Goal: Task Accomplishment & Management: Manage account settings

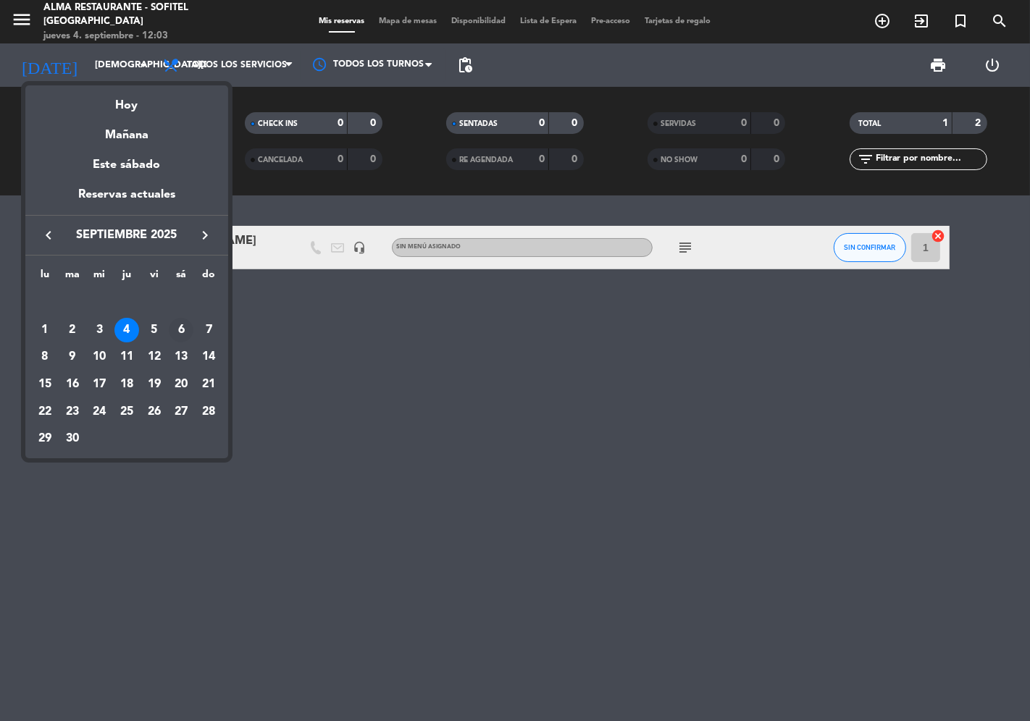
click at [184, 332] on div "6" at bounding box center [181, 330] width 25 height 25
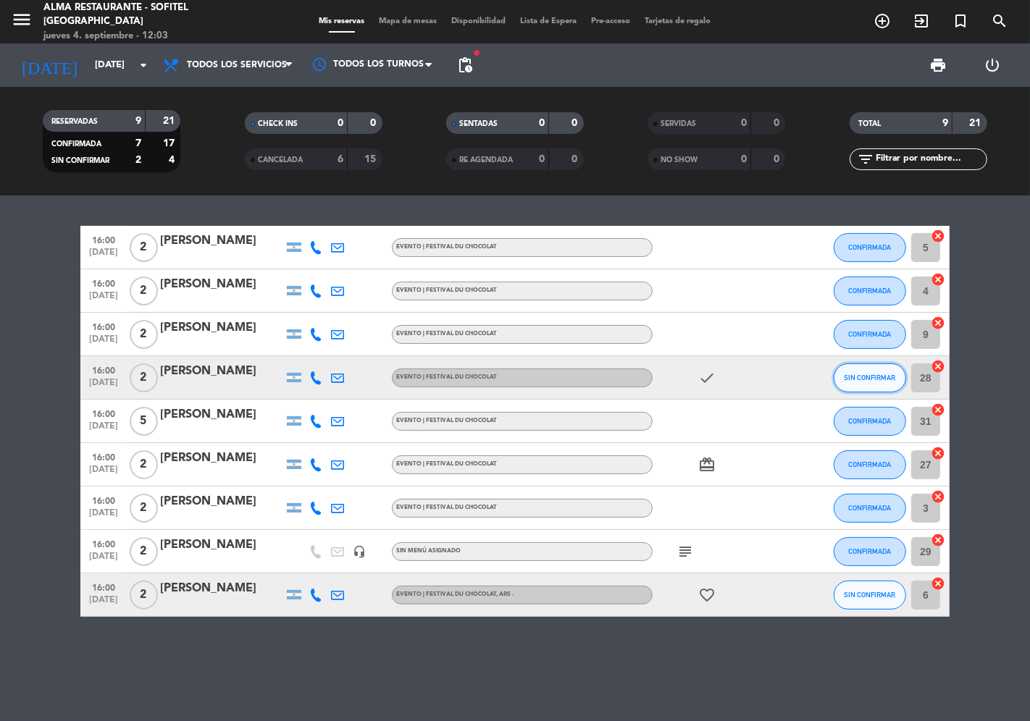
click at [863, 377] on span "SIN CONFIRMAR" at bounding box center [870, 378] width 51 height 8
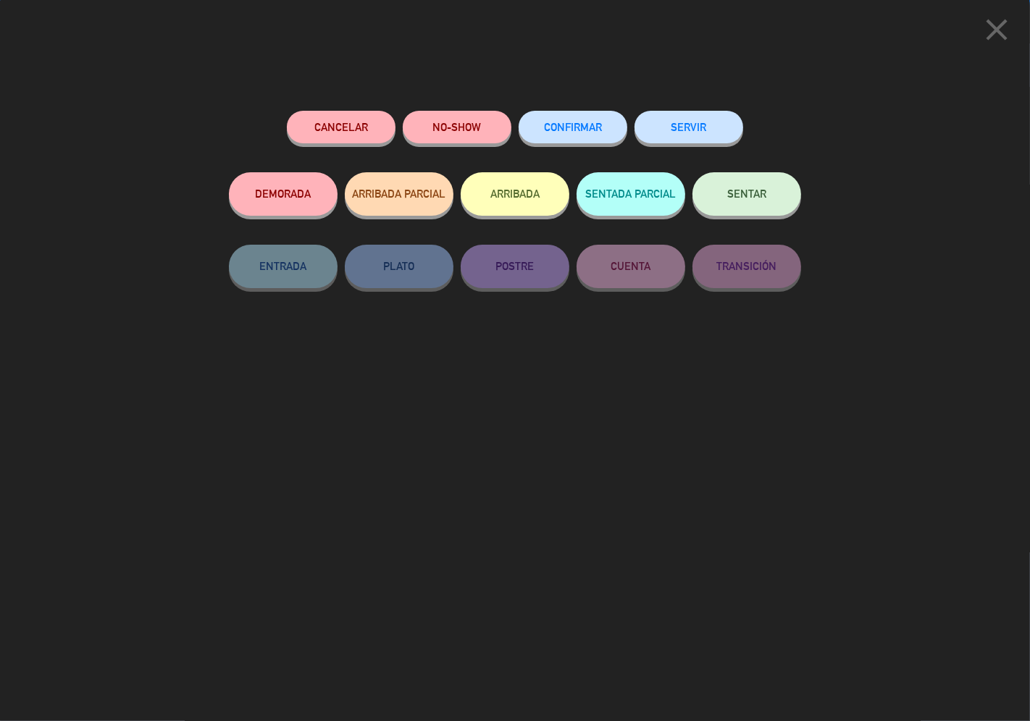
click at [556, 120] on button "CONFIRMAR" at bounding box center [573, 127] width 109 height 33
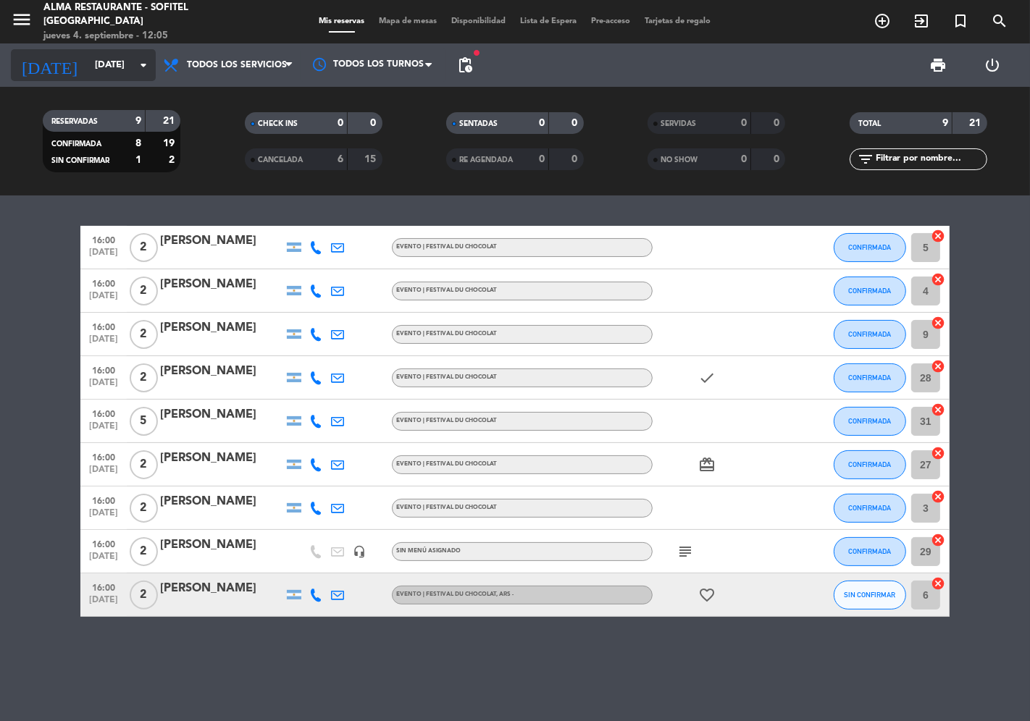
click at [95, 53] on input "[DATE]" at bounding box center [151, 65] width 126 height 26
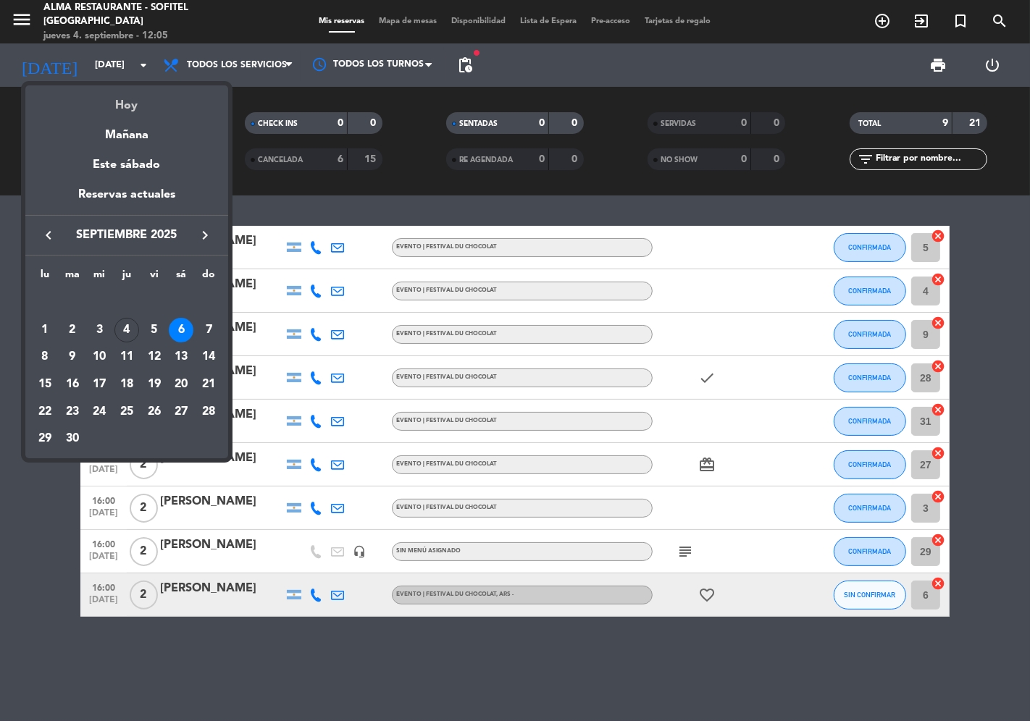
click at [133, 112] on div "Hoy" at bounding box center [126, 100] width 203 height 30
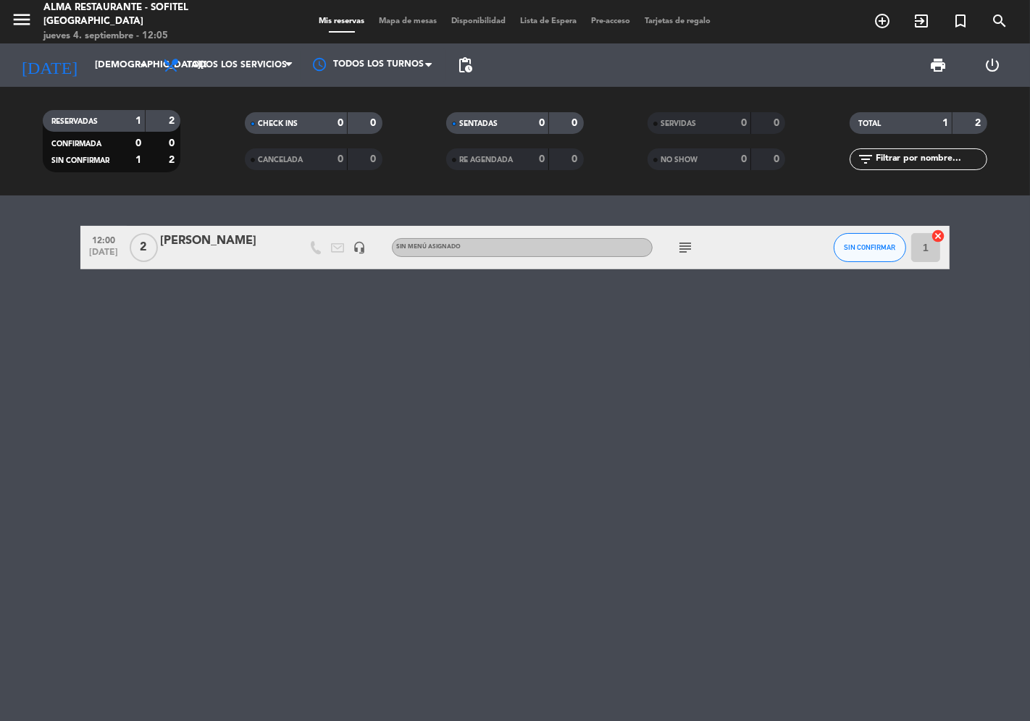
click at [679, 247] on icon "subject" at bounding box center [685, 247] width 17 height 17
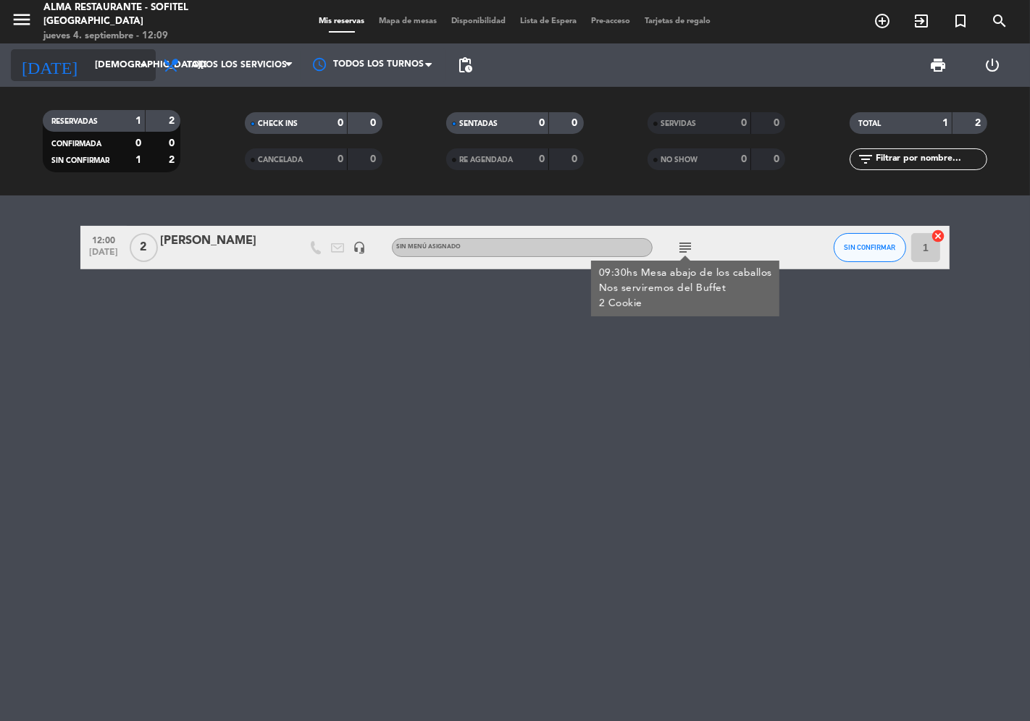
click at [88, 55] on input "[DEMOGRAPHIC_DATA][DATE]" at bounding box center [151, 65] width 126 height 26
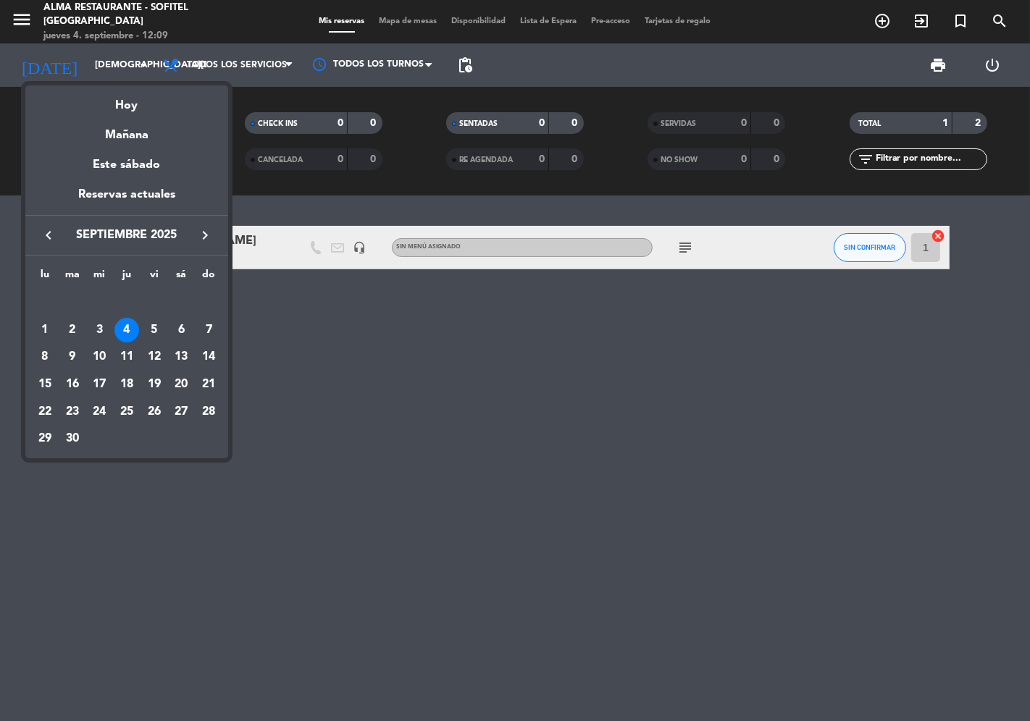
click at [196, 243] on icon "keyboard_arrow_right" at bounding box center [204, 235] width 17 height 17
click at [54, 233] on icon "keyboard_arrow_left" at bounding box center [48, 235] width 17 height 17
click at [204, 413] on div "28" at bounding box center [208, 412] width 25 height 25
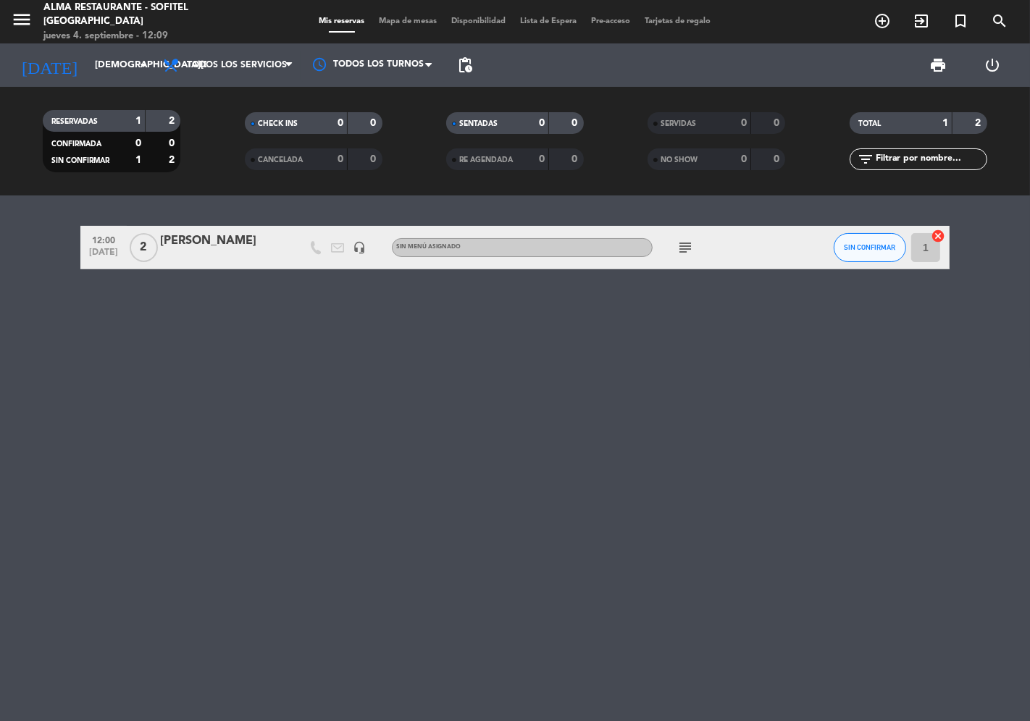
type input "[DATE]"
drag, startPoint x: 254, startPoint y: 401, endPoint x: 249, endPoint y: 393, distance: 10.1
click at [249, 393] on div "12:30 [DATE] [PERSON_NAME] headset_mic turned_in_not Sin menú asignado SIN CONF…" at bounding box center [515, 459] width 1030 height 526
click at [169, 244] on div "[PERSON_NAME]" at bounding box center [221, 241] width 123 height 19
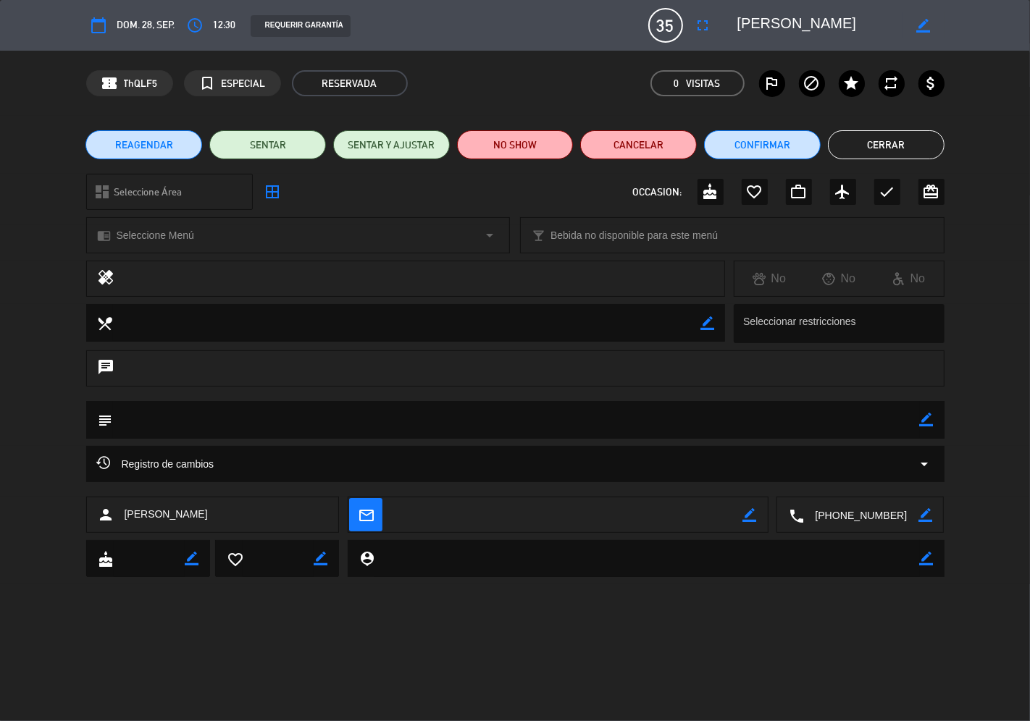
click at [921, 422] on icon "border_color" at bounding box center [927, 420] width 14 height 14
click at [375, 417] on textarea at bounding box center [516, 419] width 807 height 37
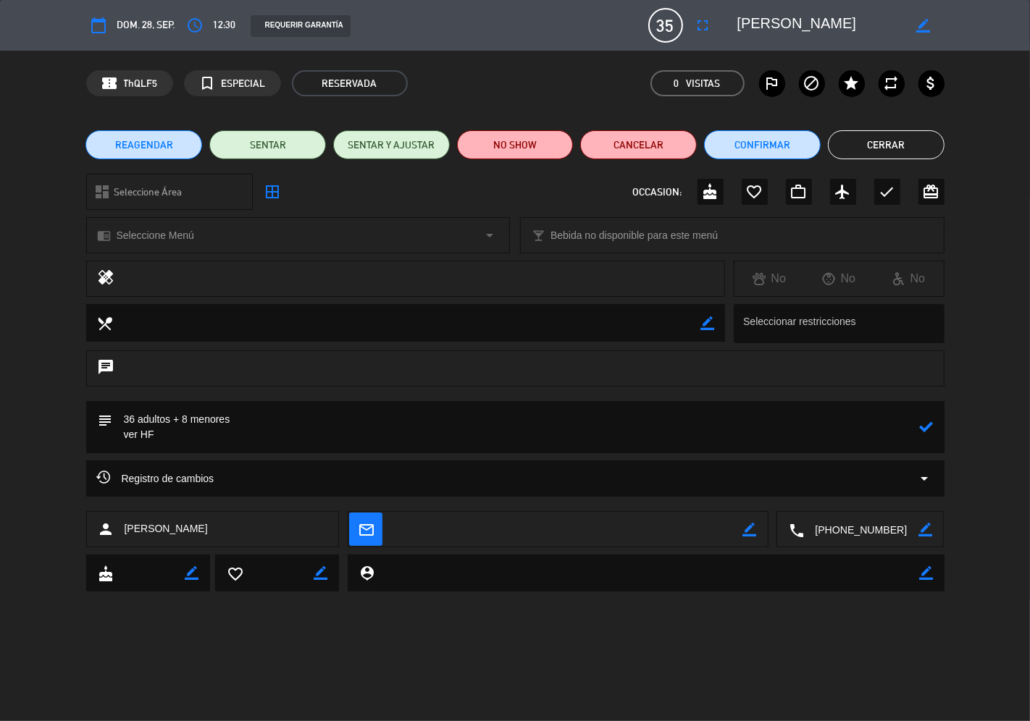
type textarea "36 adultos + 8 menores ver HF"
click at [929, 428] on icon at bounding box center [927, 427] width 14 height 14
click at [874, 151] on button "Cerrar" at bounding box center [886, 144] width 117 height 29
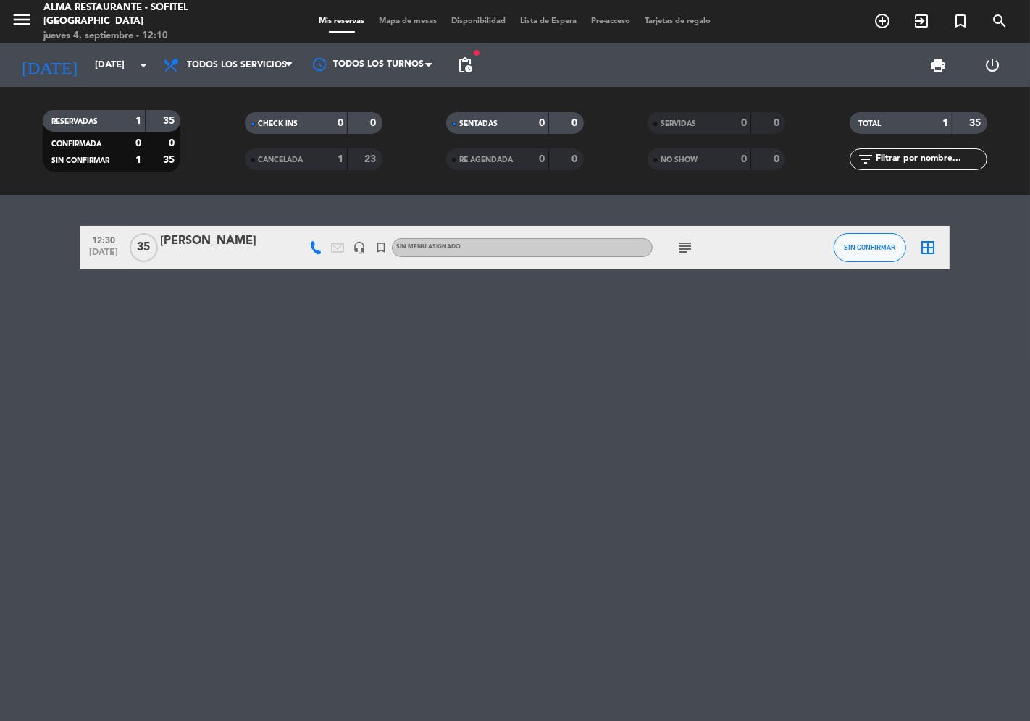
click at [177, 248] on div "[PERSON_NAME]" at bounding box center [221, 241] width 123 height 19
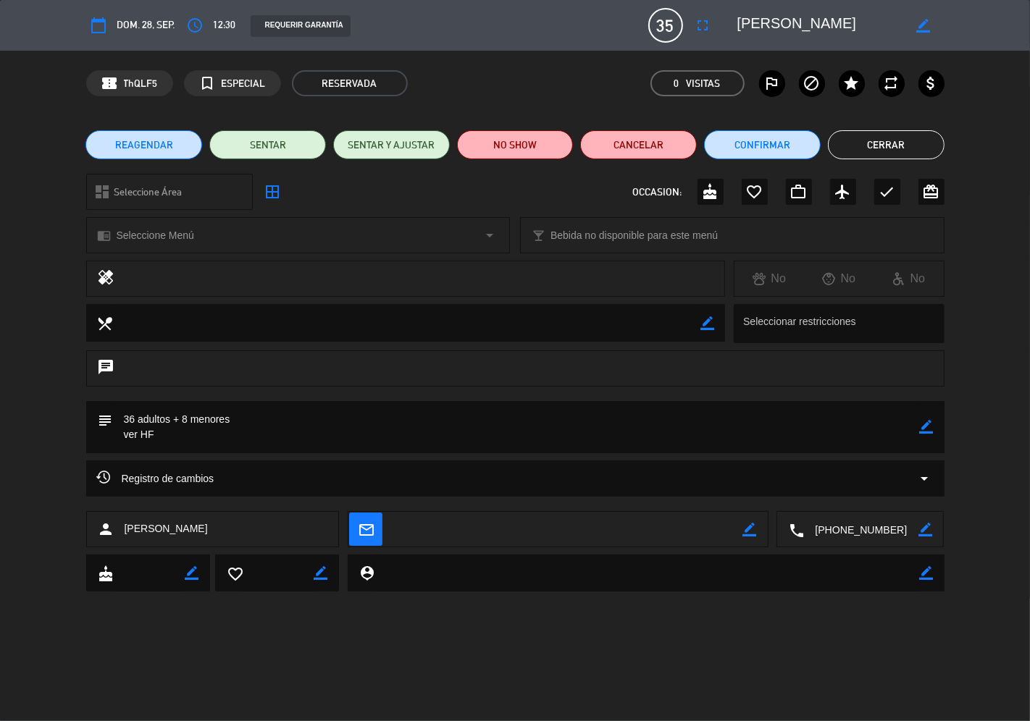
click at [152, 154] on button "REAGENDAR" at bounding box center [143, 144] width 117 height 29
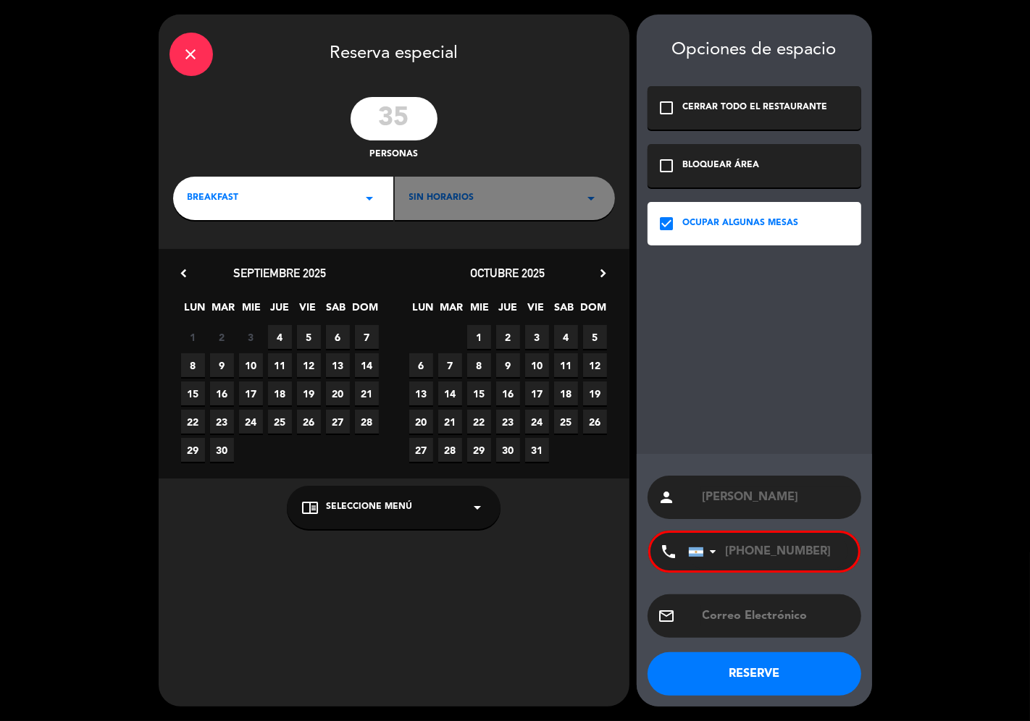
drag, startPoint x: 425, startPoint y: 130, endPoint x: 351, endPoint y: 131, distance: 73.9
click at [351, 131] on div "35 personas" at bounding box center [394, 129] width 471 height 65
type input "44"
click at [280, 207] on div "BREAKFAST arrow_drop_down" at bounding box center [283, 198] width 220 height 43
click at [208, 261] on div "Brunch" at bounding box center [283, 259] width 191 height 14
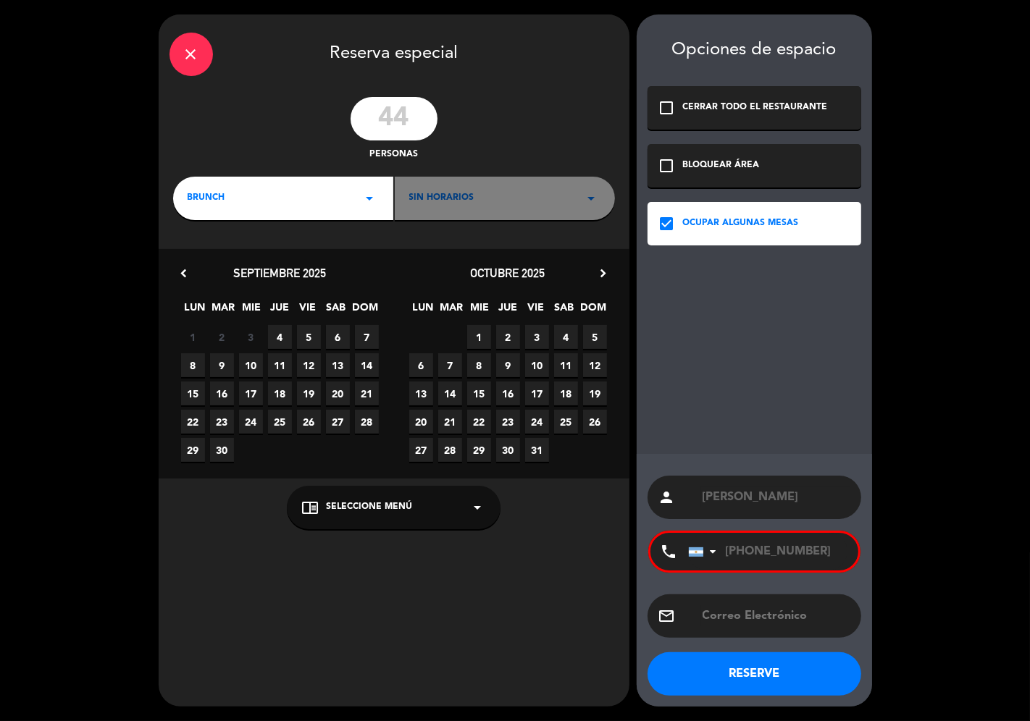
click at [368, 422] on span "28" at bounding box center [367, 422] width 24 height 24
click at [734, 676] on button "RESERVE" at bounding box center [755, 674] width 214 height 43
click at [452, 204] on span "Sin horarios" at bounding box center [442, 198] width 65 height 14
click at [529, 201] on div "Sin horarios arrow_drop_down" at bounding box center [505, 198] width 220 height 43
click at [272, 208] on div "brunch arrow_drop_down" at bounding box center [283, 198] width 220 height 43
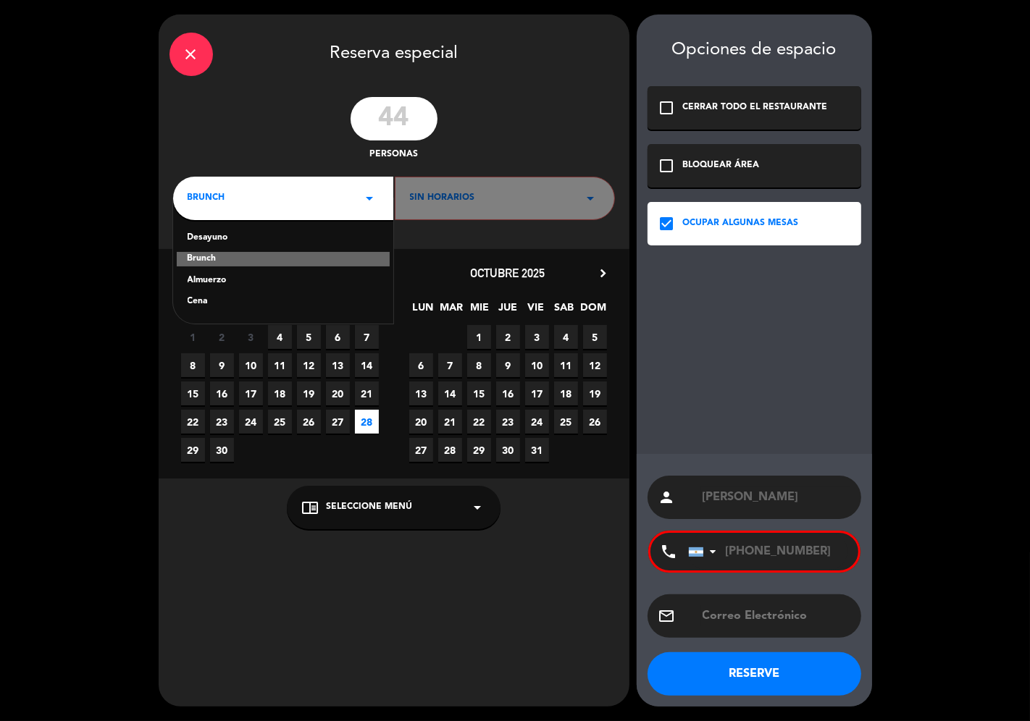
click at [219, 282] on div "Almuerzo" at bounding box center [283, 281] width 191 height 14
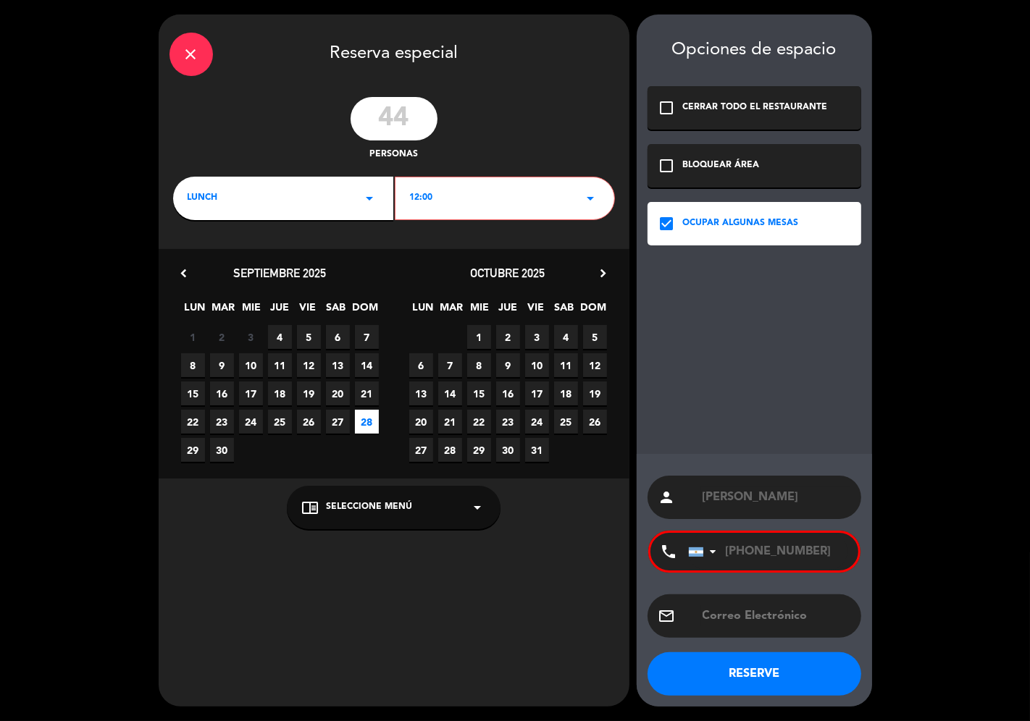
click at [364, 424] on span "28" at bounding box center [367, 422] width 24 height 24
click at [453, 206] on div "12:00 arrow_drop_down" at bounding box center [505, 198] width 220 height 43
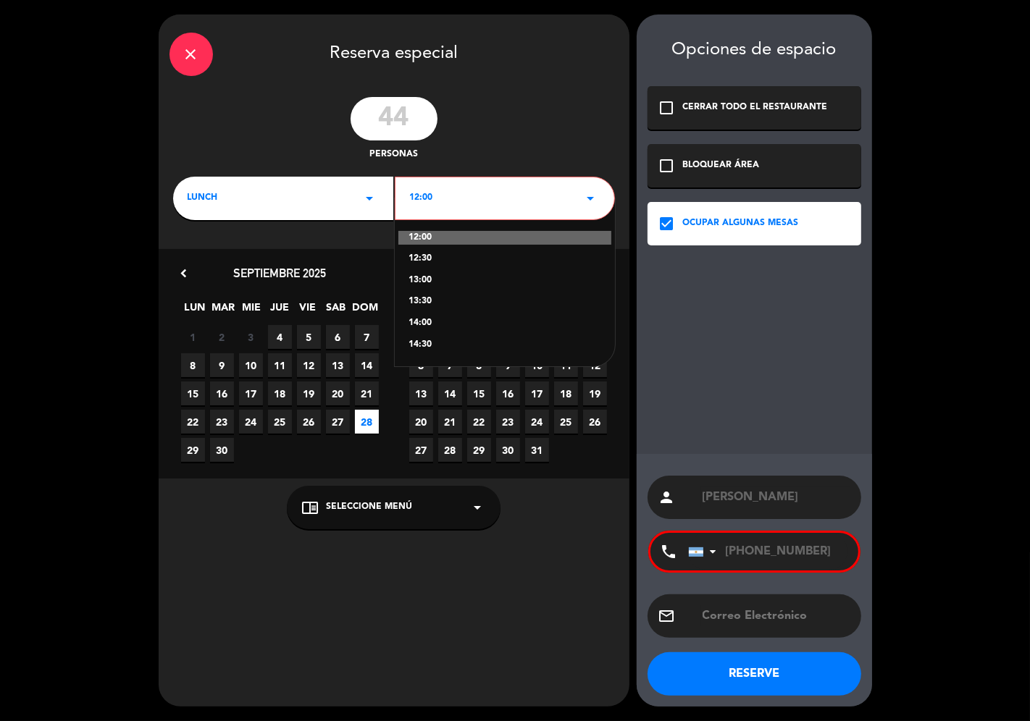
click at [445, 241] on div "12:00" at bounding box center [504, 238] width 213 height 14
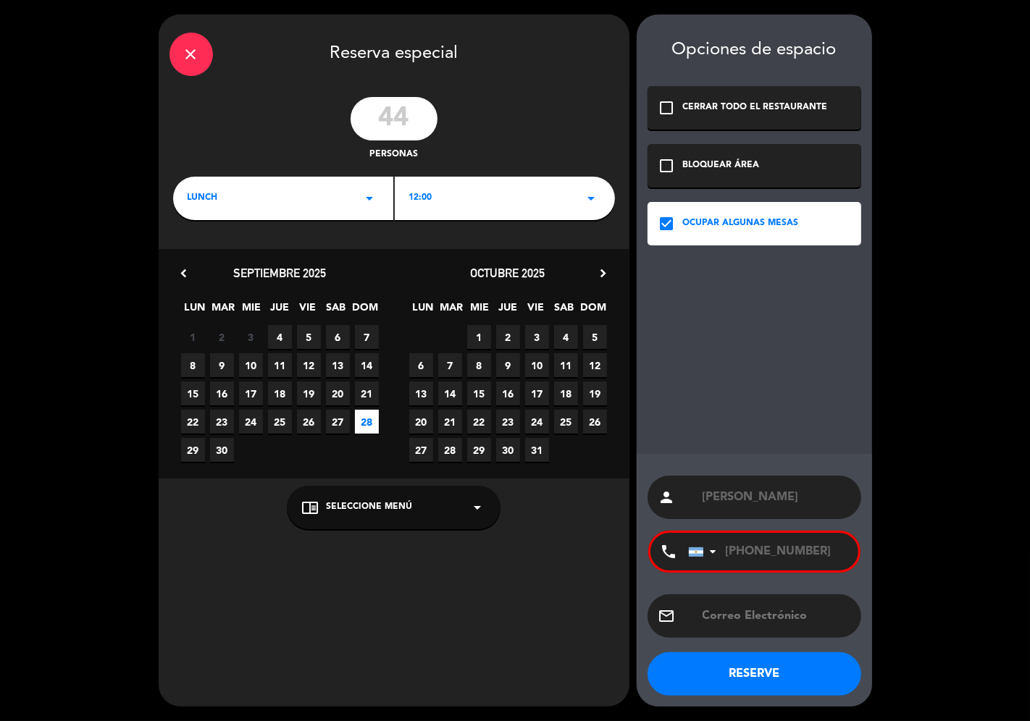
click at [474, 204] on div "12:00 arrow_drop_down" at bounding box center [505, 198] width 220 height 43
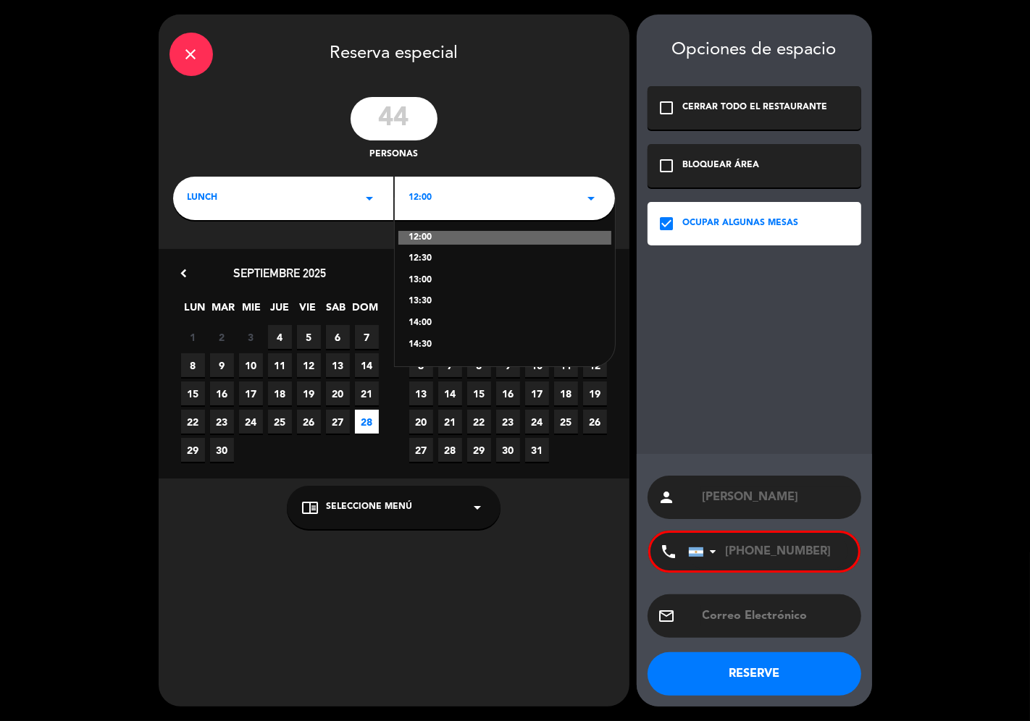
click at [427, 277] on div "13:00" at bounding box center [504, 281] width 191 height 14
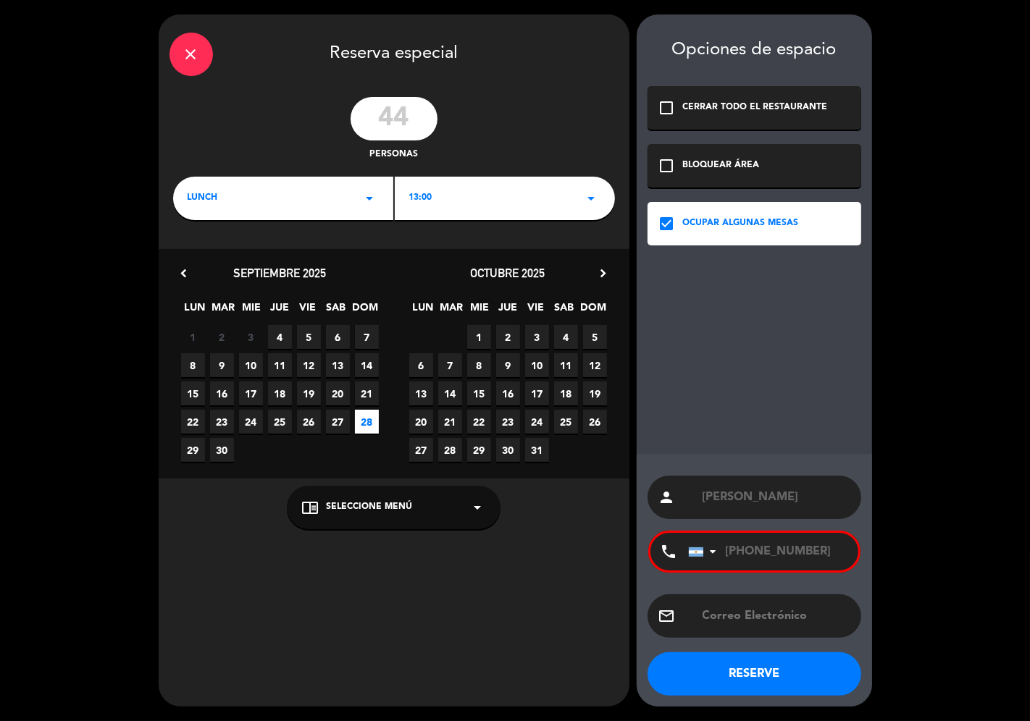
click at [727, 674] on button "RESERVE" at bounding box center [755, 674] width 214 height 43
click at [742, 551] on input "[PHONE_NUMBER]" at bounding box center [767, 552] width 159 height 38
drag, startPoint x: 821, startPoint y: 548, endPoint x: 698, endPoint y: 552, distance: 123.9
click at [698, 552] on div "[GEOGRAPHIC_DATA] +1 [GEOGRAPHIC_DATA] +44 [GEOGRAPHIC_DATA] ([GEOGRAPHIC_DATA]…" at bounding box center [773, 552] width 170 height 38
paste input "9 11 3446-13"
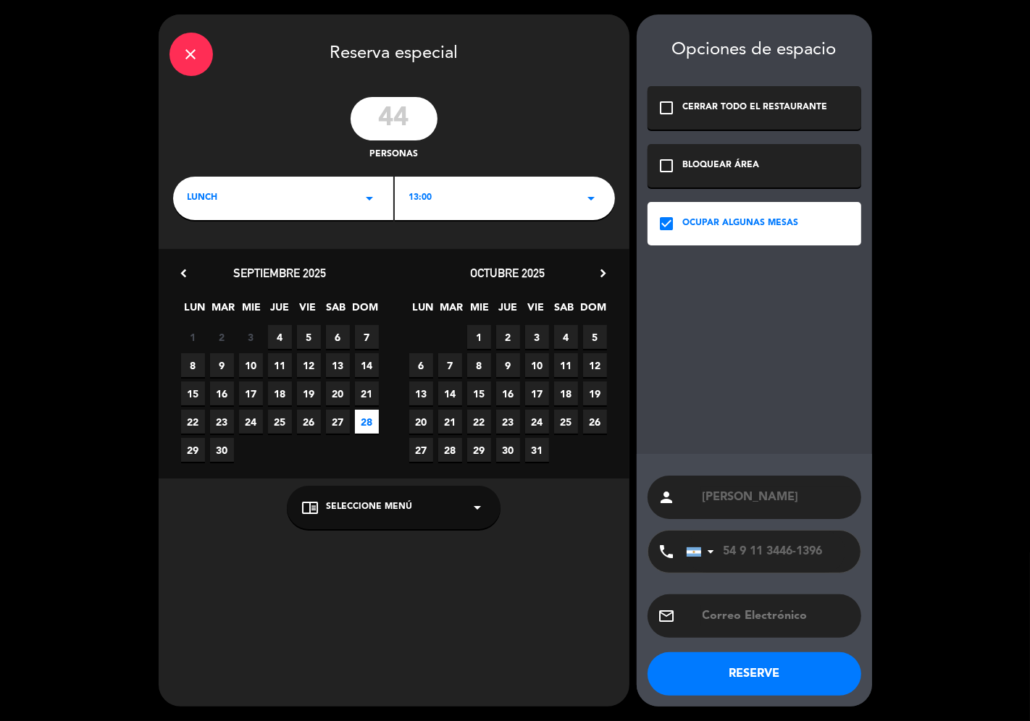
type input "54 9 11 3446-1396"
click at [752, 679] on button "RESERVE" at bounding box center [755, 674] width 214 height 43
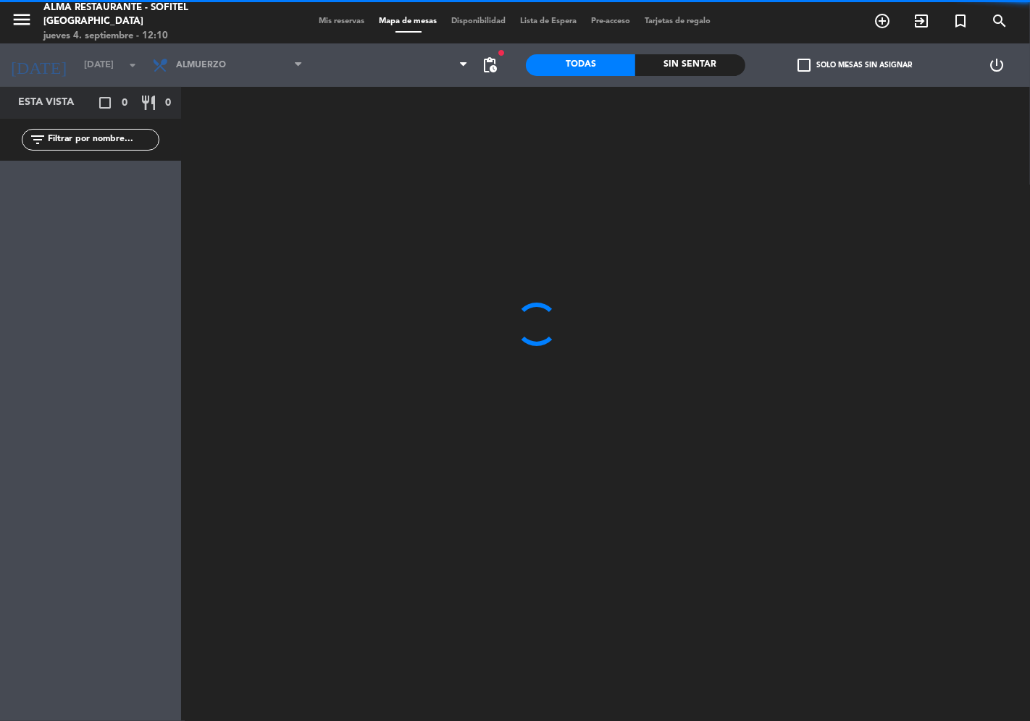
click at [325, 23] on span "Mis reservas" at bounding box center [342, 21] width 60 height 8
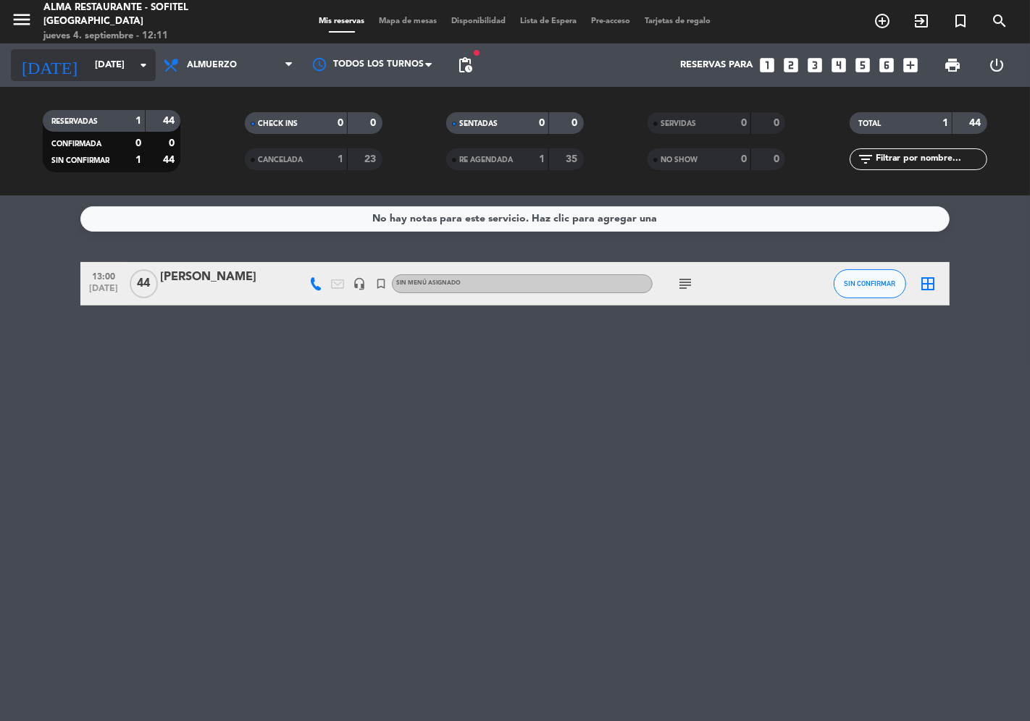
click at [109, 64] on input "[DATE]" at bounding box center [151, 65] width 126 height 26
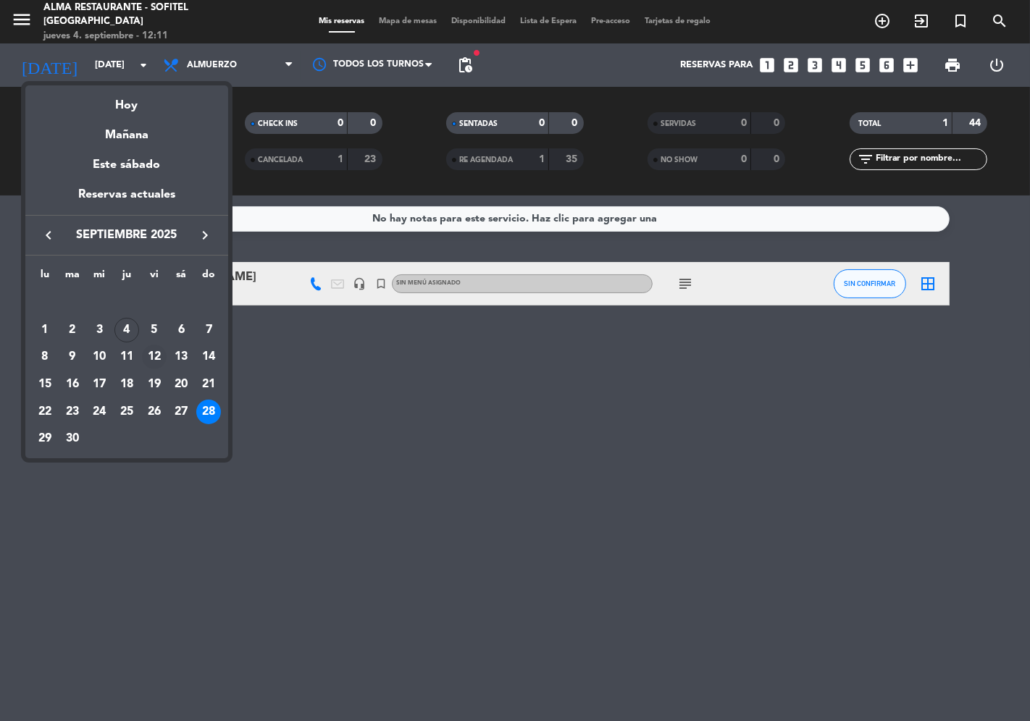
click at [155, 351] on div "12" at bounding box center [154, 357] width 25 height 25
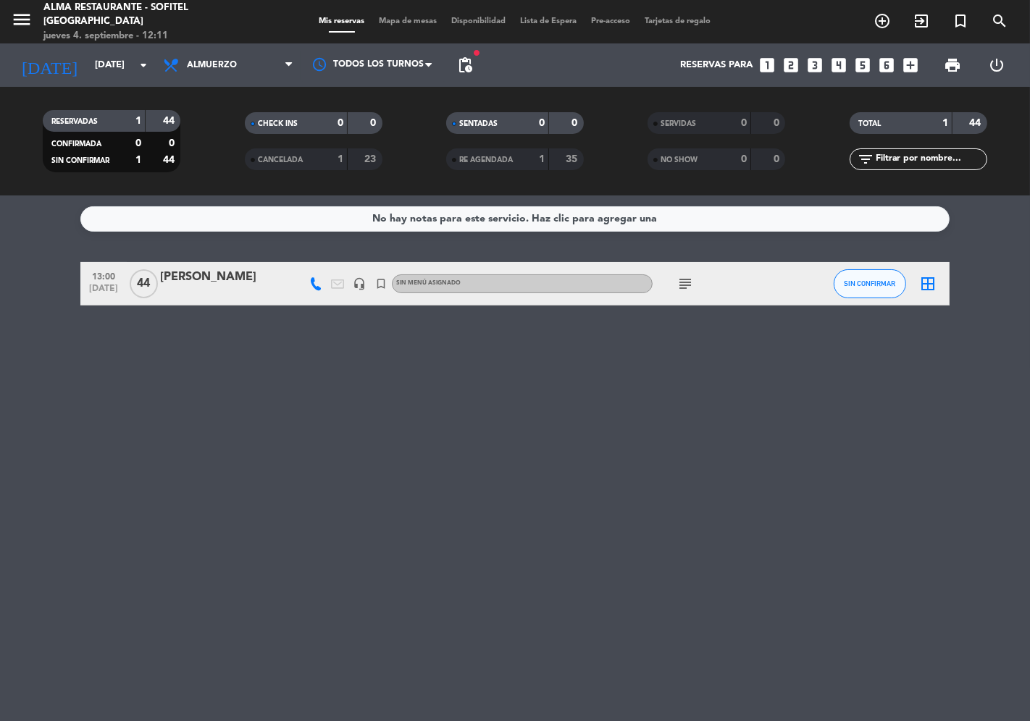
type input "[DATE]"
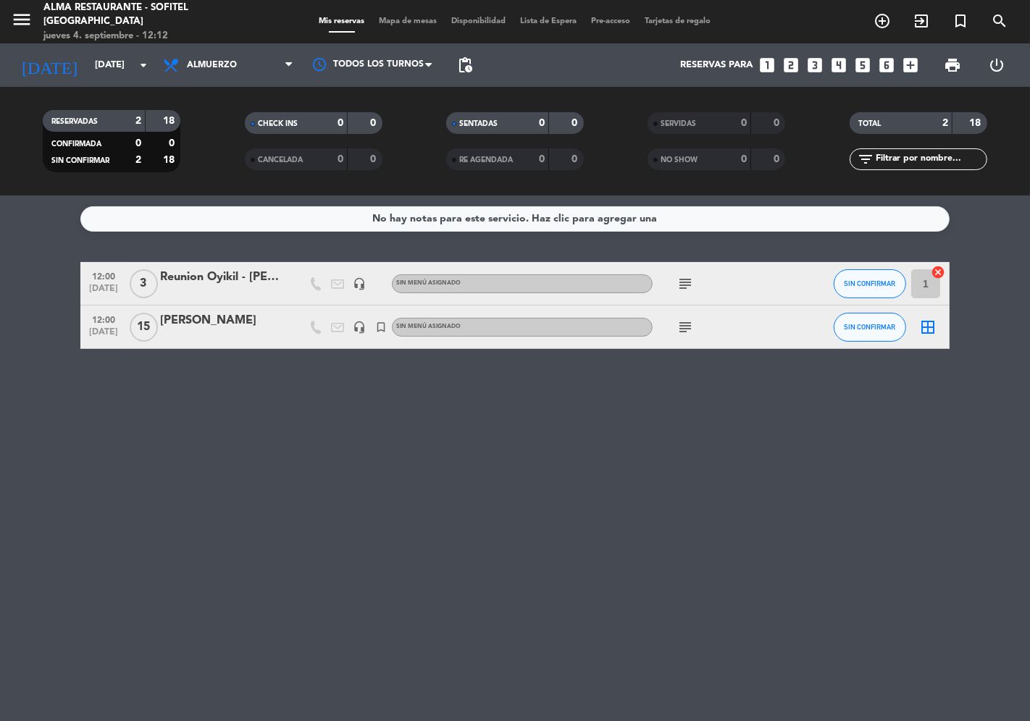
click at [200, 279] on div "Reunion Oyikil - [PERSON_NAME]" at bounding box center [221, 277] width 123 height 19
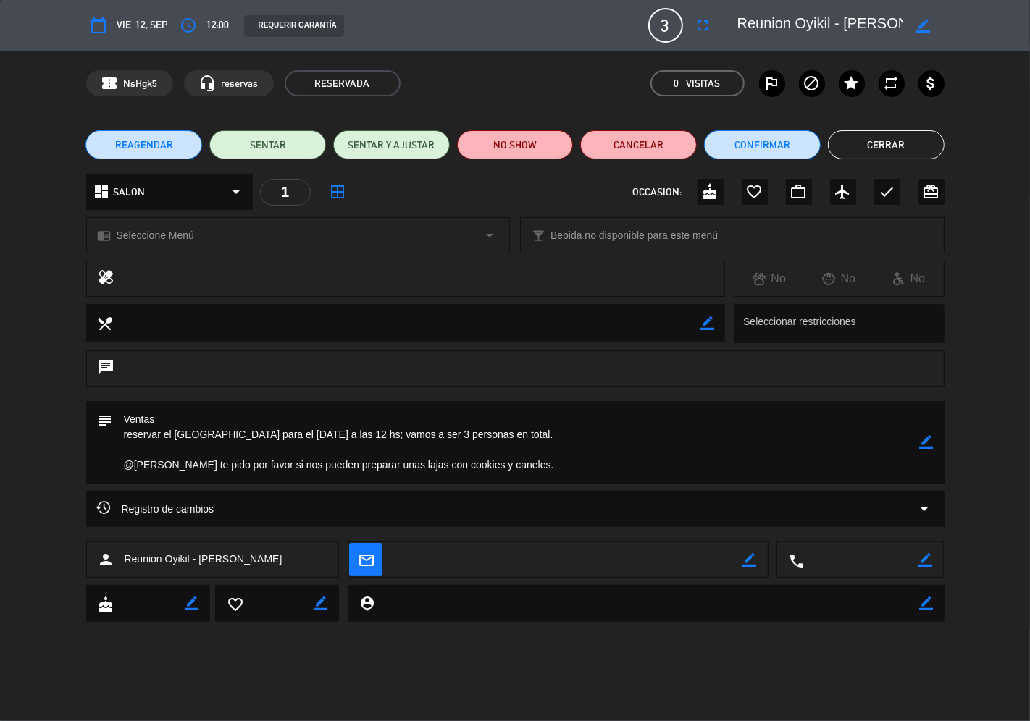
click at [921, 445] on icon "border_color" at bounding box center [927, 442] width 14 height 14
drag, startPoint x: 597, startPoint y: 469, endPoint x: 141, endPoint y: 438, distance: 456.6
click at [141, 438] on textarea at bounding box center [516, 442] width 807 height 83
click at [394, 445] on textarea at bounding box center [516, 442] width 807 height 83
drag, startPoint x: 562, startPoint y: 469, endPoint x: 101, endPoint y: 435, distance: 461.9
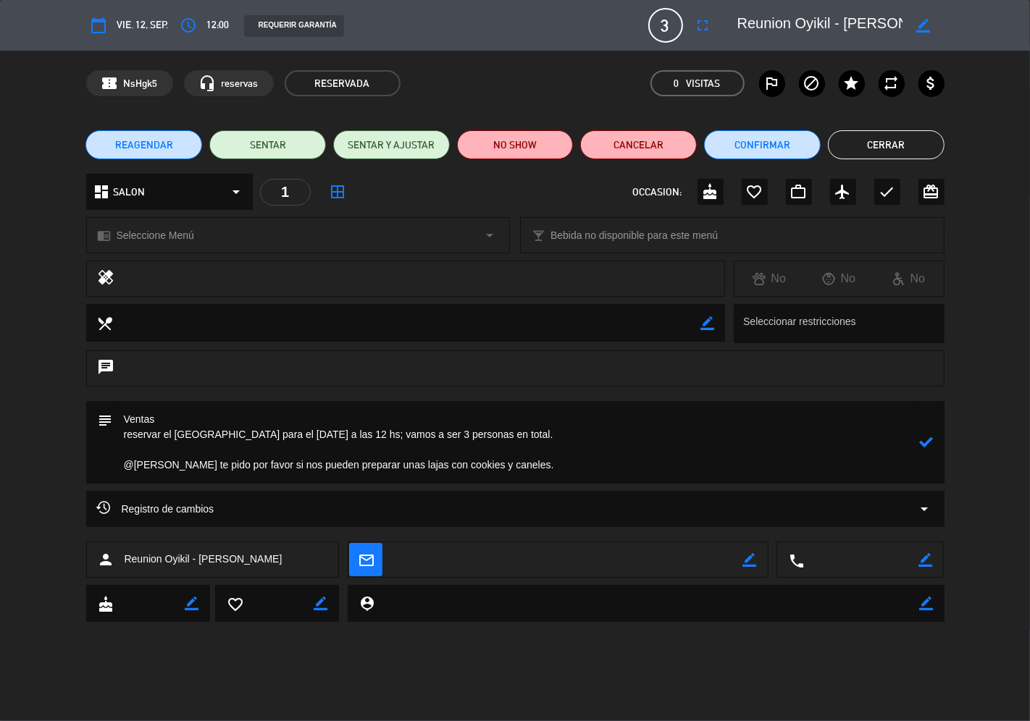
click at [101, 435] on div "subject" at bounding box center [515, 442] width 858 height 83
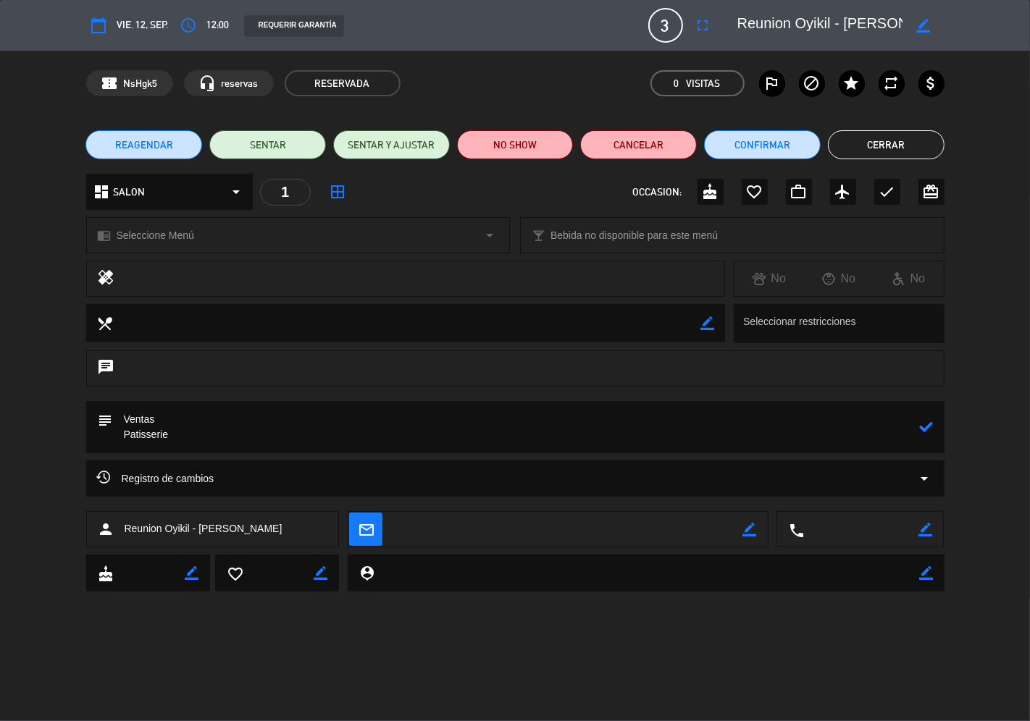
type textarea "Ventas Patisserie"
click at [930, 432] on icon at bounding box center [927, 427] width 14 height 14
click at [870, 146] on button "Cerrar" at bounding box center [886, 144] width 117 height 29
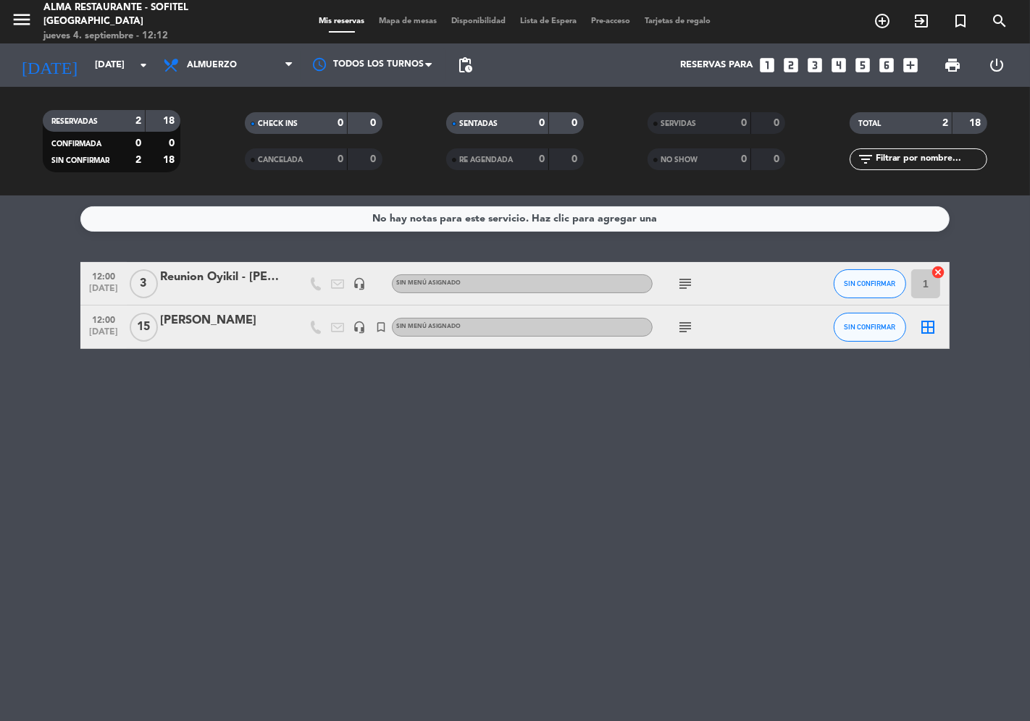
click at [233, 406] on div "No hay notas para este servicio. Haz clic para agregar una 12:00 [DATE] 3 Reuni…" at bounding box center [515, 459] width 1030 height 526
click at [676, 390] on div "No hay notas para este servicio. Haz clic para agregar una 12:00 [DATE] 3 Reuni…" at bounding box center [515, 459] width 1030 height 526
click at [687, 280] on icon "subject" at bounding box center [685, 283] width 17 height 17
click at [93, 72] on input "[DATE]" at bounding box center [151, 65] width 126 height 26
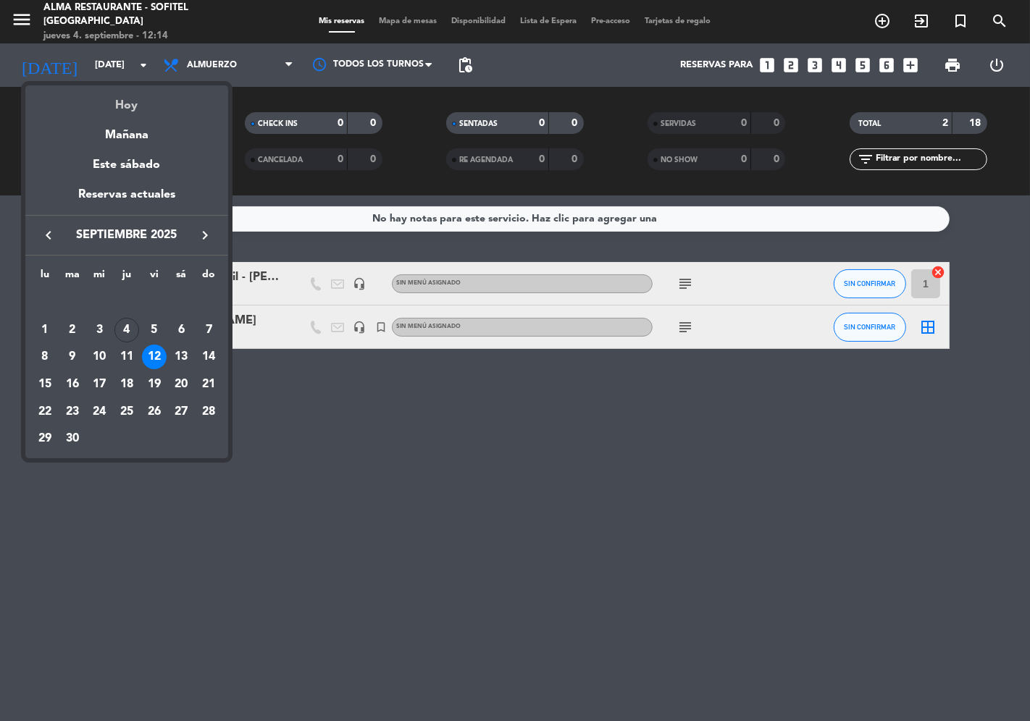
click at [97, 103] on div "Hoy" at bounding box center [126, 100] width 203 height 30
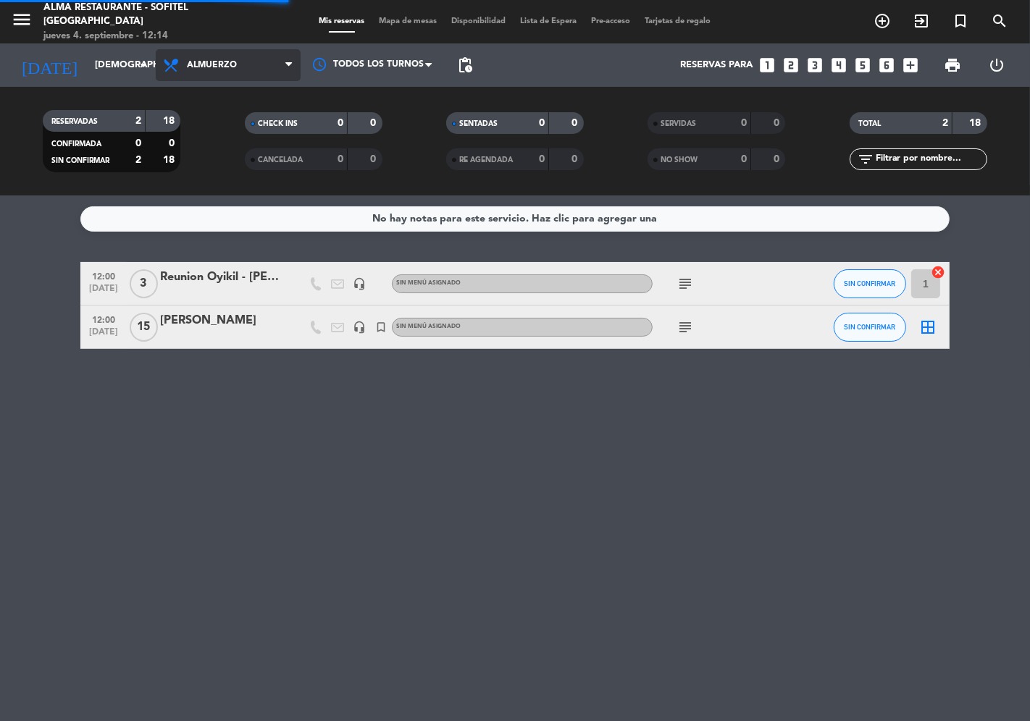
click at [228, 71] on span "Almuerzo" at bounding box center [228, 65] width 145 height 32
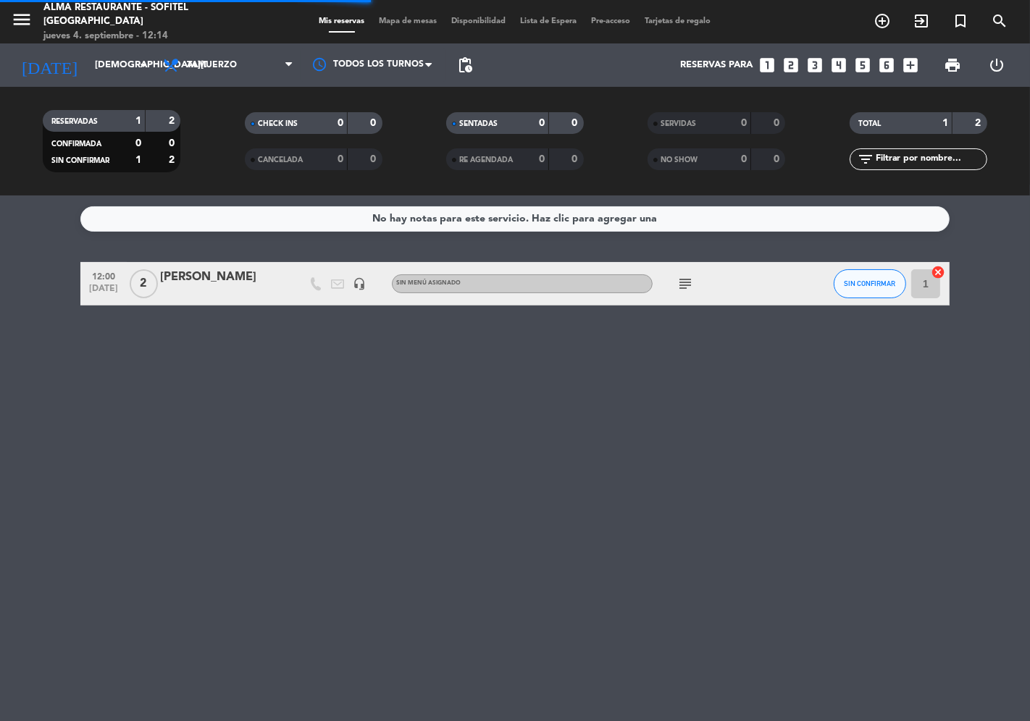
click at [97, 81] on div "[DATE] [DATE] arrow_drop_down" at bounding box center [83, 64] width 145 height 43
click at [99, 73] on input "[DEMOGRAPHIC_DATA][DATE]" at bounding box center [151, 65] width 126 height 26
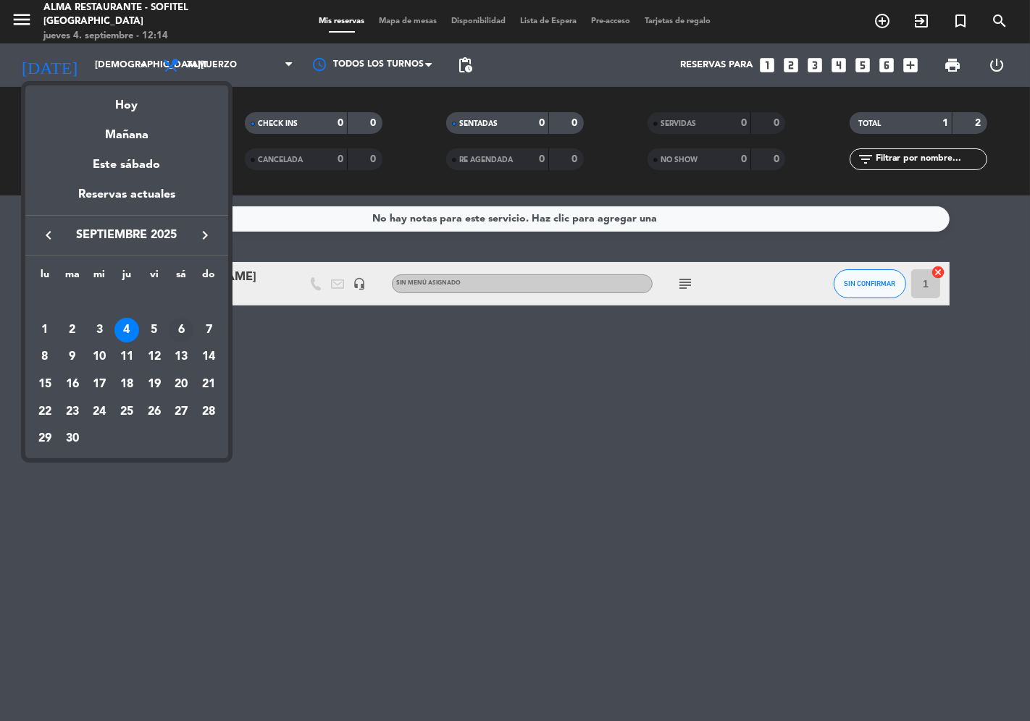
click at [182, 338] on div "6" at bounding box center [181, 330] width 25 height 25
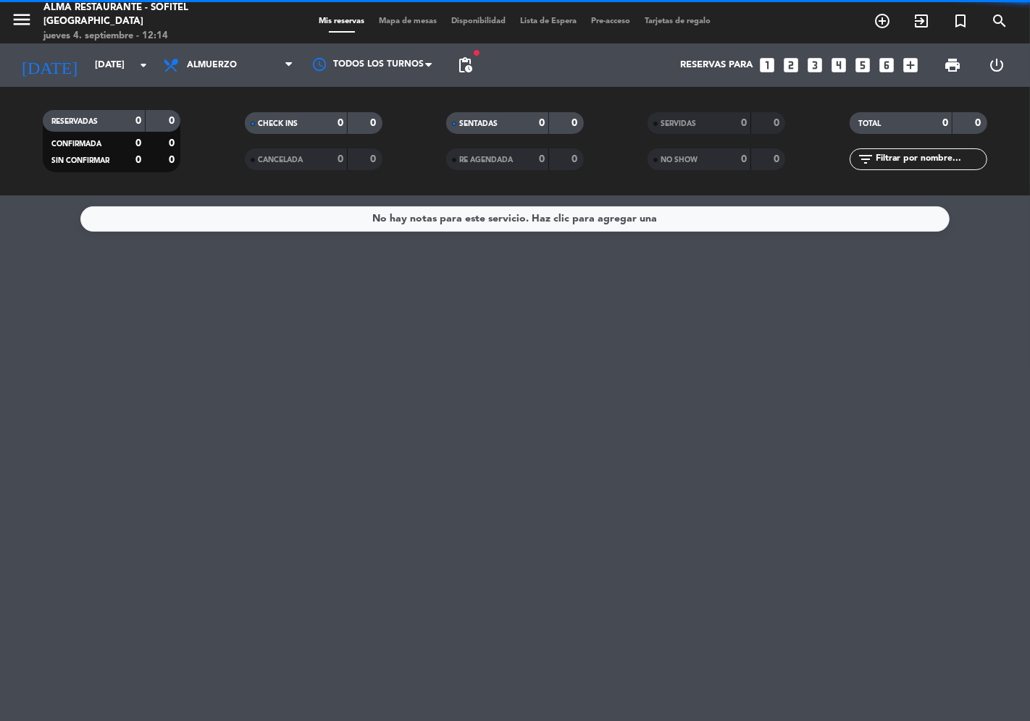
click at [229, 68] on span "Almuerzo" at bounding box center [212, 65] width 50 height 10
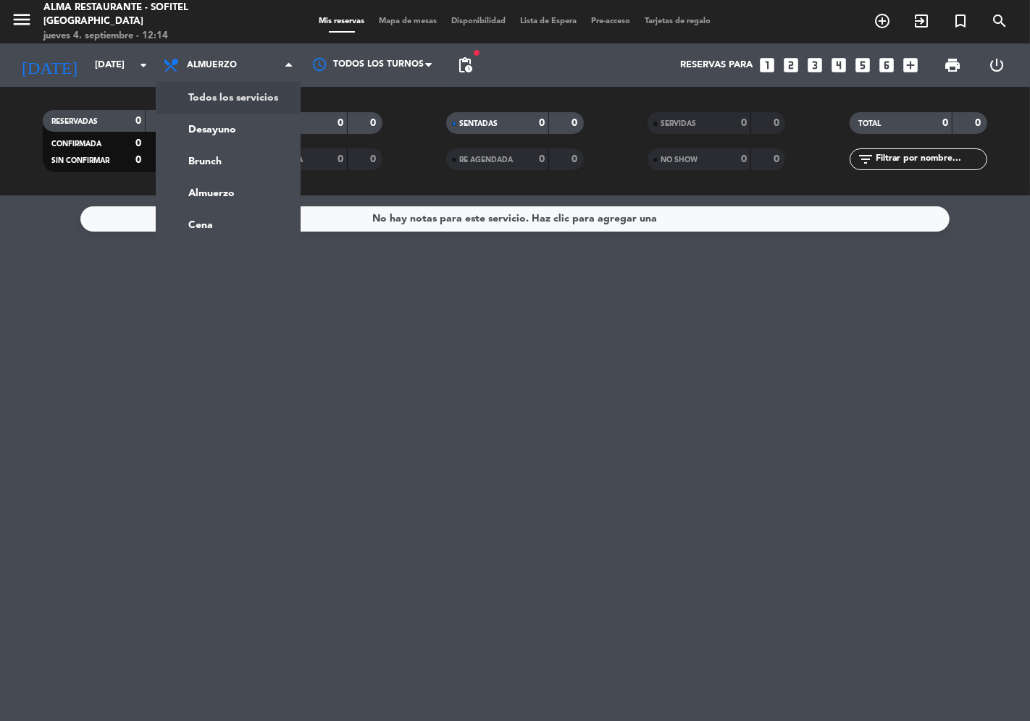
click at [228, 93] on div "menu Alma restaurante - Sofitel [GEOGRAPHIC_DATA] [DATE] 4. septiembre - 12:14 …" at bounding box center [515, 98] width 1030 height 196
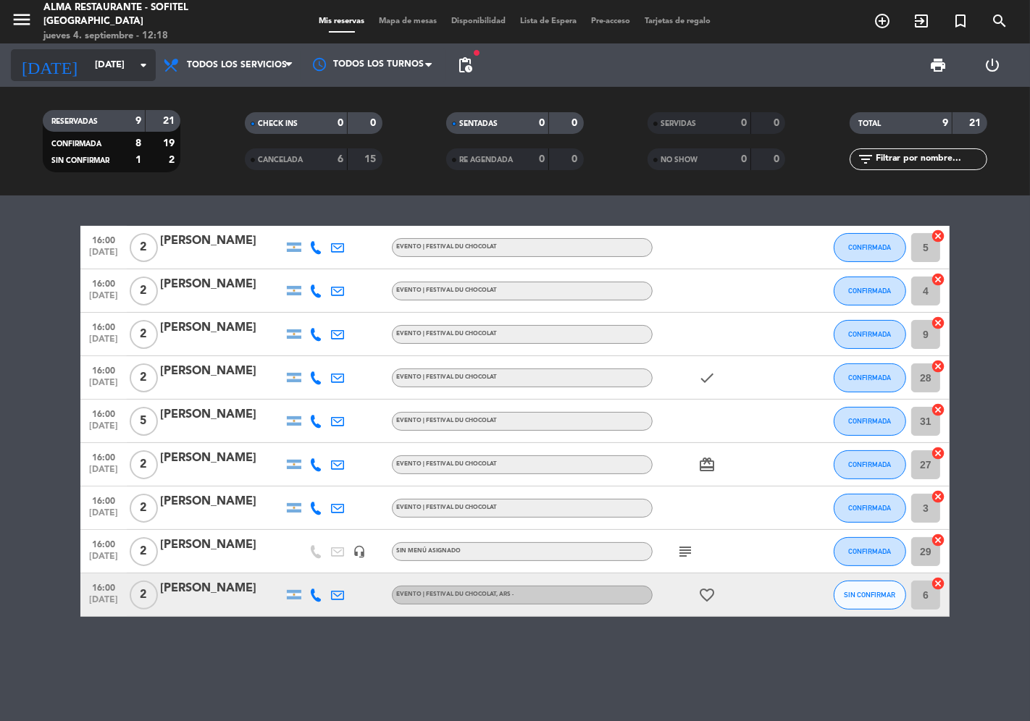
click at [111, 70] on input "[DATE]" at bounding box center [151, 65] width 126 height 26
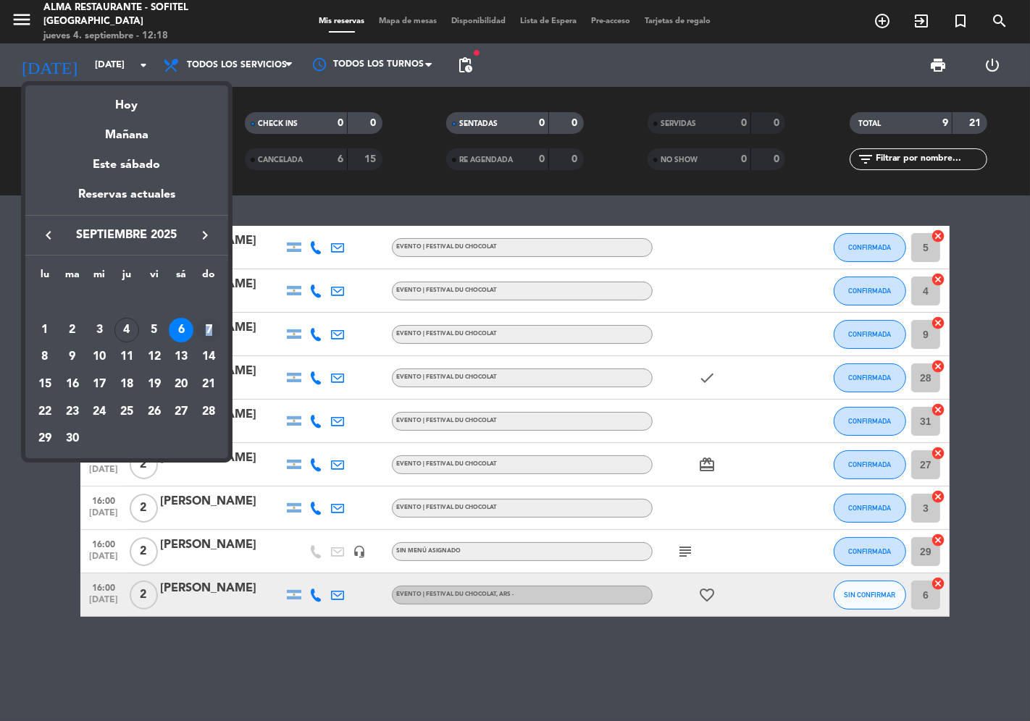
click at [209, 329] on div "7" at bounding box center [208, 330] width 25 height 25
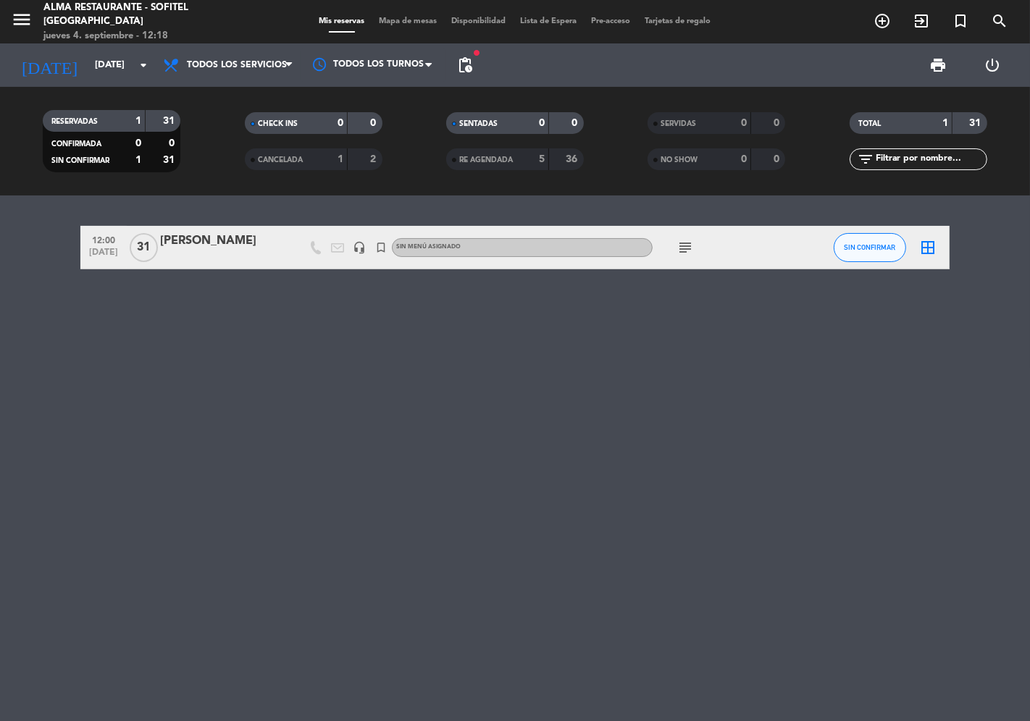
click at [469, 67] on span "pending_actions" at bounding box center [464, 64] width 17 height 17
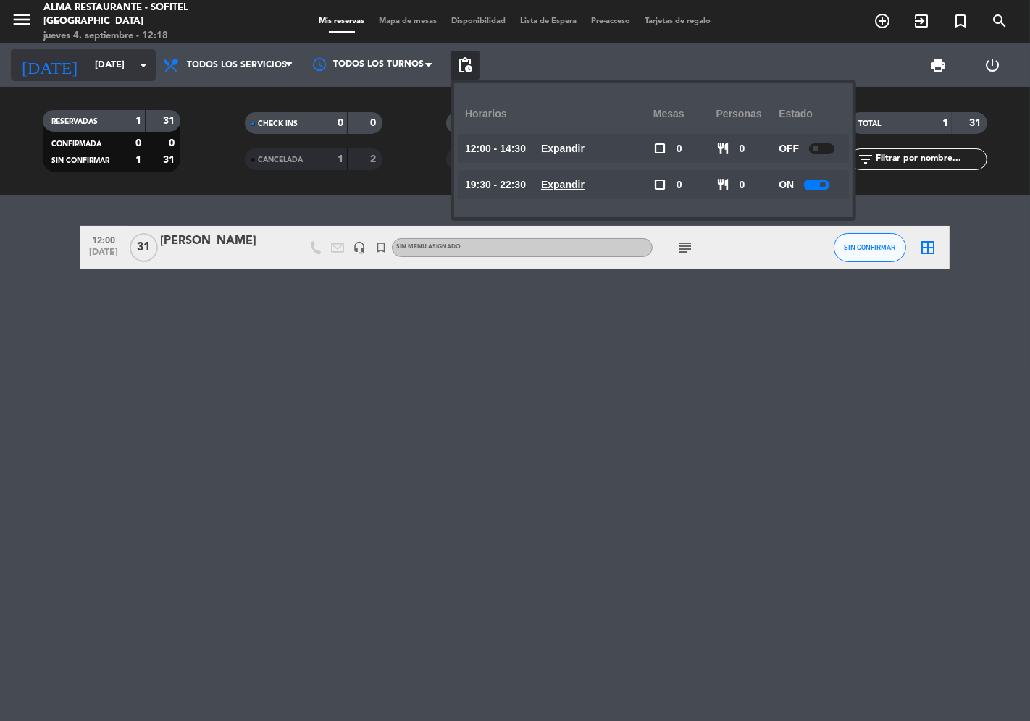
click at [116, 66] on input "[DATE]" at bounding box center [151, 65] width 126 height 26
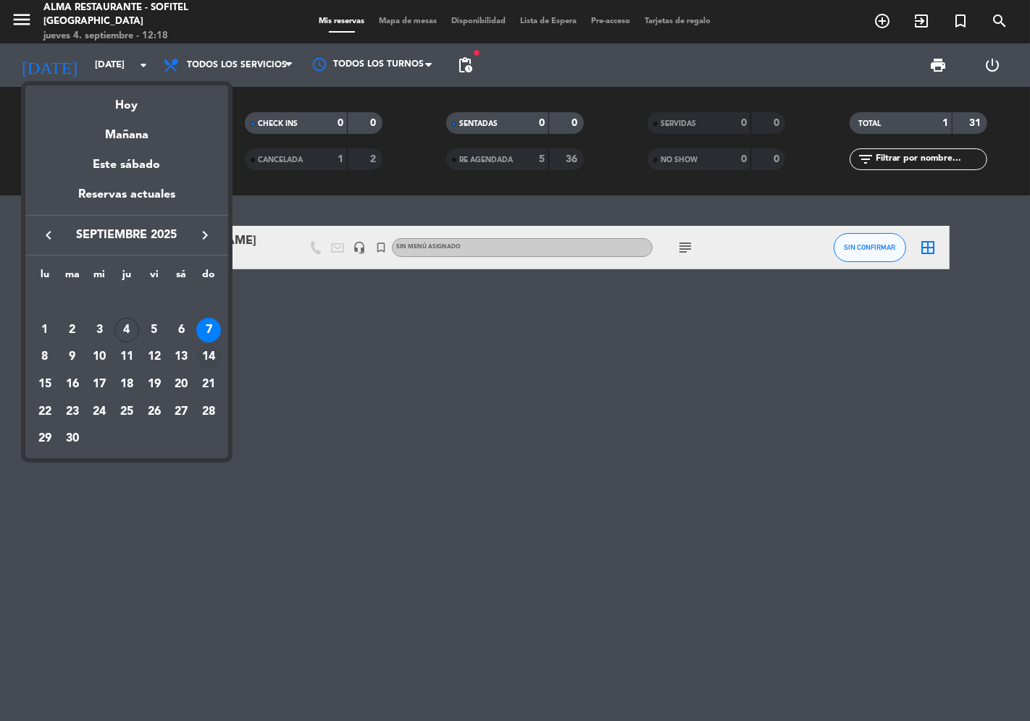
click at [212, 355] on div "14" at bounding box center [208, 357] width 25 height 25
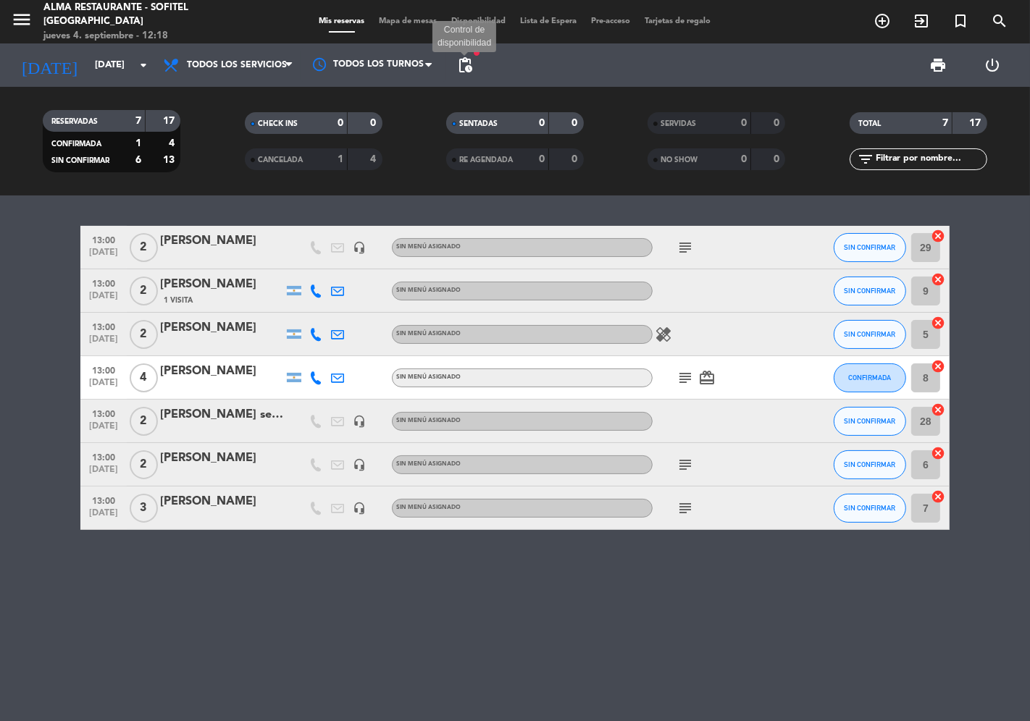
click at [464, 71] on span "pending_actions" at bounding box center [464, 64] width 17 height 17
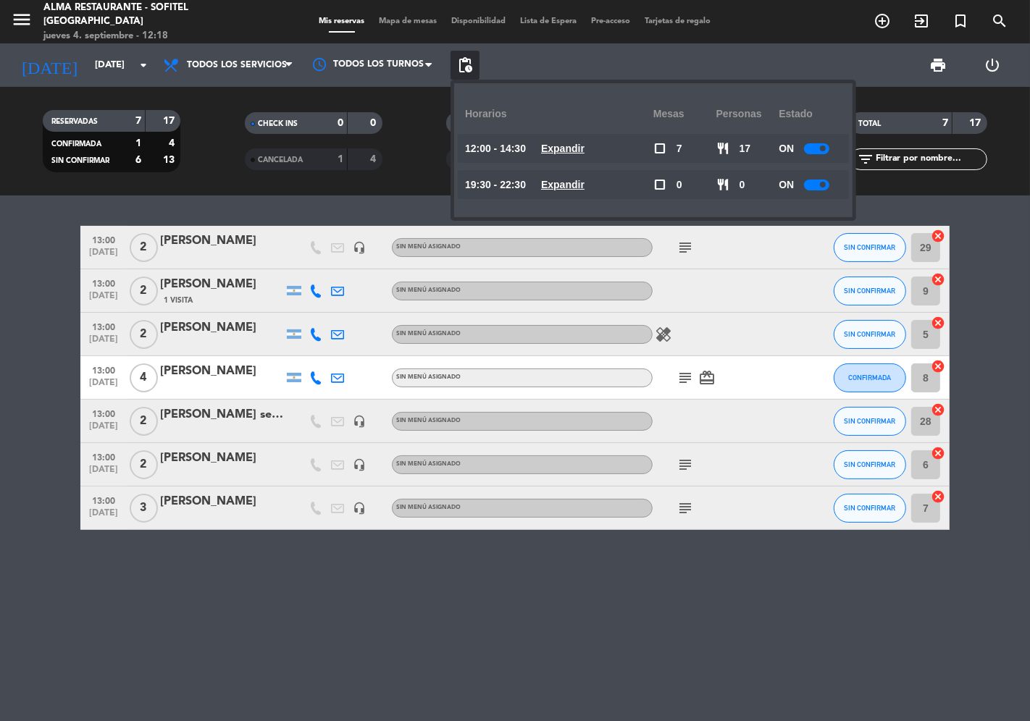
click at [585, 150] on u "Expandir" at bounding box center [562, 149] width 43 height 12
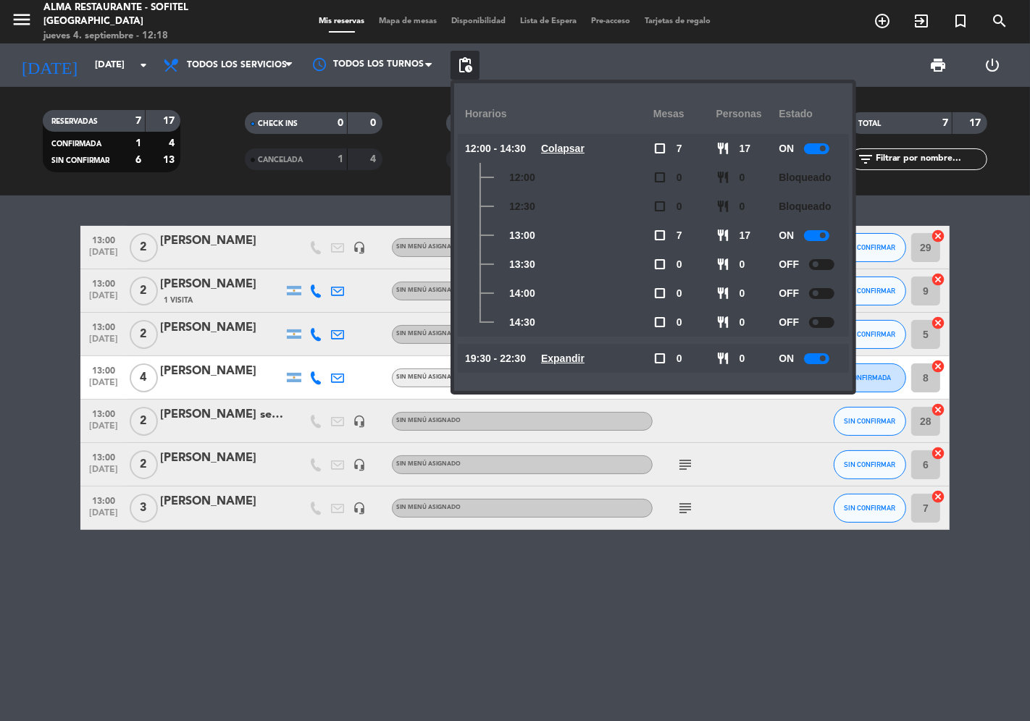
click at [37, 215] on div "13:00 [DATE] 2 [PERSON_NAME] headset_mic Sin menú asignado subject SIN CONFIRMA…" at bounding box center [515, 459] width 1030 height 526
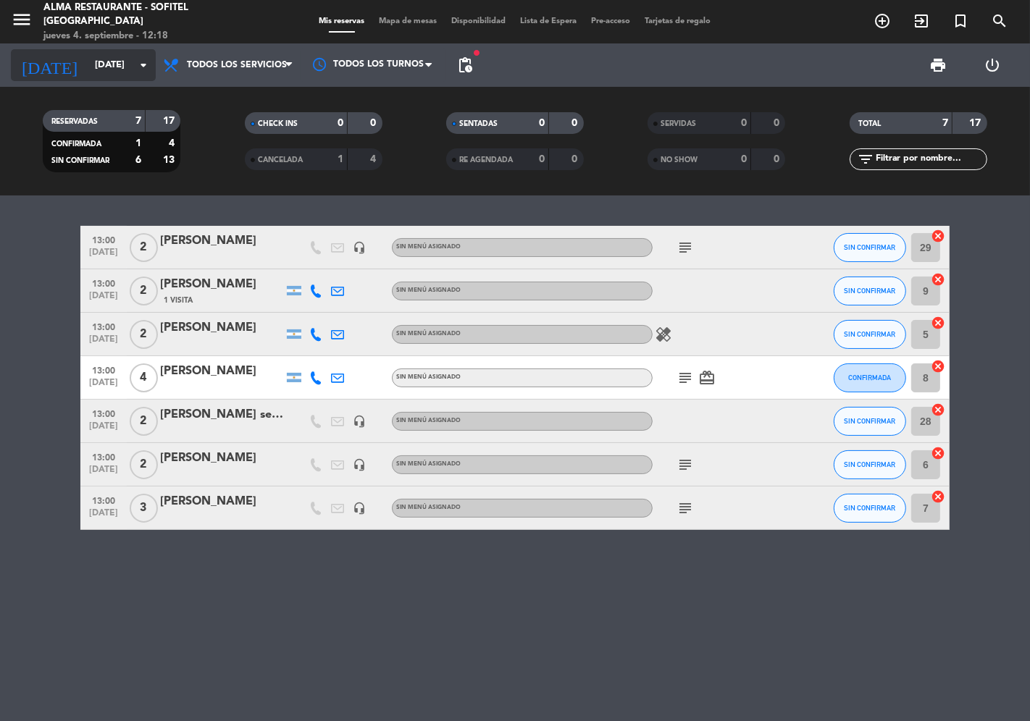
click at [139, 70] on icon "arrow_drop_down" at bounding box center [143, 64] width 17 height 17
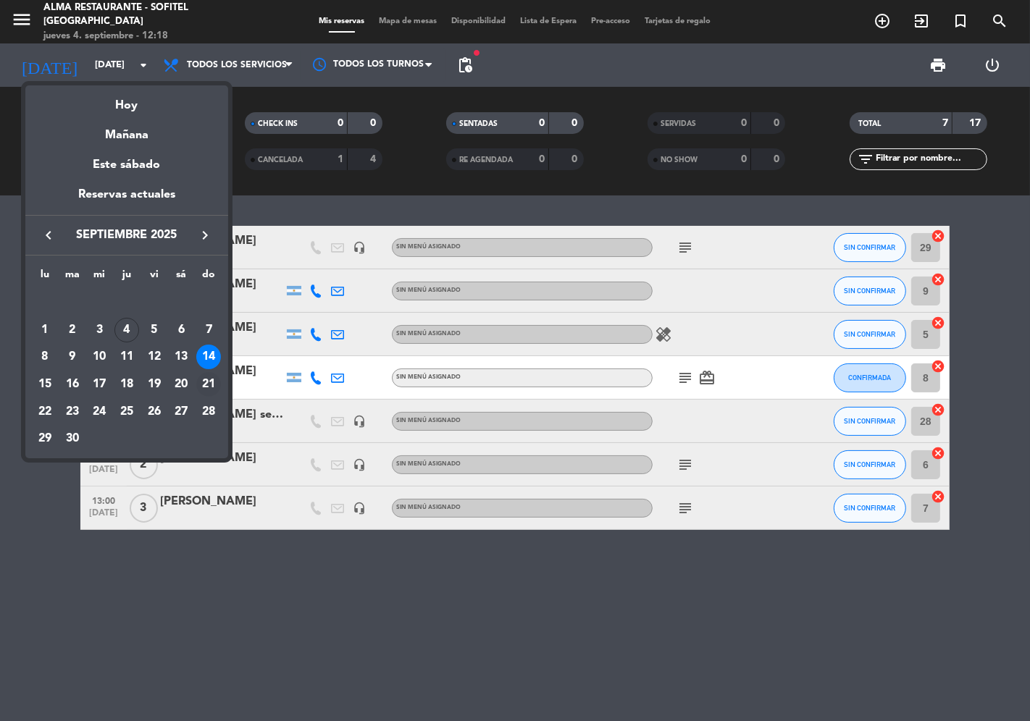
click at [214, 382] on div "21" at bounding box center [208, 384] width 25 height 25
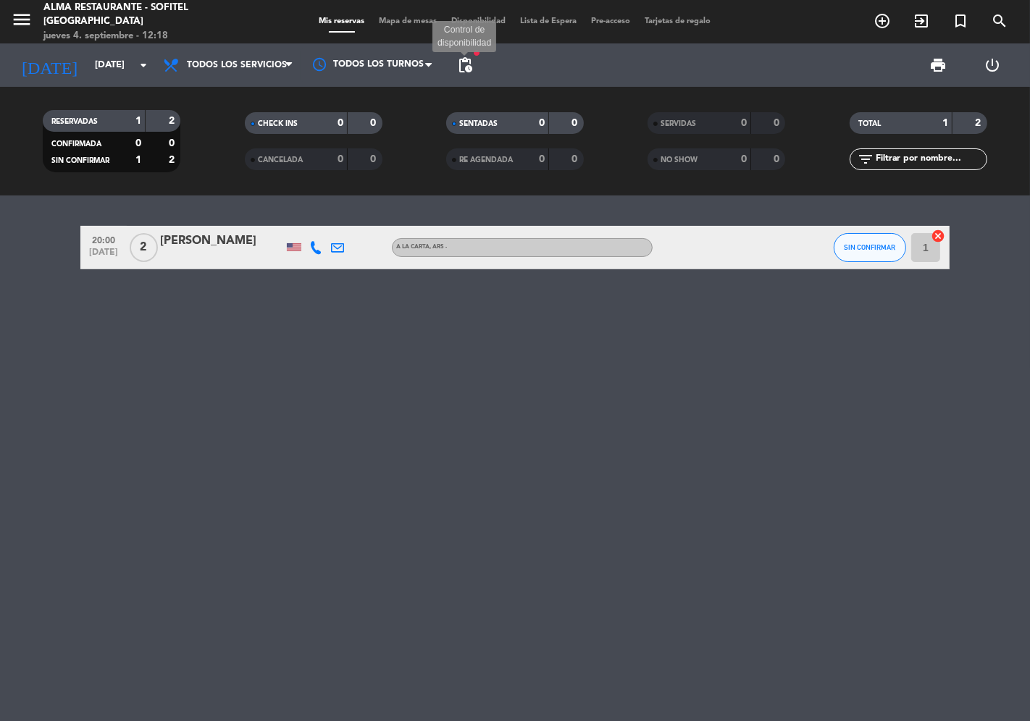
click at [467, 67] on span "pending_actions" at bounding box center [464, 64] width 17 height 17
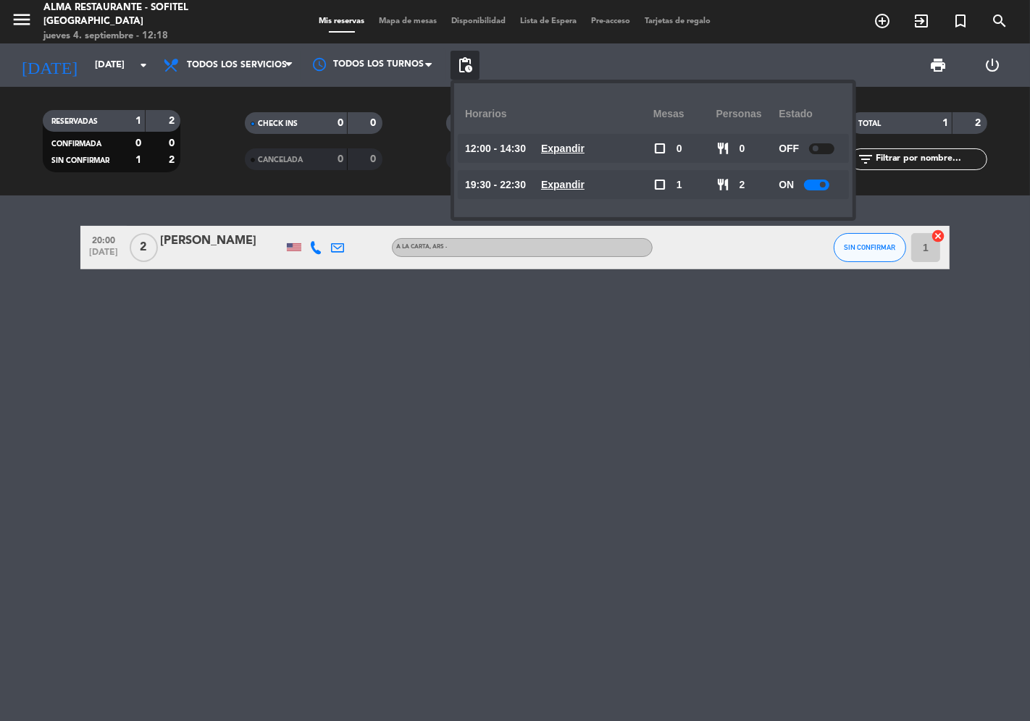
click at [819, 149] on span at bounding box center [816, 149] width 6 height 6
click at [582, 150] on u "Expandir" at bounding box center [562, 149] width 43 height 12
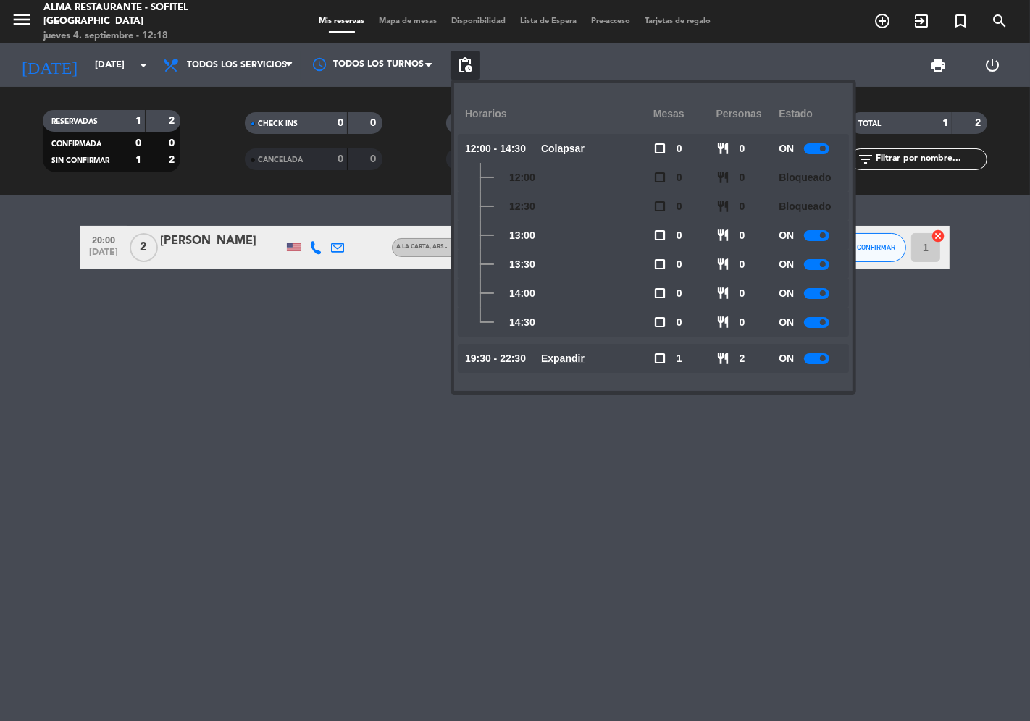
click at [332, 411] on div "20:00 [DATE] 2 [PERSON_NAME] A LA CARTA , ARS - SIN CONFIRMAR 1 cancel" at bounding box center [515, 459] width 1030 height 526
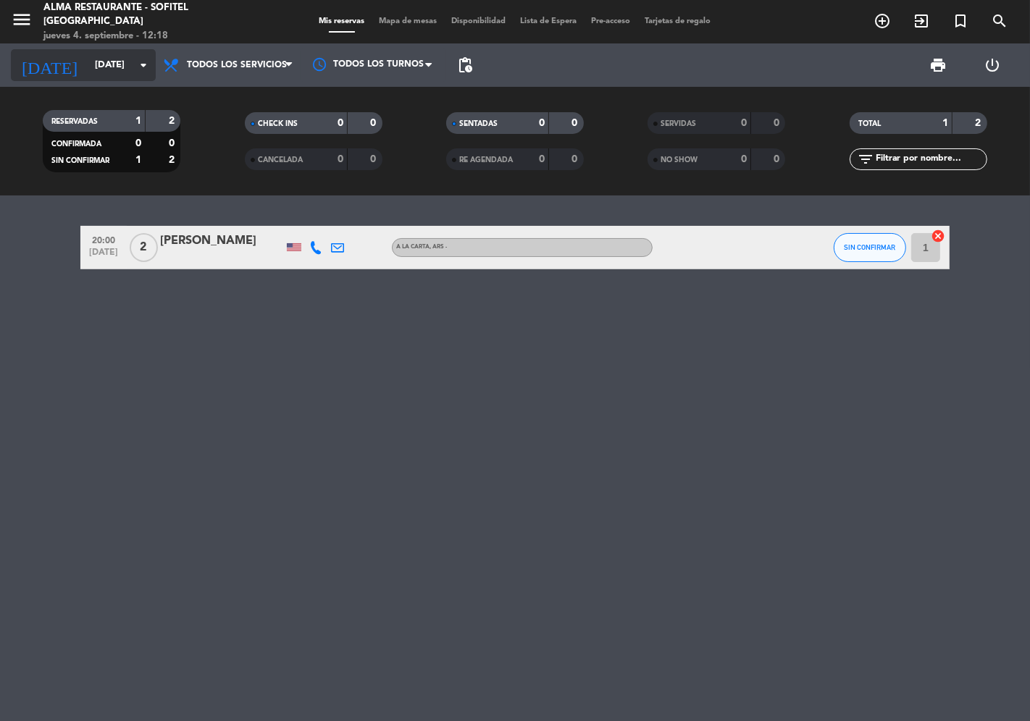
click at [106, 70] on input "[DATE]" at bounding box center [151, 65] width 126 height 26
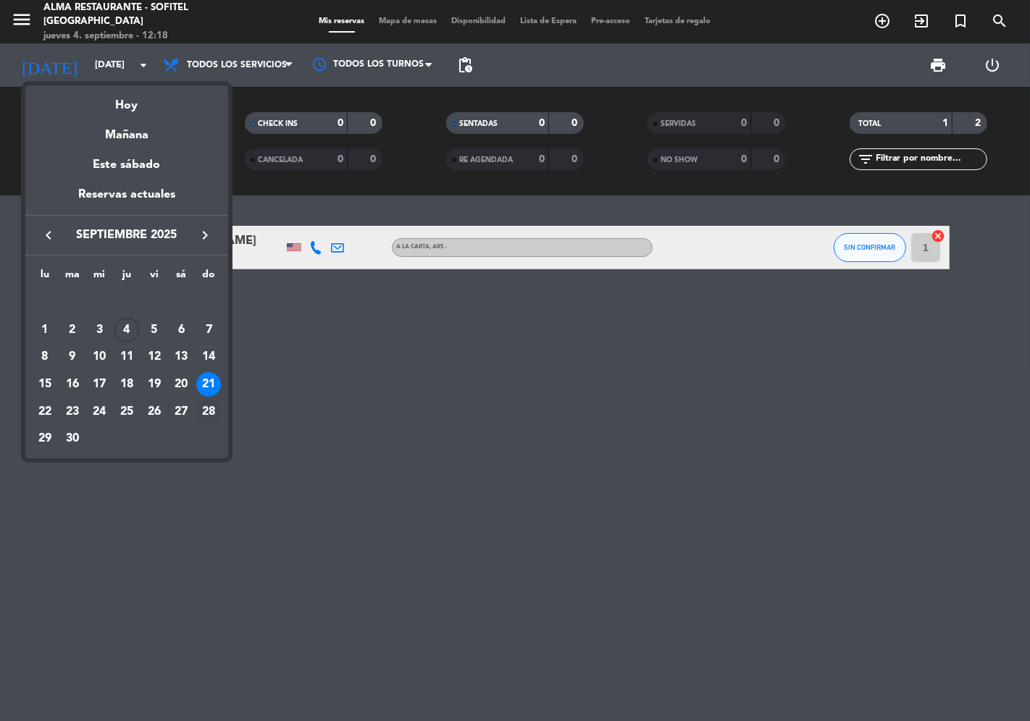
click at [213, 403] on div "28" at bounding box center [208, 412] width 25 height 25
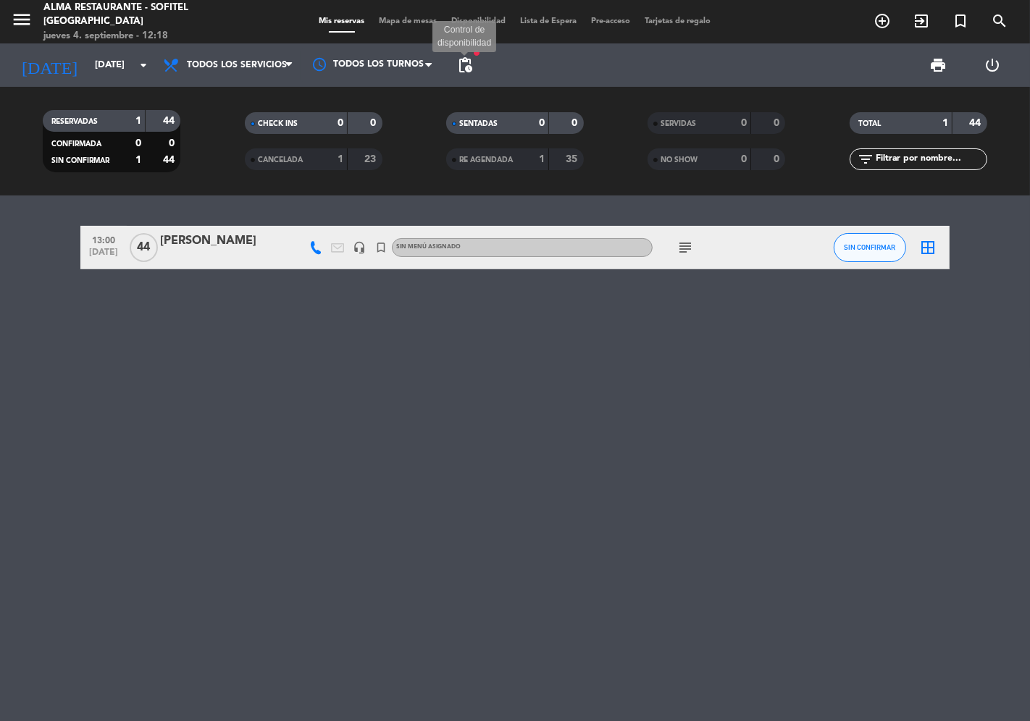
click at [460, 66] on span "pending_actions" at bounding box center [464, 64] width 17 height 17
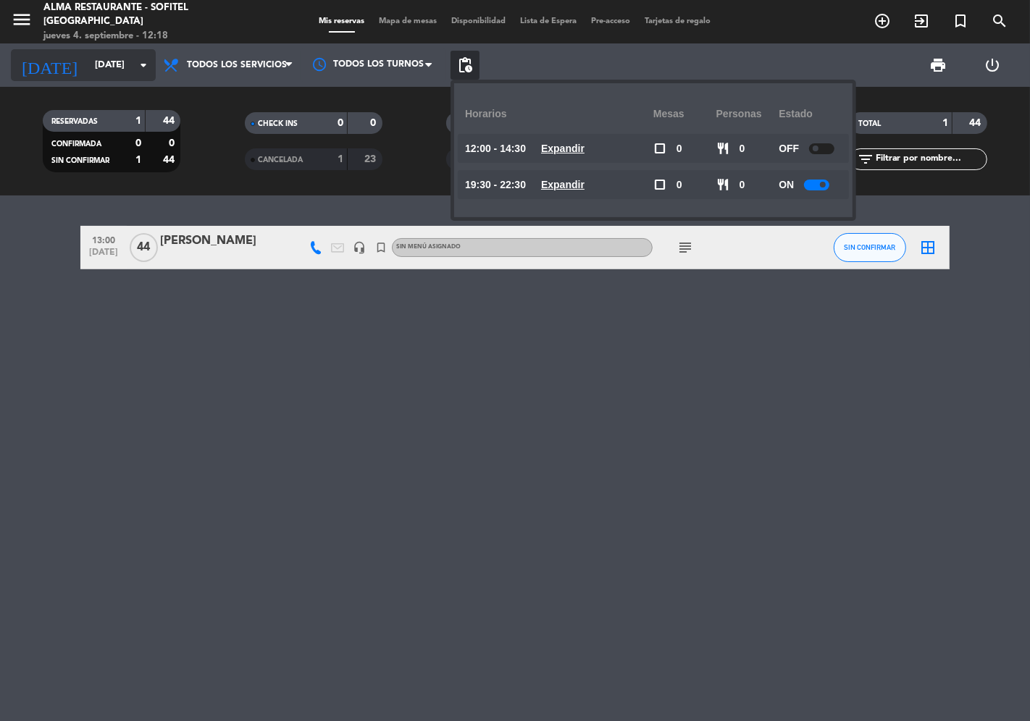
click at [95, 72] on input "[DATE]" at bounding box center [151, 65] width 126 height 26
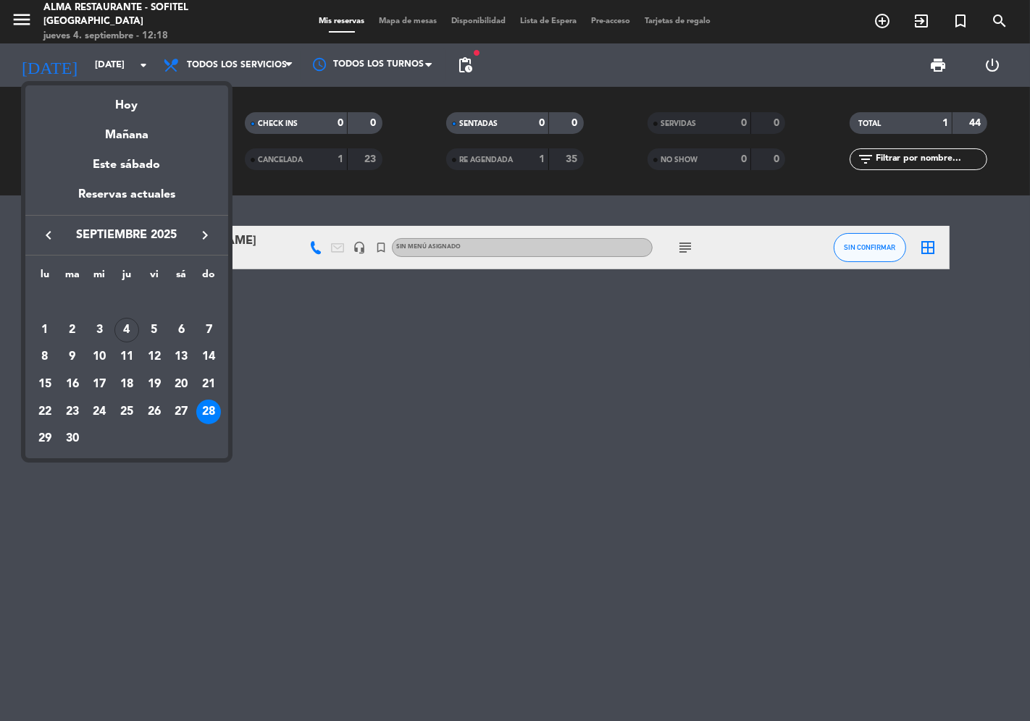
click at [208, 237] on icon "keyboard_arrow_right" at bounding box center [204, 235] width 17 height 17
click at [212, 326] on div "5" at bounding box center [208, 330] width 25 height 25
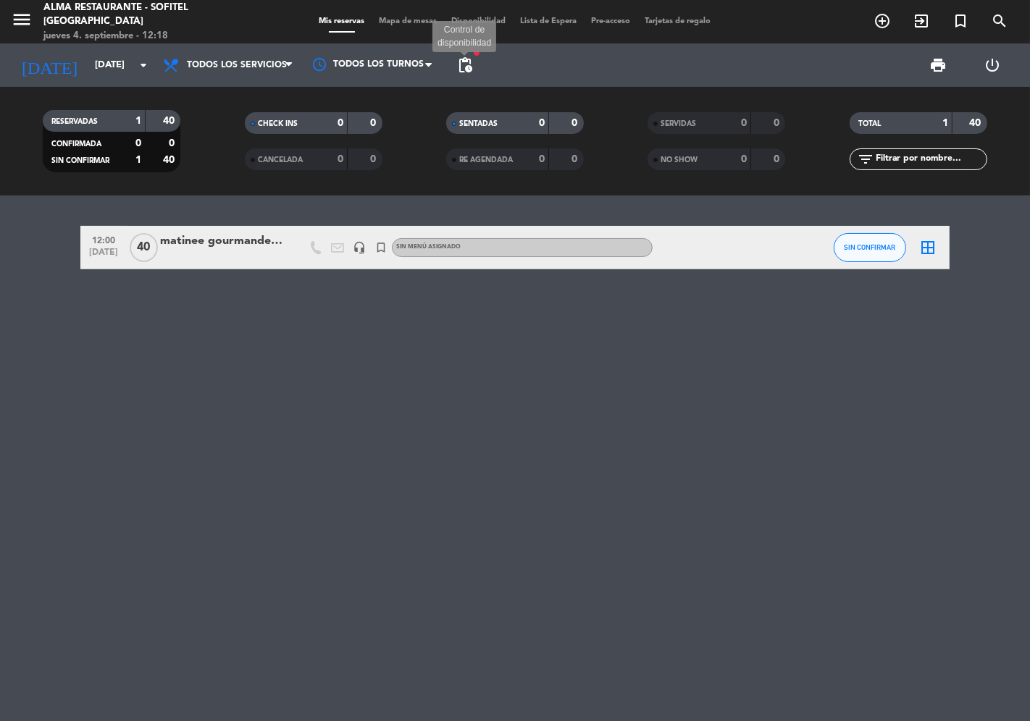
click at [468, 64] on span "pending_actions" at bounding box center [464, 64] width 17 height 17
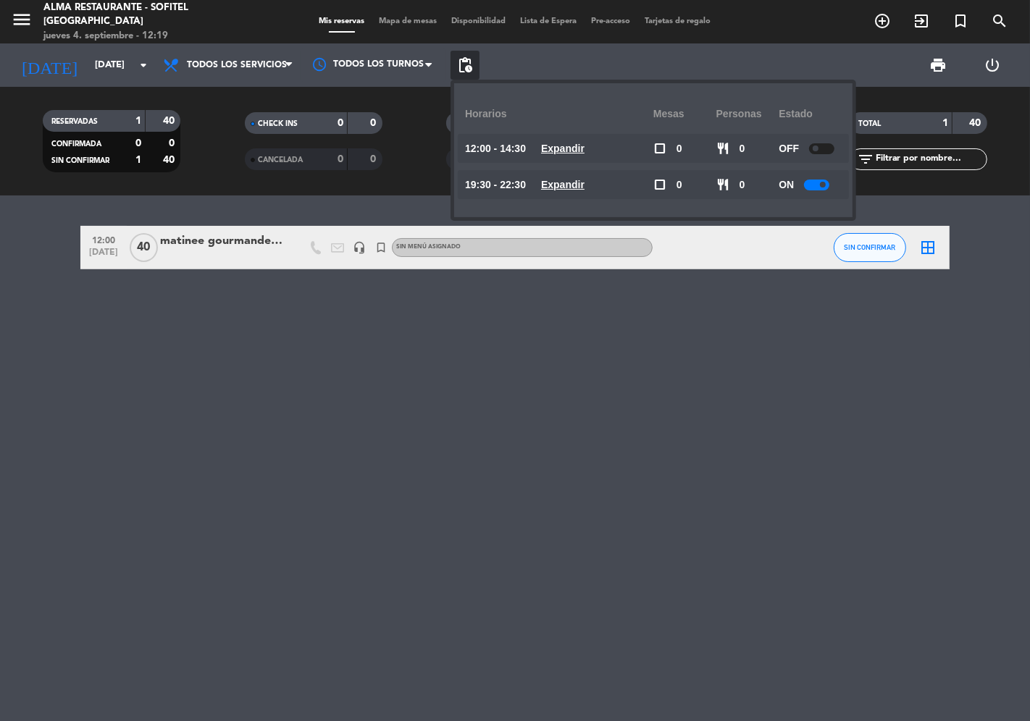
click at [817, 149] on span at bounding box center [816, 149] width 6 height 6
click at [584, 153] on u "Expandir" at bounding box center [562, 149] width 43 height 12
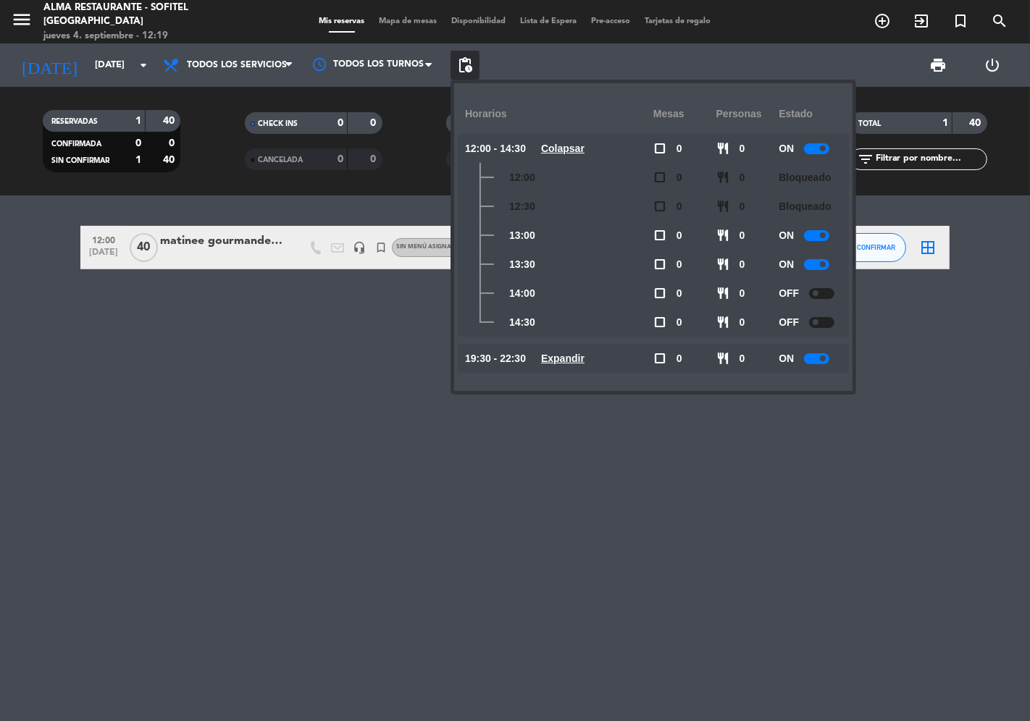
click at [395, 489] on div "12:00 [DATE] matinee gourmande edición especial headset_mic turned_in_not Sin m…" at bounding box center [515, 459] width 1030 height 526
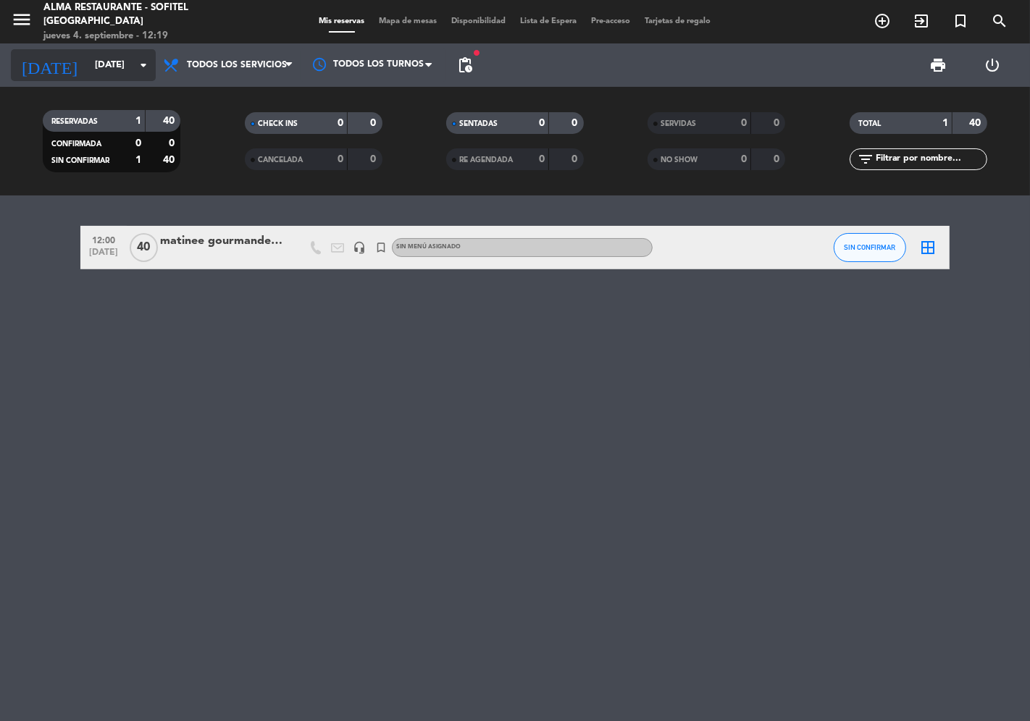
click at [94, 67] on input "[DATE]" at bounding box center [151, 65] width 126 height 26
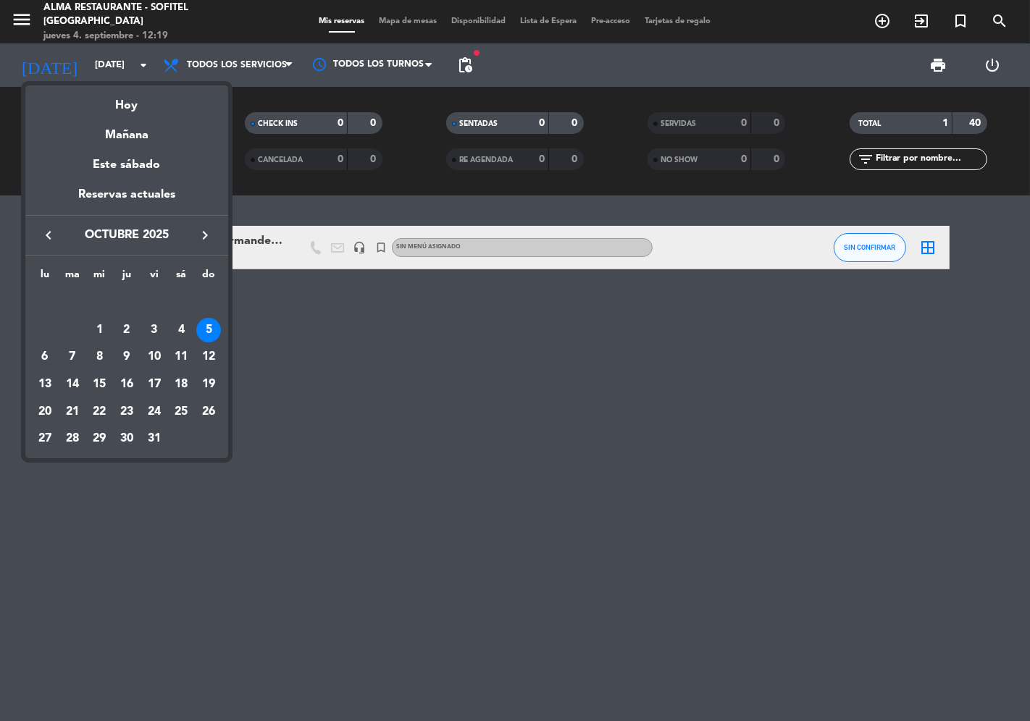
click at [214, 353] on div "12" at bounding box center [208, 357] width 25 height 25
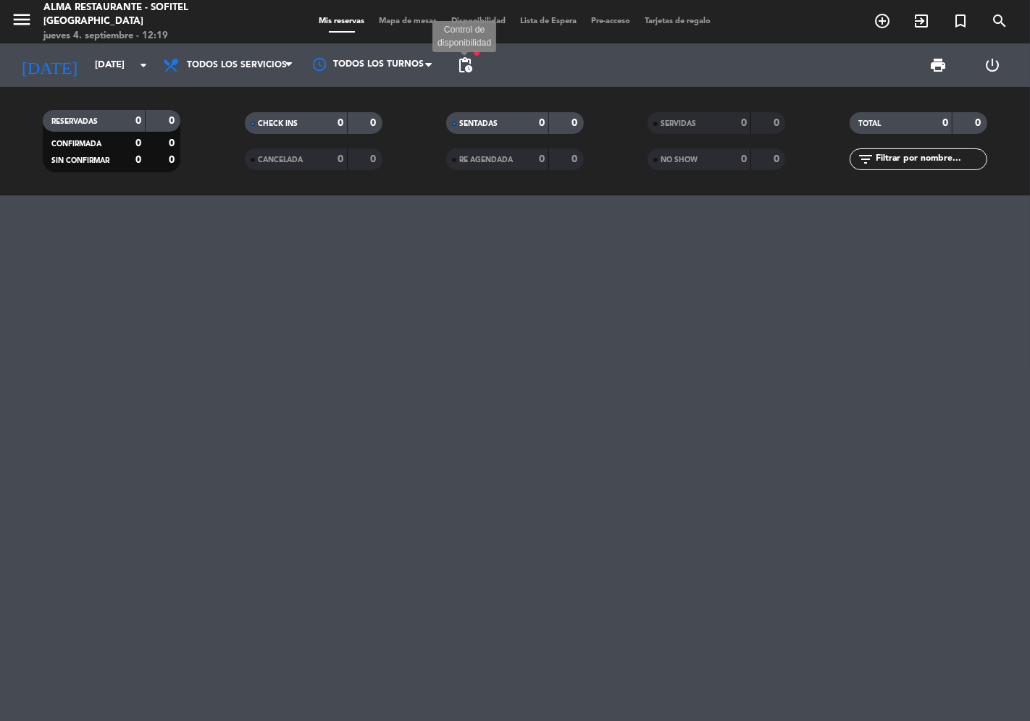
click at [464, 68] on span "pending_actions" at bounding box center [464, 64] width 17 height 17
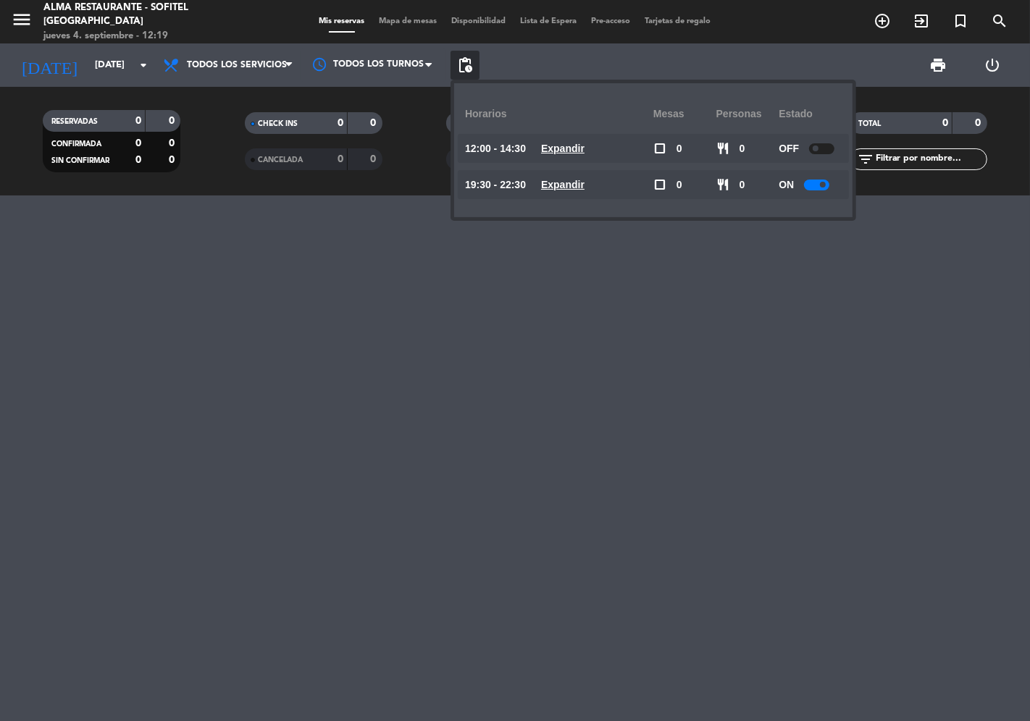
click at [823, 149] on div at bounding box center [821, 148] width 25 height 11
click at [319, 316] on div at bounding box center [515, 459] width 1030 height 526
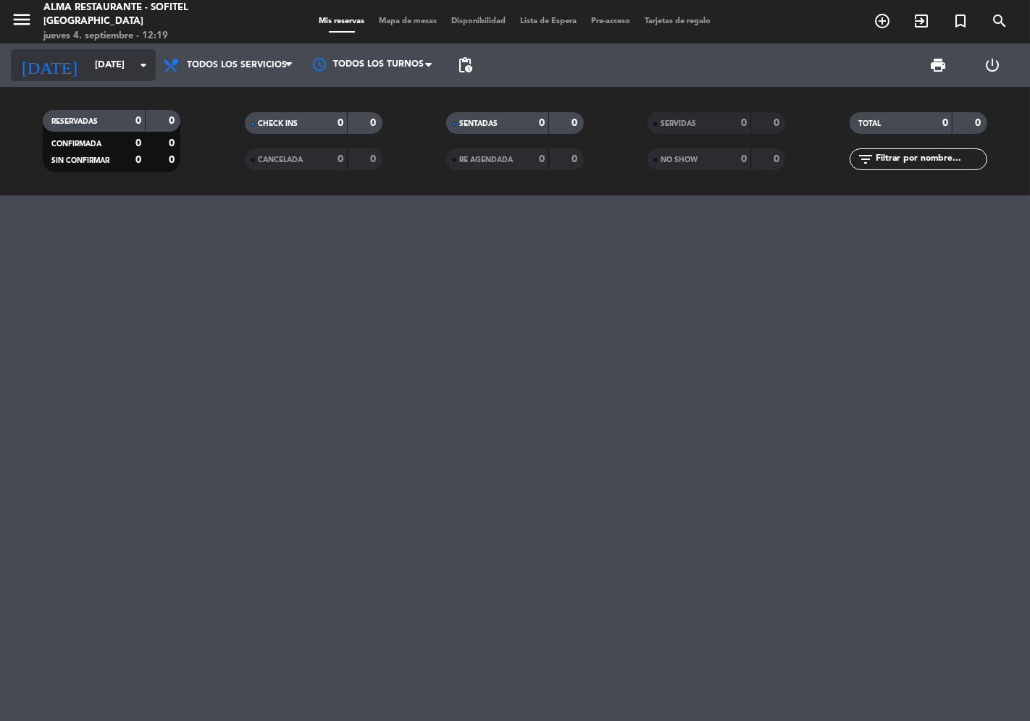
click at [88, 72] on input "[DATE]" at bounding box center [151, 65] width 126 height 26
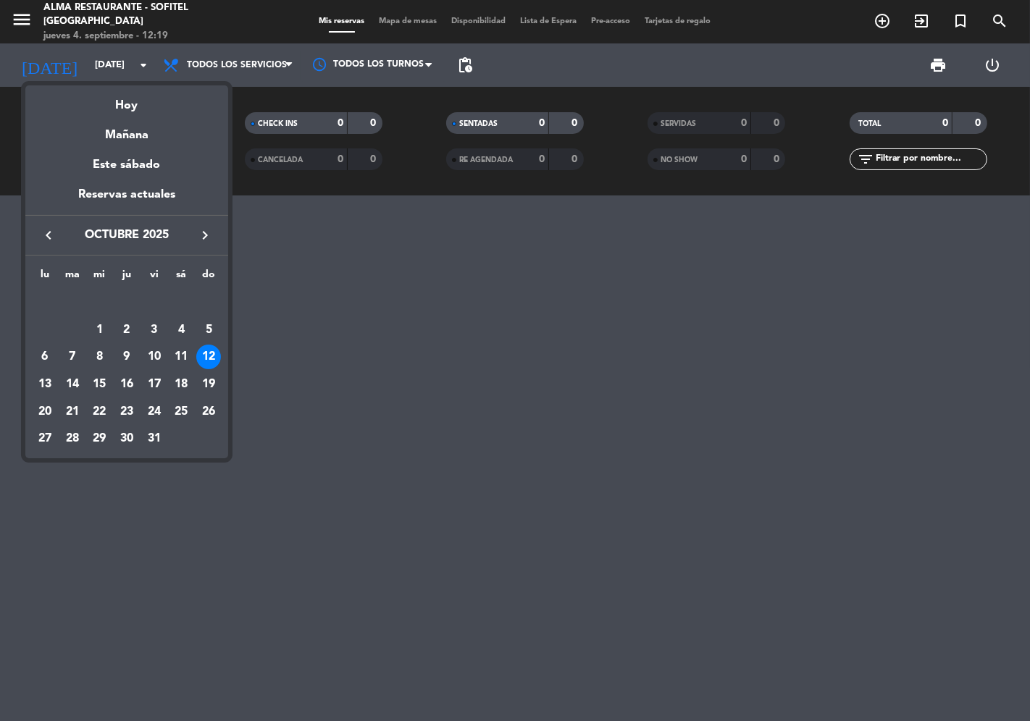
click at [209, 380] on div "19" at bounding box center [208, 384] width 25 height 25
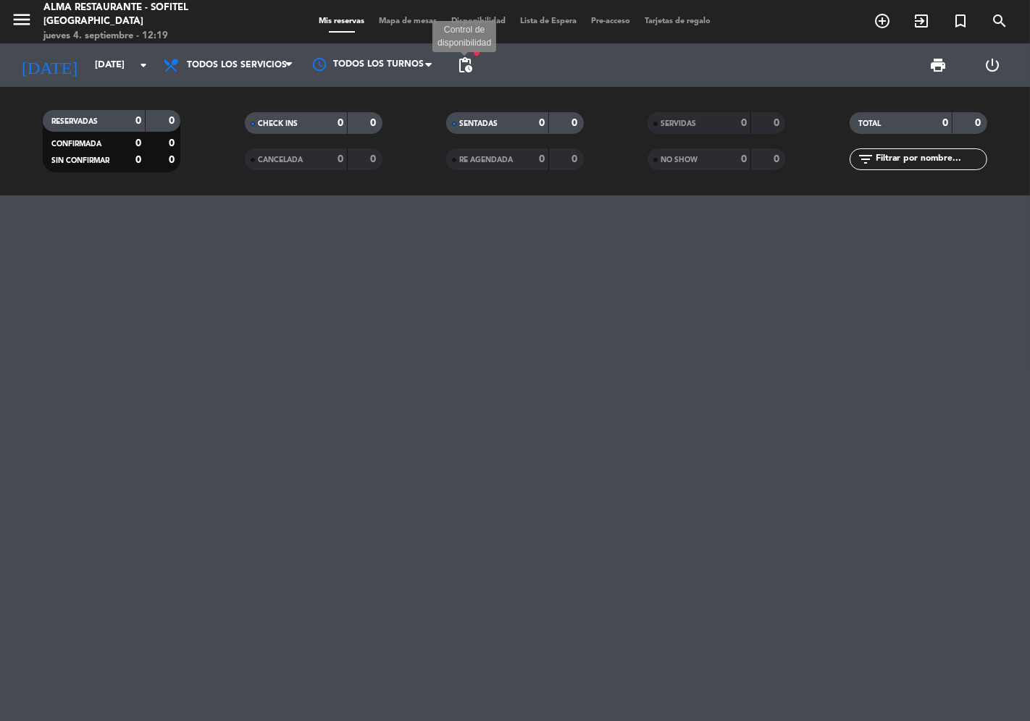
click at [469, 70] on span "pending_actions" at bounding box center [464, 64] width 17 height 17
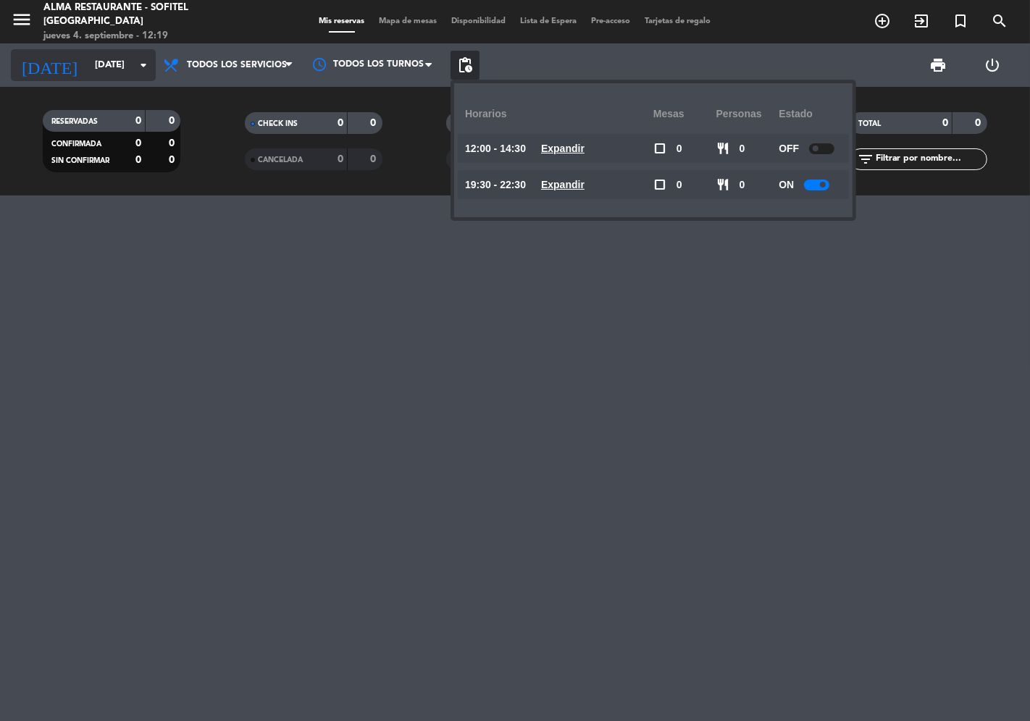
click at [104, 69] on input "[DATE]" at bounding box center [151, 65] width 126 height 26
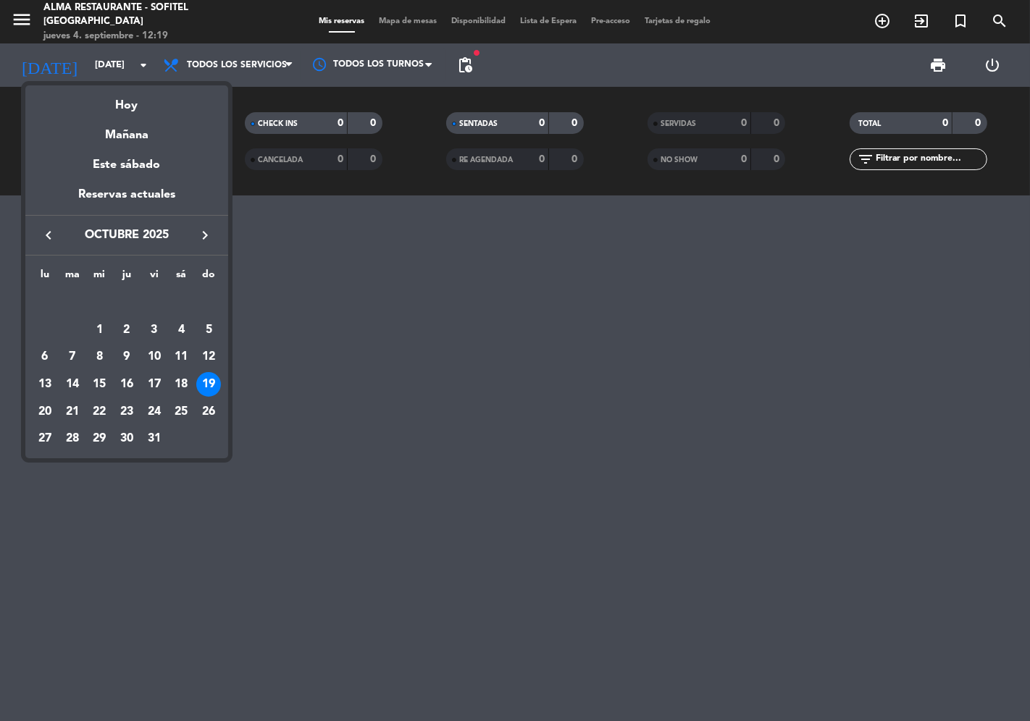
drag, startPoint x: 210, startPoint y: 417, endPoint x: 222, endPoint y: 402, distance: 19.0
click at [211, 417] on div "26" at bounding box center [208, 412] width 25 height 25
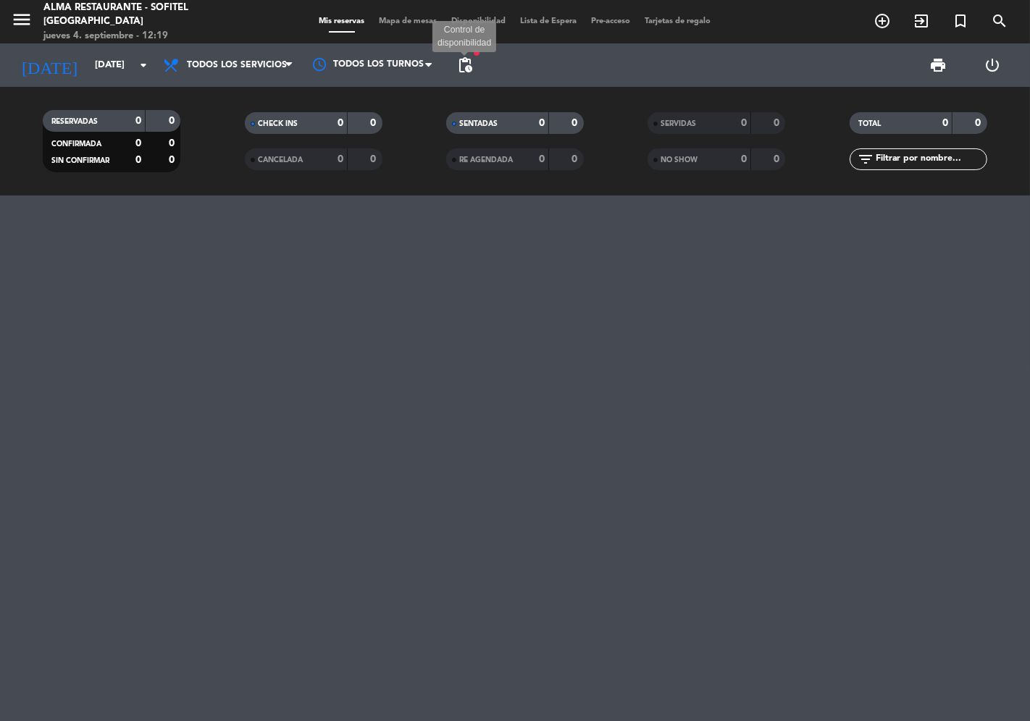
click at [472, 68] on span "pending_actions" at bounding box center [464, 64] width 17 height 17
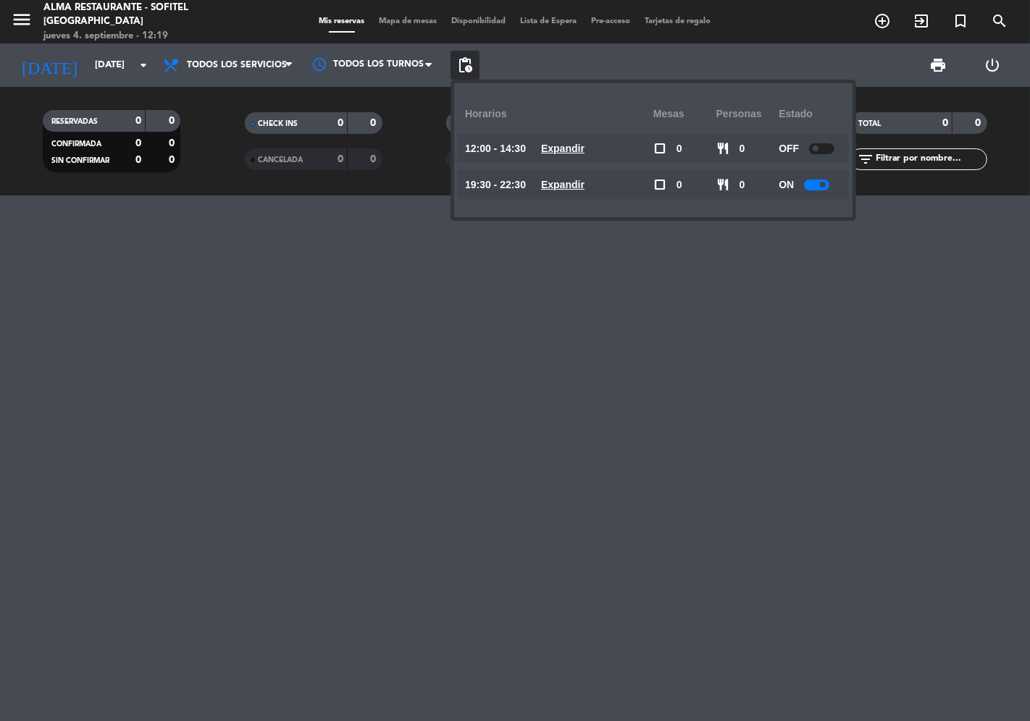
click at [351, 324] on div at bounding box center [515, 459] width 1030 height 526
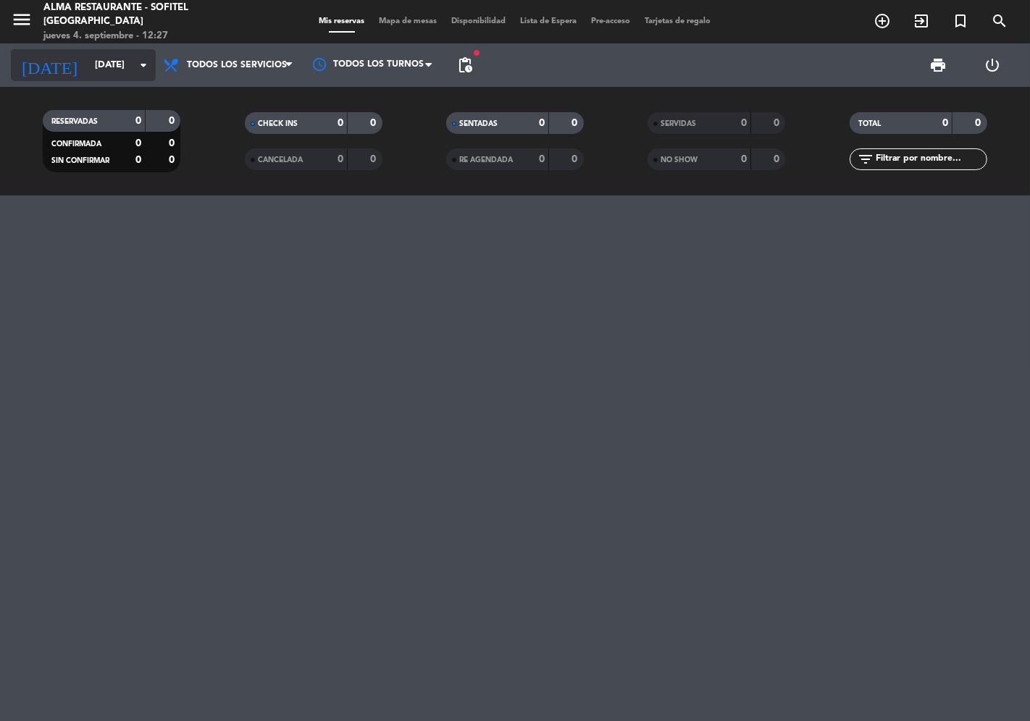
click at [93, 69] on input "[DATE]" at bounding box center [151, 65] width 126 height 26
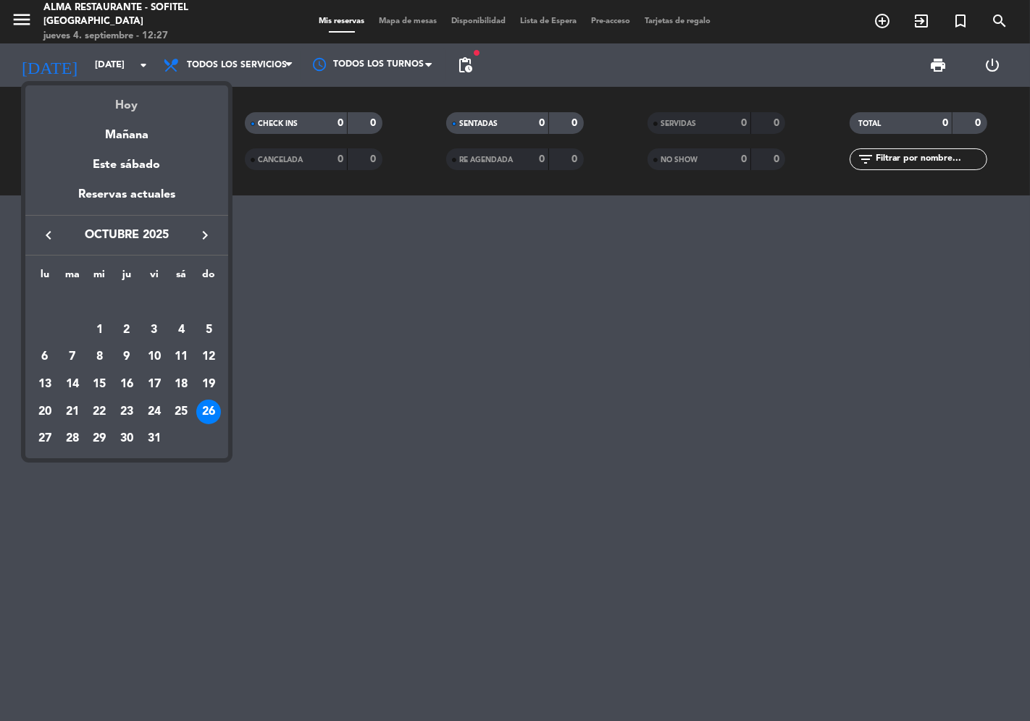
click at [110, 103] on div "Hoy" at bounding box center [126, 100] width 203 height 30
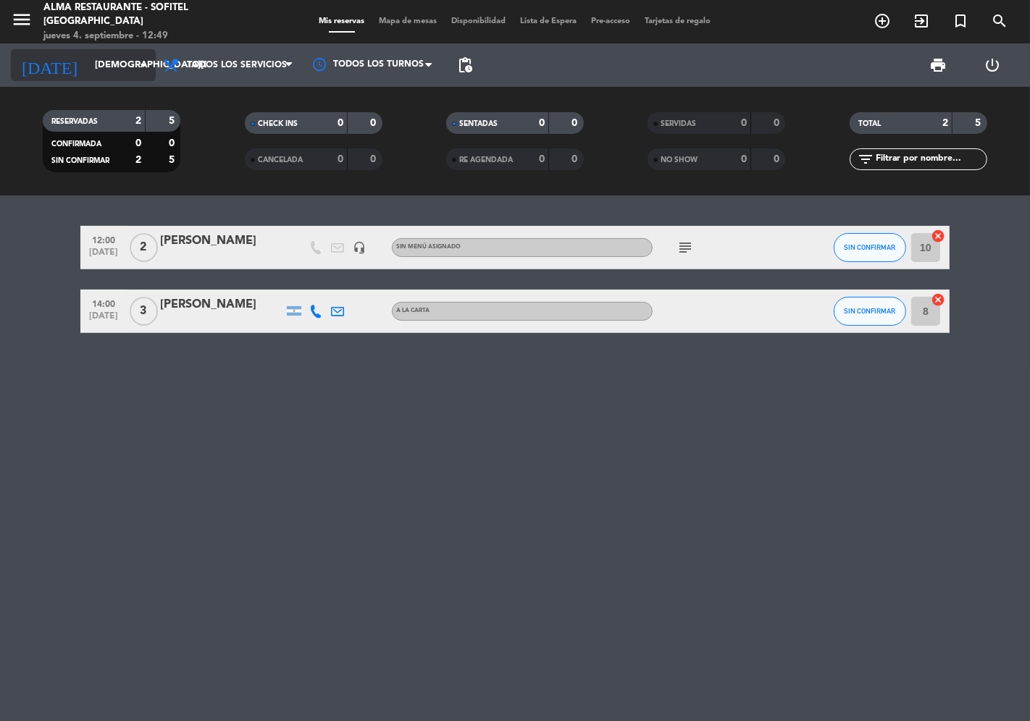
click at [88, 67] on input "[DEMOGRAPHIC_DATA][DATE]" at bounding box center [151, 65] width 126 height 26
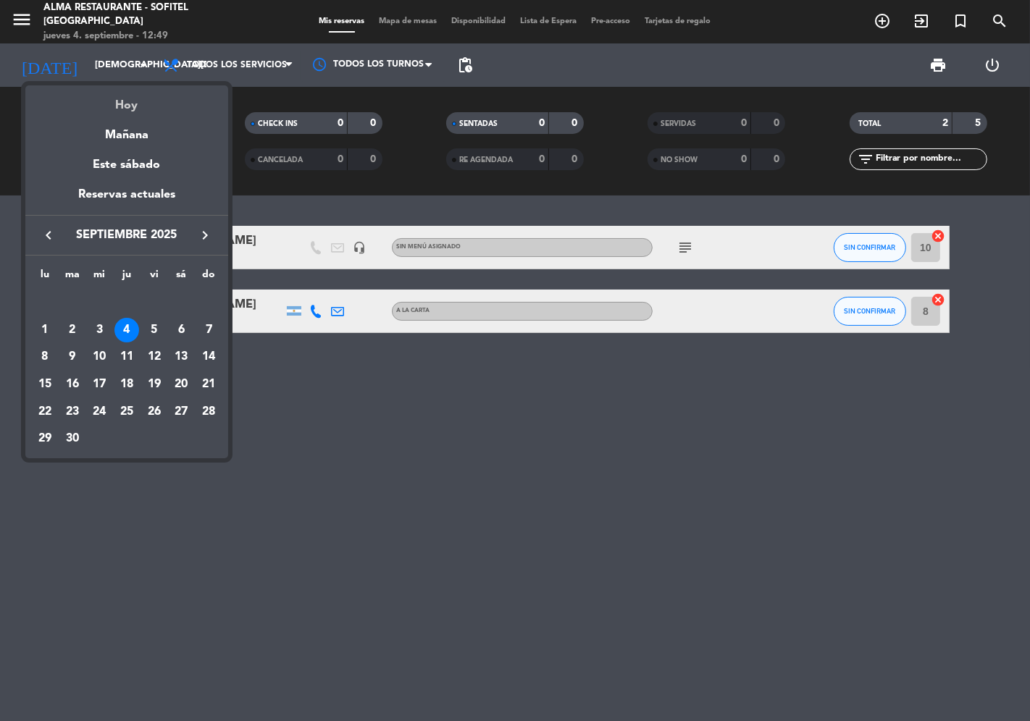
click at [106, 110] on div "Hoy" at bounding box center [126, 100] width 203 height 30
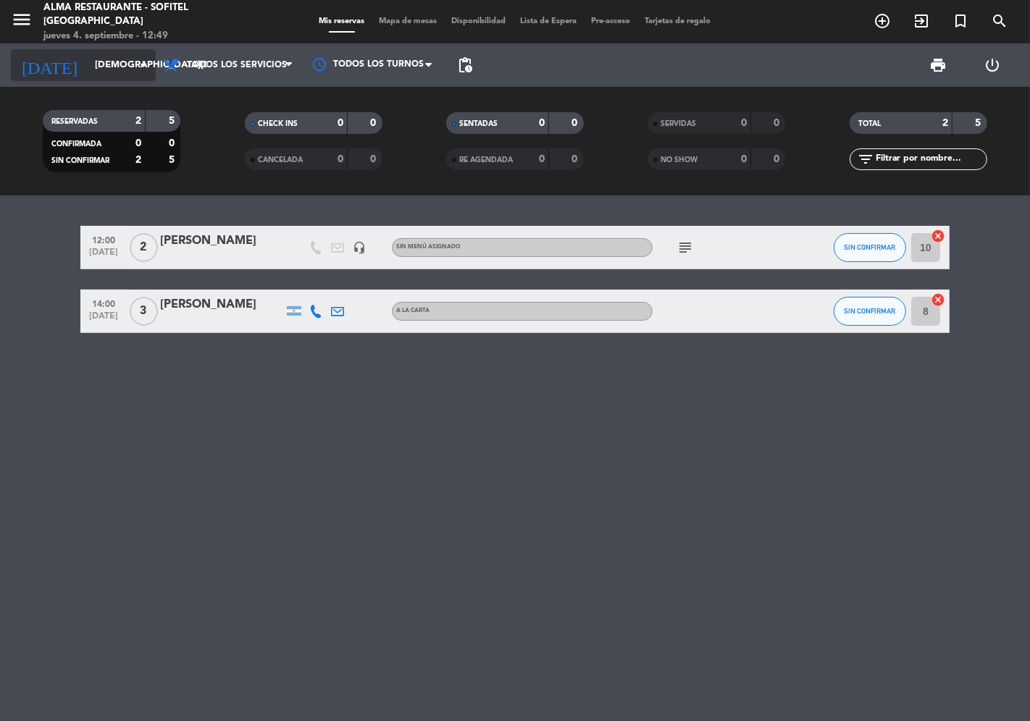
click at [104, 75] on input "[DEMOGRAPHIC_DATA][DATE]" at bounding box center [151, 65] width 126 height 26
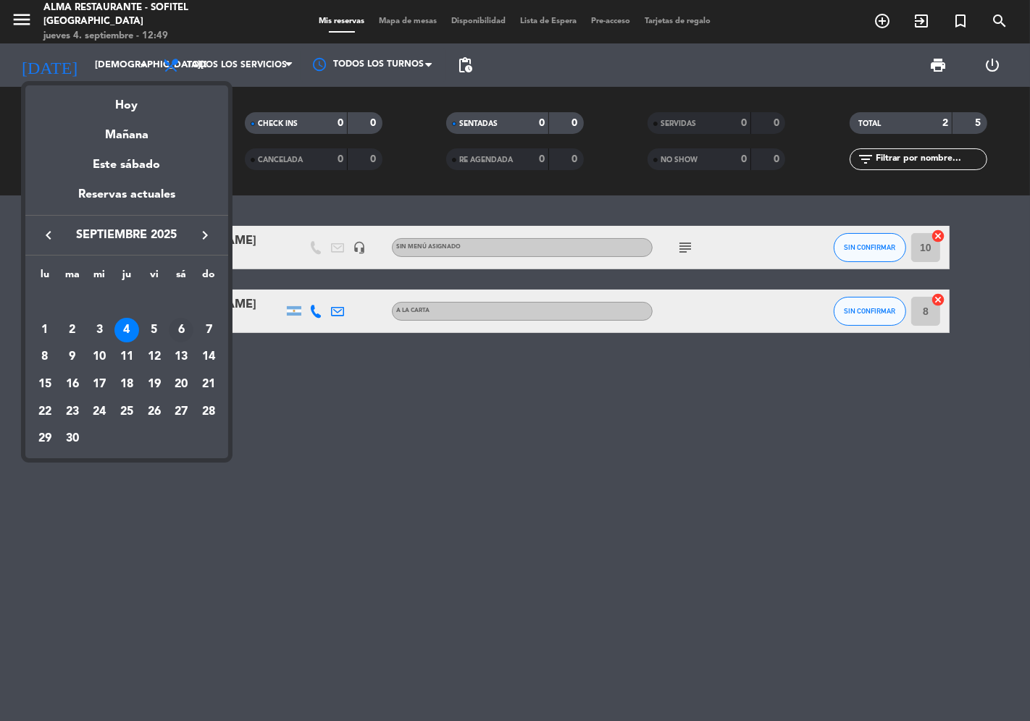
click at [187, 335] on div "6" at bounding box center [181, 330] width 25 height 25
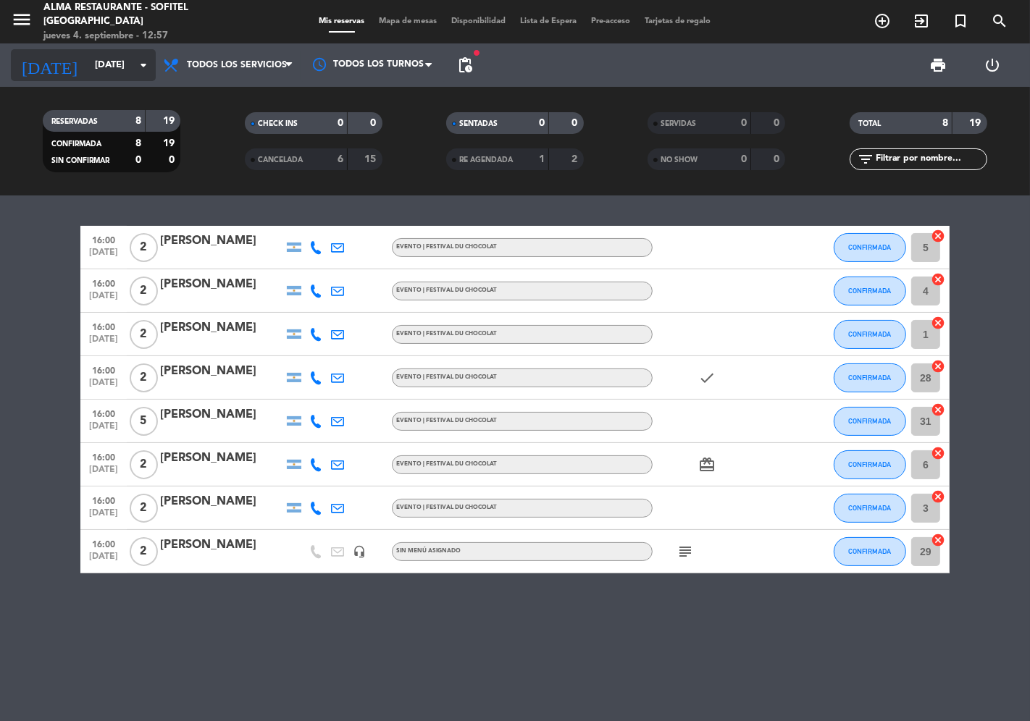
click at [92, 73] on input "[DATE]" at bounding box center [151, 65] width 126 height 26
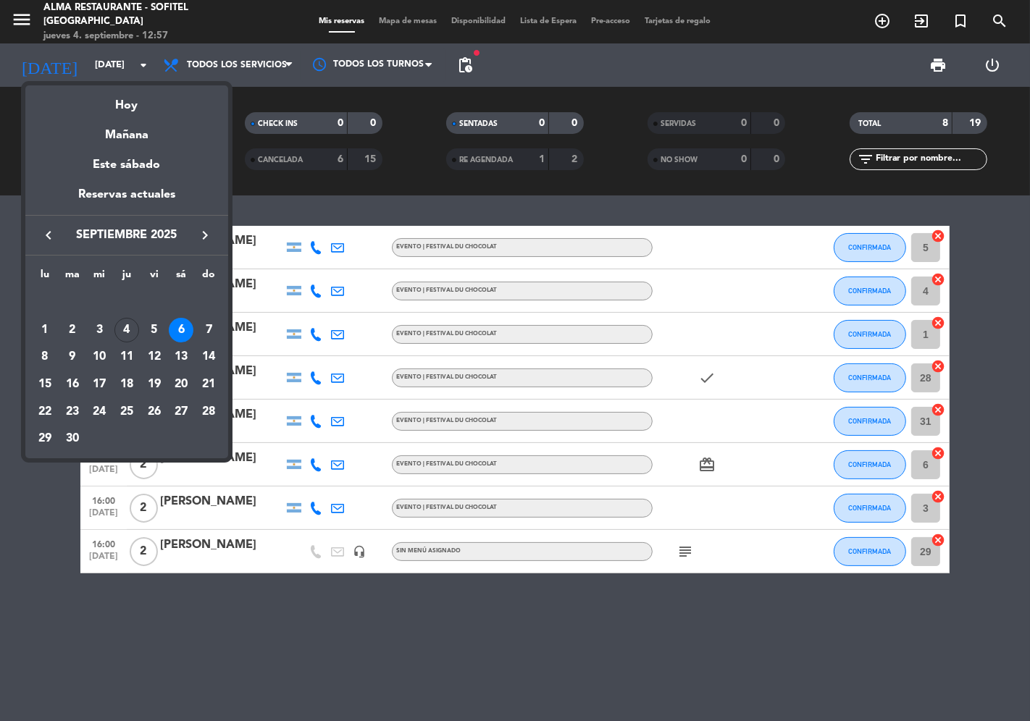
click at [186, 356] on div "13" at bounding box center [181, 357] width 25 height 25
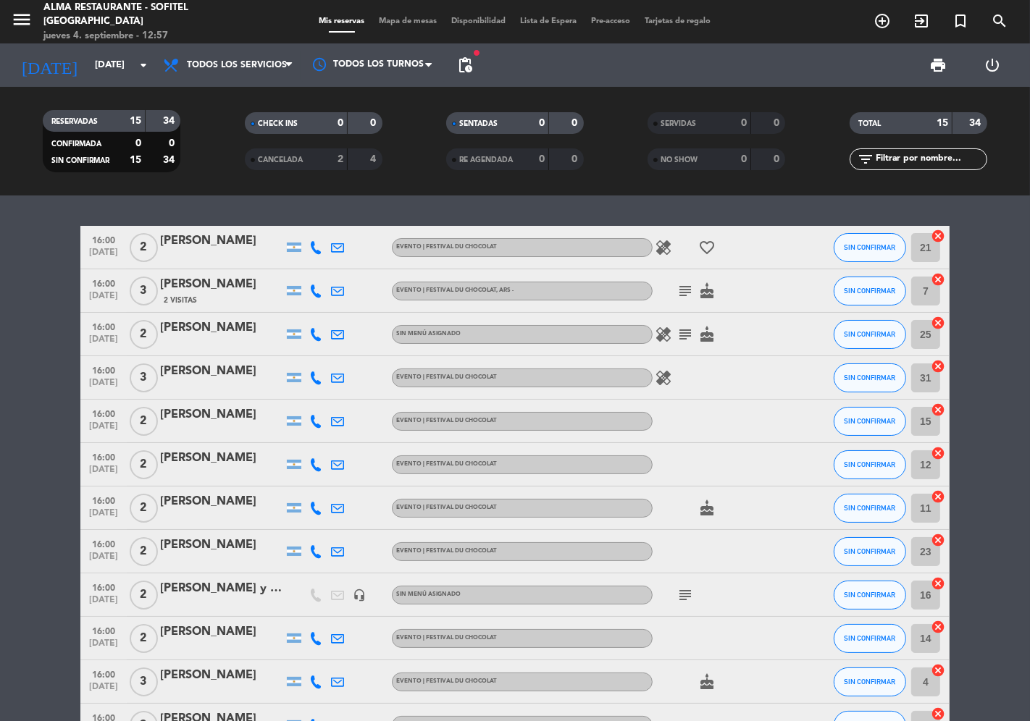
click at [689, 288] on icon "subject" at bounding box center [685, 290] width 17 height 17
click at [685, 332] on icon "subject" at bounding box center [685, 334] width 17 height 17
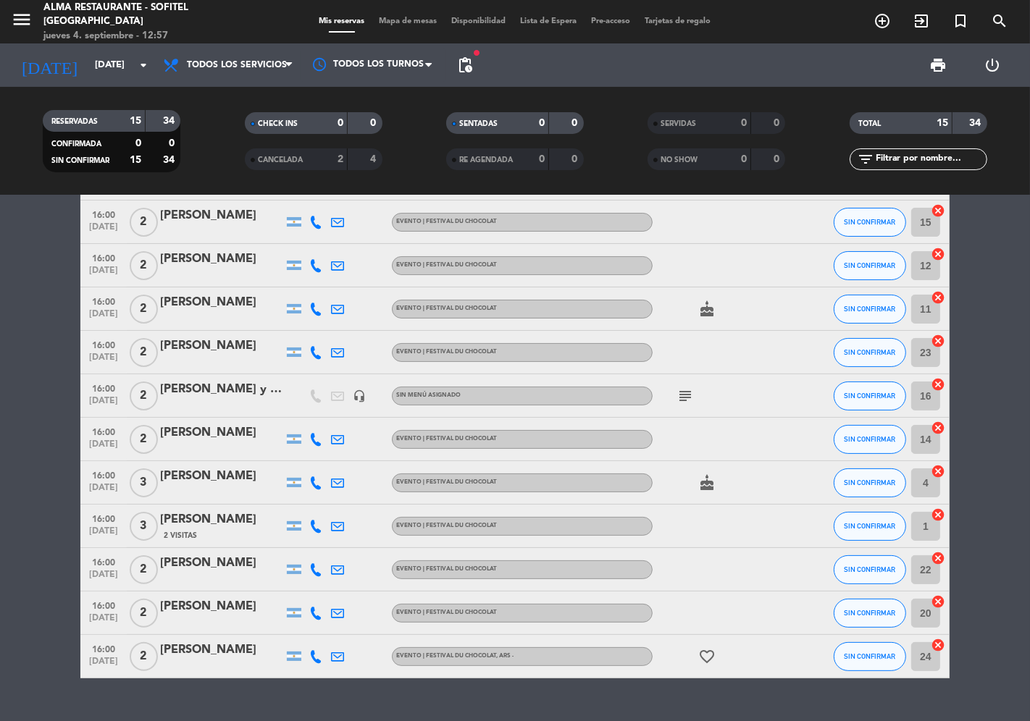
scroll to position [228, 0]
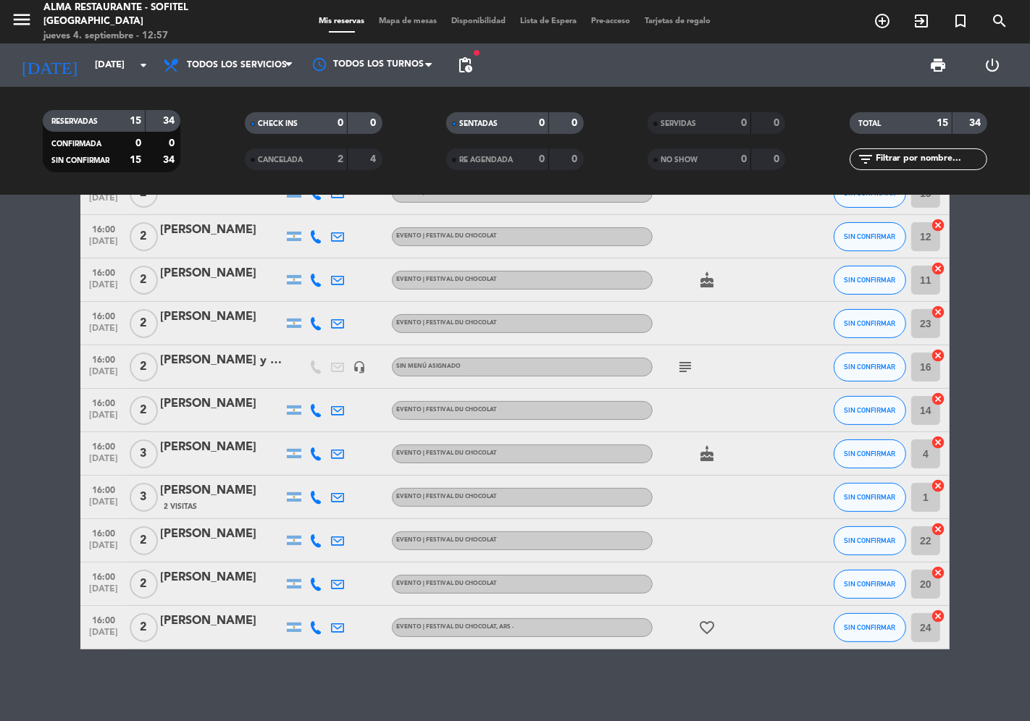
click at [682, 370] on icon "subject" at bounding box center [685, 367] width 17 height 17
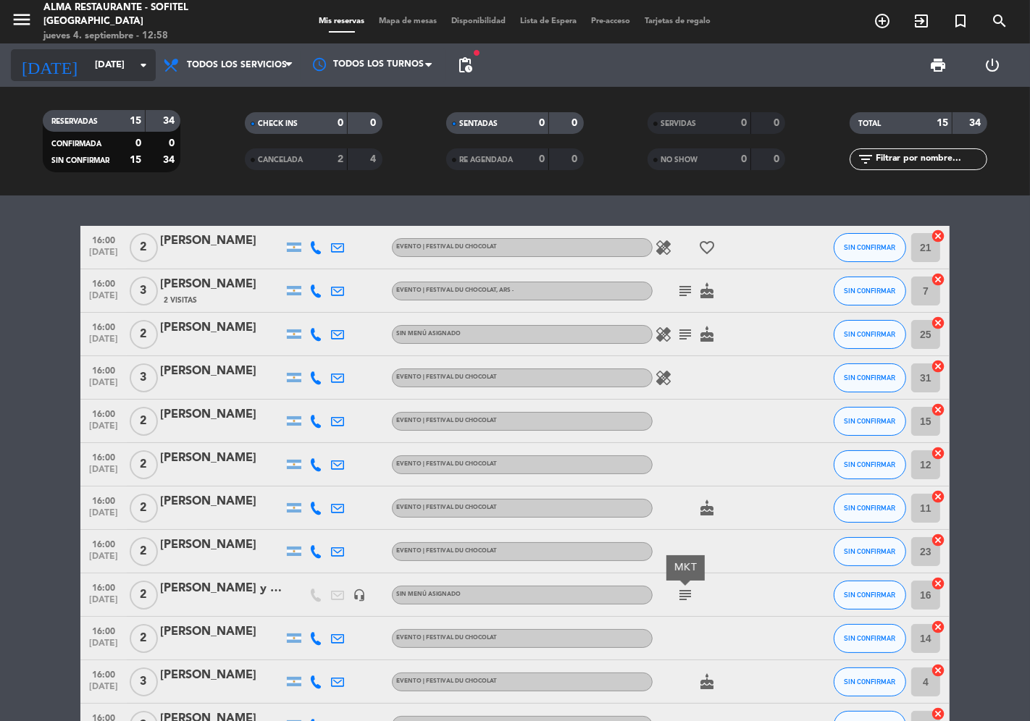
click at [91, 77] on input "[DATE]" at bounding box center [151, 65] width 126 height 26
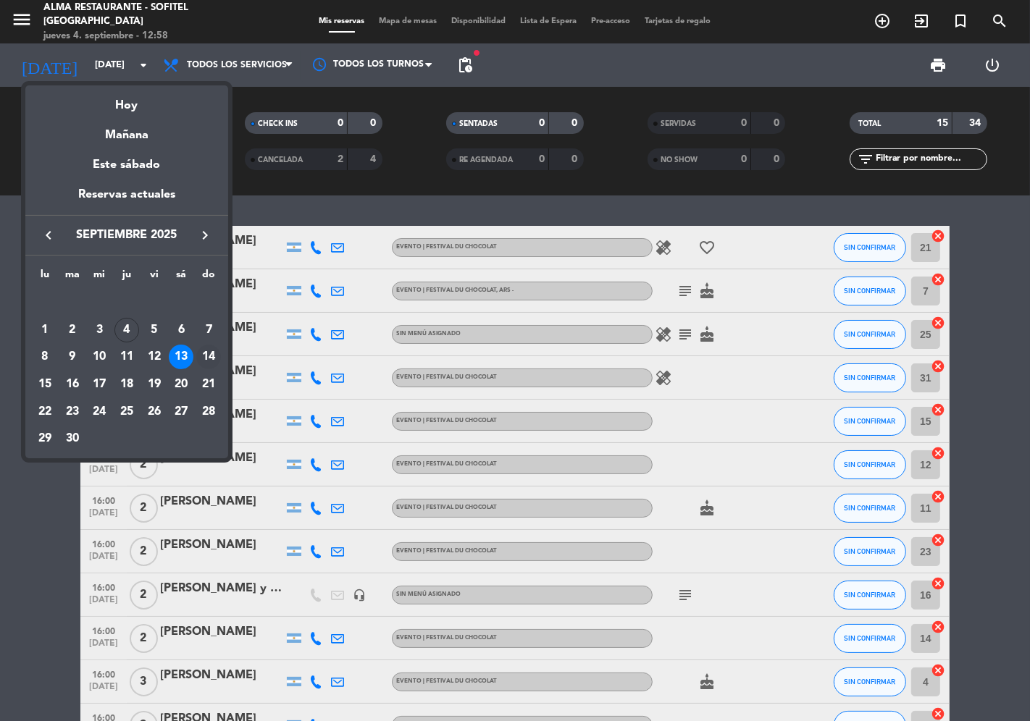
click at [214, 356] on div "14" at bounding box center [208, 357] width 25 height 25
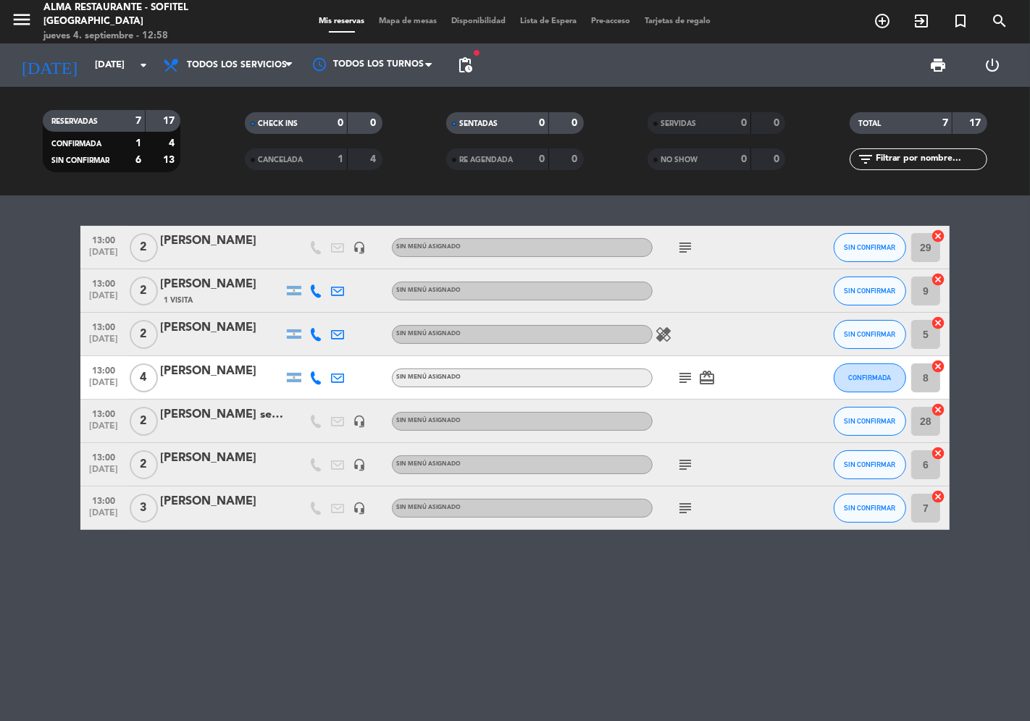
click at [685, 244] on icon "subject" at bounding box center [685, 247] width 17 height 17
click at [22, 280] on bookings-row "13:00 [DATE] 2 [PERSON_NAME] headset_mic Sin menú asignado subject ultimar deta…" at bounding box center [515, 378] width 1030 height 304
click at [689, 504] on icon "subject" at bounding box center [685, 508] width 17 height 17
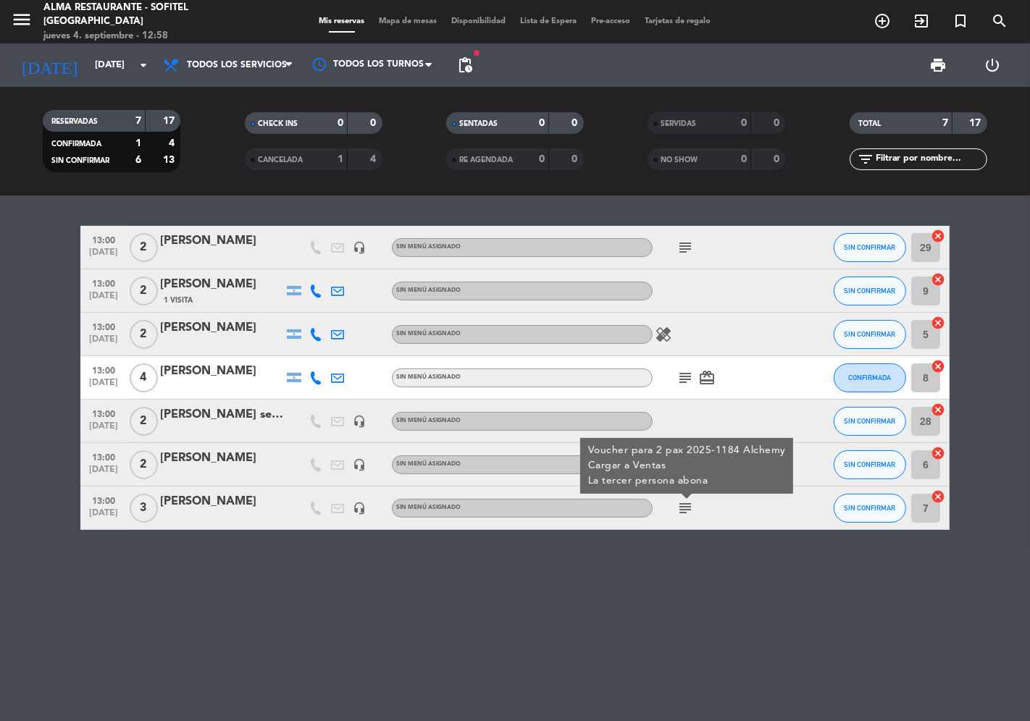
click at [581, 571] on div "13:00 [DATE] 2 [PERSON_NAME] headset_mic Sin menú asignado subject SIN CONFIRMA…" at bounding box center [515, 459] width 1030 height 526
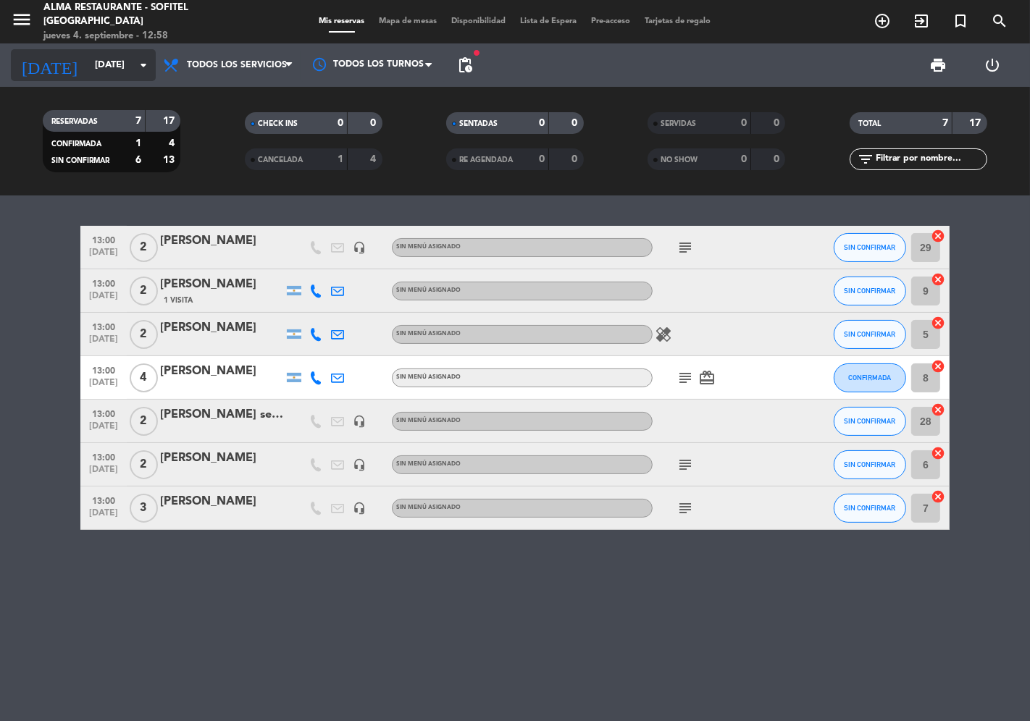
click at [124, 71] on input "[DATE]" at bounding box center [151, 65] width 126 height 26
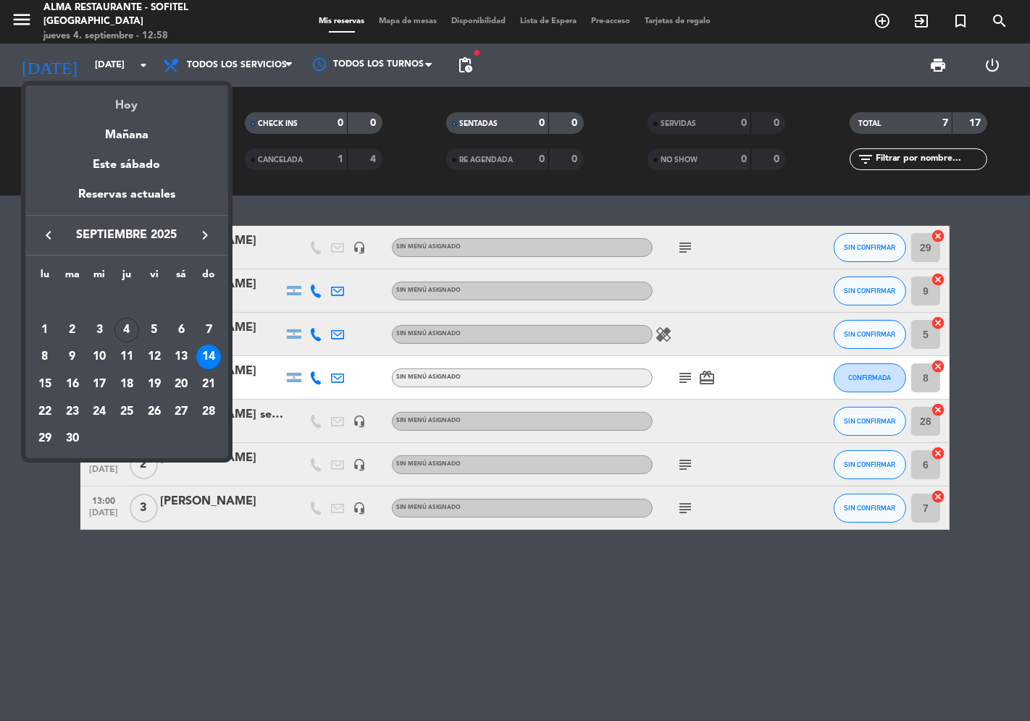
click at [125, 103] on div "Hoy" at bounding box center [126, 100] width 203 height 30
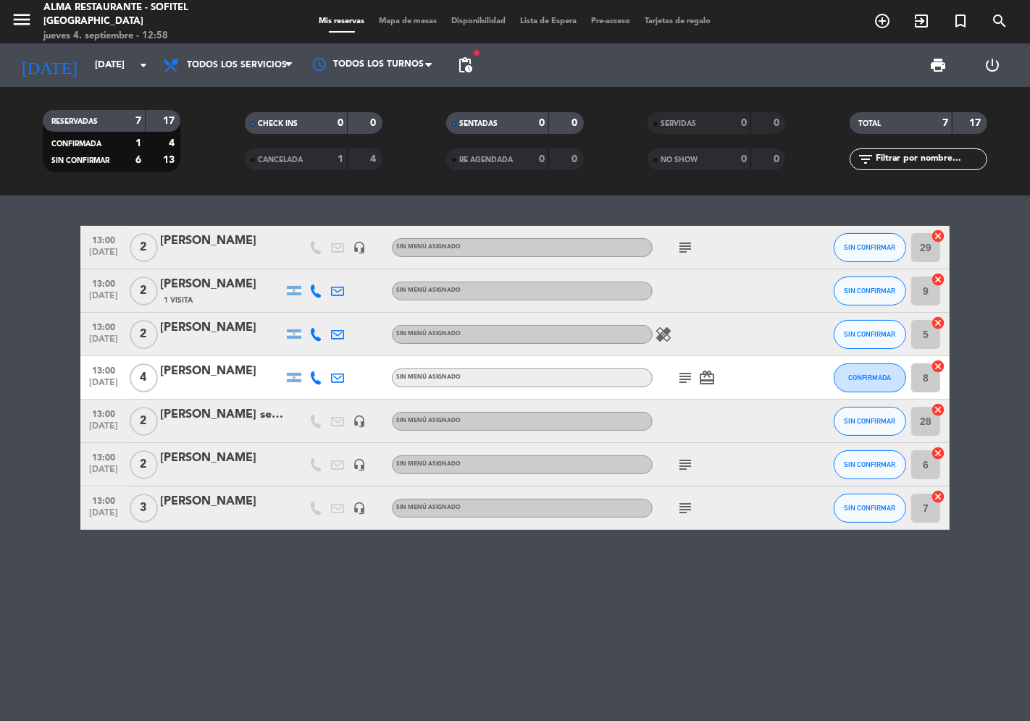
type input "[DEMOGRAPHIC_DATA][DATE]"
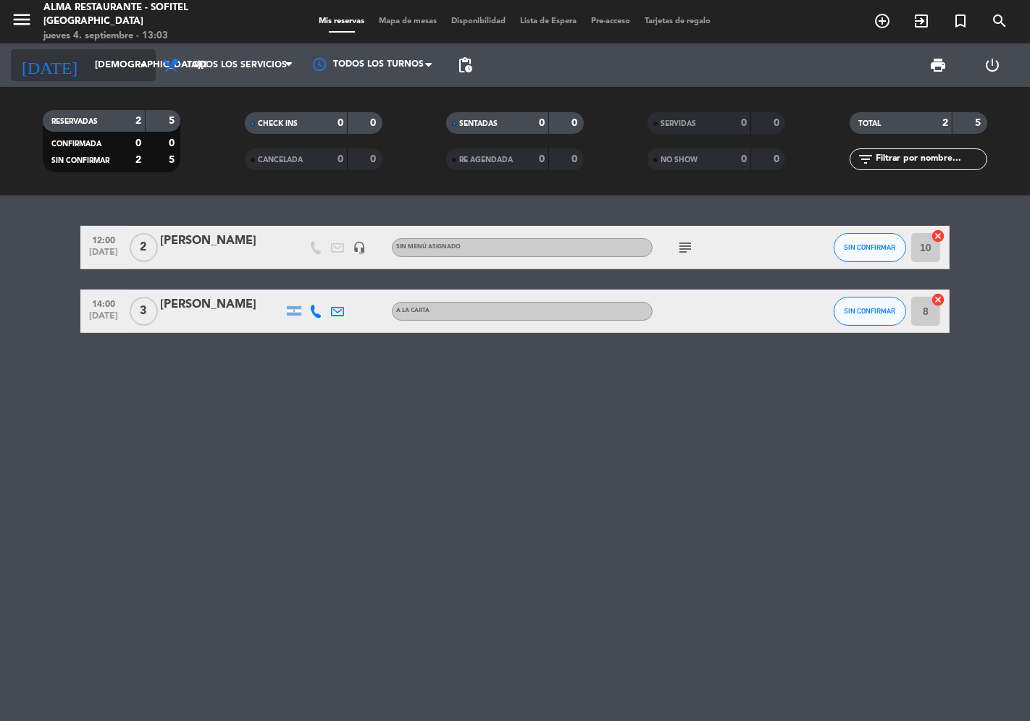
click at [141, 67] on icon "arrow_drop_down" at bounding box center [143, 64] width 17 height 17
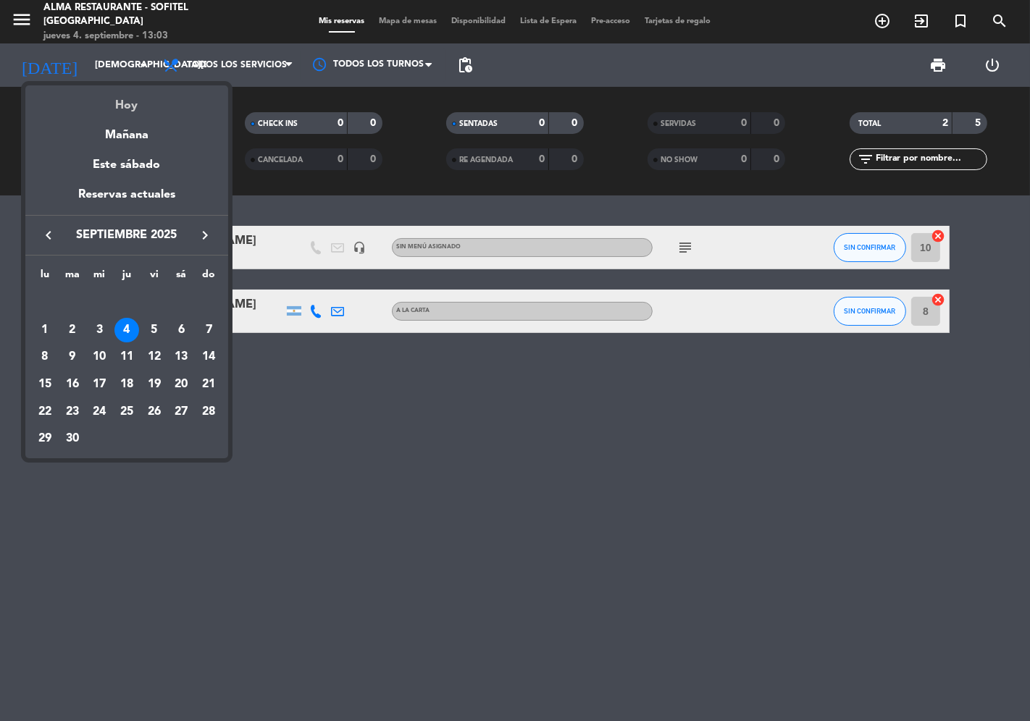
click at [119, 104] on div "Hoy" at bounding box center [126, 100] width 203 height 30
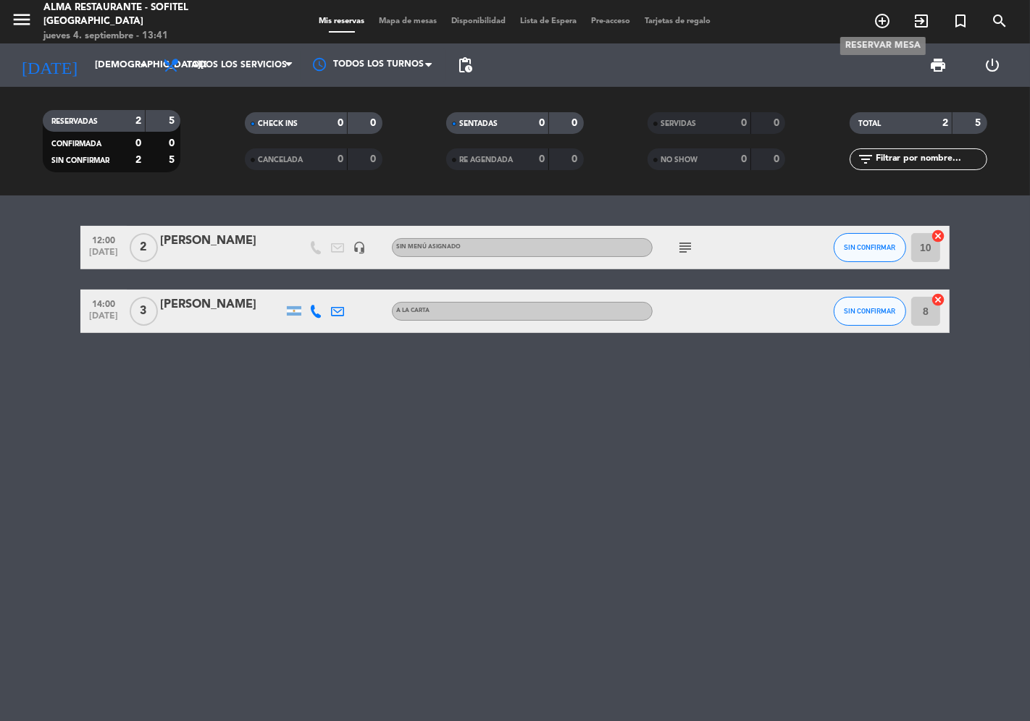
click at [878, 22] on icon "add_circle_outline" at bounding box center [882, 20] width 17 height 17
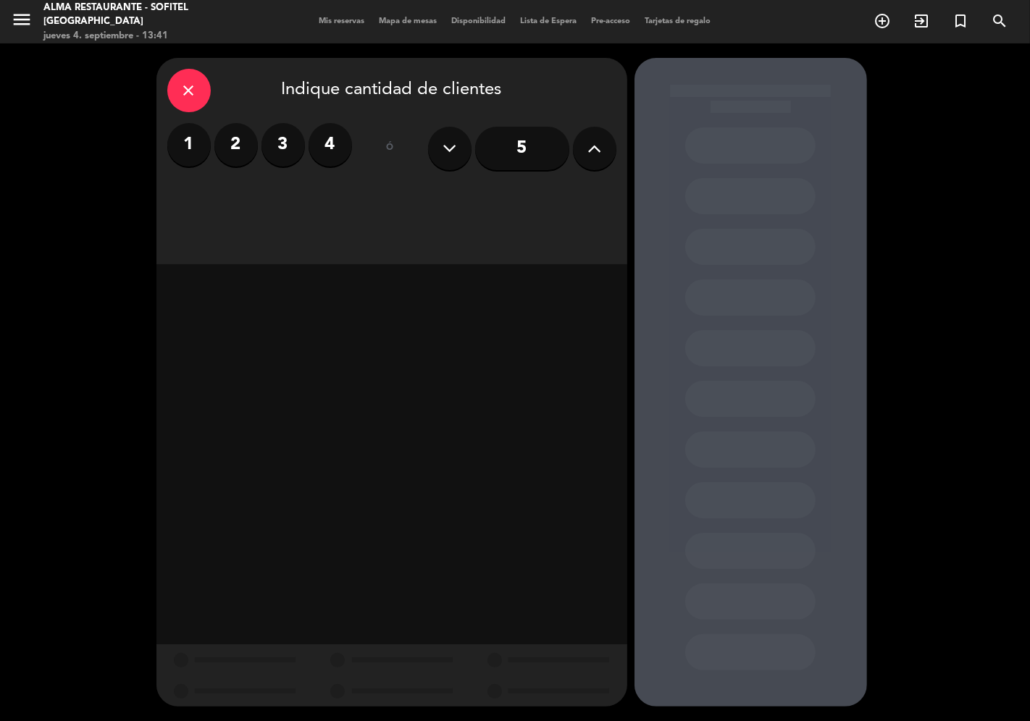
click at [327, 151] on label "4" at bounding box center [330, 144] width 43 height 43
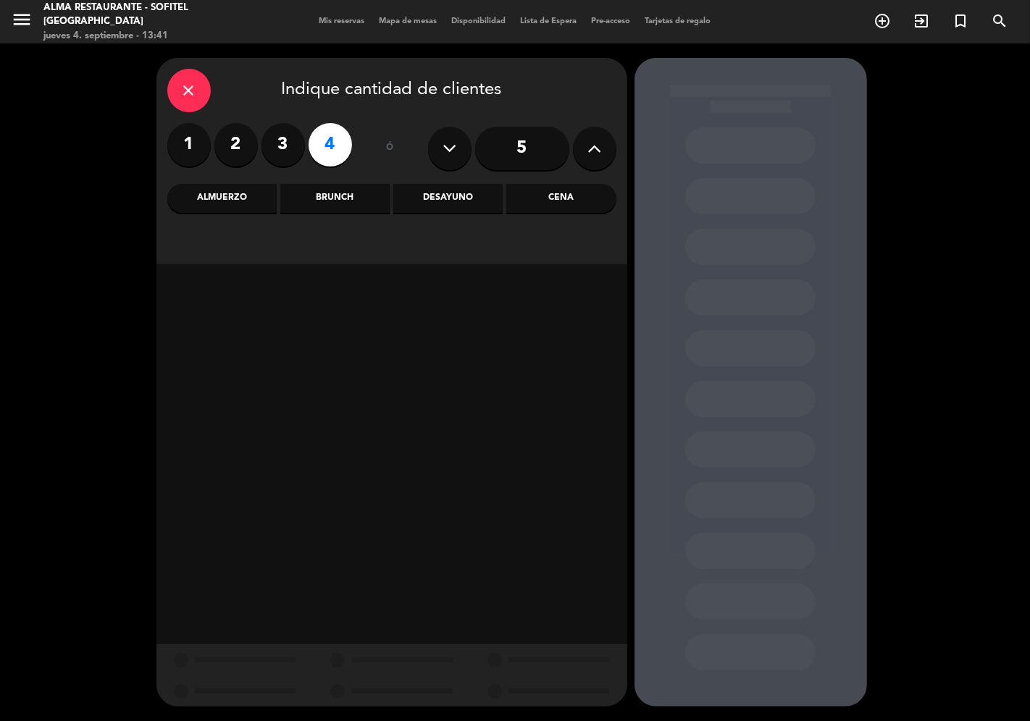
click at [561, 204] on div "Cena" at bounding box center [560, 198] width 109 height 29
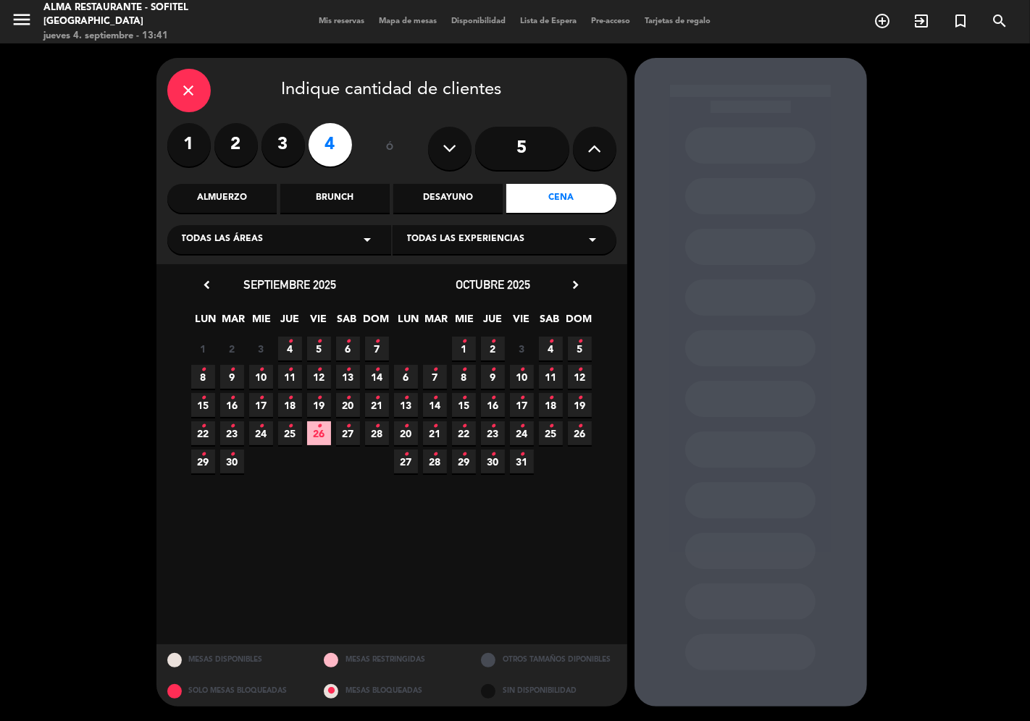
click at [294, 346] on span "4 •" at bounding box center [290, 349] width 24 height 24
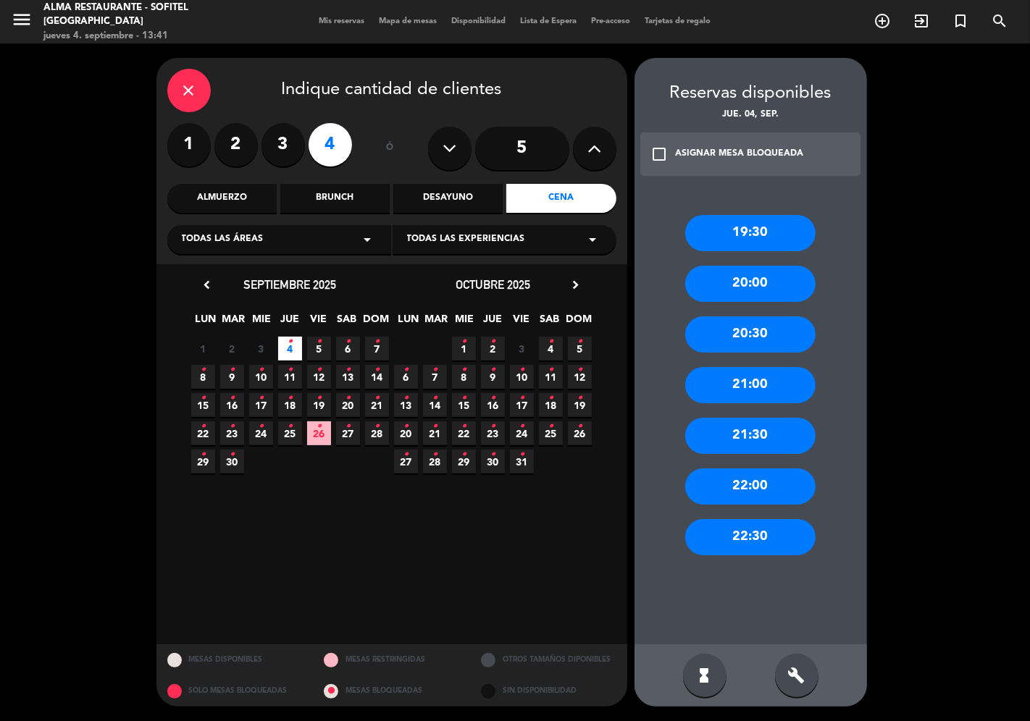
click at [712, 280] on div "20:00" at bounding box center [750, 284] width 130 height 36
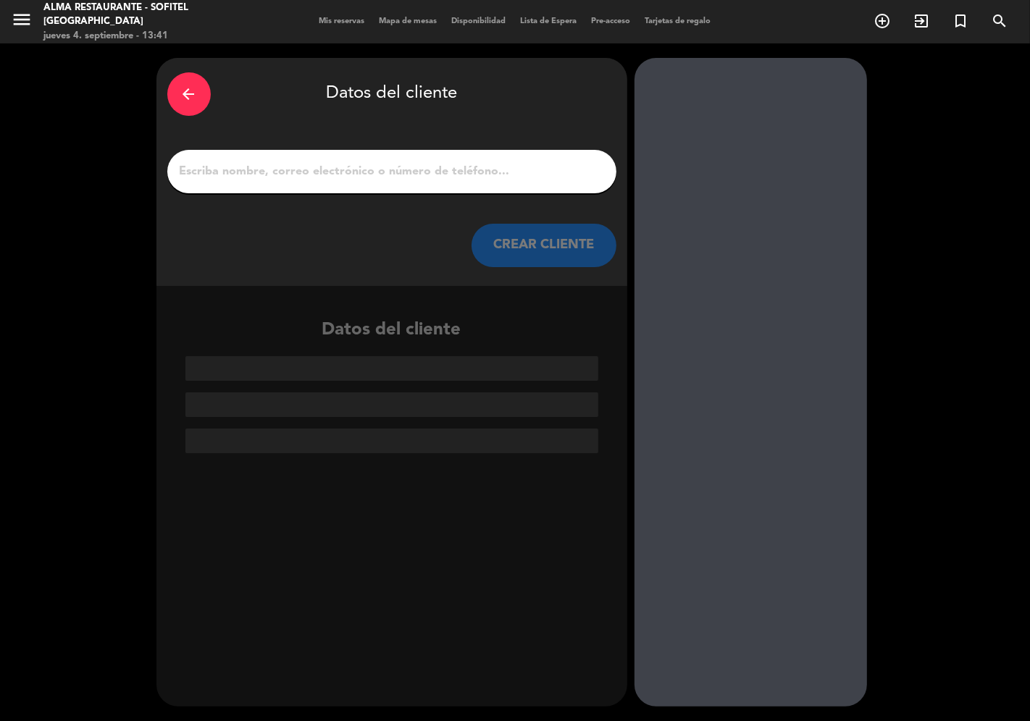
click at [322, 183] on div at bounding box center [391, 171] width 449 height 43
click at [301, 172] on input "1" at bounding box center [391, 172] width 427 height 20
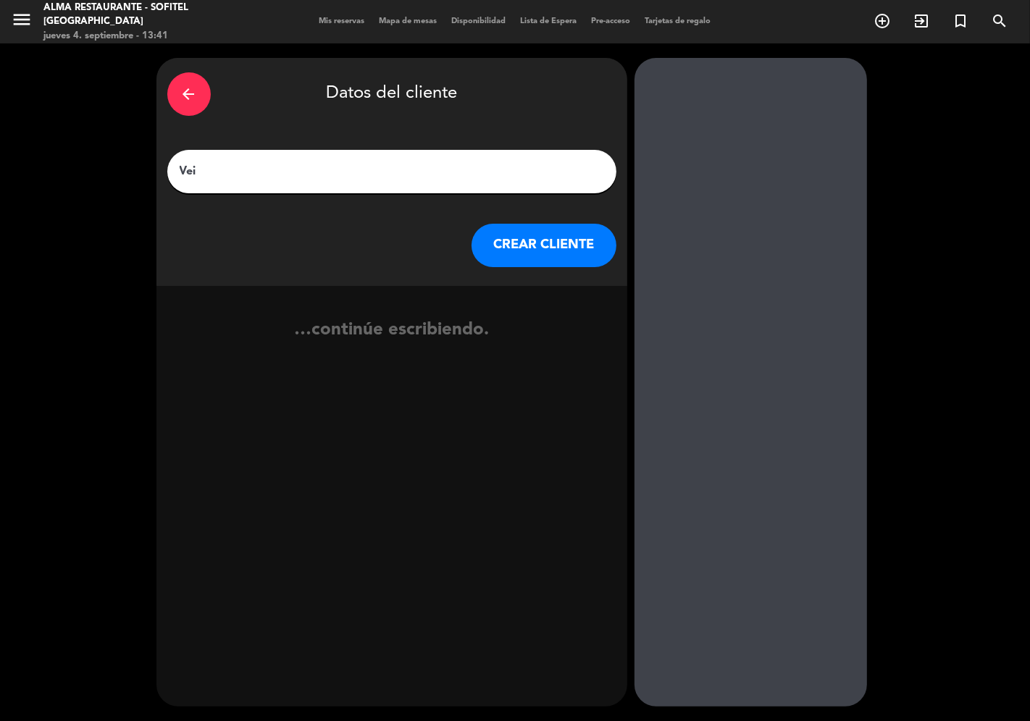
type input "Vei"
click at [537, 251] on button "CREAR CLIENTE" at bounding box center [544, 245] width 145 height 43
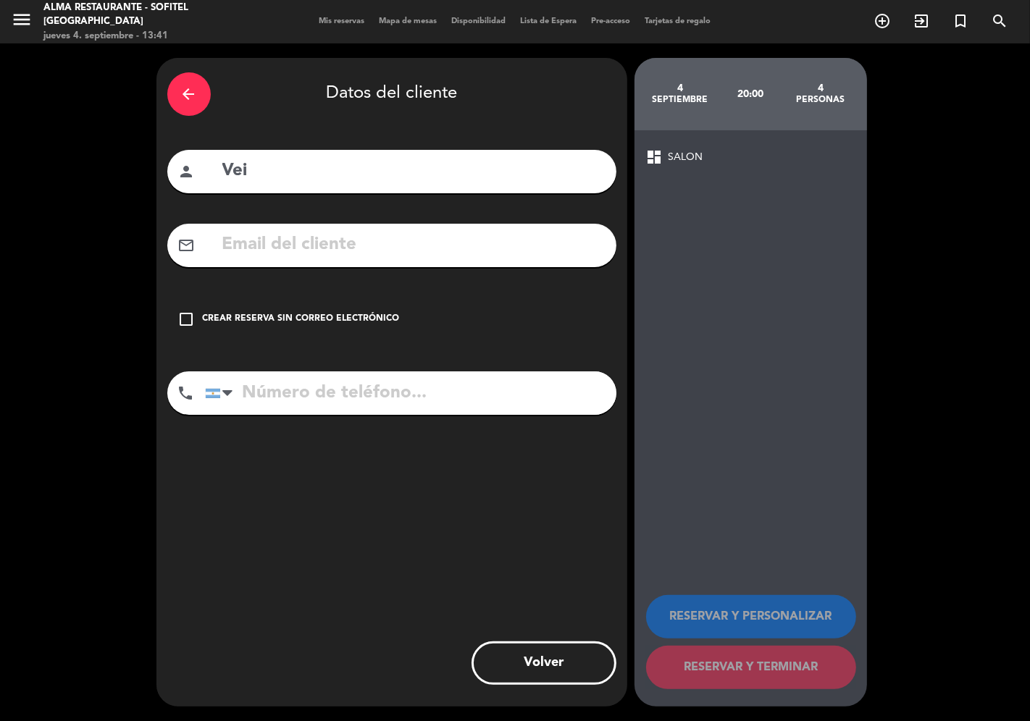
click at [377, 316] on div "Crear reserva sin correo electrónico" at bounding box center [301, 319] width 197 height 14
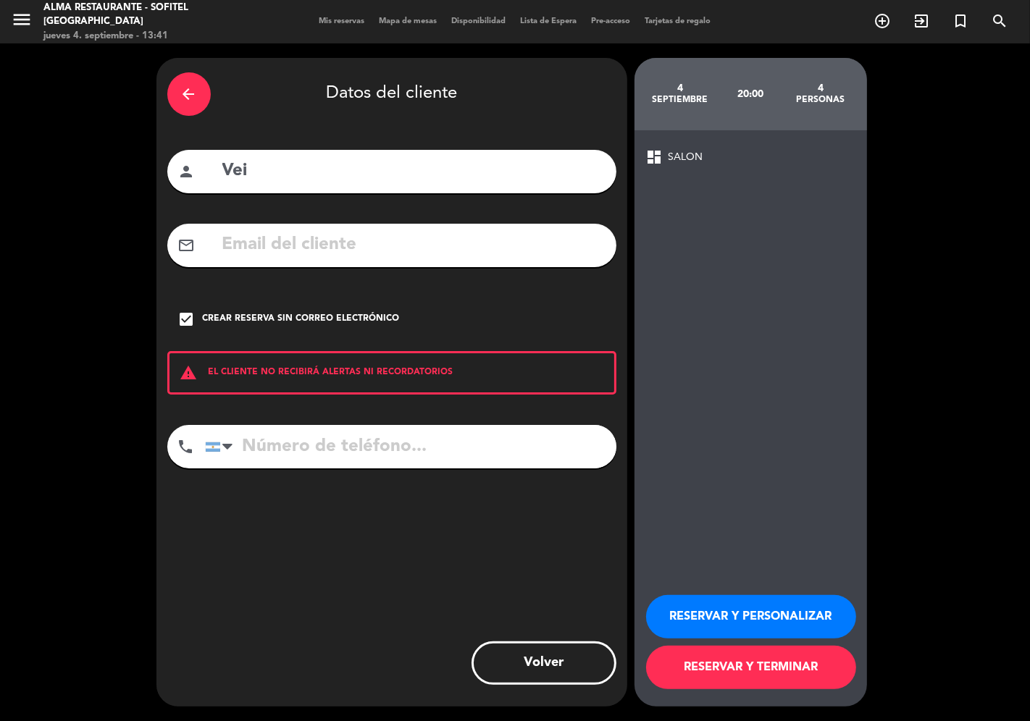
click at [742, 611] on button "RESERVAR Y PERSONALIZAR" at bounding box center [751, 616] width 210 height 43
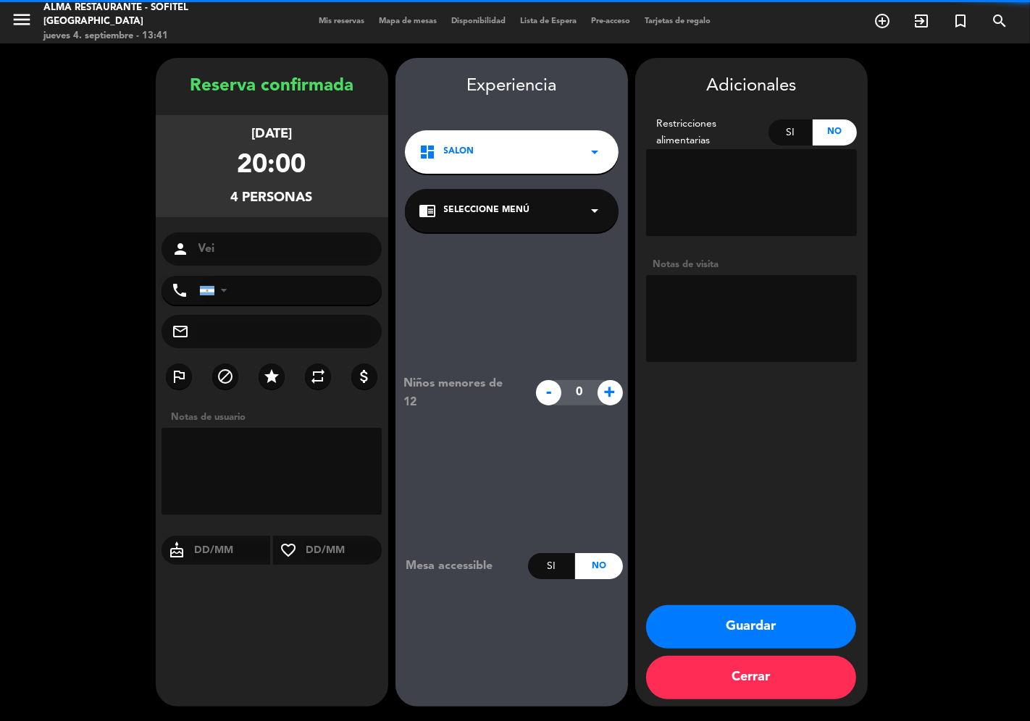
click at [719, 293] on textarea at bounding box center [751, 318] width 211 height 87
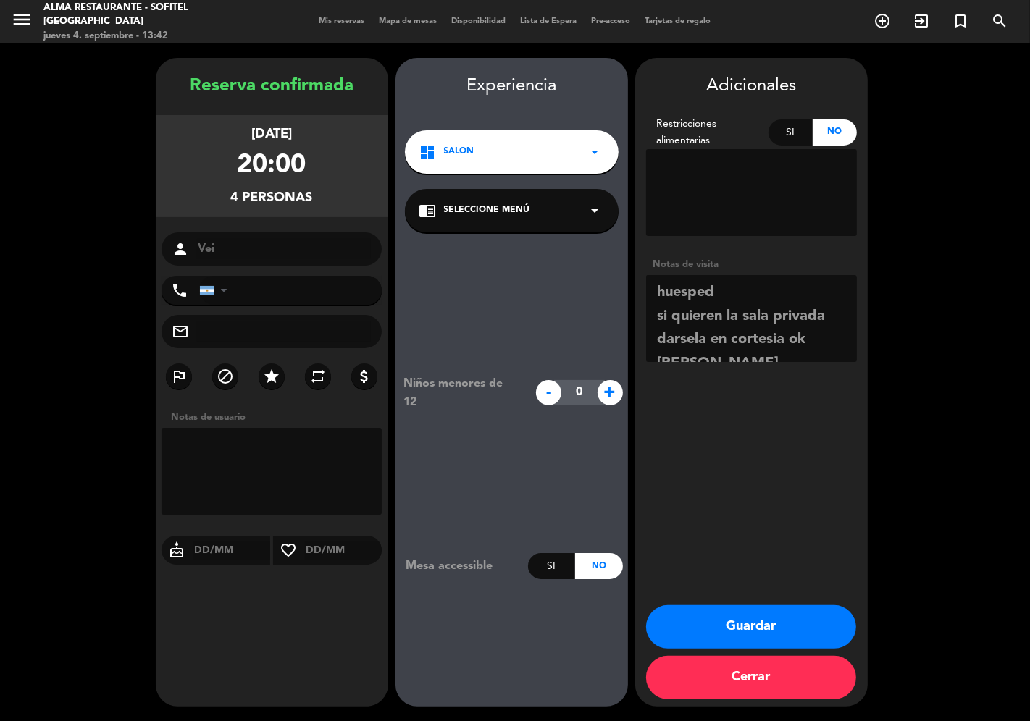
scroll to position [10, 0]
type textarea "huesped si quieren la sala privada darsela en cortesia ok de [PERSON_NAME]"
click at [792, 624] on button "Guardar" at bounding box center [751, 627] width 210 height 43
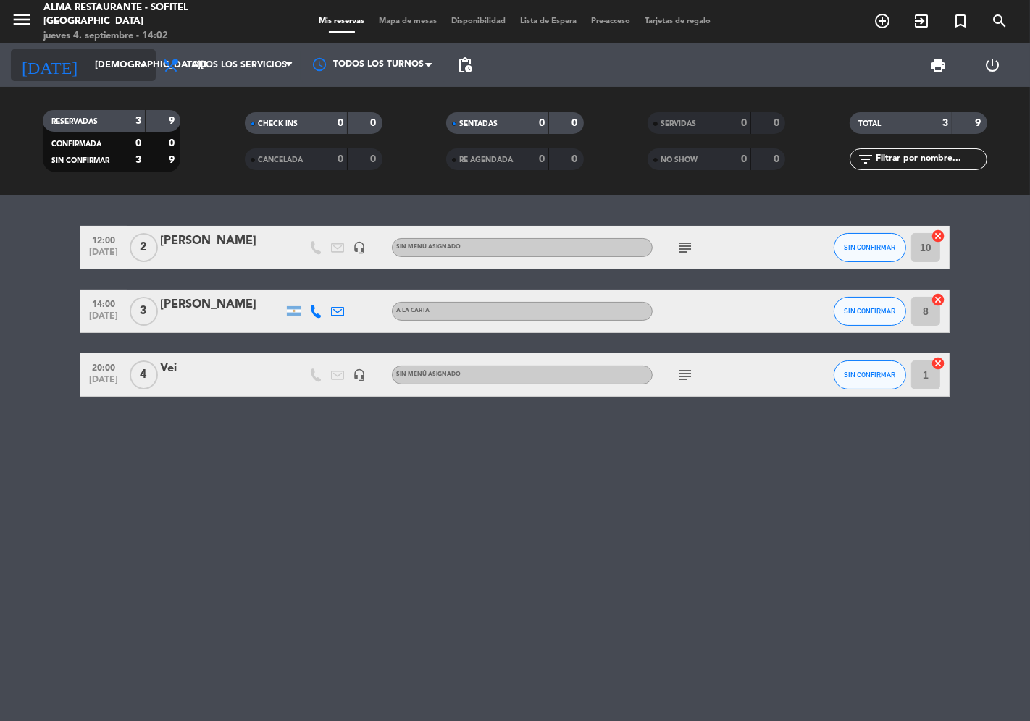
click at [88, 60] on input "[DEMOGRAPHIC_DATA][DATE]" at bounding box center [151, 65] width 126 height 26
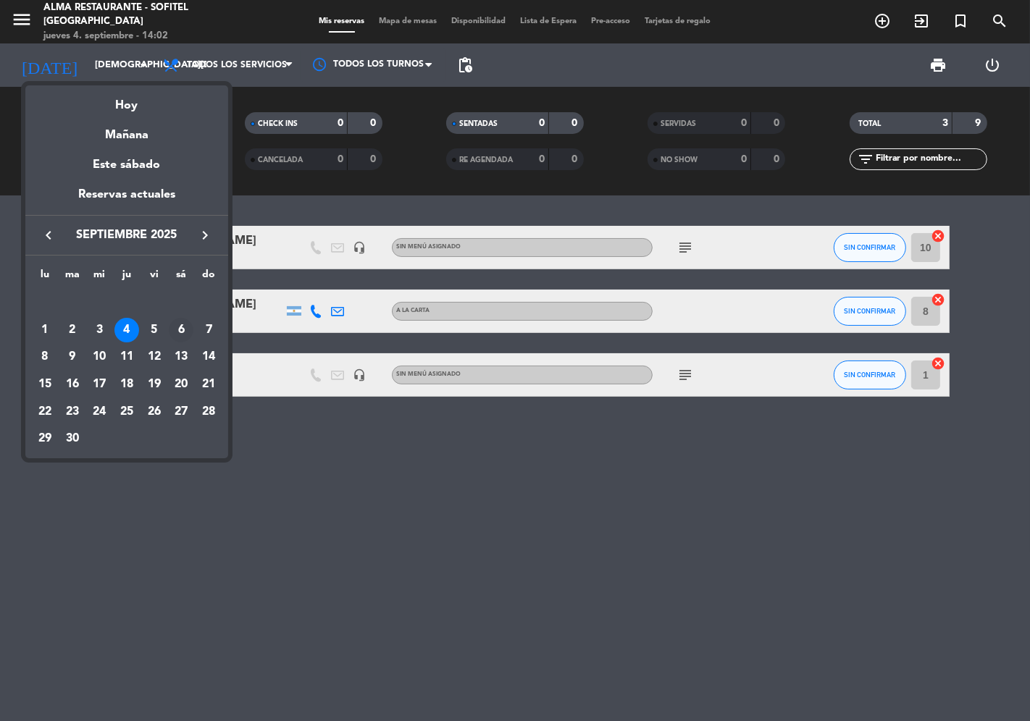
click at [180, 329] on div "6" at bounding box center [181, 330] width 25 height 25
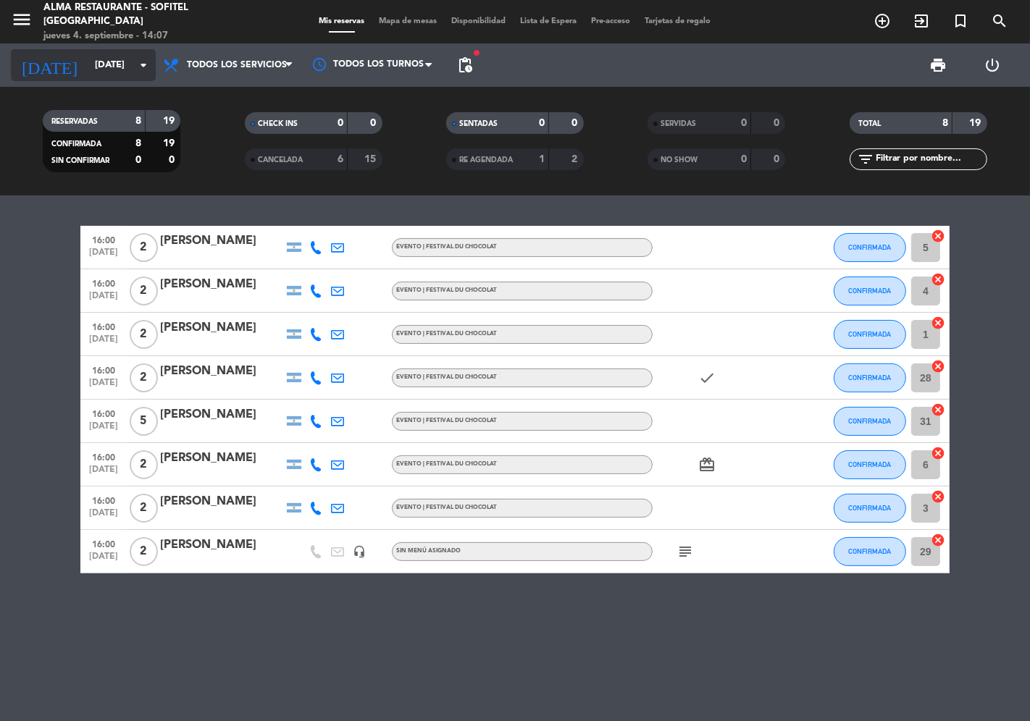
click at [97, 71] on input "[DATE]" at bounding box center [151, 65] width 126 height 26
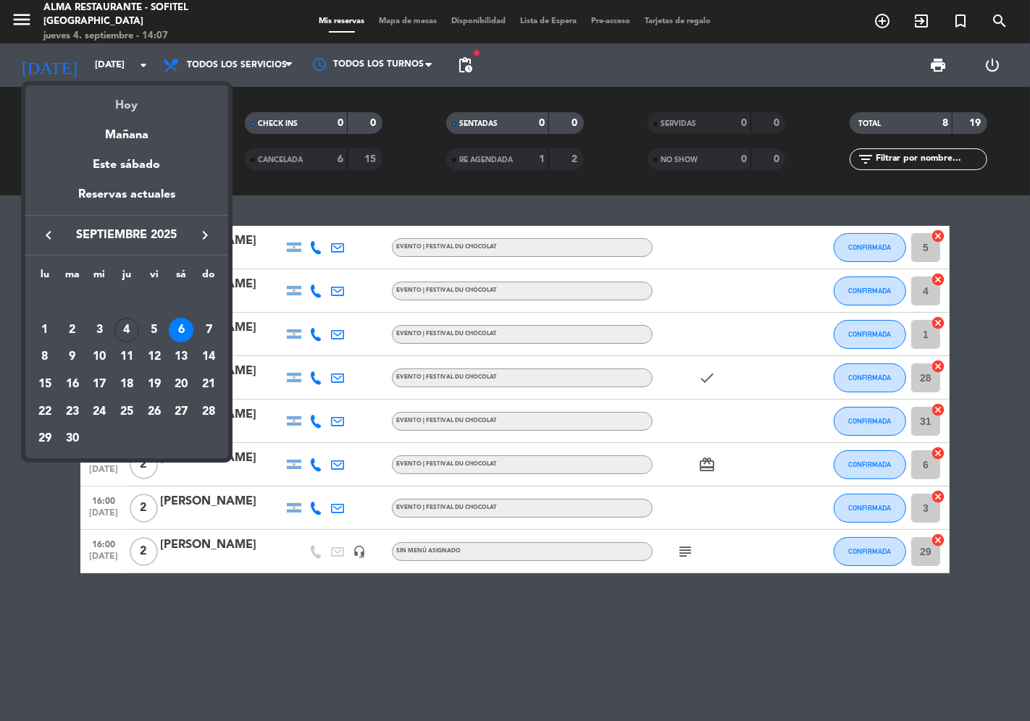
click at [110, 105] on div "Hoy" at bounding box center [126, 100] width 203 height 30
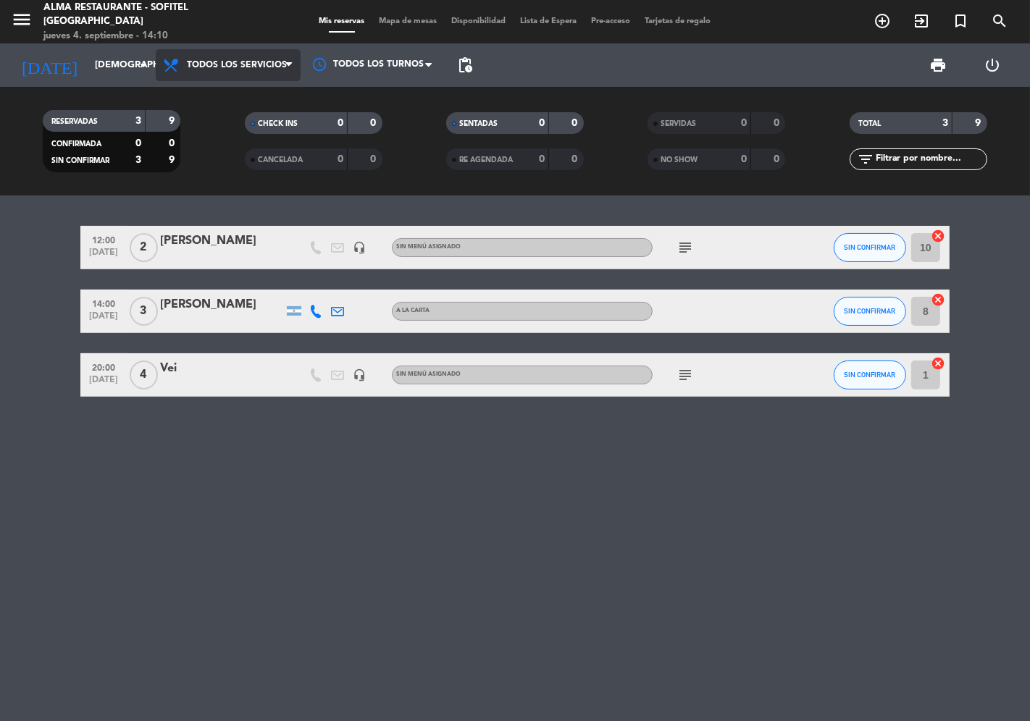
click at [243, 65] on span "Todos los servicios" at bounding box center [237, 65] width 100 height 10
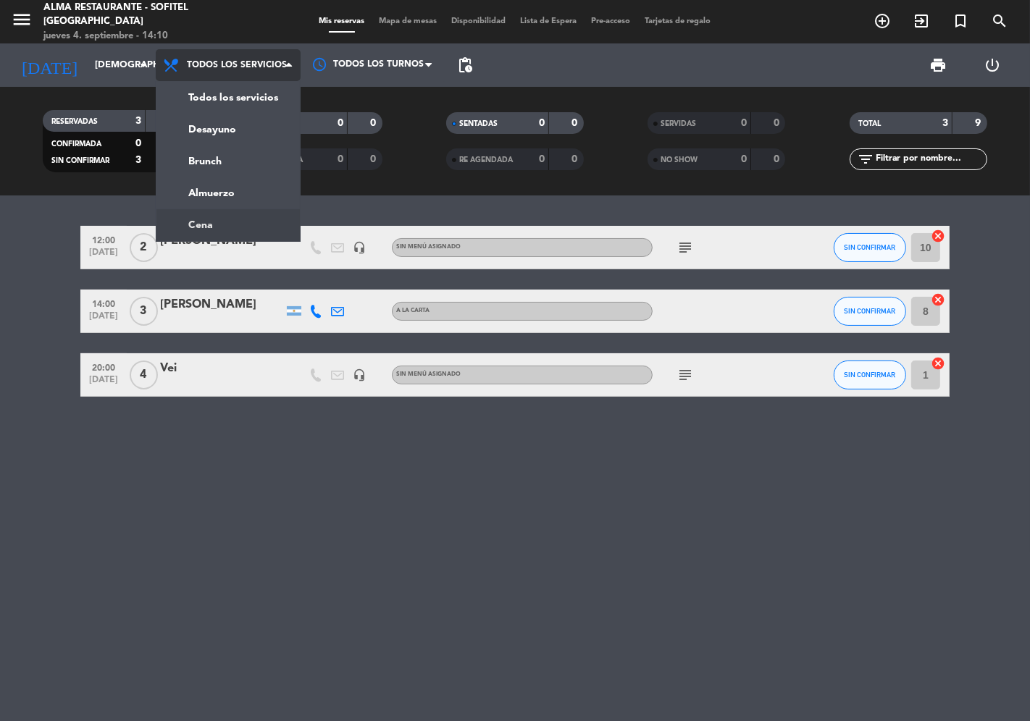
click at [215, 227] on ng-component "menu Alma restaurante - Sofitel [GEOGRAPHIC_DATA] [DATE] 4. septiembre - 14:10 …" at bounding box center [515, 360] width 1030 height 721
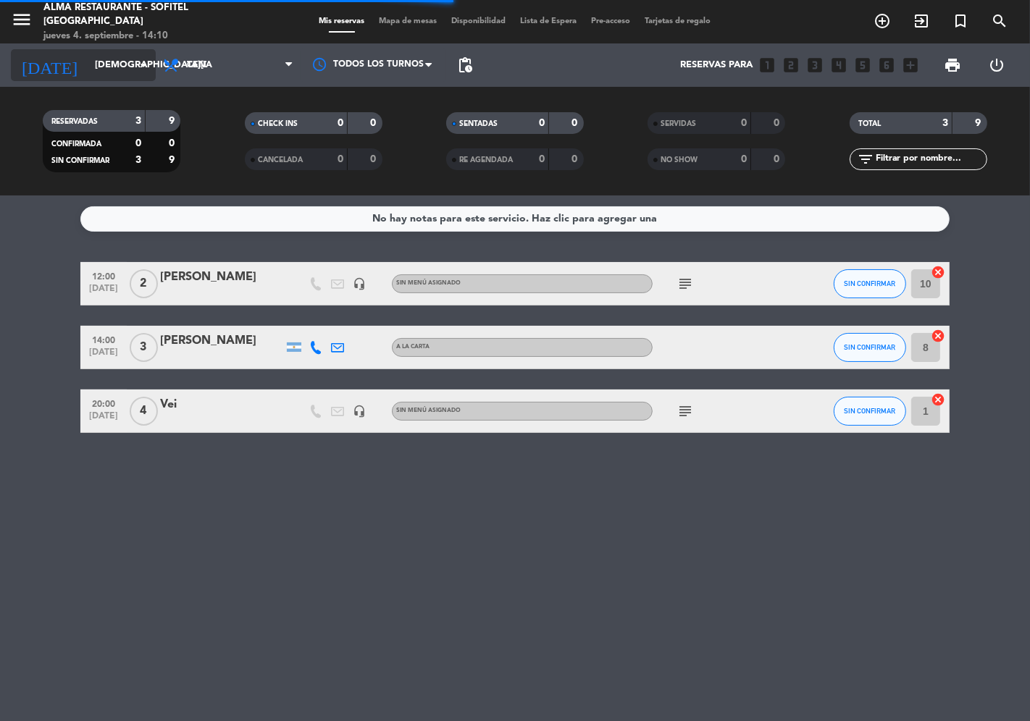
click at [110, 75] on input "[DEMOGRAPHIC_DATA][DATE]" at bounding box center [151, 65] width 126 height 26
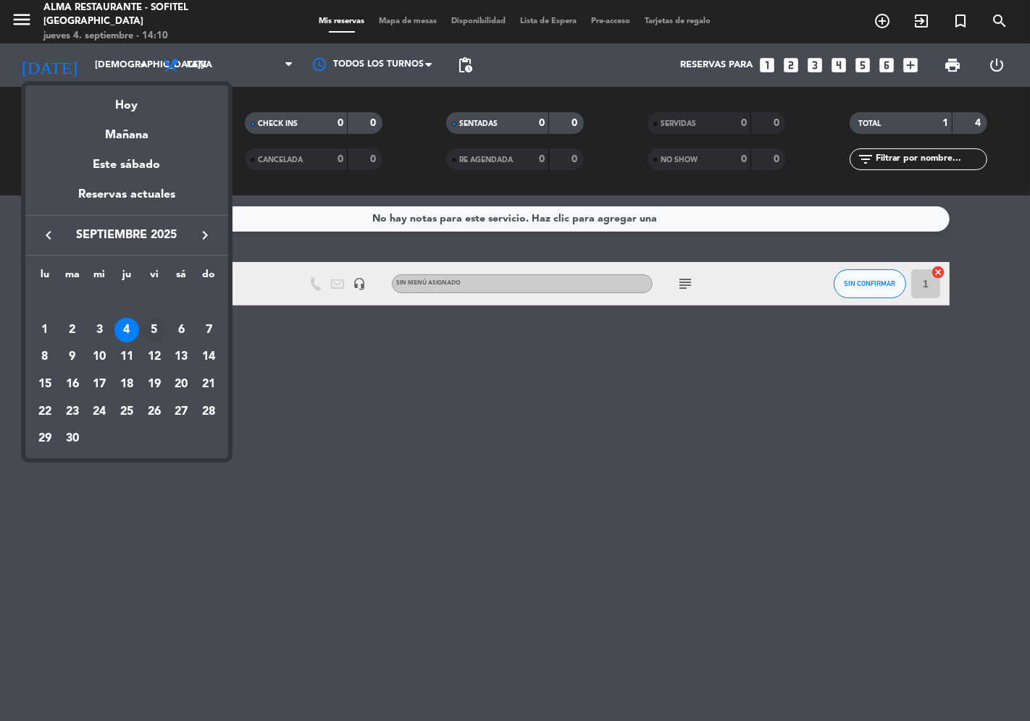
click at [157, 331] on div "5" at bounding box center [154, 330] width 25 height 25
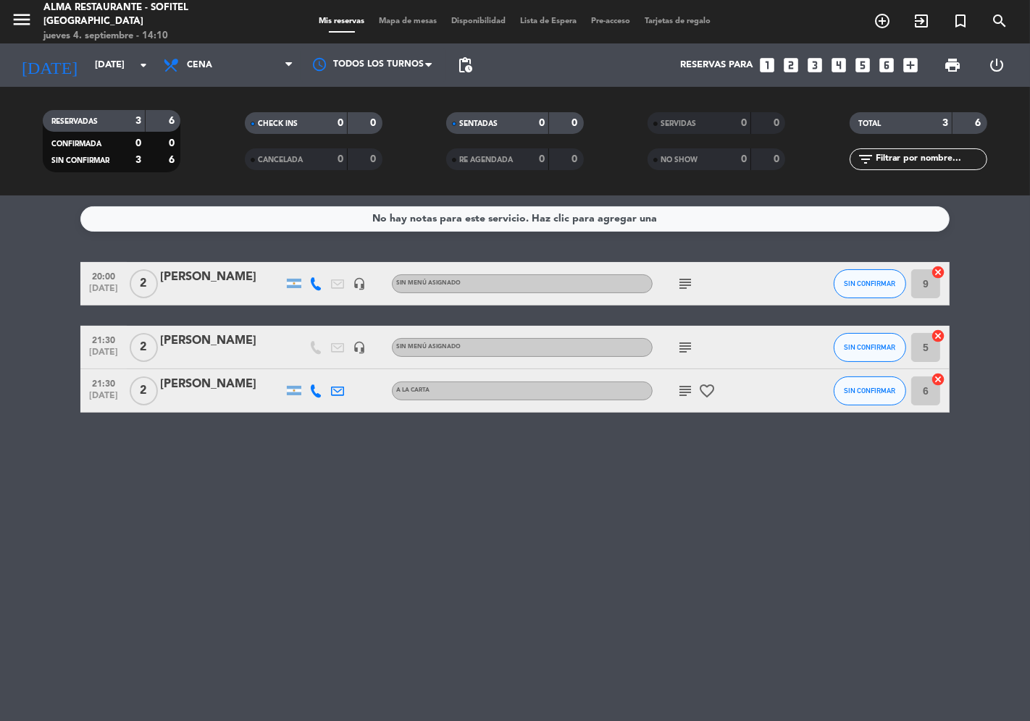
click at [685, 285] on icon "subject" at bounding box center [685, 283] width 17 height 17
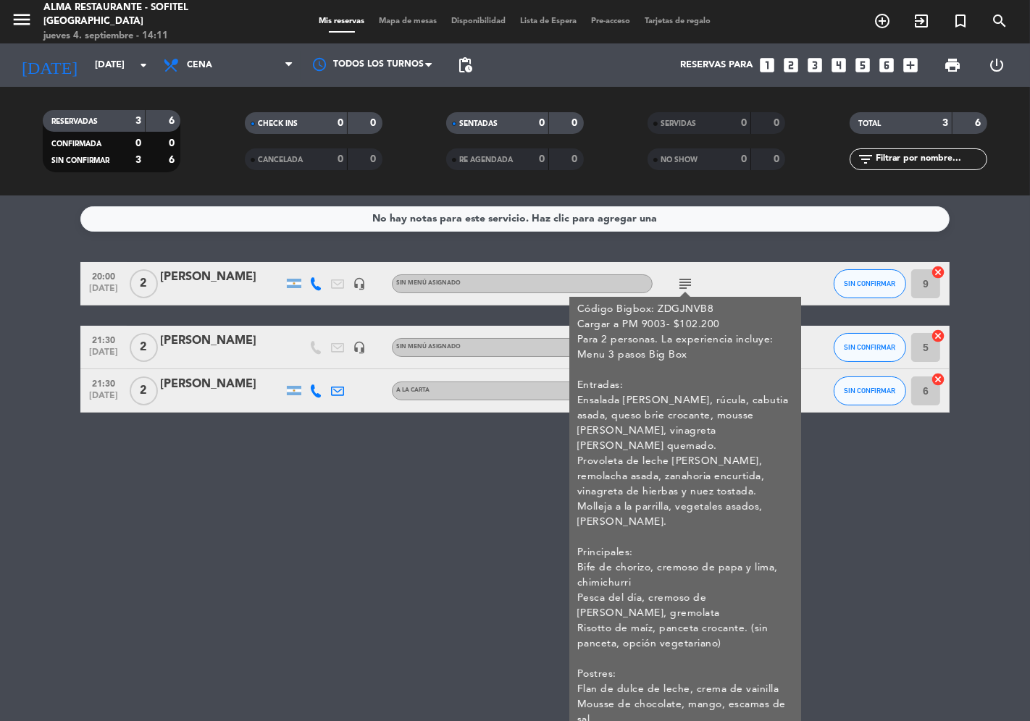
click at [487, 508] on div "No hay notas para este servicio. Haz clic para agregar una 20:00 [DATE] 2 [PERS…" at bounding box center [515, 459] width 1030 height 526
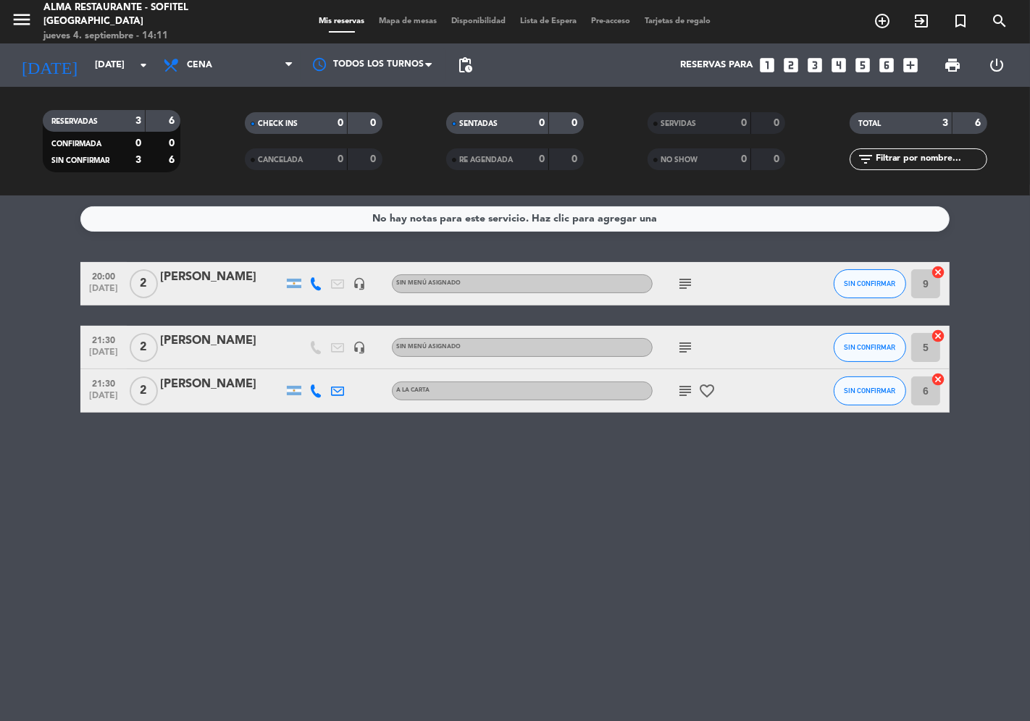
click at [690, 343] on icon "subject" at bounding box center [685, 347] width 17 height 17
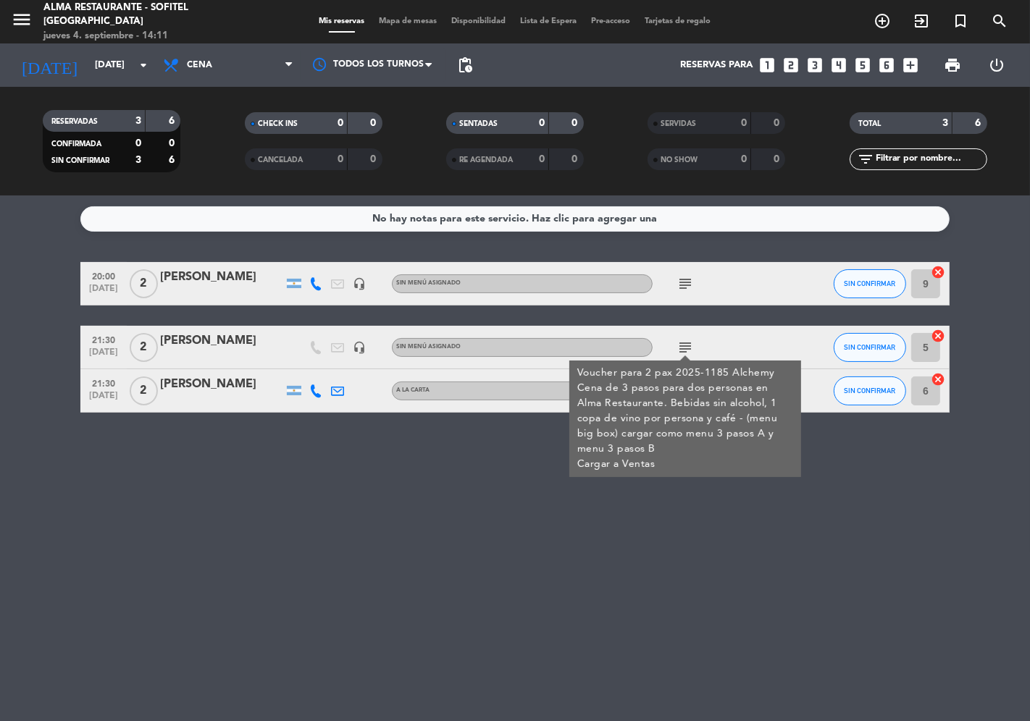
click at [511, 491] on div "No hay notas para este servicio. Haz clic para agregar una 20:00 [DATE] 2 [PERS…" at bounding box center [515, 459] width 1030 height 526
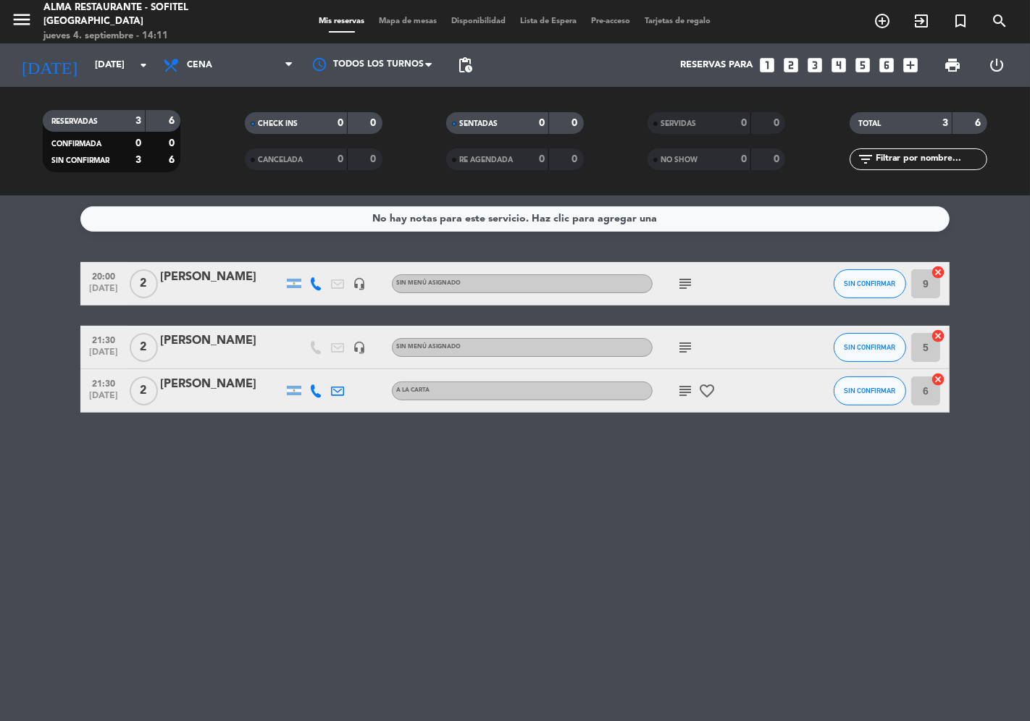
click at [677, 387] on span "subject" at bounding box center [685, 390] width 22 height 17
click at [684, 388] on icon "subject" at bounding box center [685, 390] width 17 height 17
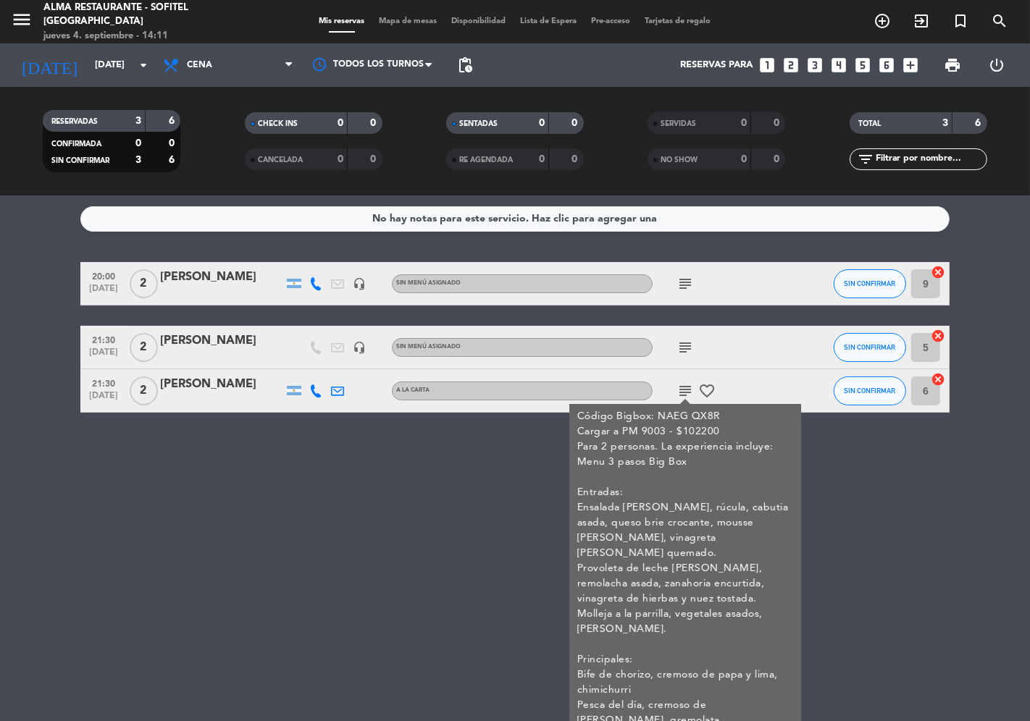
click at [446, 498] on div "No hay notas para este servicio. Haz clic para agregar una 20:00 [DATE] 2 [PERS…" at bounding box center [515, 459] width 1030 height 526
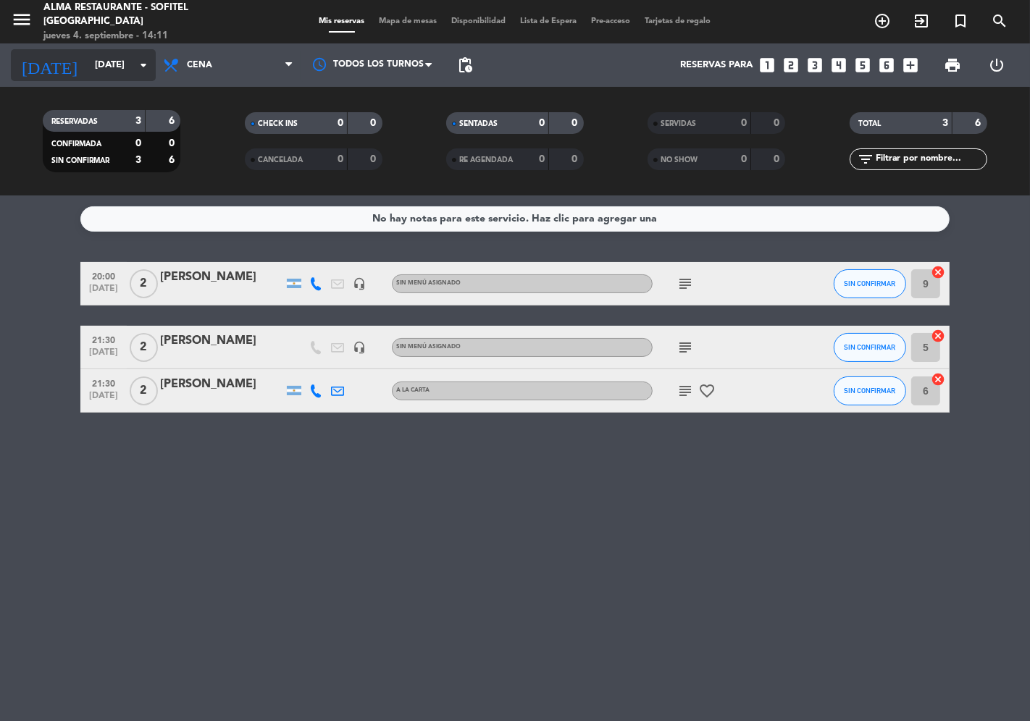
click at [84, 80] on div "[DATE] [DATE] arrow_drop_down" at bounding box center [83, 65] width 145 height 32
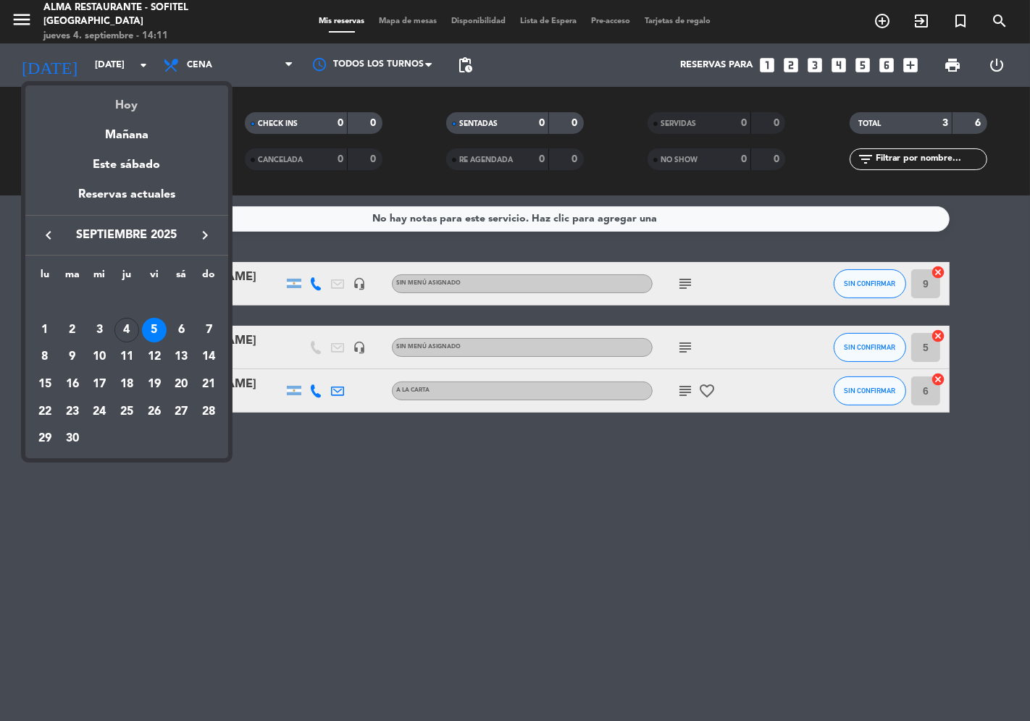
click at [96, 112] on div "Hoy" at bounding box center [126, 100] width 203 height 30
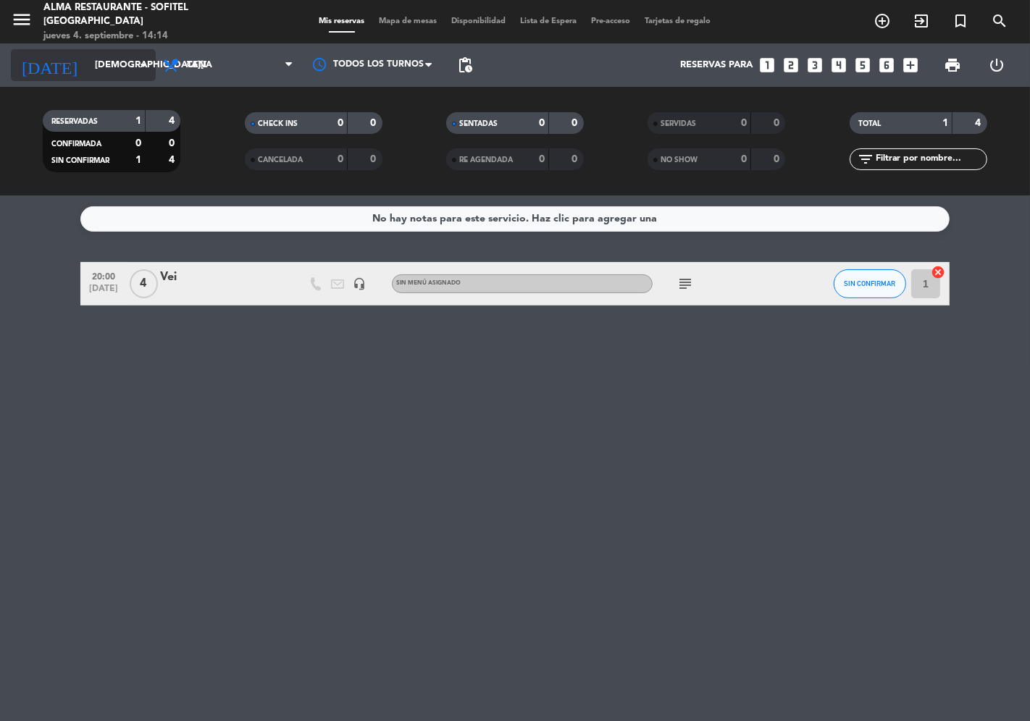
click at [45, 61] on icon "[DATE]" at bounding box center [49, 65] width 77 height 32
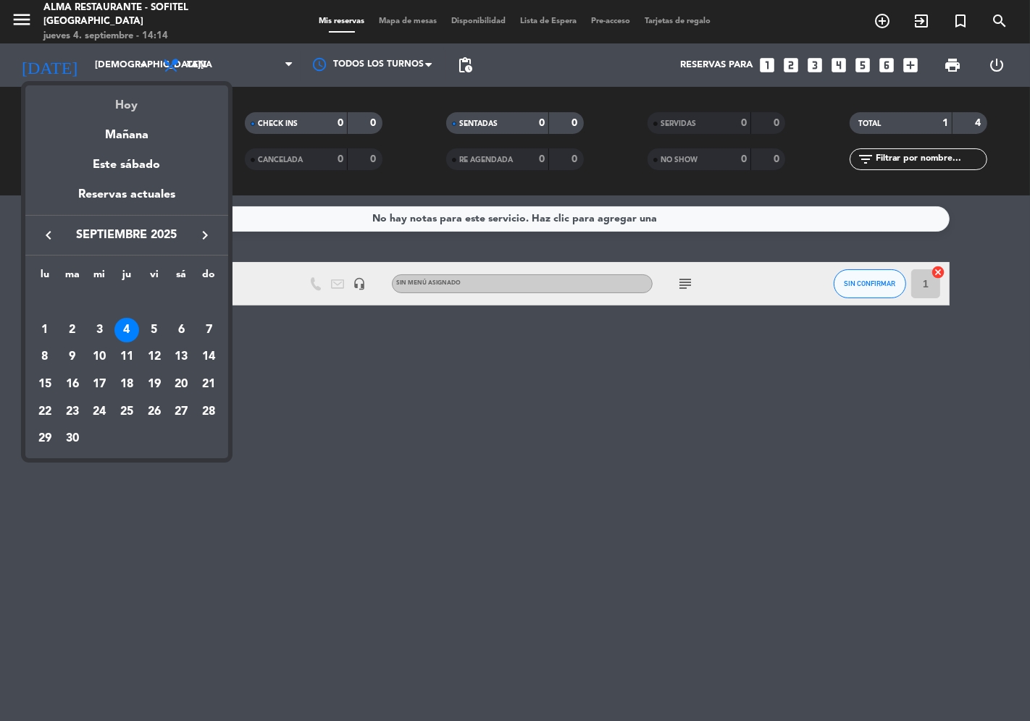
click at [101, 97] on div "Hoy" at bounding box center [126, 100] width 203 height 30
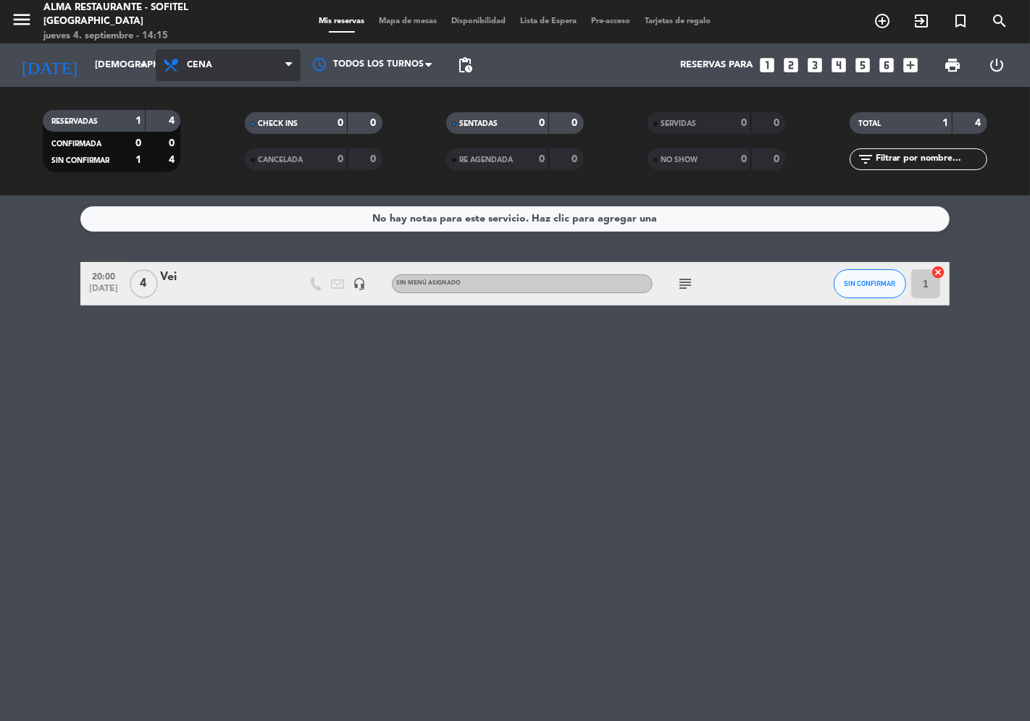
click at [217, 65] on span "Cena" at bounding box center [228, 65] width 145 height 32
click at [227, 104] on div "menu Alma restaurante - Sofitel [GEOGRAPHIC_DATA] [DATE] 4. septiembre - 14:15 …" at bounding box center [515, 98] width 1030 height 196
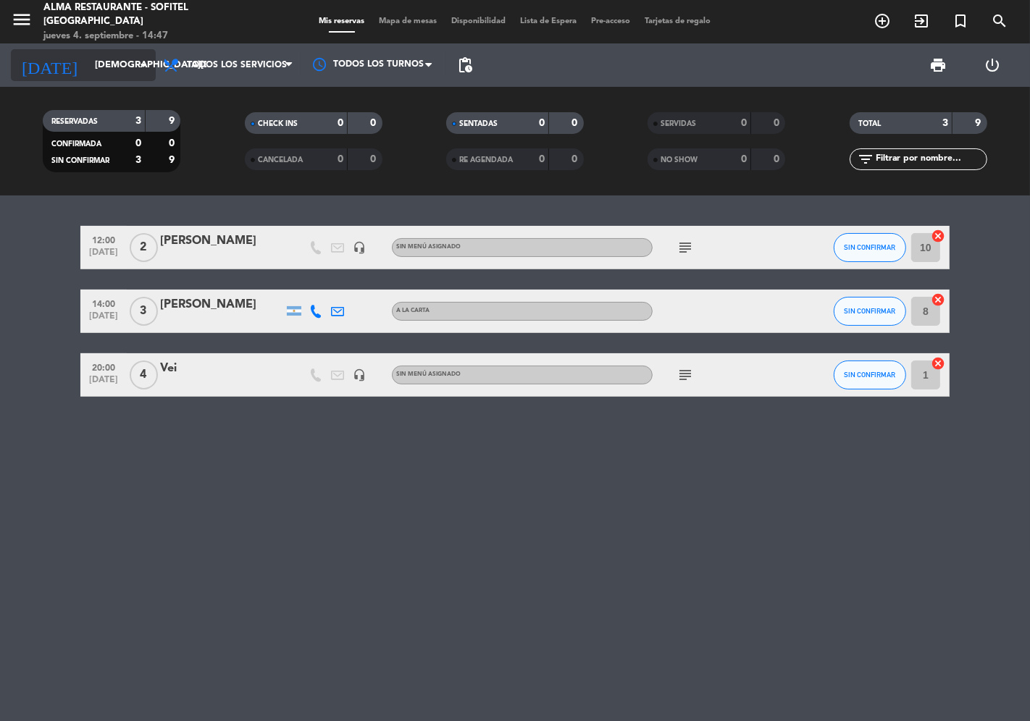
click at [88, 65] on input "[DEMOGRAPHIC_DATA][DATE]" at bounding box center [151, 65] width 126 height 26
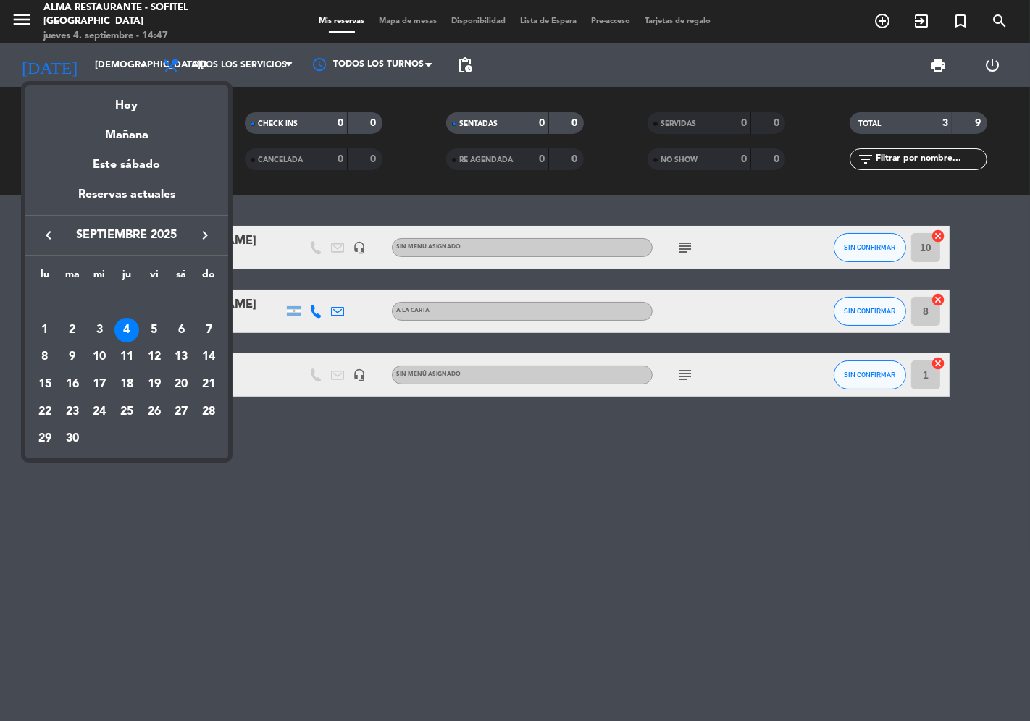
click at [205, 235] on icon "keyboard_arrow_right" at bounding box center [204, 235] width 17 height 17
click at [160, 333] on div "3" at bounding box center [154, 330] width 25 height 25
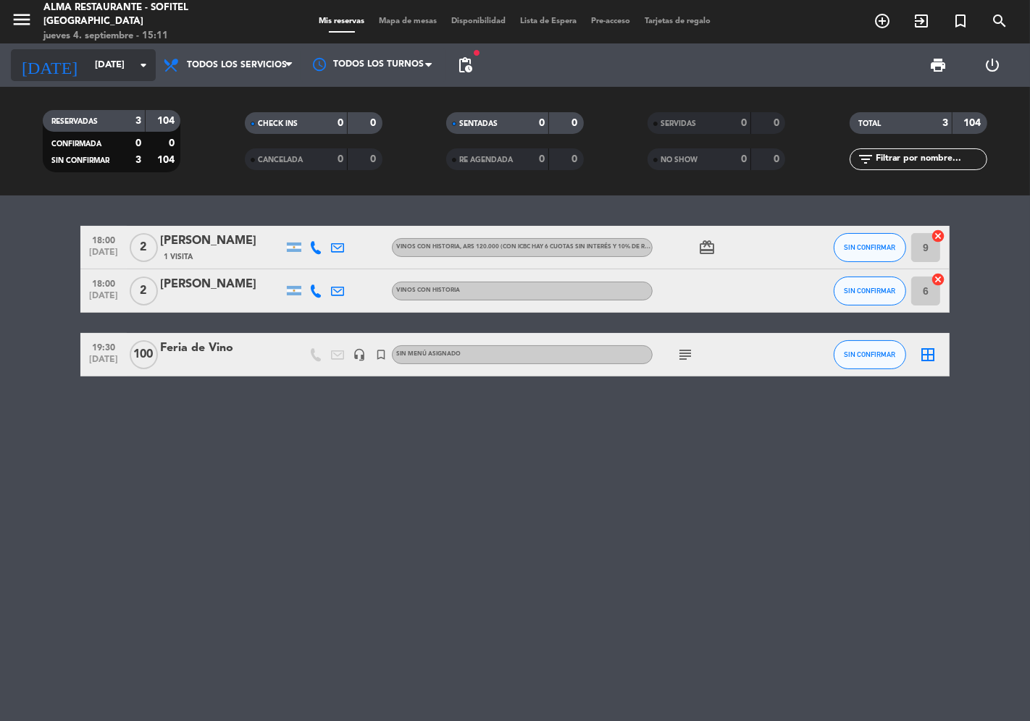
click at [88, 65] on input "[DATE]" at bounding box center [151, 65] width 126 height 26
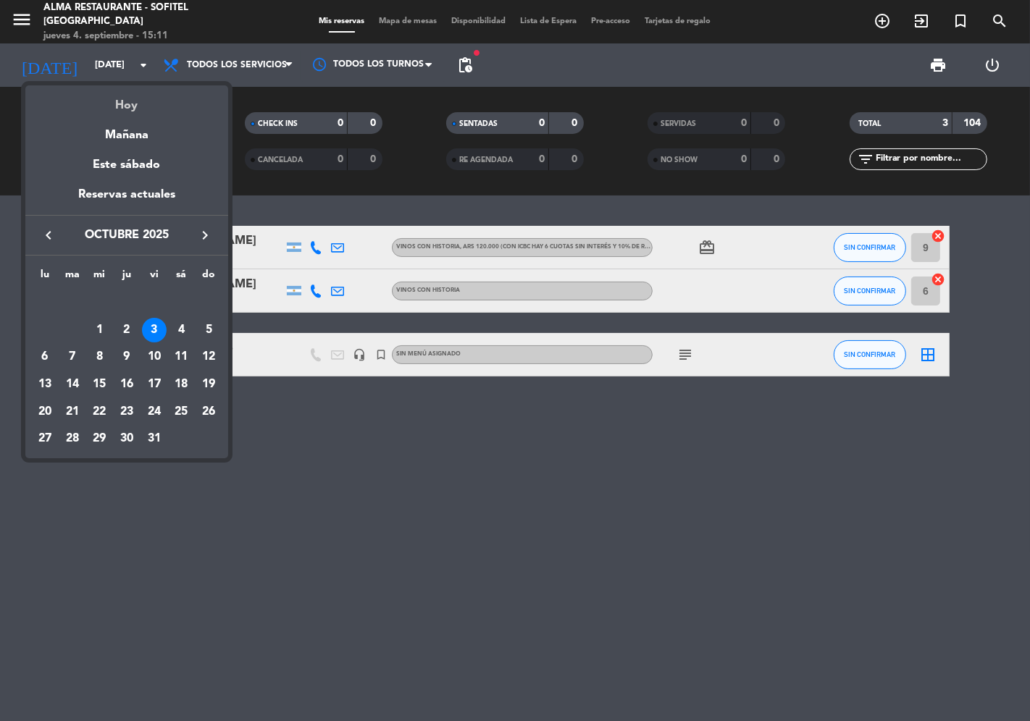
click at [96, 100] on div "Hoy" at bounding box center [126, 100] width 203 height 30
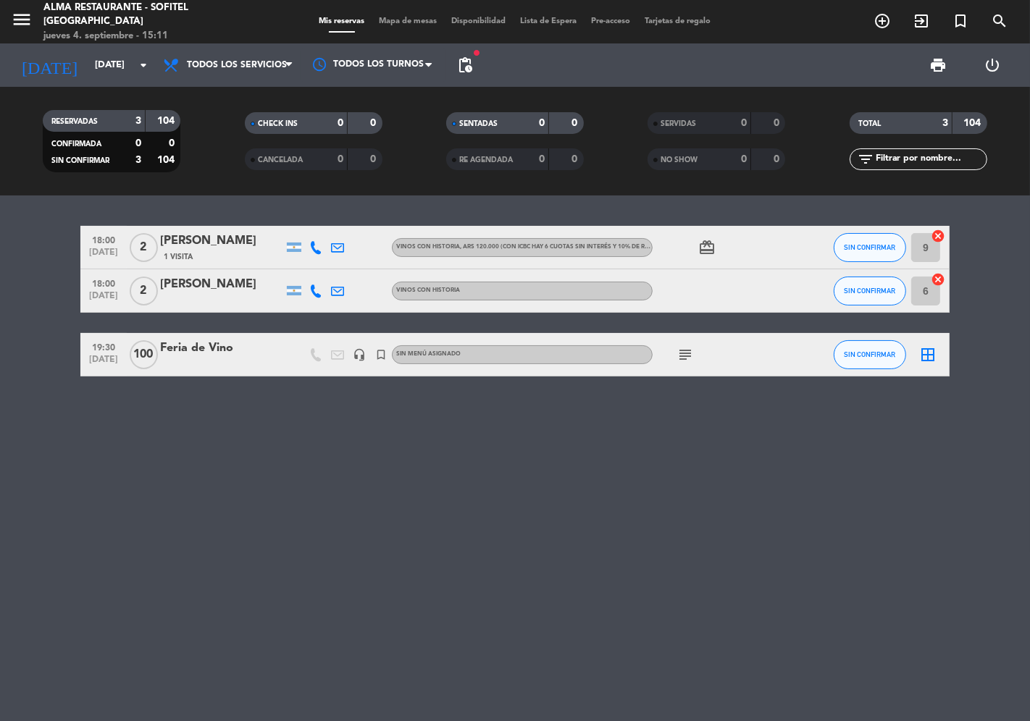
type input "[DEMOGRAPHIC_DATA][DATE]"
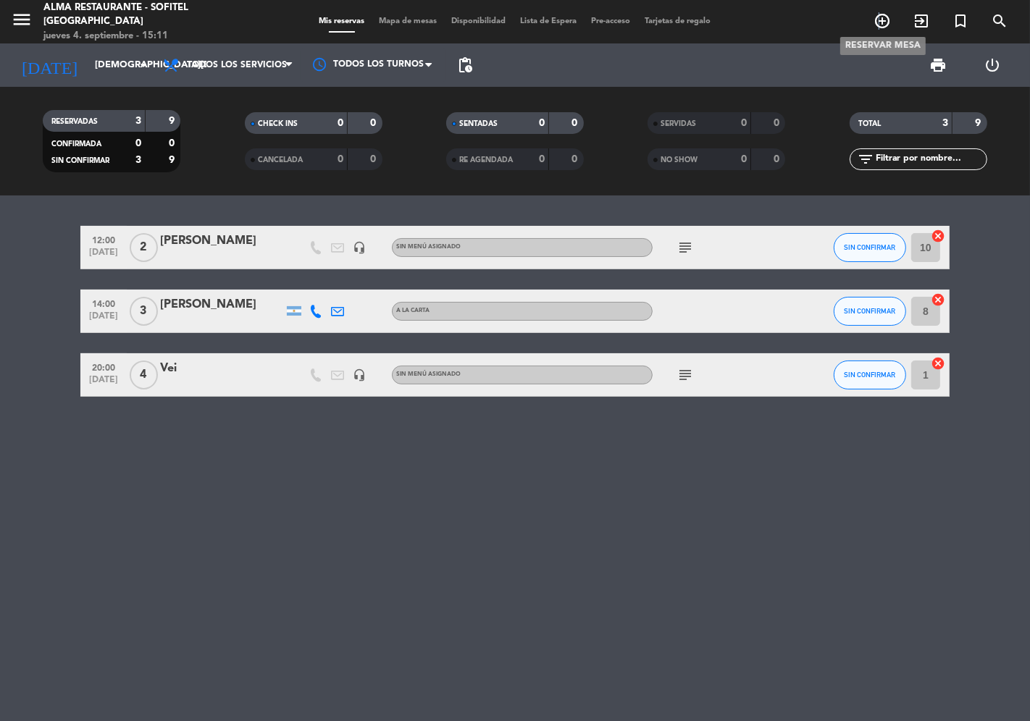
click at [880, 22] on icon "add_circle_outline" at bounding box center [882, 20] width 17 height 17
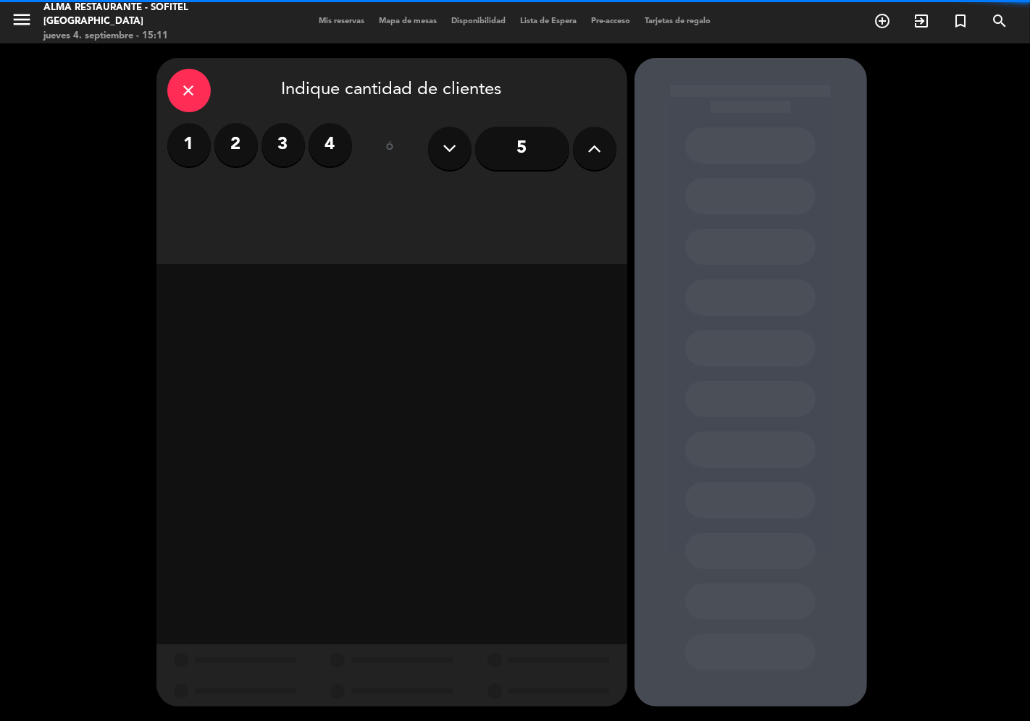
click at [235, 151] on label "2" at bounding box center [235, 144] width 43 height 43
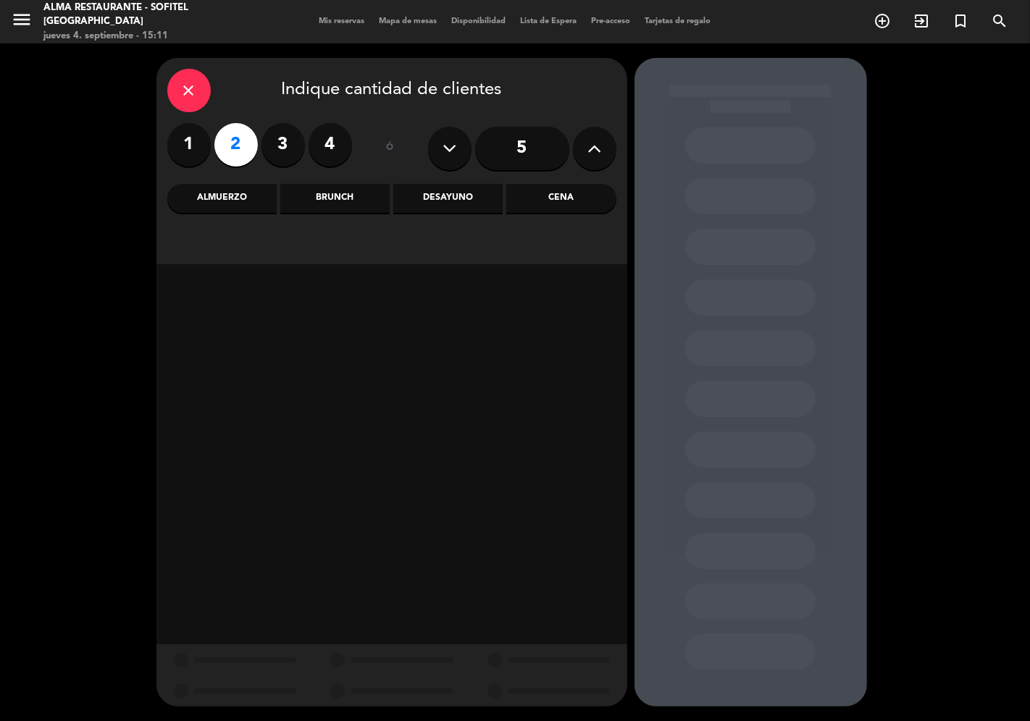
click at [245, 207] on div "Almuerzo" at bounding box center [221, 198] width 109 height 29
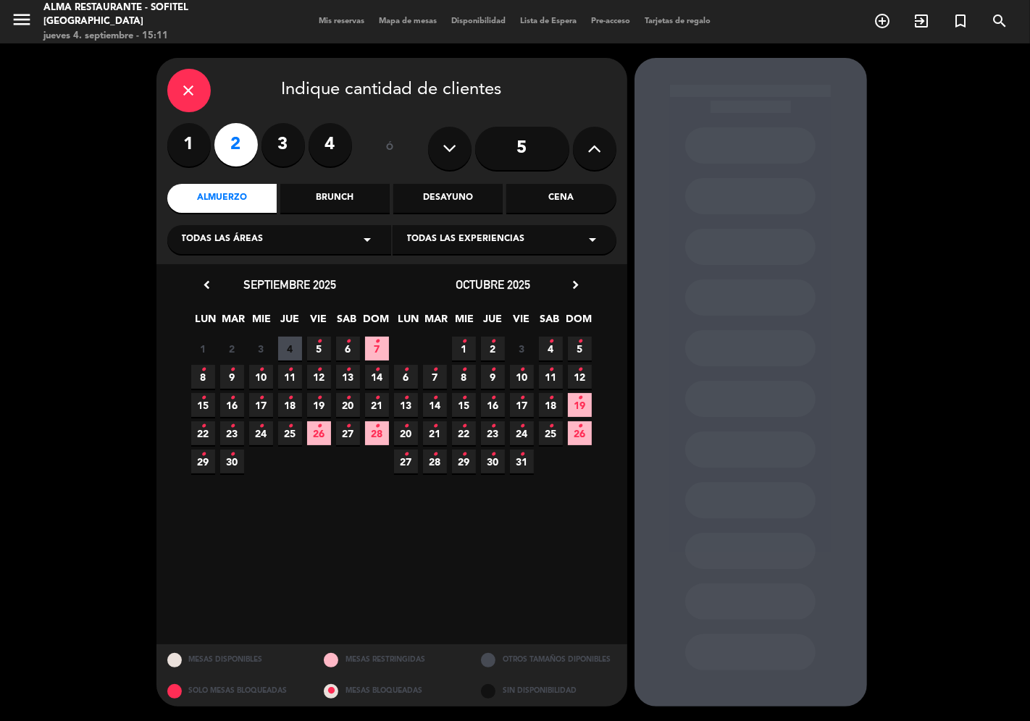
click at [287, 348] on span "4" at bounding box center [290, 349] width 24 height 24
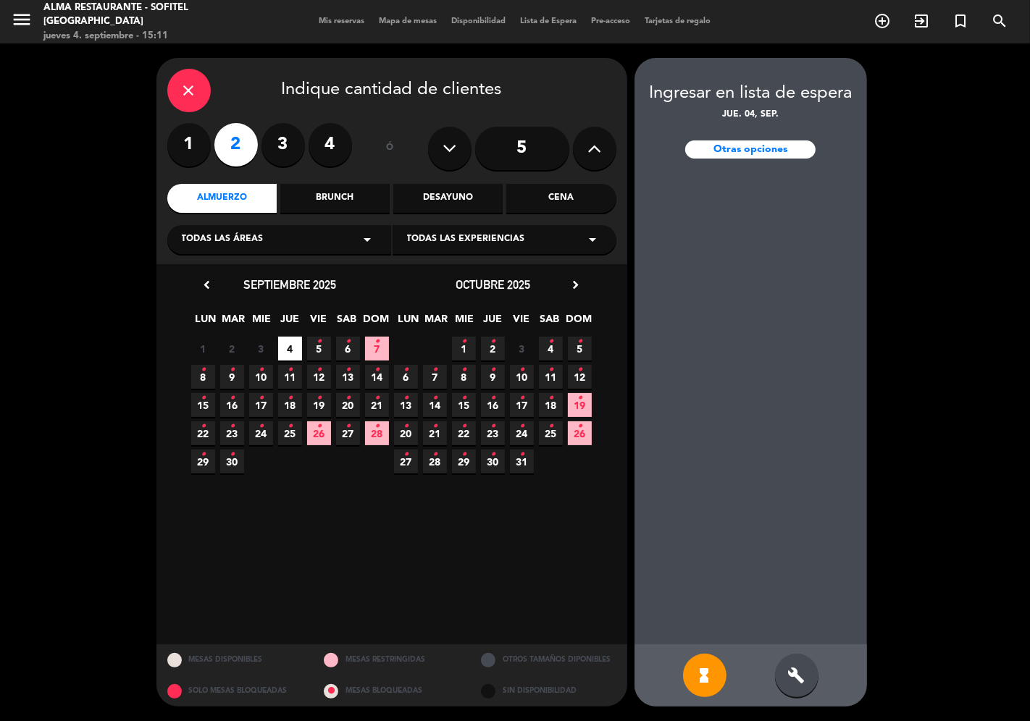
click at [567, 196] on div "Cena" at bounding box center [560, 198] width 109 height 29
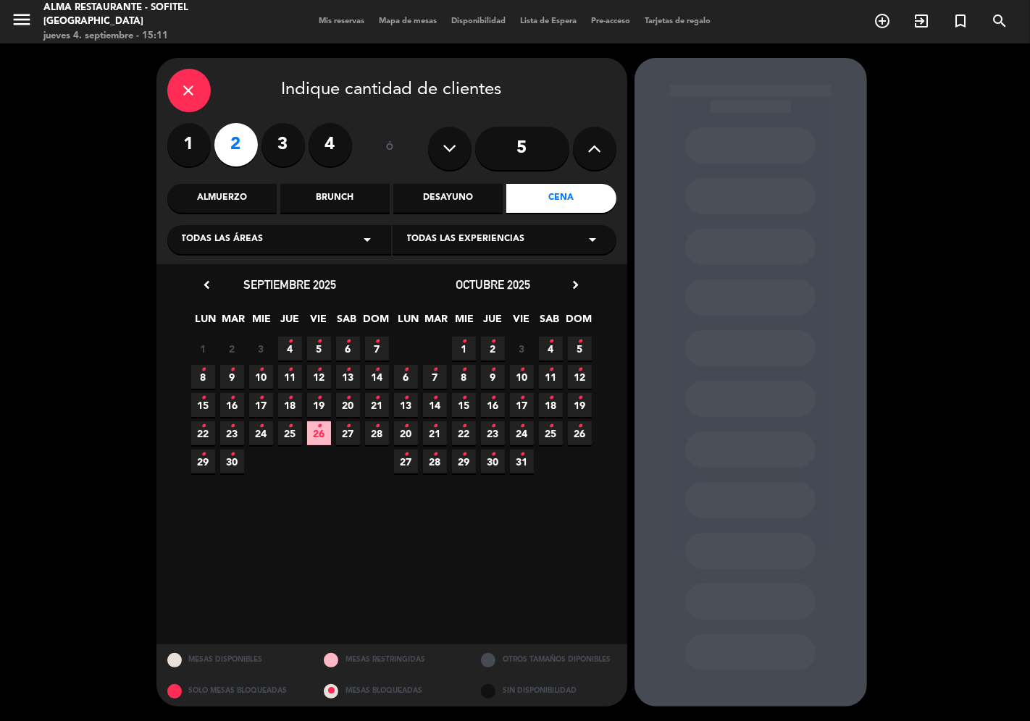
click at [291, 350] on icon "•" at bounding box center [290, 341] width 5 height 23
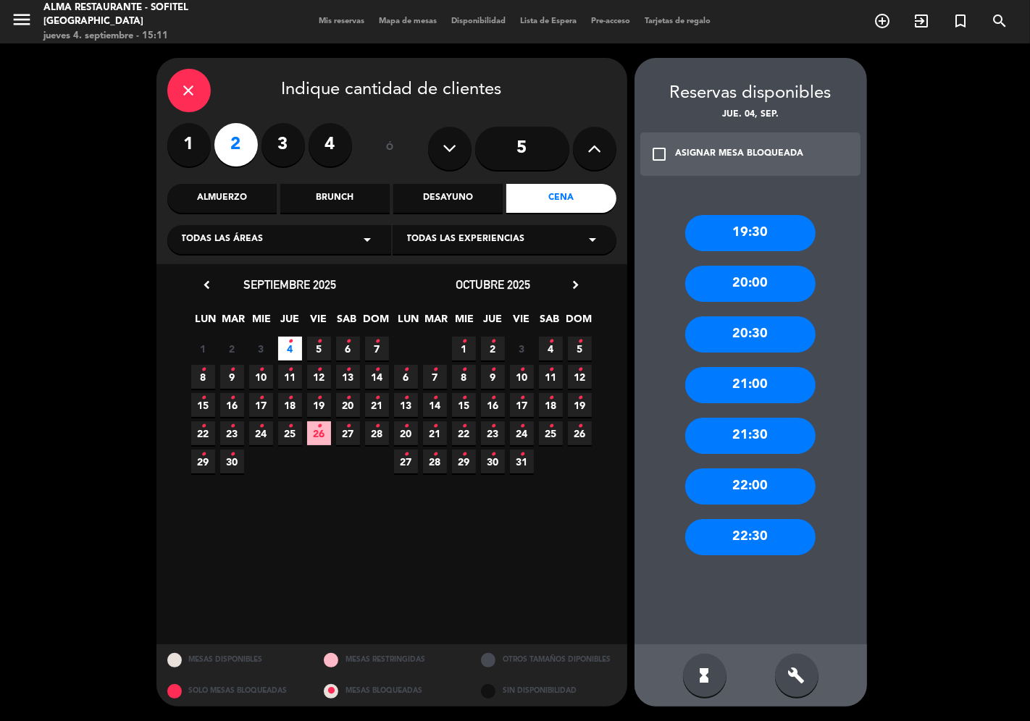
click at [721, 230] on div "19:30" at bounding box center [750, 233] width 130 height 36
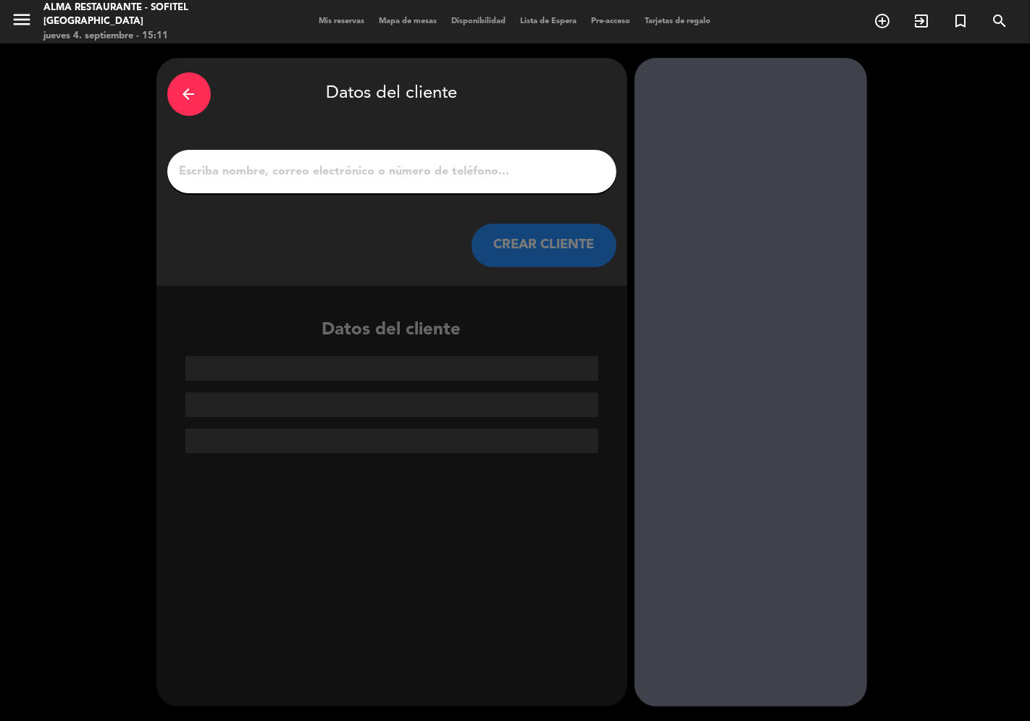
click at [288, 175] on input "1" at bounding box center [391, 172] width 427 height 20
paste input "[PERSON_NAME]"
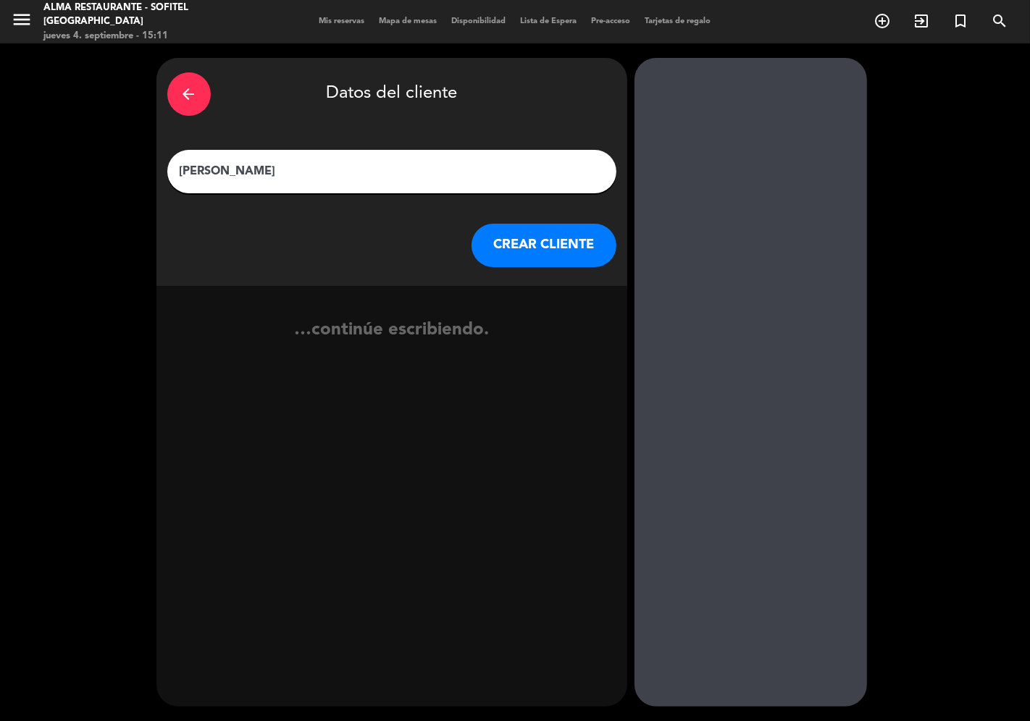
type input "[PERSON_NAME]"
click at [522, 251] on button "CREAR CLIENTE" at bounding box center [544, 245] width 145 height 43
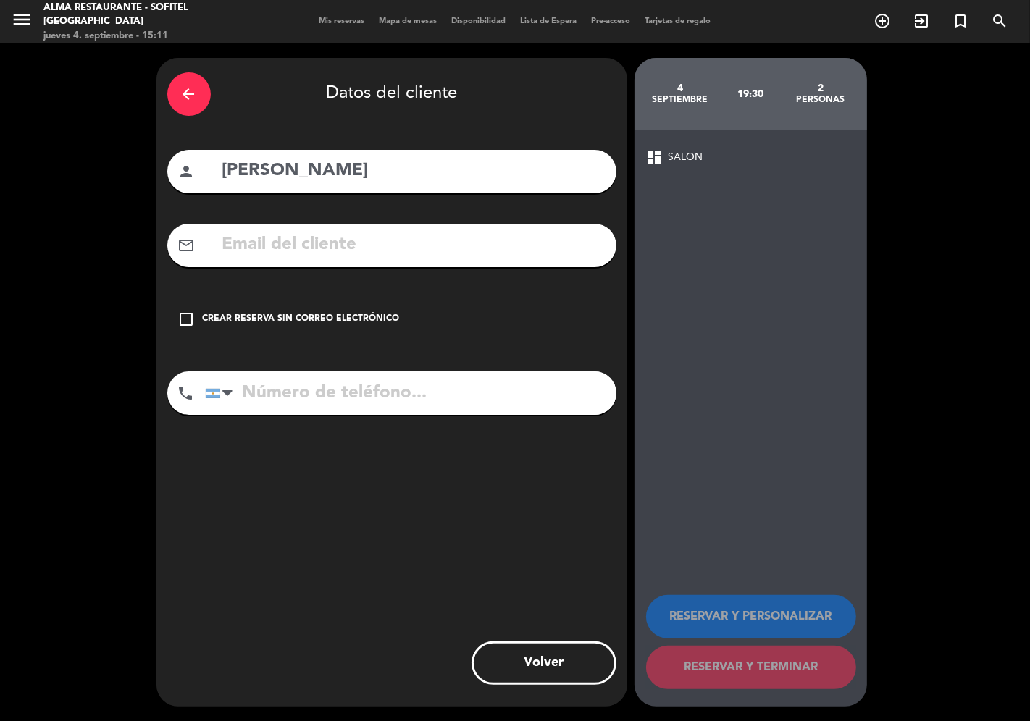
click at [357, 314] on div "check_box_outline_blank Crear reserva sin correo electrónico" at bounding box center [391, 319] width 449 height 43
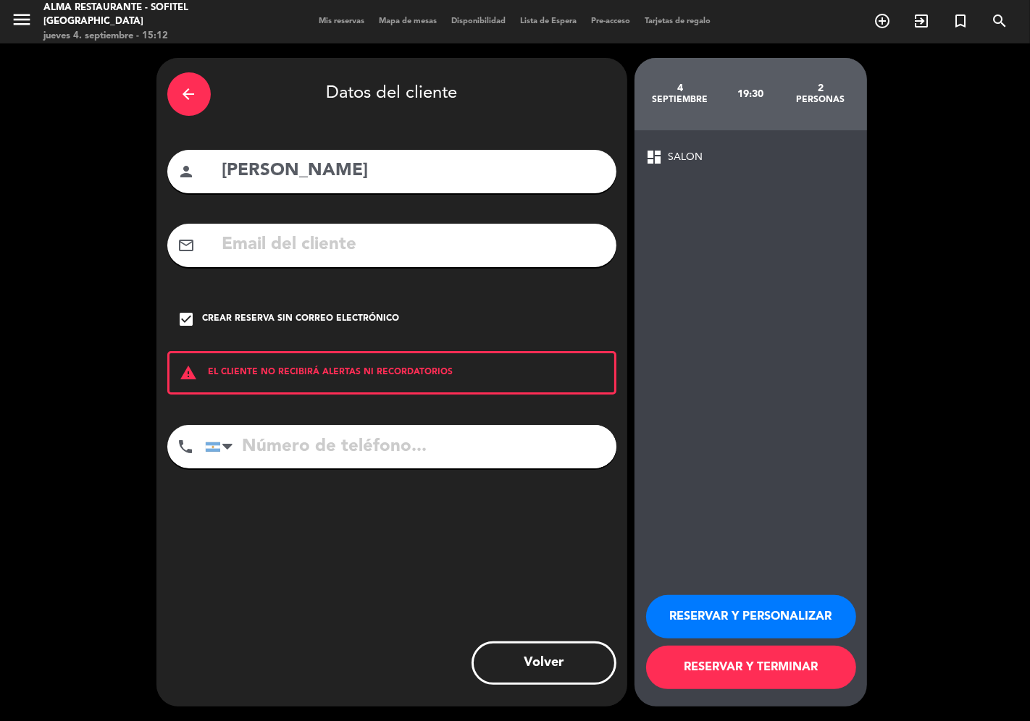
drag, startPoint x: 736, startPoint y: 616, endPoint x: 746, endPoint y: 598, distance: 21.4
click at [736, 616] on button "RESERVAR Y PERSONALIZAR" at bounding box center [751, 616] width 210 height 43
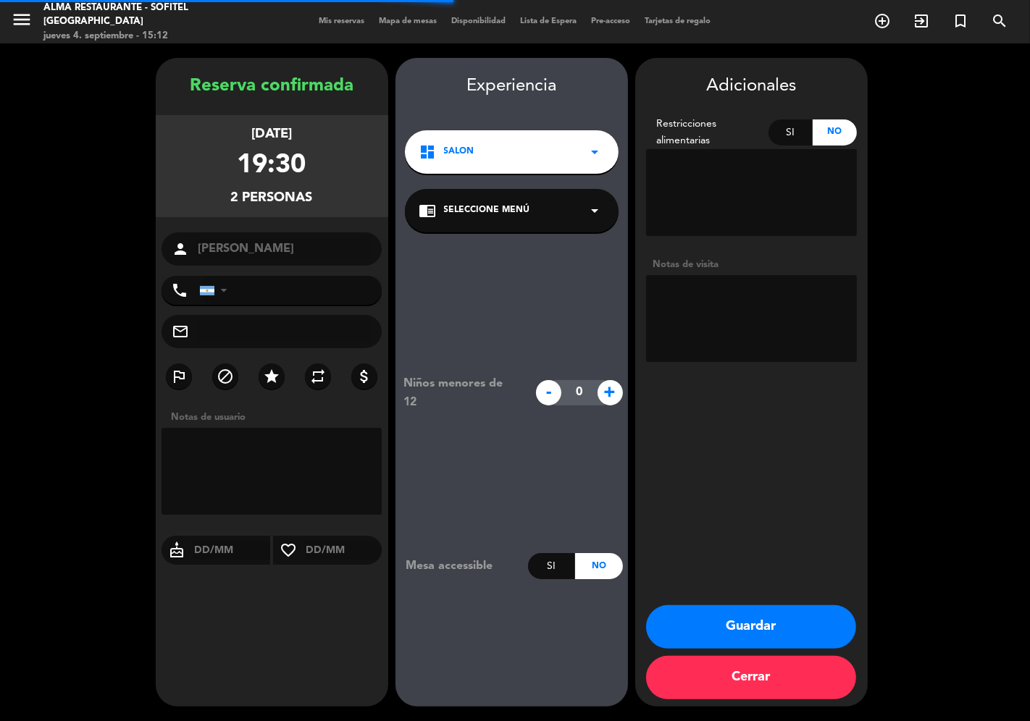
click at [708, 299] on textarea at bounding box center [751, 318] width 211 height 87
type textarea "18hs La Patisserie MKT"
click at [756, 619] on button "Guardar" at bounding box center [751, 627] width 210 height 43
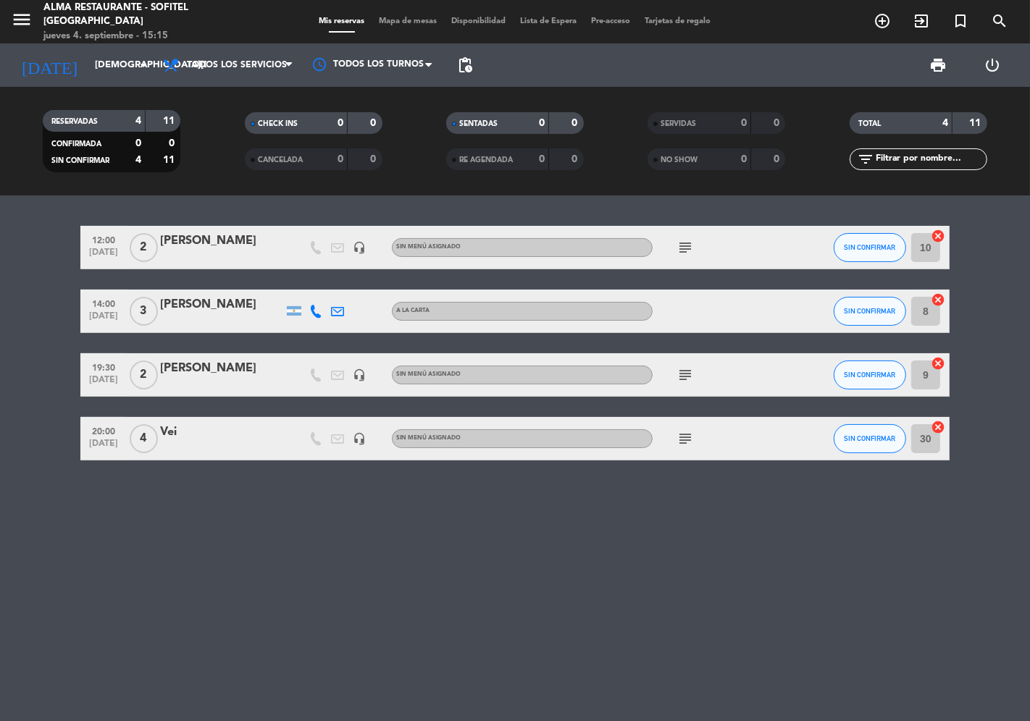
click at [885, 22] on icon "add_circle_outline" at bounding box center [882, 20] width 17 height 17
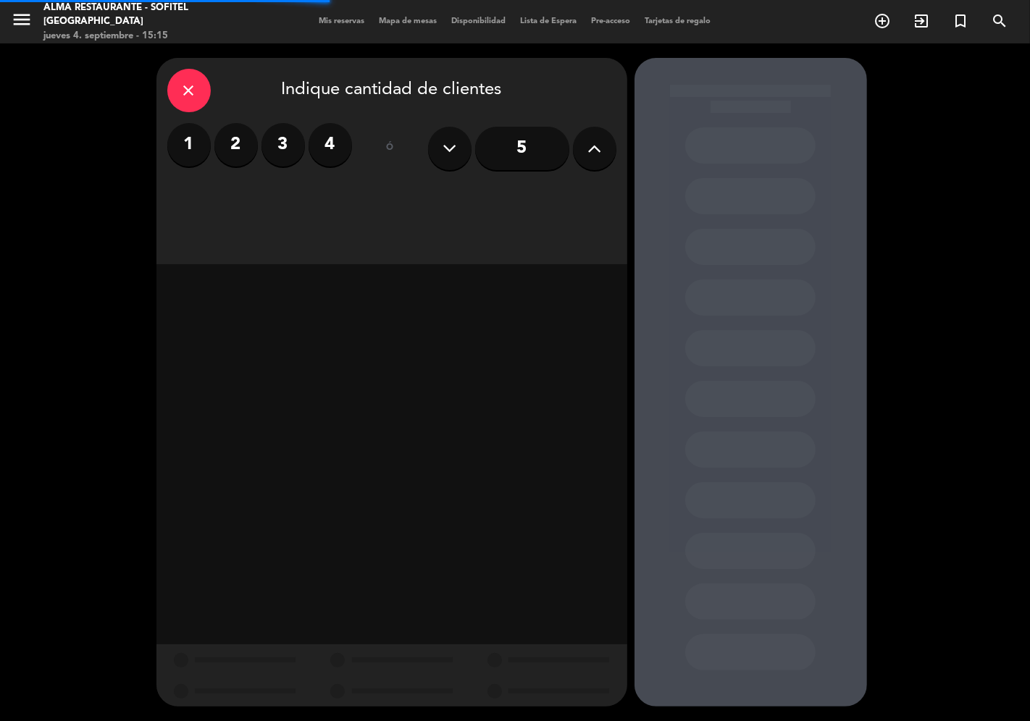
click at [229, 156] on label "2" at bounding box center [235, 144] width 43 height 43
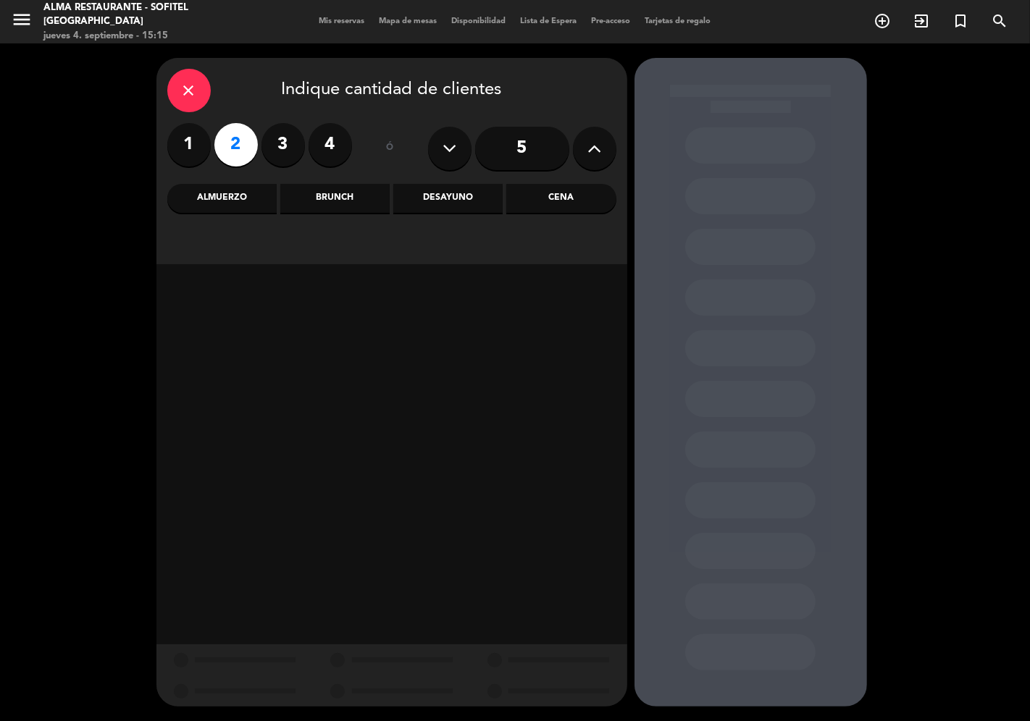
click at [251, 207] on div "Almuerzo" at bounding box center [221, 198] width 109 height 29
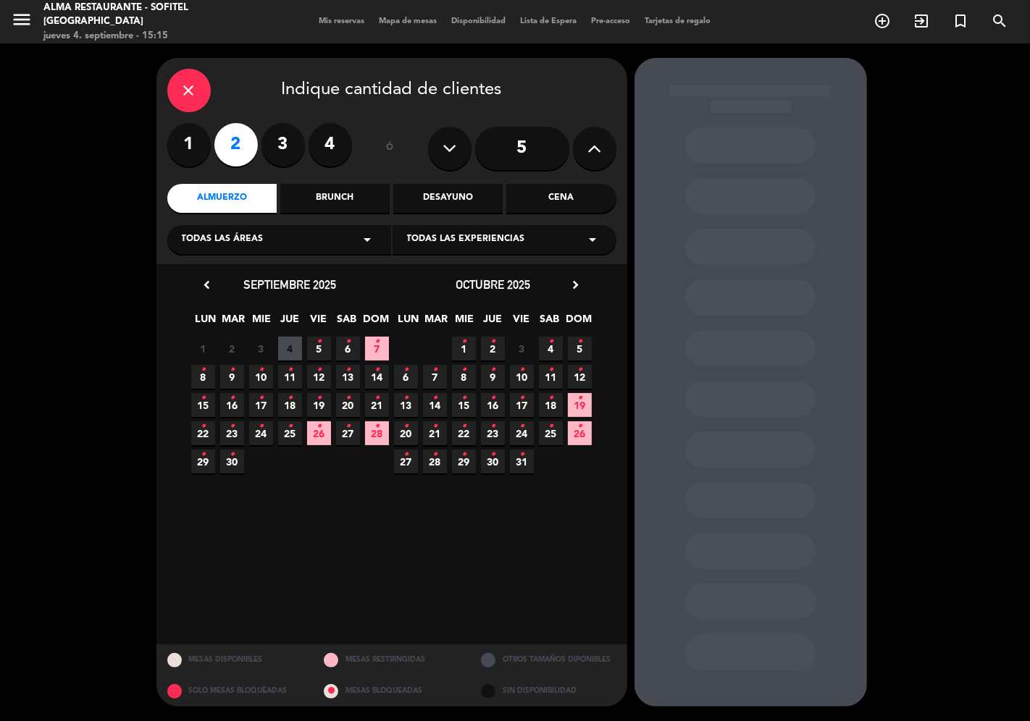
click at [571, 287] on icon "chevron_right" at bounding box center [576, 284] width 15 height 15
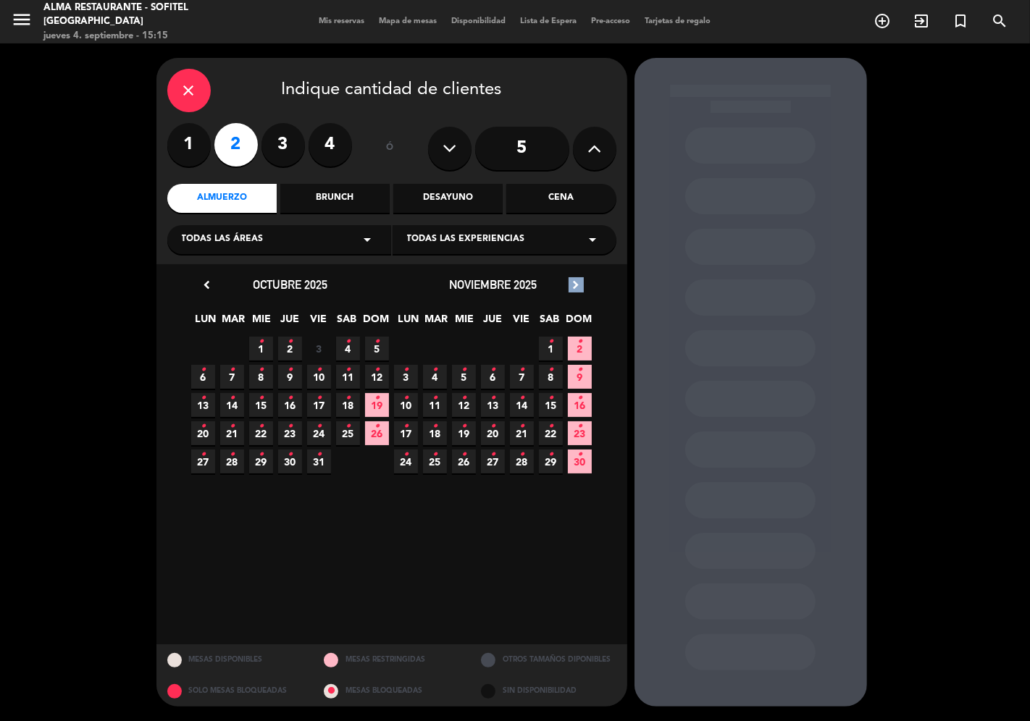
click at [571, 287] on icon "chevron_right" at bounding box center [576, 284] width 15 height 15
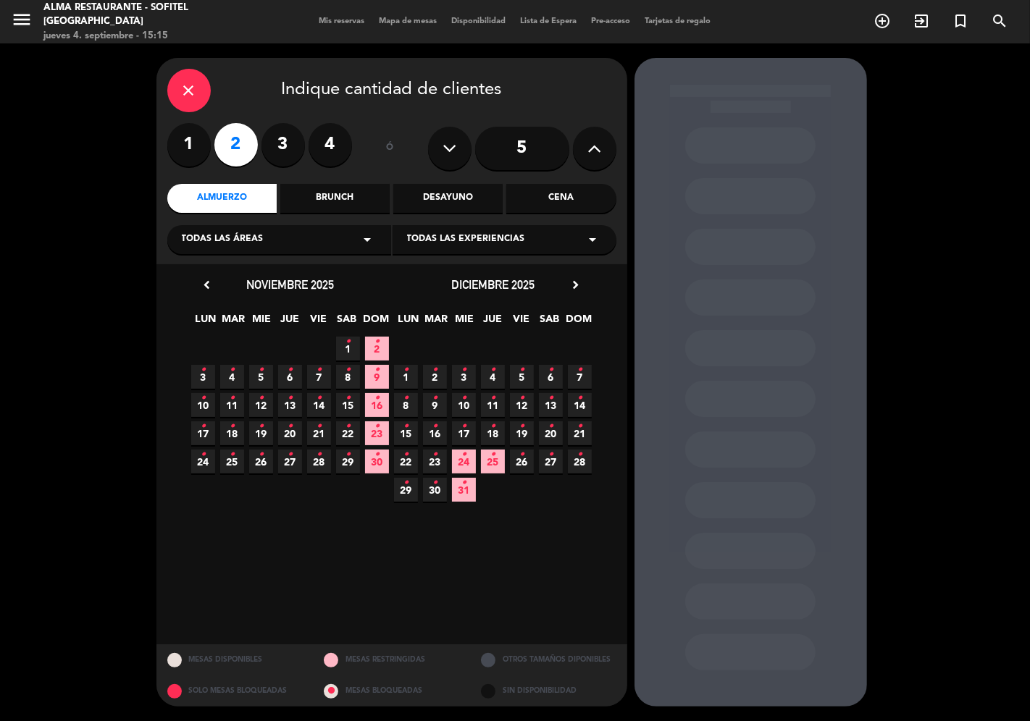
click at [578, 374] on icon "•" at bounding box center [579, 370] width 5 height 23
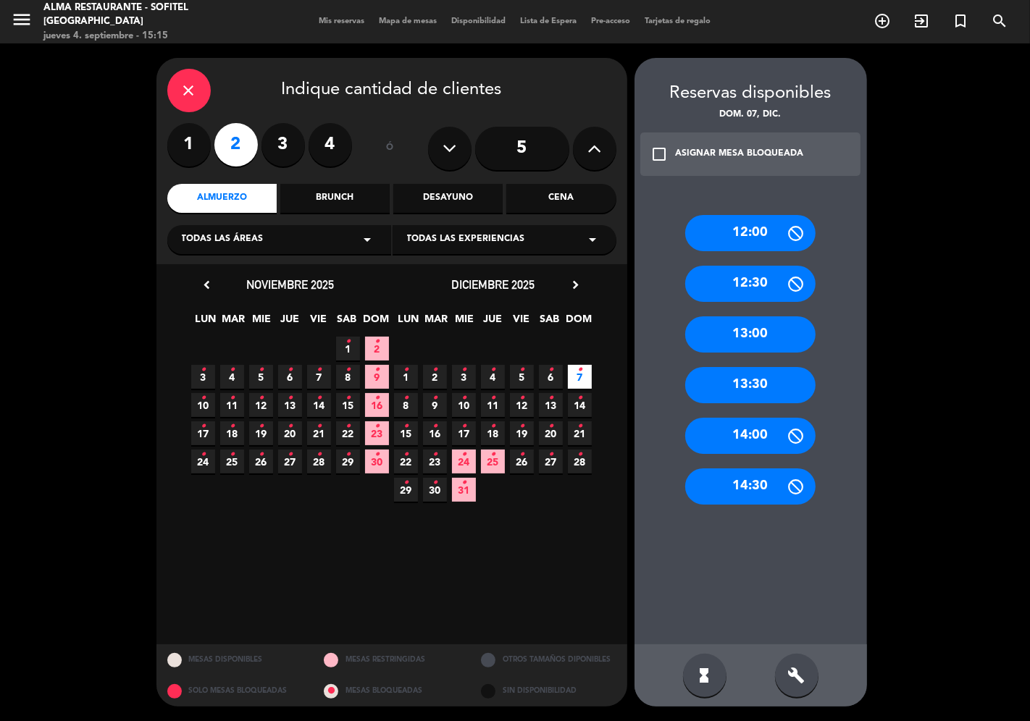
click at [764, 329] on div "13:00" at bounding box center [750, 335] width 130 height 36
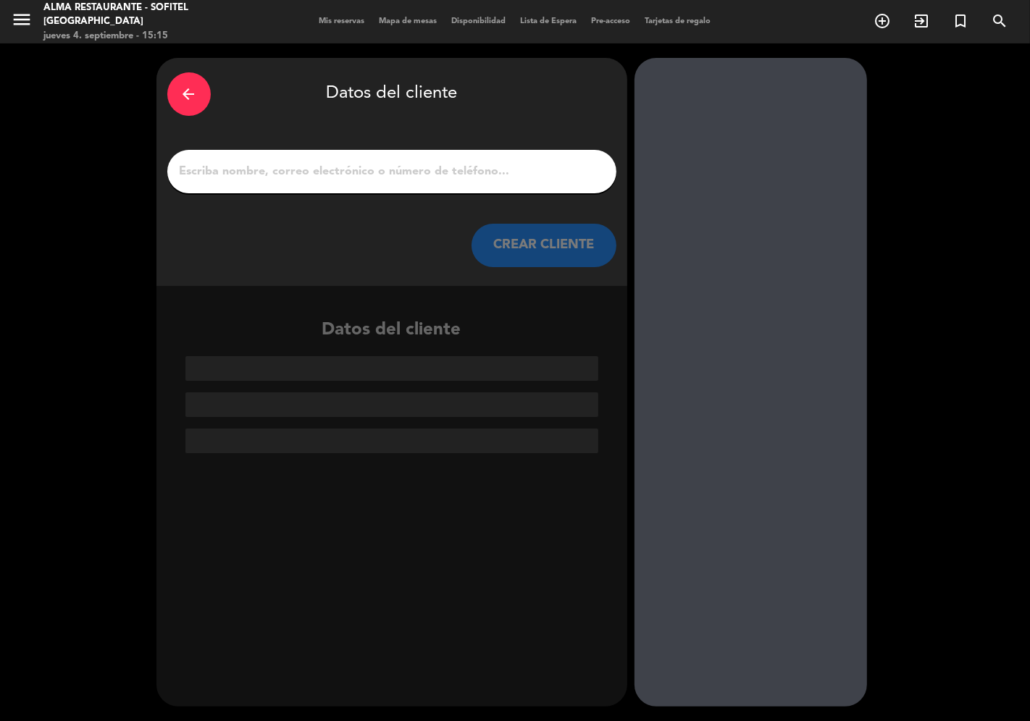
click at [353, 172] on input "1" at bounding box center [391, 172] width 427 height 20
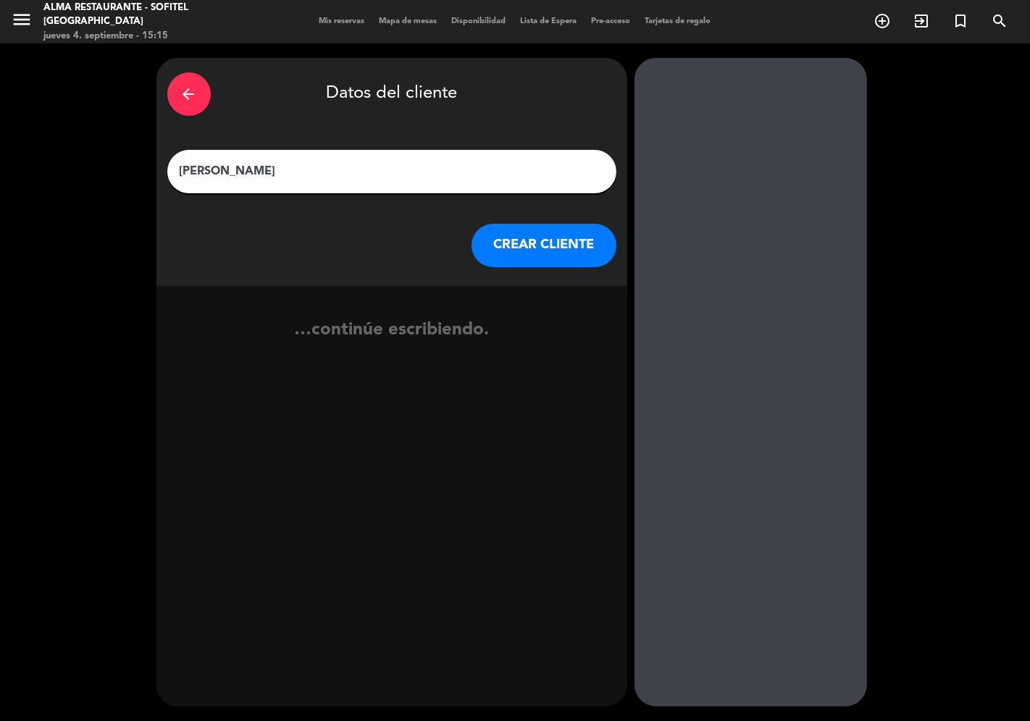
type input "[PERSON_NAME]"
click at [516, 240] on button "CREAR CLIENTE" at bounding box center [544, 245] width 145 height 43
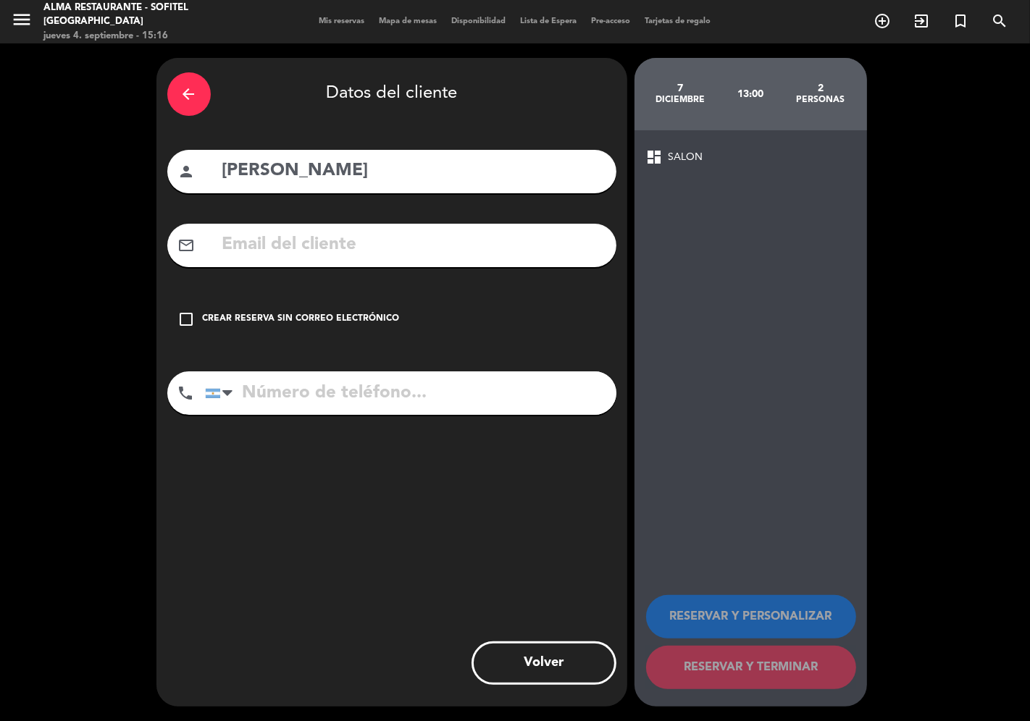
click at [285, 393] on input "tel" at bounding box center [410, 393] width 411 height 43
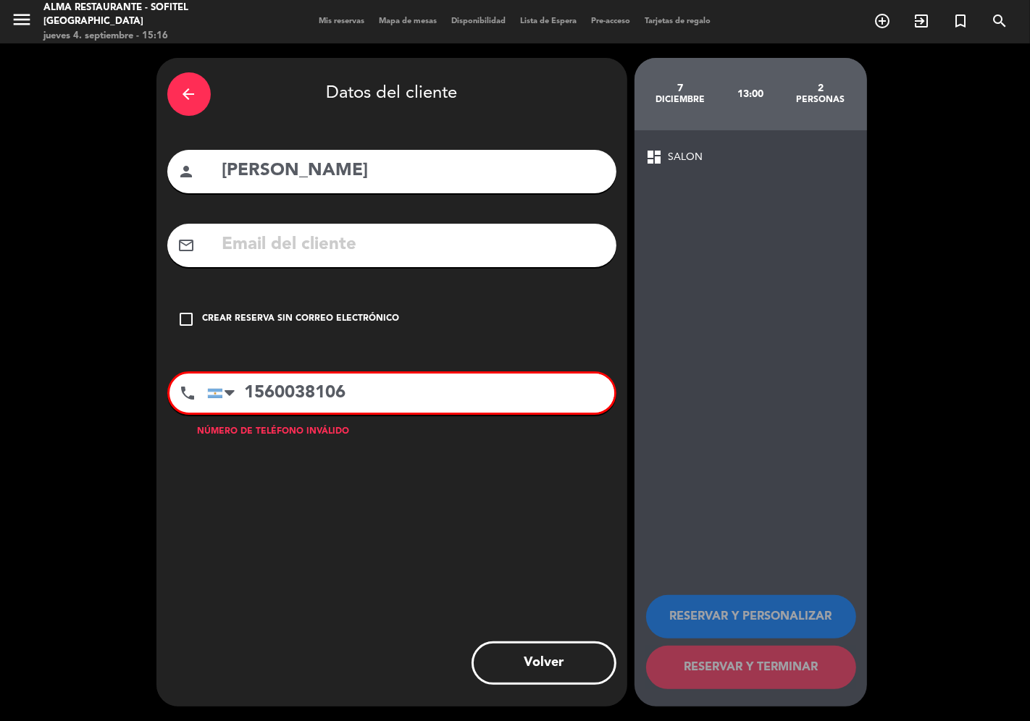
drag, startPoint x: 261, startPoint y: 396, endPoint x: 254, endPoint y: 395, distance: 7.4
click at [254, 395] on input "1560038106" at bounding box center [410, 393] width 407 height 39
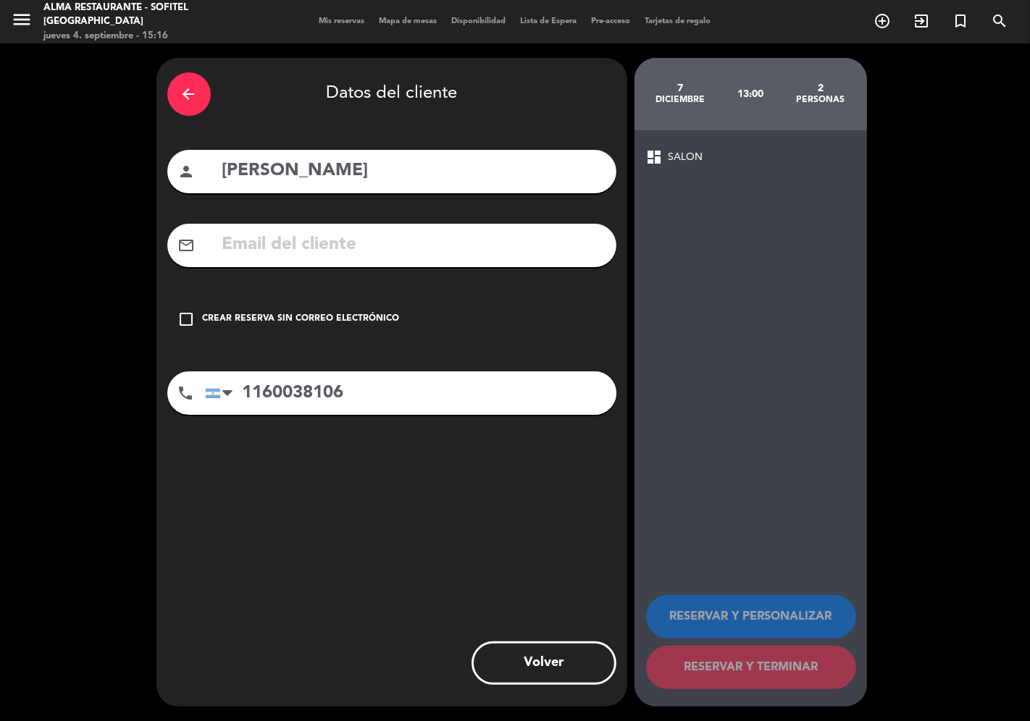
type input "1160038106"
click at [378, 314] on div "Crear reserva sin correo electrónico" at bounding box center [301, 319] width 197 height 14
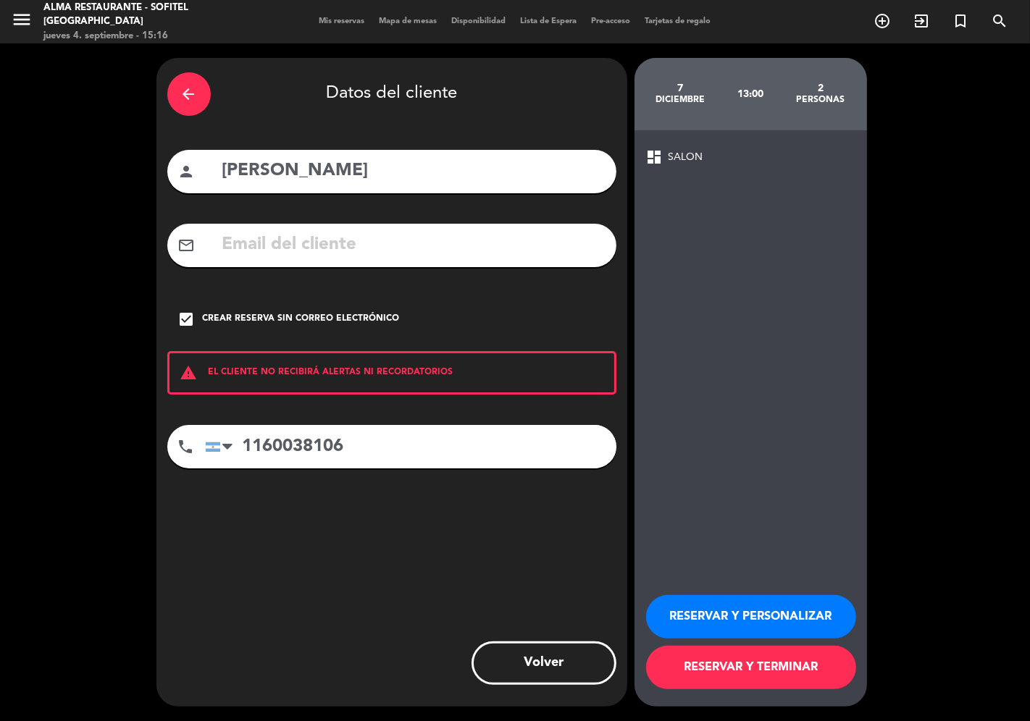
click at [720, 618] on button "RESERVAR Y PERSONALIZAR" at bounding box center [751, 616] width 210 height 43
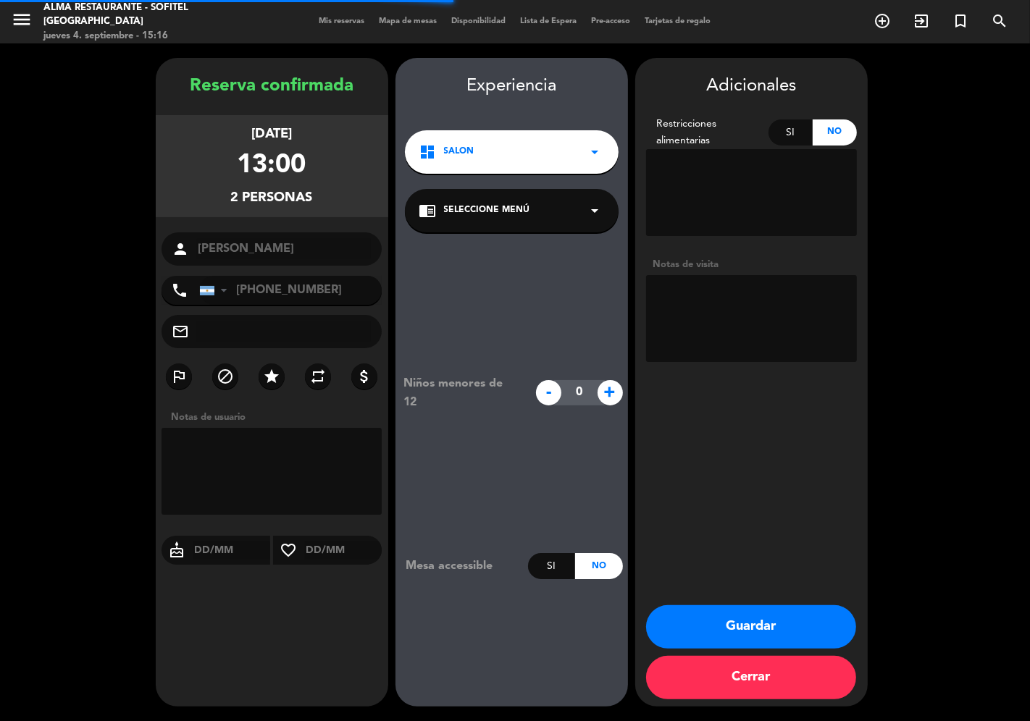
click at [698, 308] on textarea at bounding box center [751, 318] width 211 height 87
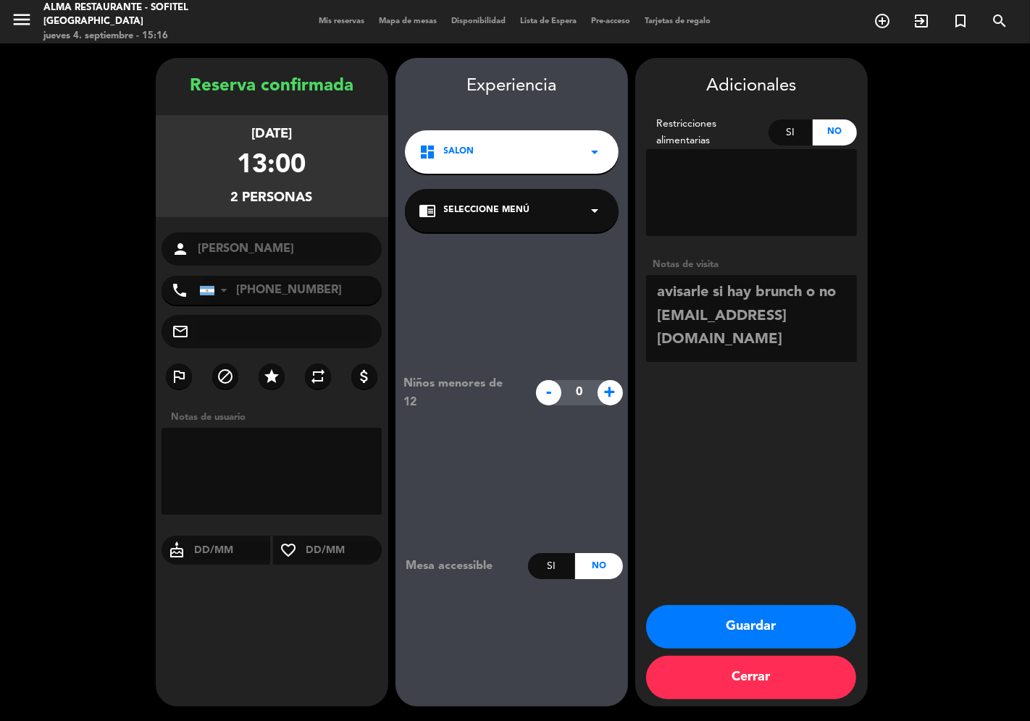
type textarea "avisarle si hay brunch o no [EMAIL_ADDRESS][DOMAIN_NAME]"
click at [766, 624] on button "Guardar" at bounding box center [751, 627] width 210 height 43
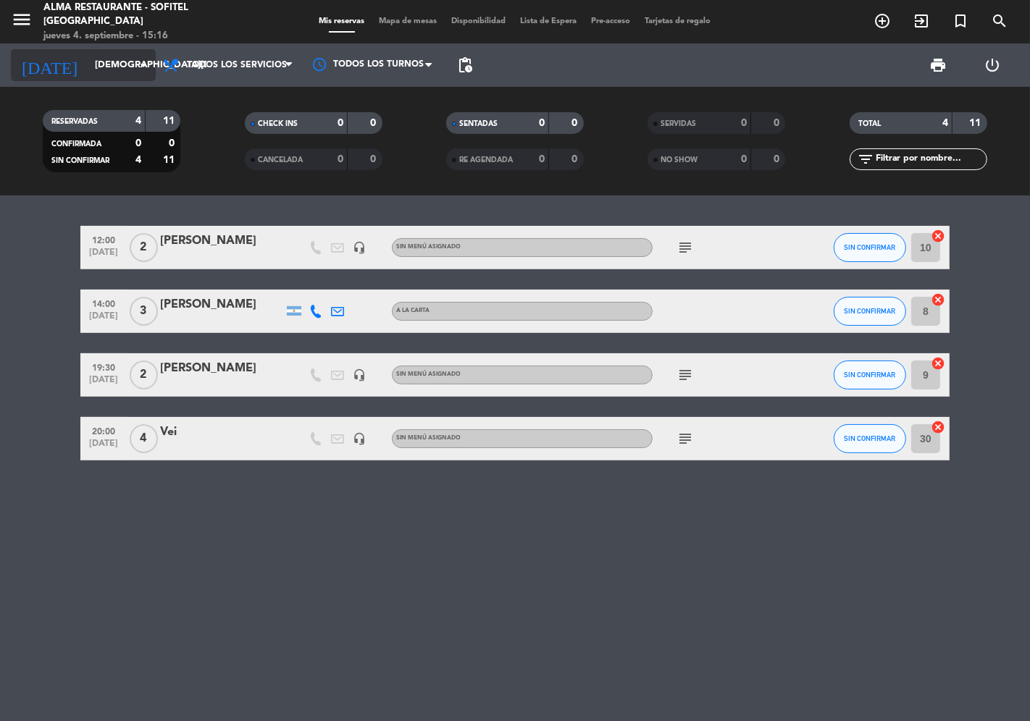
click at [97, 76] on input "[DEMOGRAPHIC_DATA][DATE]" at bounding box center [151, 65] width 126 height 26
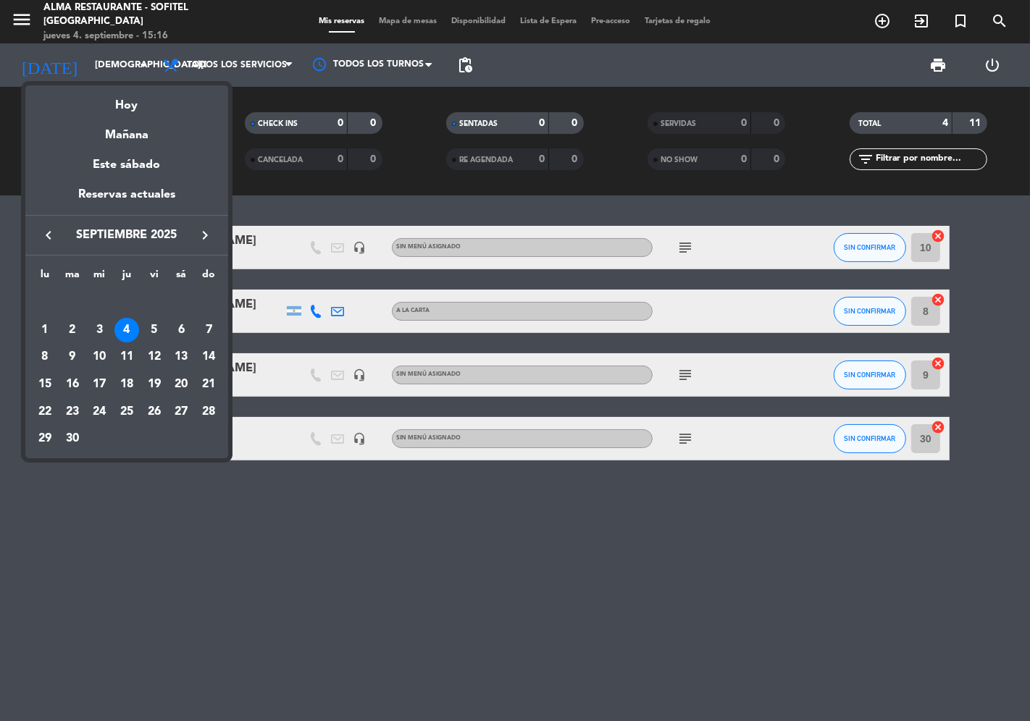
click at [198, 229] on icon "keyboard_arrow_right" at bounding box center [204, 235] width 17 height 17
click at [205, 238] on icon "keyboard_arrow_right" at bounding box center [204, 235] width 17 height 17
click at [212, 329] on div "7" at bounding box center [208, 330] width 25 height 25
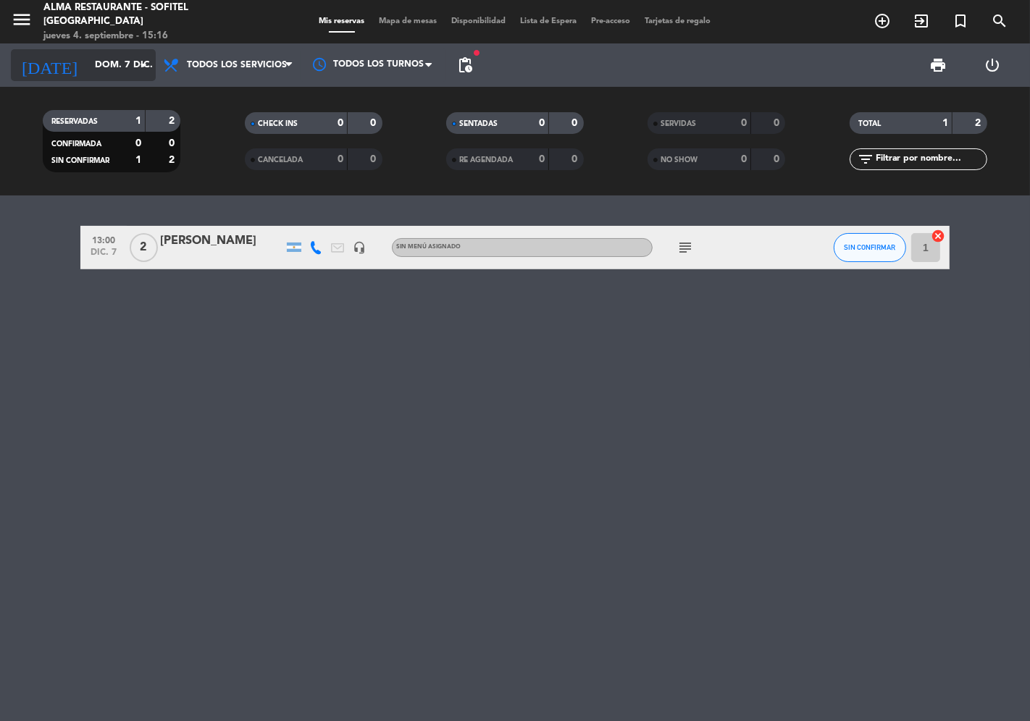
click at [94, 72] on input "dom. 7 dic." at bounding box center [151, 65] width 126 height 26
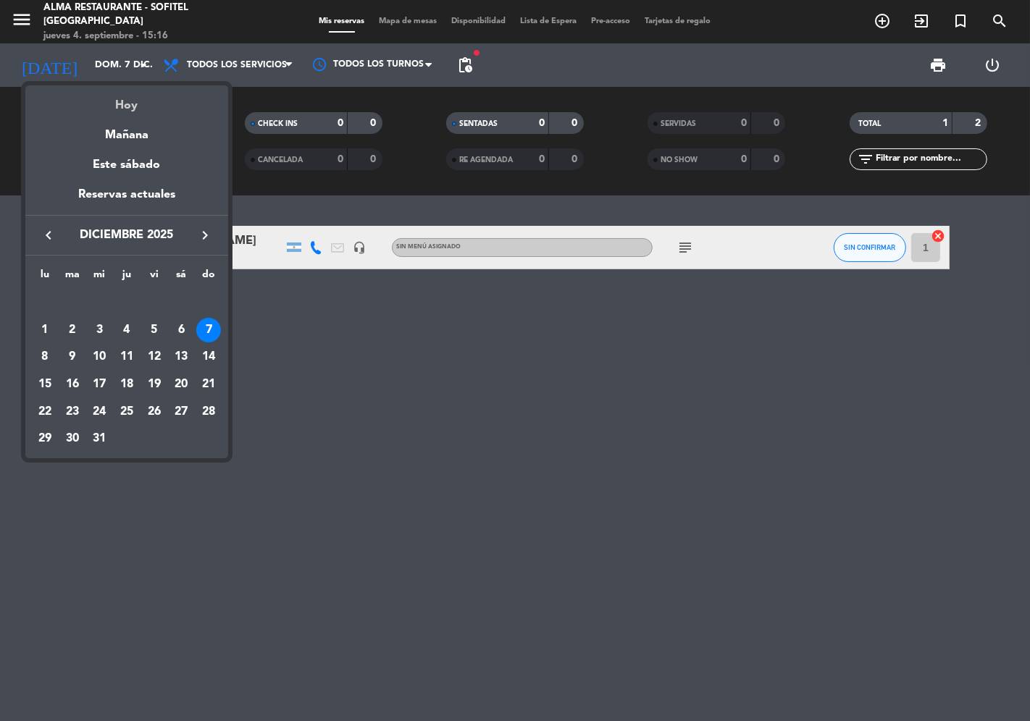
click at [100, 104] on div "Hoy" at bounding box center [126, 100] width 203 height 30
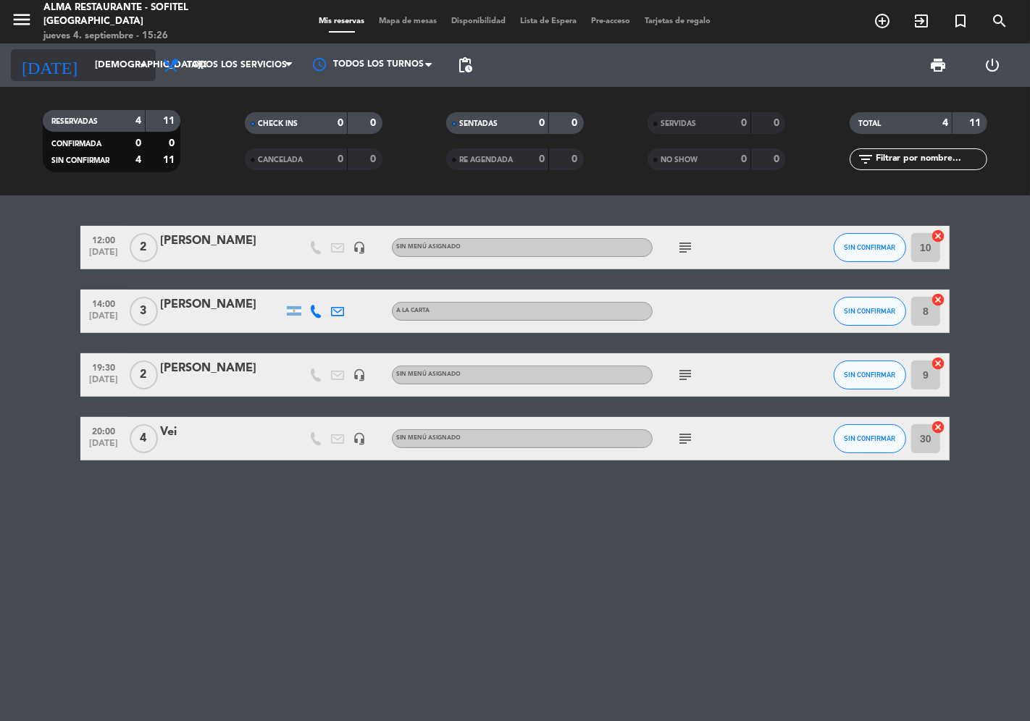
click at [109, 66] on input "[DEMOGRAPHIC_DATA][DATE]" at bounding box center [151, 65] width 126 height 26
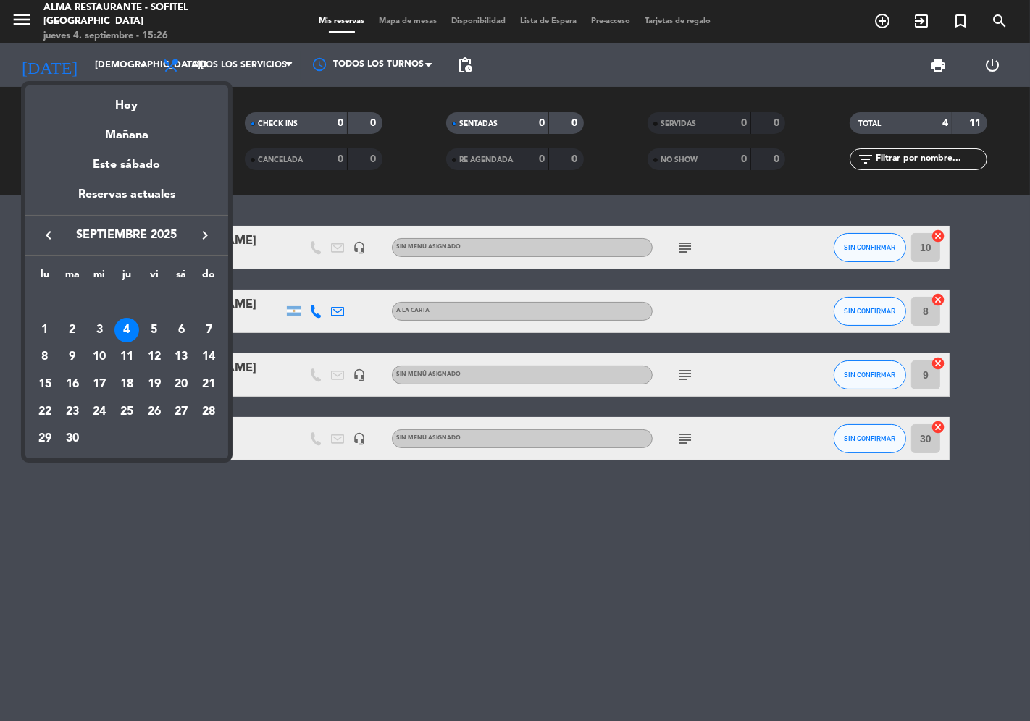
click at [201, 239] on icon "keyboard_arrow_right" at bounding box center [204, 235] width 17 height 17
click at [153, 330] on div "3" at bounding box center [154, 330] width 25 height 25
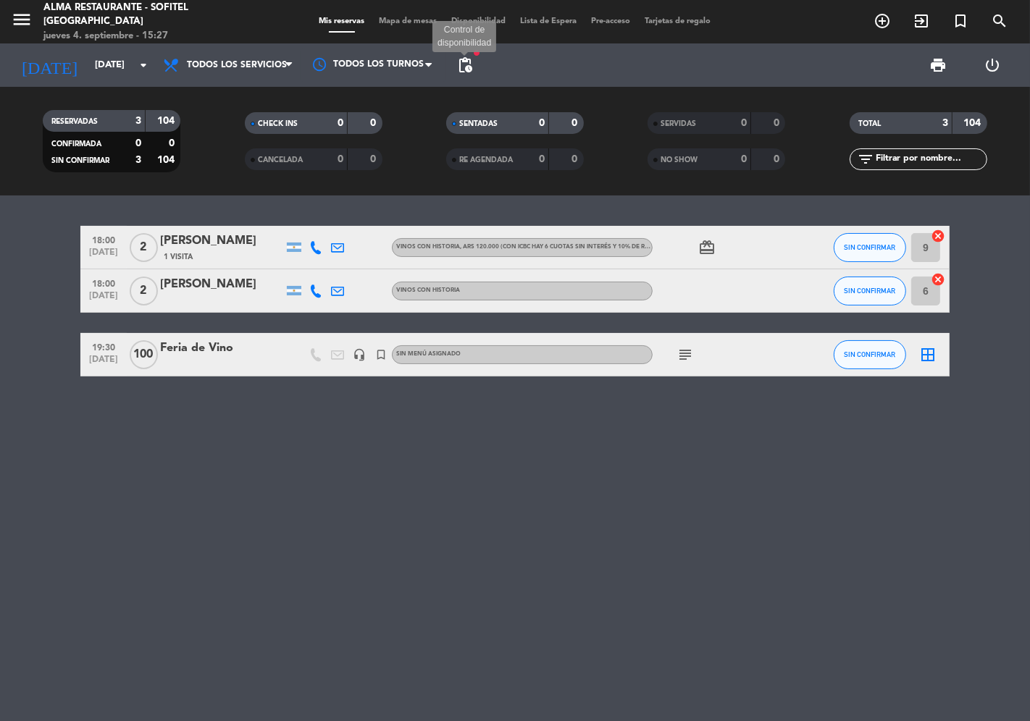
click at [466, 65] on span "pending_actions" at bounding box center [464, 64] width 17 height 17
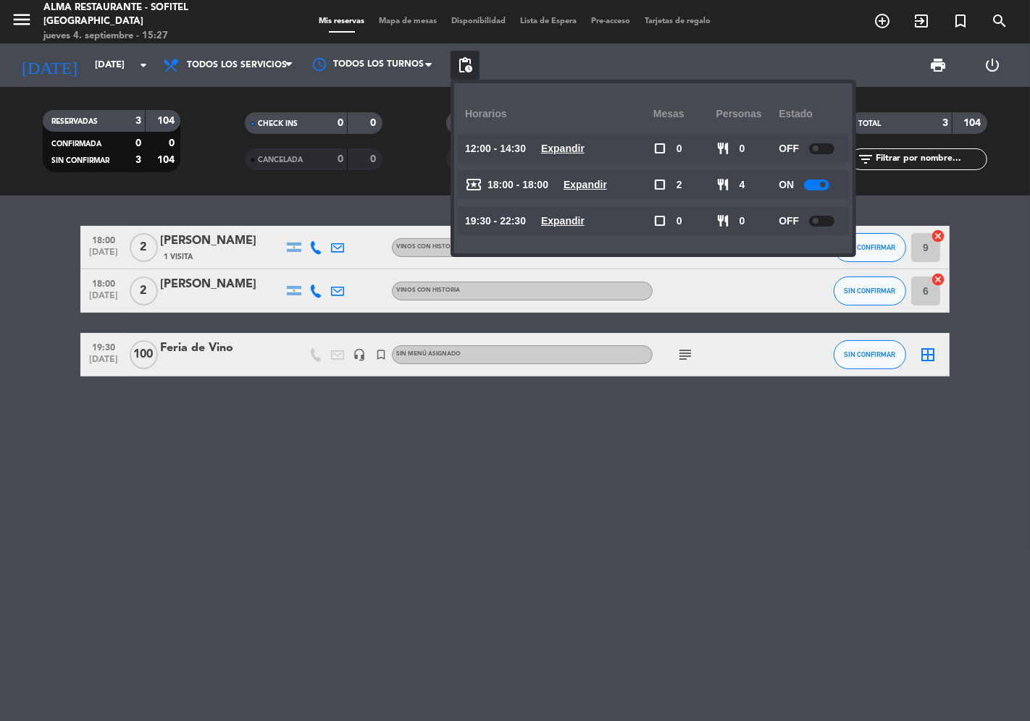
click at [248, 455] on div "18:00 [DATE] 2 [PERSON_NAME] 1 Visita Vinos con Historia , ARS 120.000 (Con ICB…" at bounding box center [515, 459] width 1030 height 526
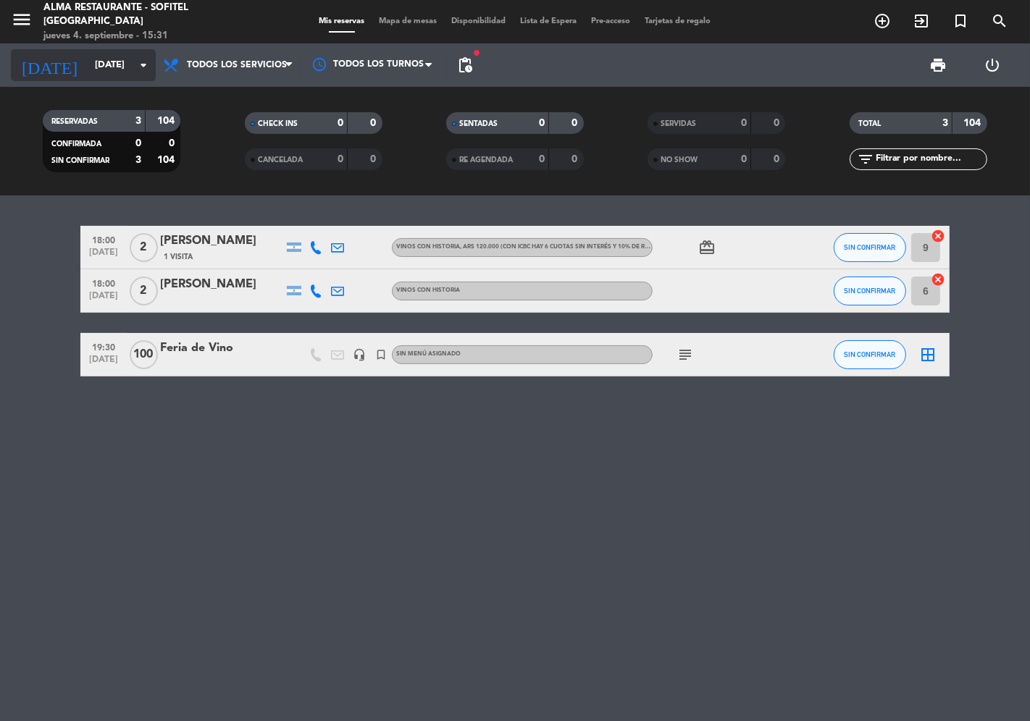
click at [110, 70] on input "[DATE]" at bounding box center [151, 65] width 126 height 26
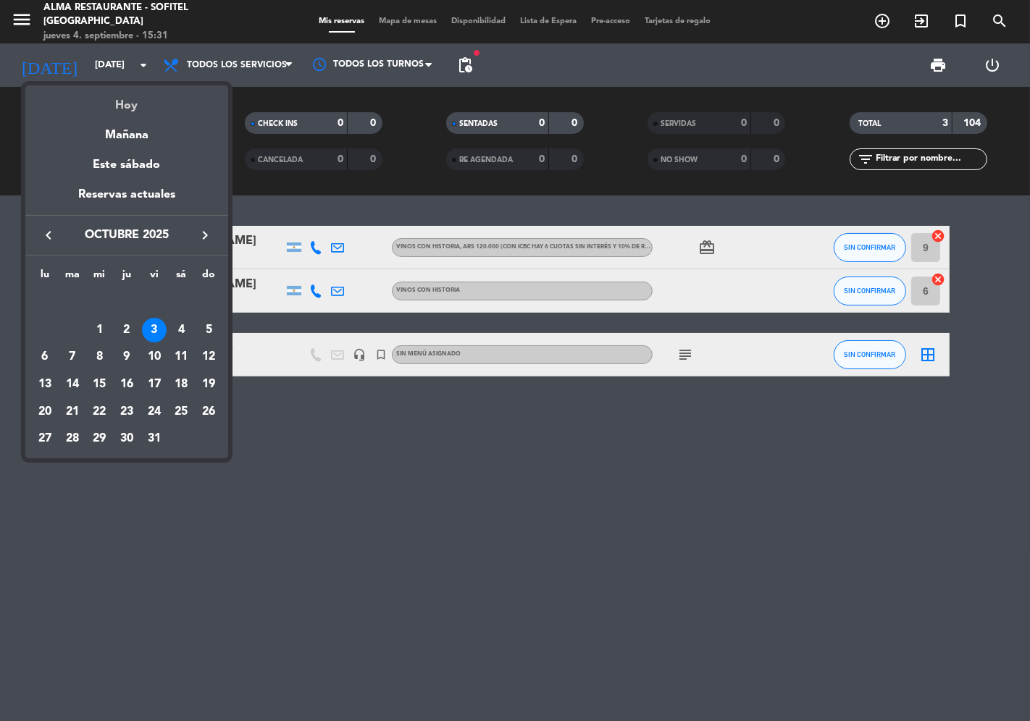
click at [116, 106] on div "Hoy" at bounding box center [126, 100] width 203 height 30
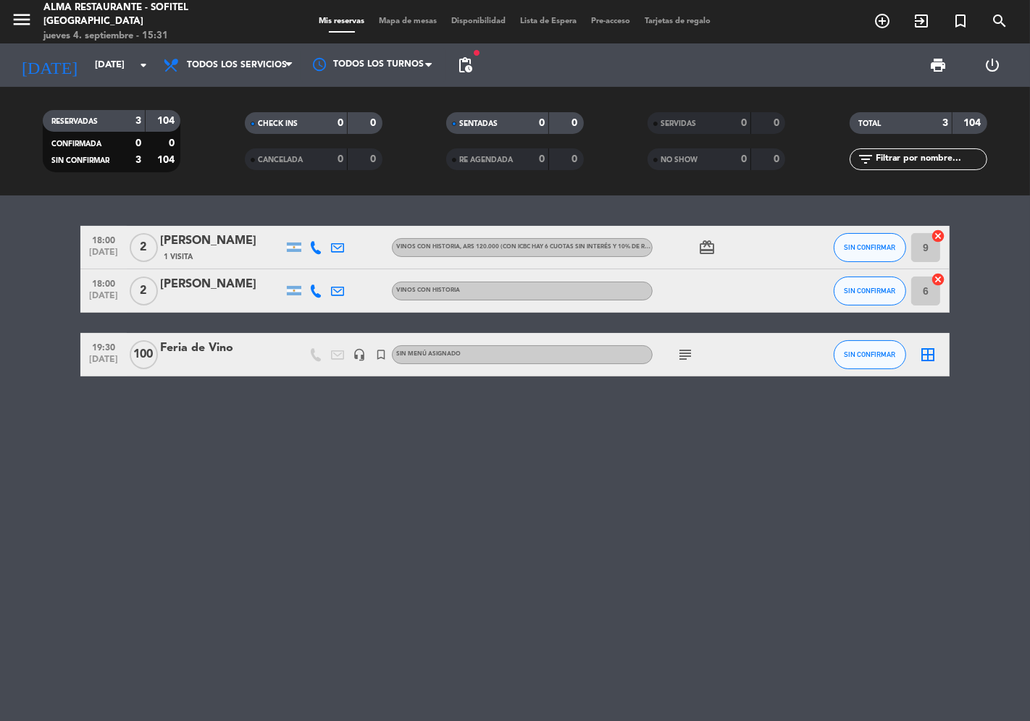
type input "[DEMOGRAPHIC_DATA][DATE]"
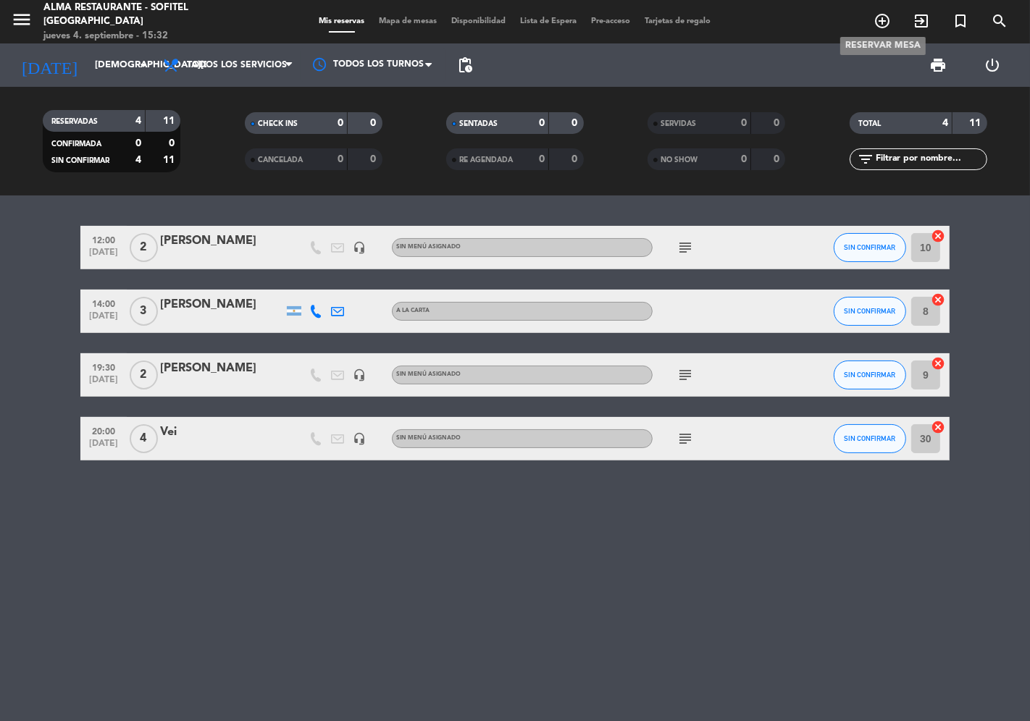
click at [884, 25] on icon "add_circle_outline" at bounding box center [882, 20] width 17 height 17
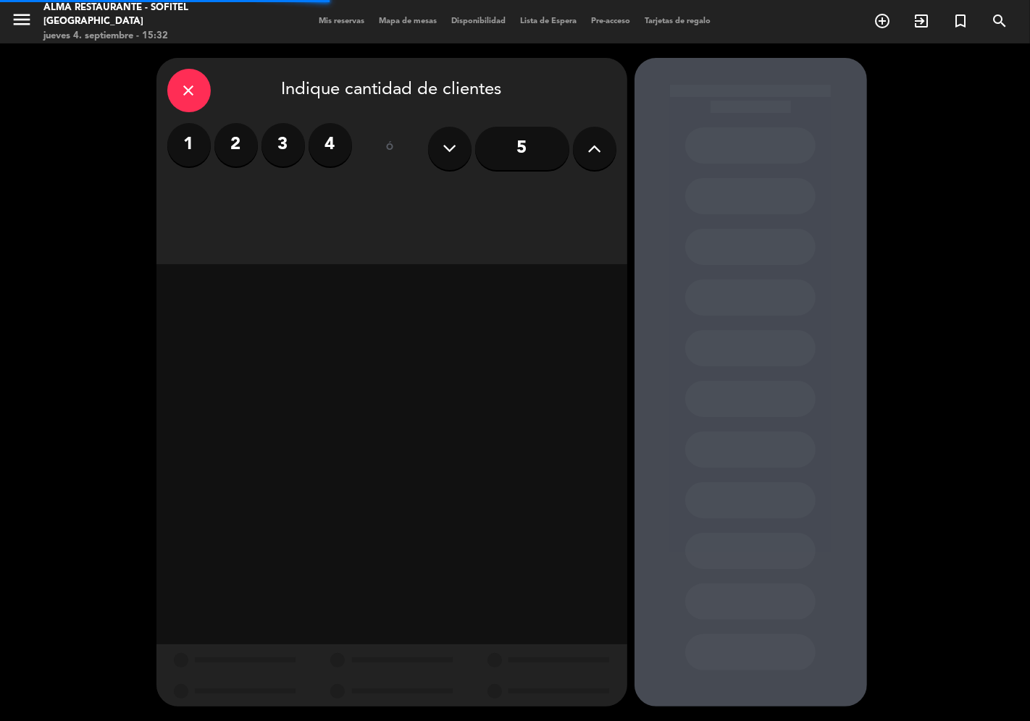
click at [250, 148] on label "2" at bounding box center [235, 144] width 43 height 43
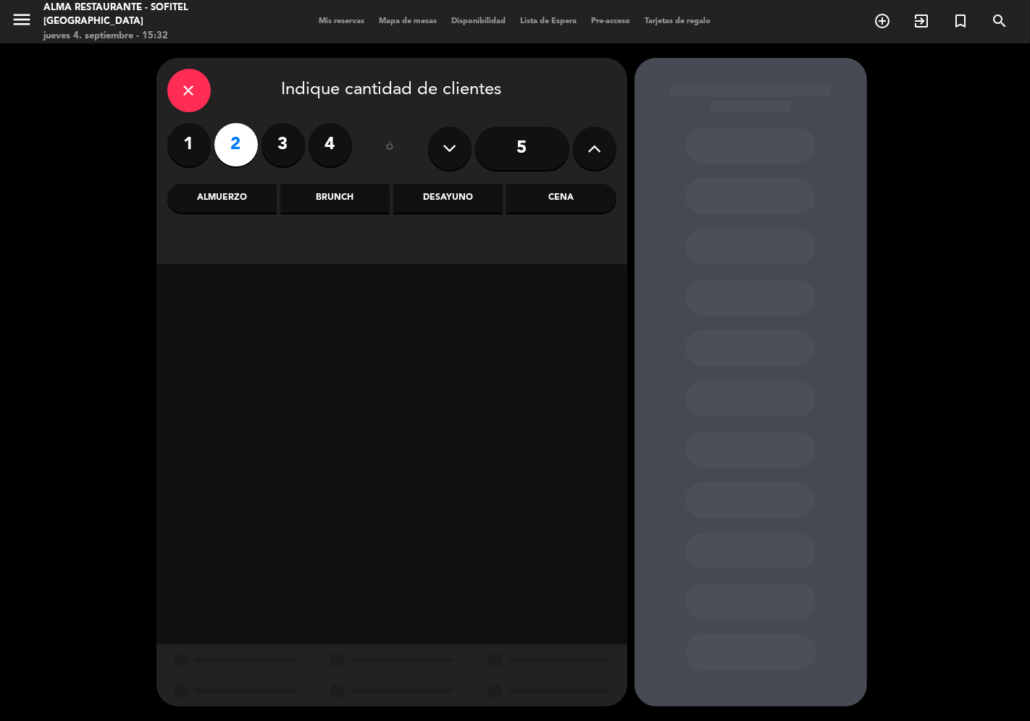
click at [579, 206] on div "Cena" at bounding box center [560, 198] width 109 height 29
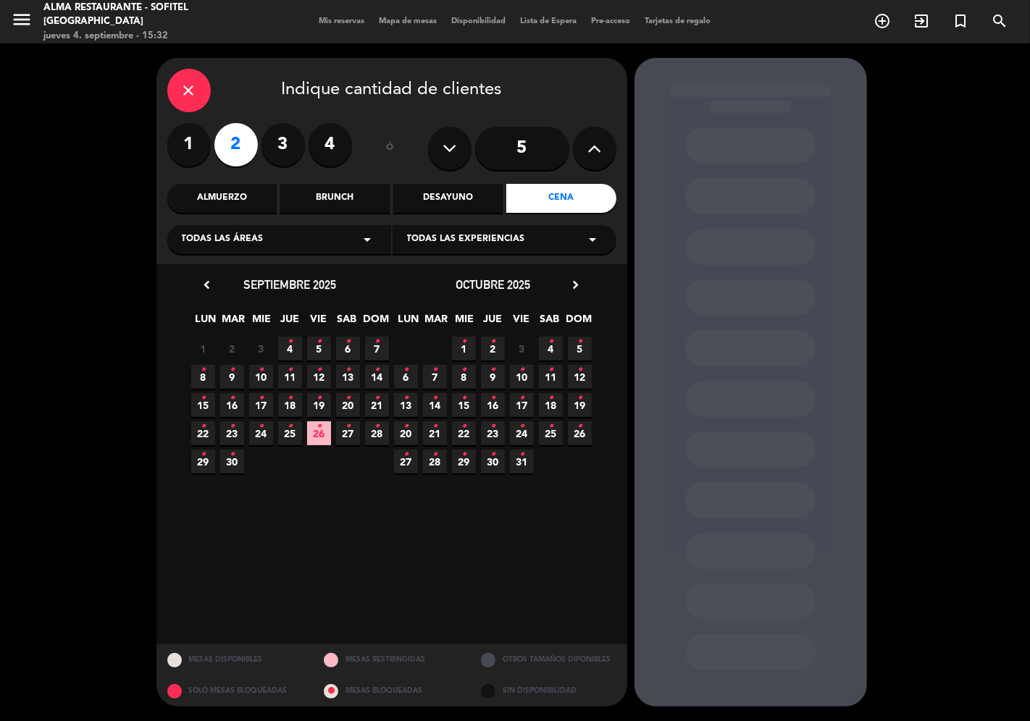
click at [278, 346] on span "4 •" at bounding box center [290, 349] width 24 height 24
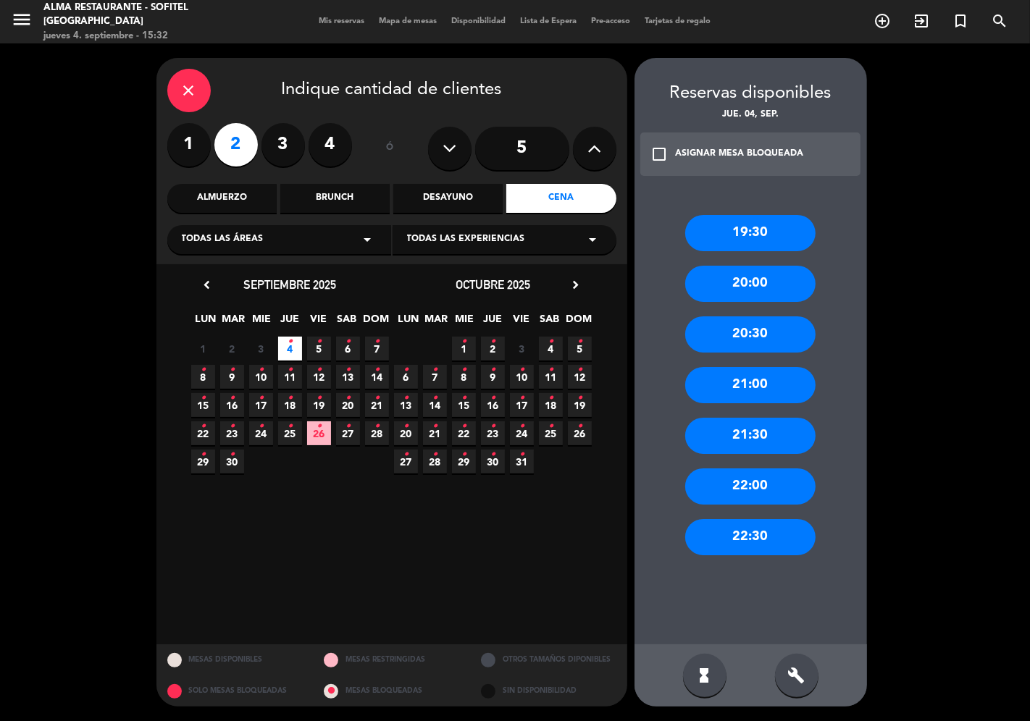
click at [757, 341] on div "20:30" at bounding box center [750, 335] width 130 height 36
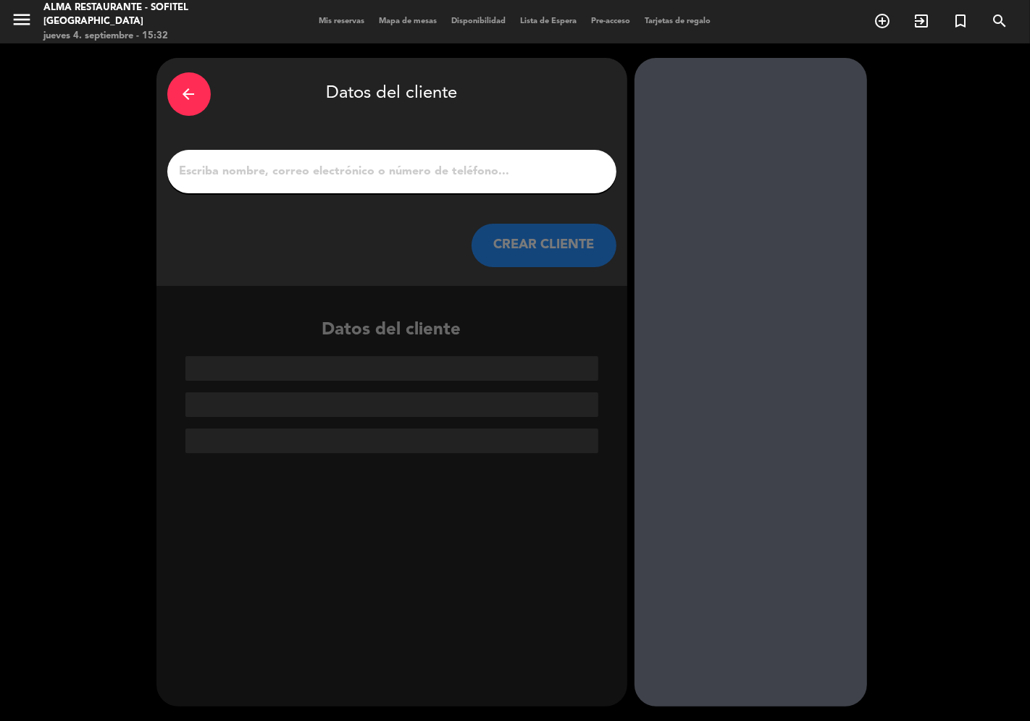
click at [319, 175] on input "1" at bounding box center [391, 172] width 427 height 20
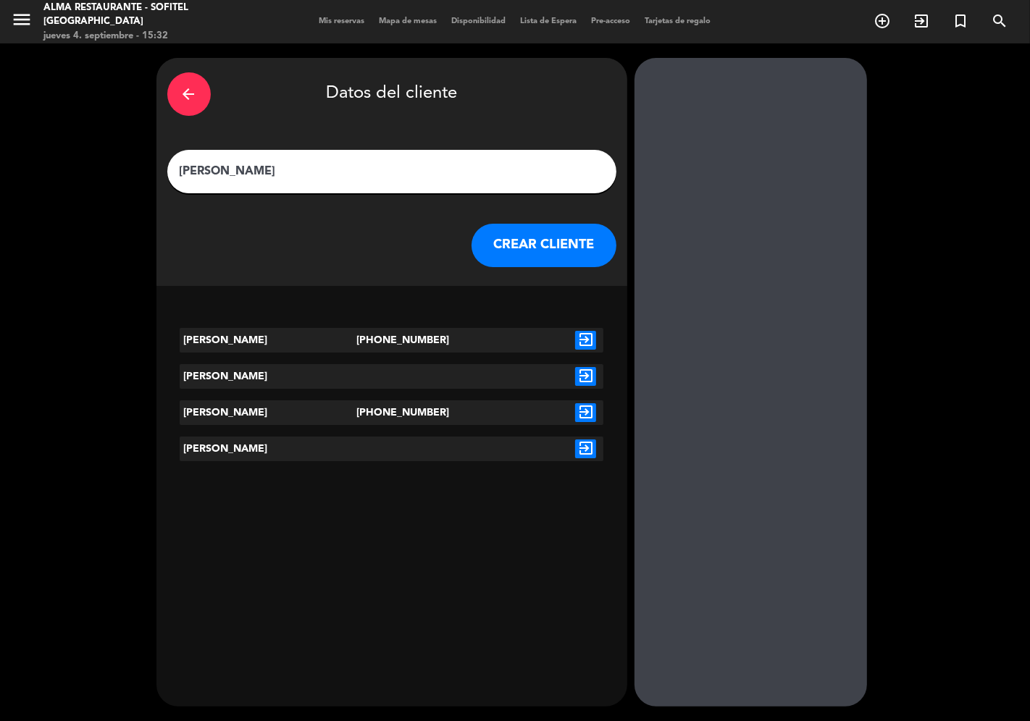
type input "[PERSON_NAME]"
click at [584, 374] on icon "exit_to_app" at bounding box center [585, 376] width 21 height 19
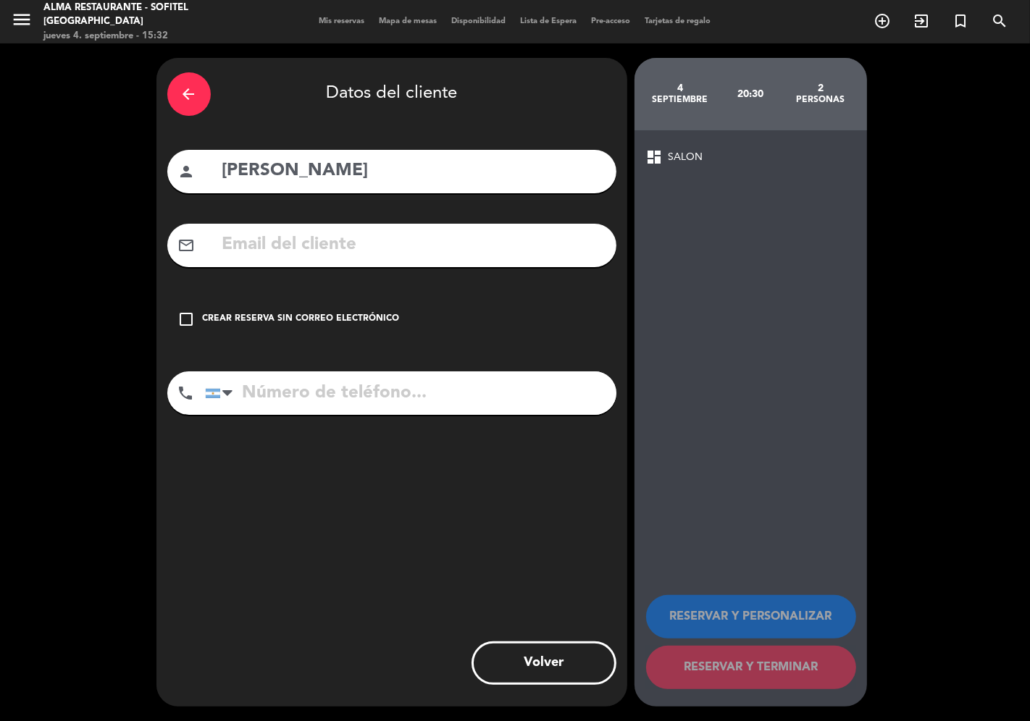
click at [366, 312] on div "Crear reserva sin correo electrónico" at bounding box center [301, 319] width 197 height 14
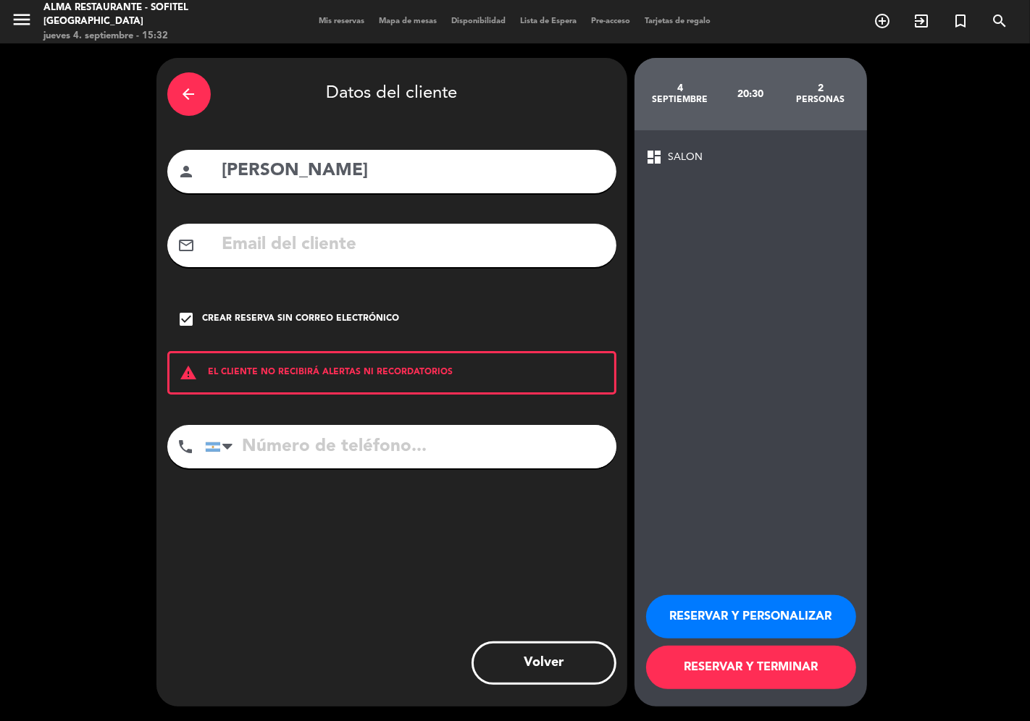
click at [748, 663] on button "RESERVAR Y TERMINAR" at bounding box center [751, 667] width 210 height 43
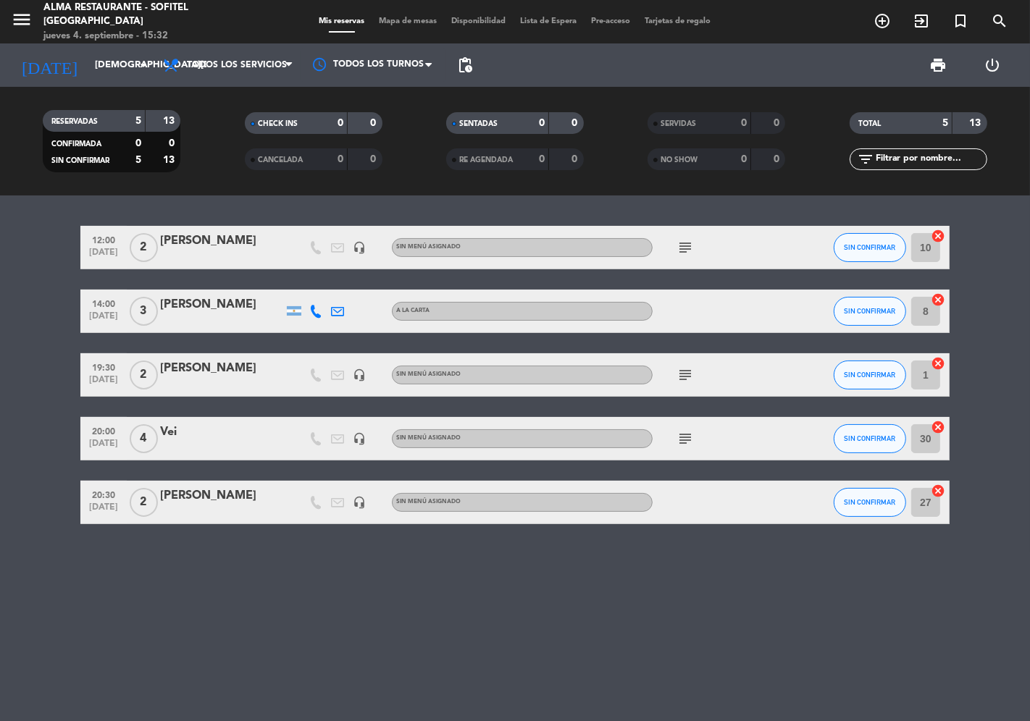
click at [199, 496] on div "[PERSON_NAME]" at bounding box center [221, 496] width 123 height 19
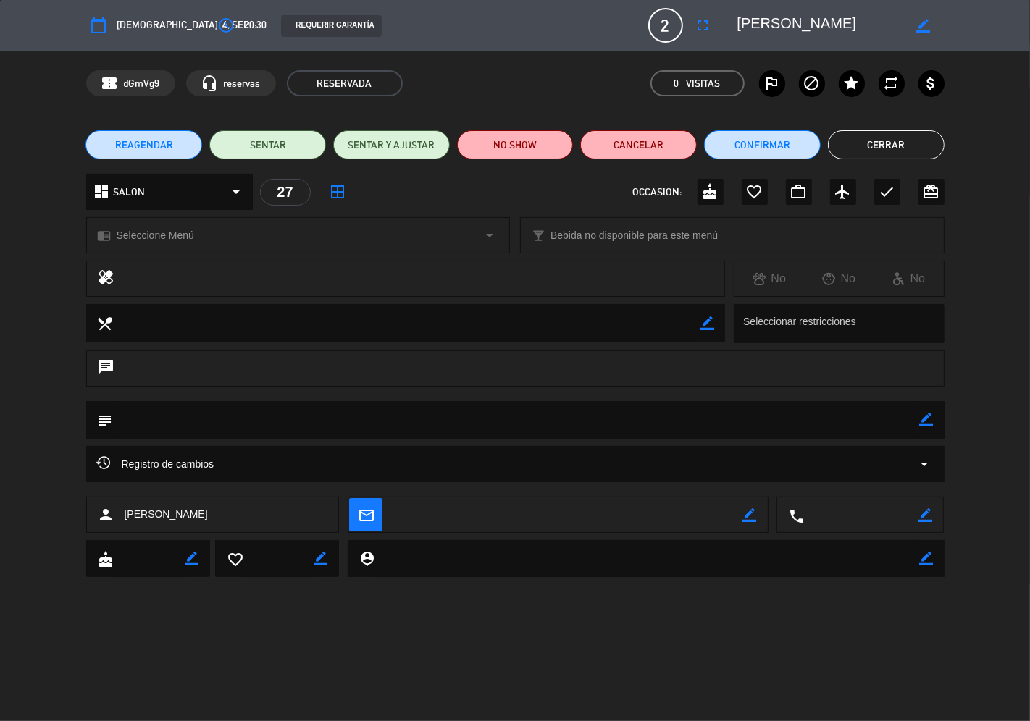
click at [925, 423] on icon "border_color" at bounding box center [927, 420] width 14 height 14
click at [340, 416] on textarea at bounding box center [516, 419] width 807 height 37
click at [198, 415] on textarea at bounding box center [516, 419] width 807 height 37
click at [132, 419] on textarea at bounding box center [516, 419] width 807 height 37
type textarea "Cargar a la PM9007"
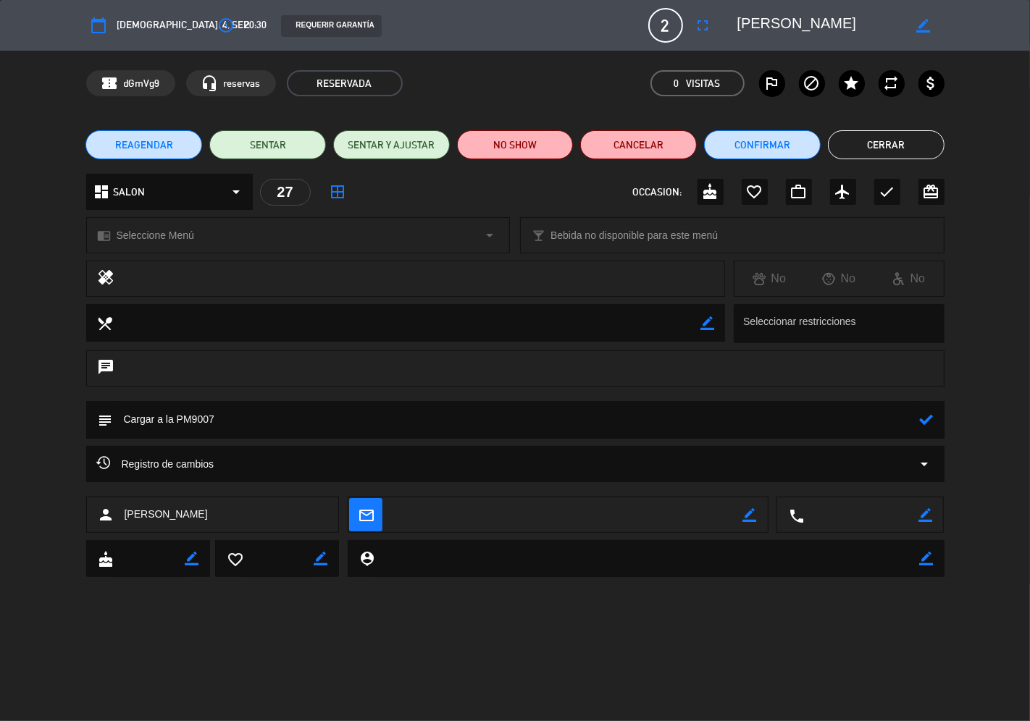
click at [930, 422] on icon at bounding box center [927, 420] width 14 height 14
click at [922, 420] on icon "border_color" at bounding box center [927, 420] width 14 height 14
click at [930, 420] on icon at bounding box center [927, 420] width 14 height 14
click at [880, 148] on button "Cerrar" at bounding box center [886, 144] width 117 height 29
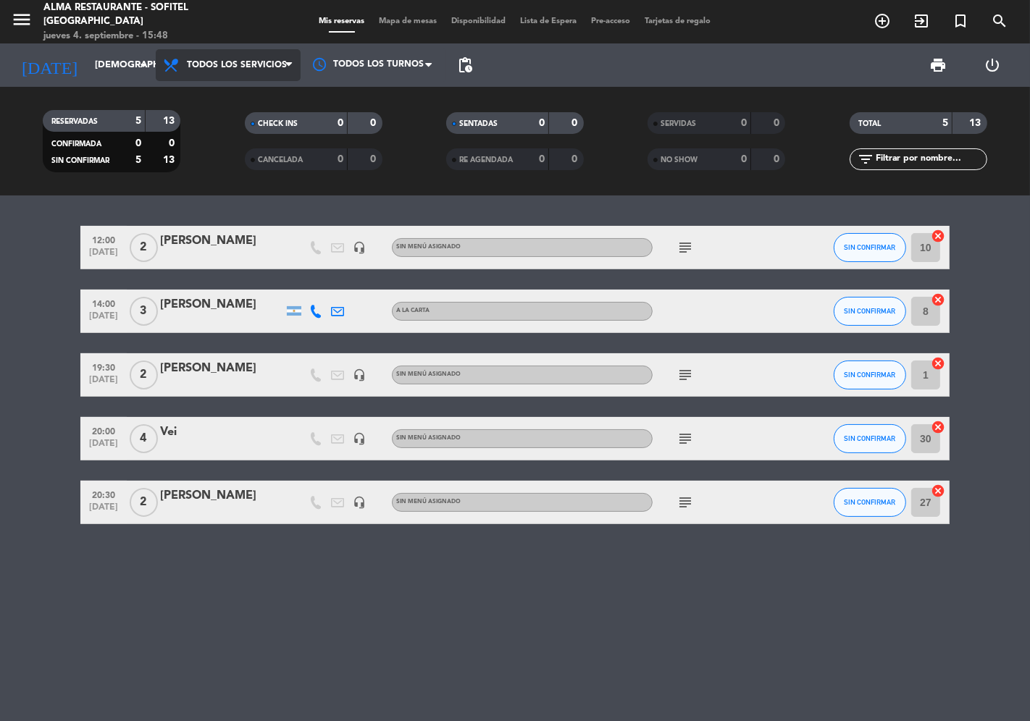
click at [238, 67] on span "Todos los servicios" at bounding box center [237, 65] width 100 height 10
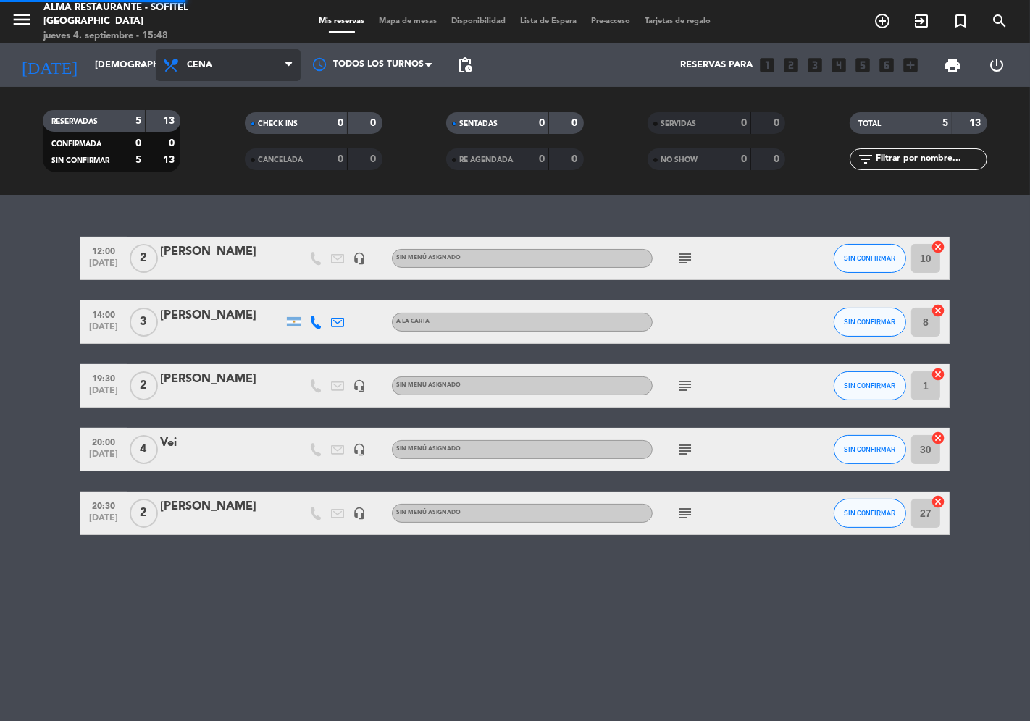
click at [232, 220] on ng-component "menu Alma restaurante - Sofitel [GEOGRAPHIC_DATA] [DATE] 4. septiembre - 15:48 …" at bounding box center [515, 360] width 1030 height 721
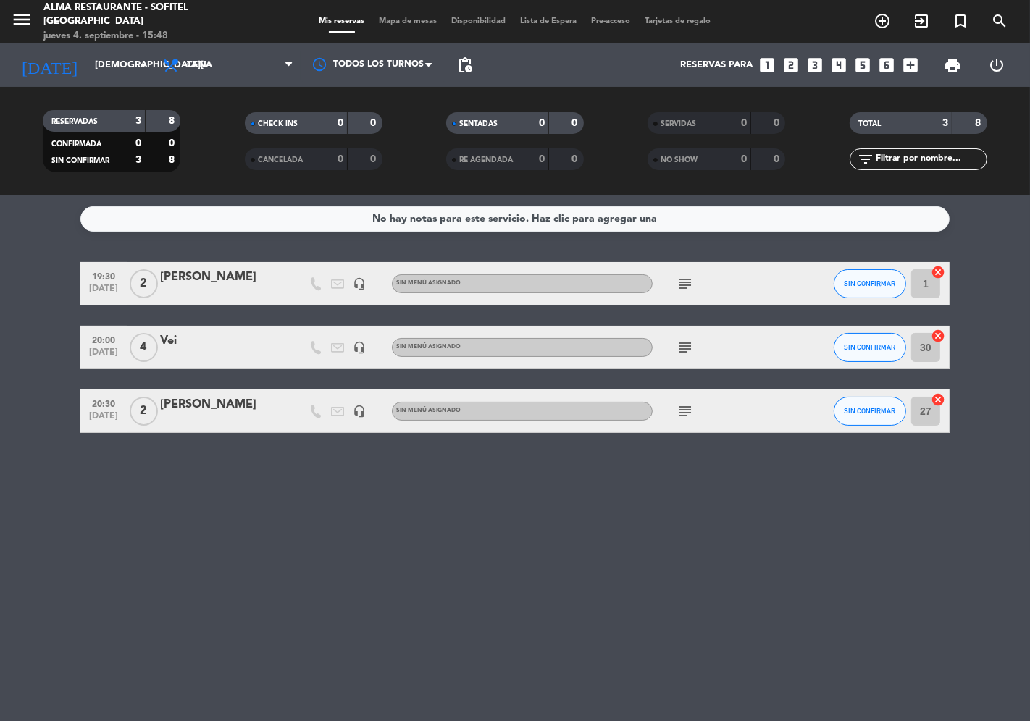
click at [692, 348] on icon "subject" at bounding box center [685, 347] width 17 height 17
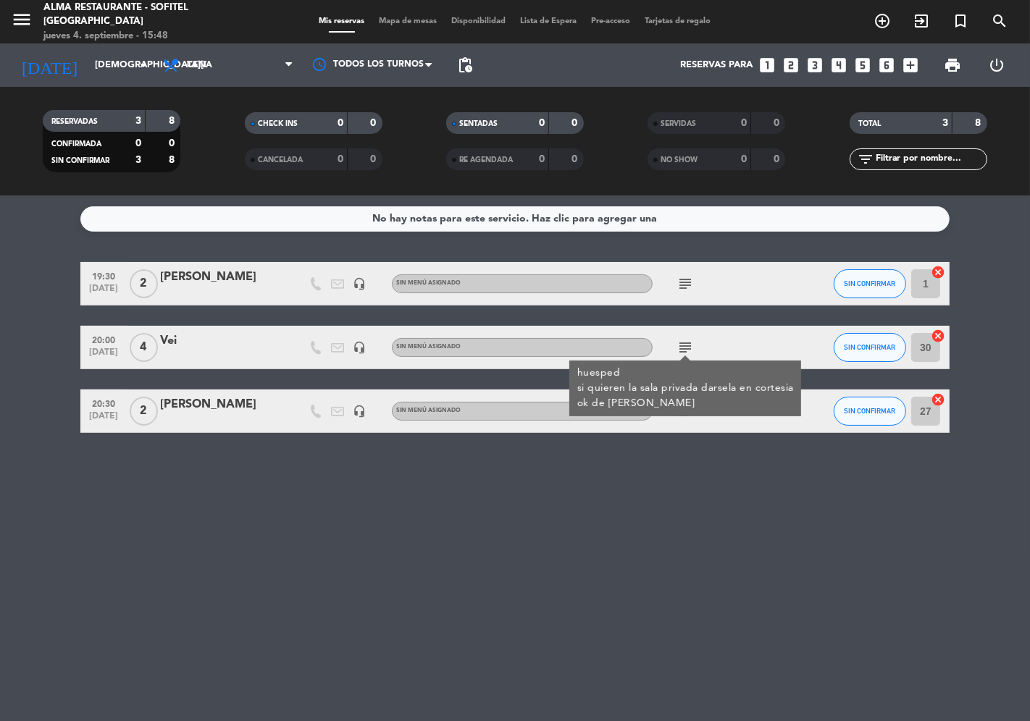
click at [704, 460] on div "No hay notas para este servicio. Haz clic para agregar una 19:30 [DATE] 2 MERI …" at bounding box center [515, 459] width 1030 height 526
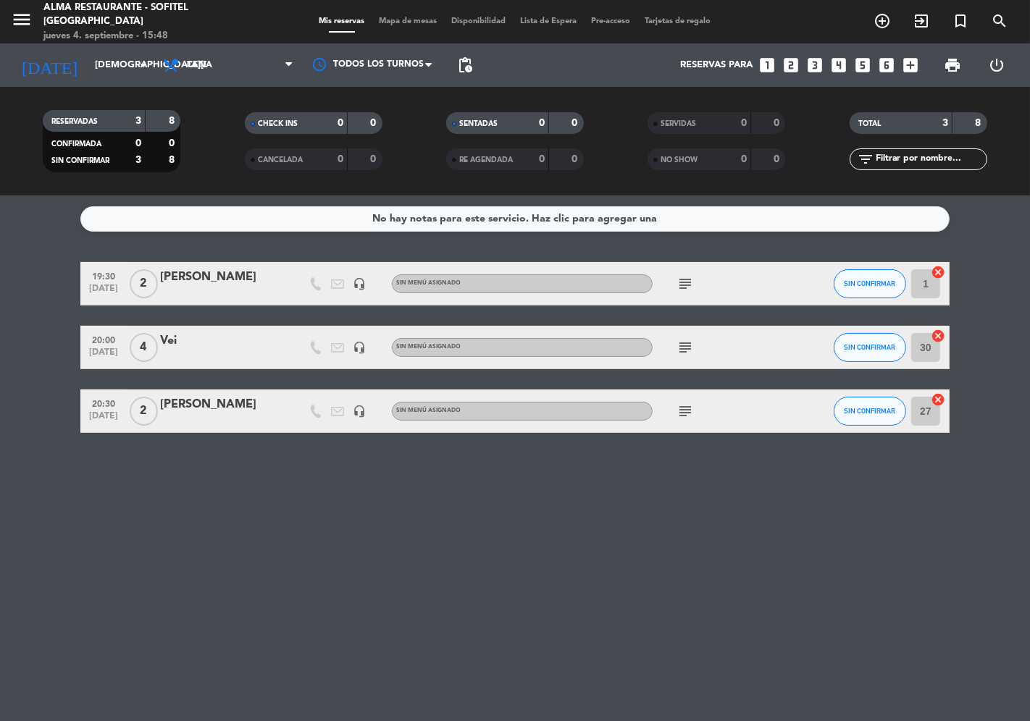
click at [685, 411] on icon "subject" at bounding box center [685, 411] width 17 height 17
click at [679, 285] on icon "subject" at bounding box center [685, 283] width 17 height 17
click at [619, 485] on div "No hay notas para este servicio. Haz clic para agregar una 19:30 [DATE] 2 MERI …" at bounding box center [515, 459] width 1030 height 526
click at [205, 406] on div "[PERSON_NAME]" at bounding box center [221, 404] width 123 height 19
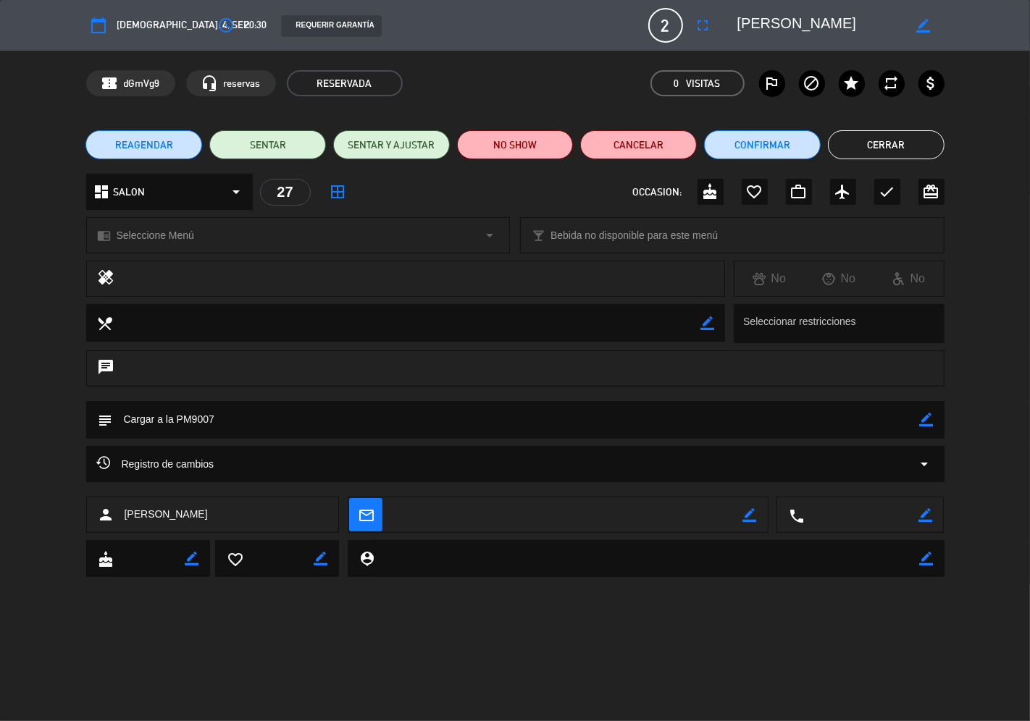
click at [874, 140] on button "Cerrar" at bounding box center [886, 144] width 117 height 29
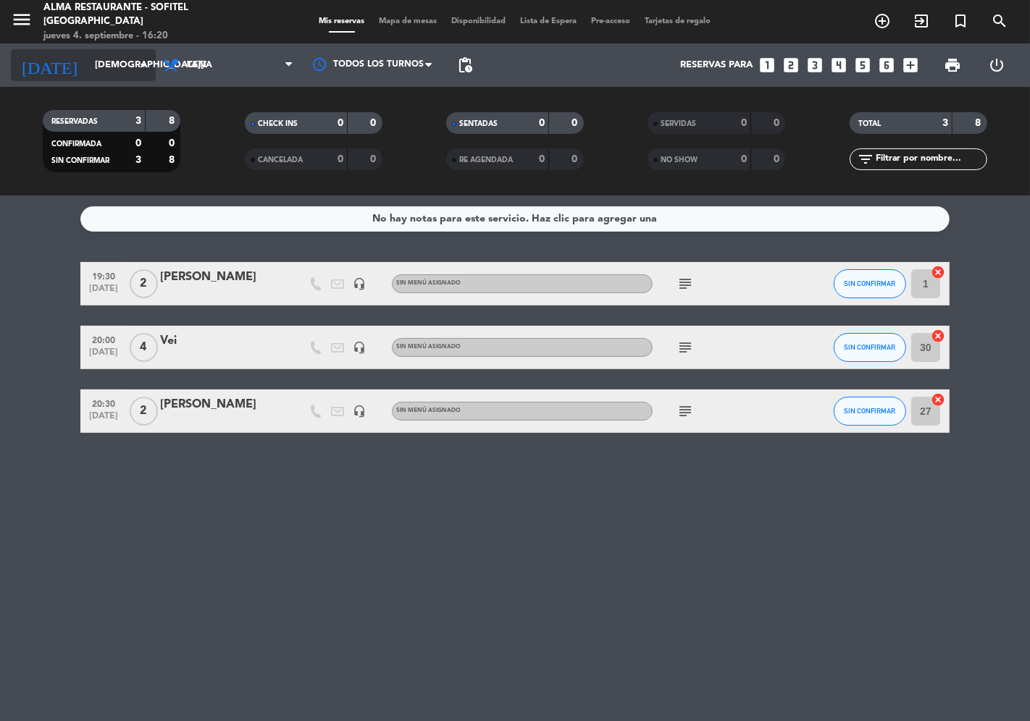
click at [121, 61] on input "[DEMOGRAPHIC_DATA][DATE]" at bounding box center [151, 65] width 126 height 26
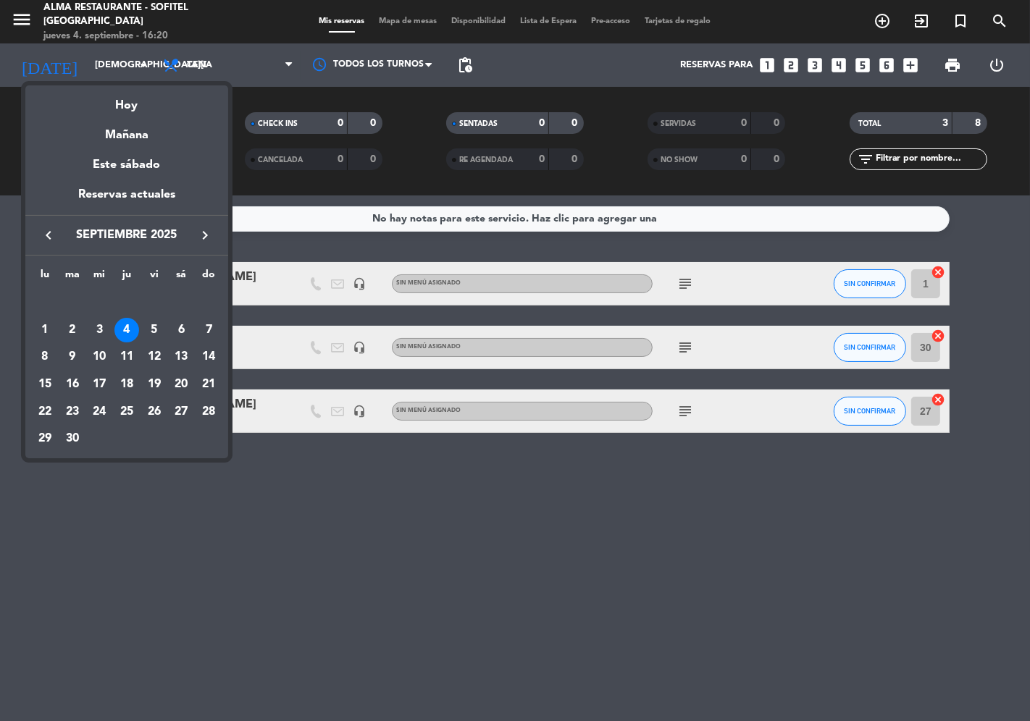
click at [121, 331] on div "4" at bounding box center [126, 330] width 25 height 25
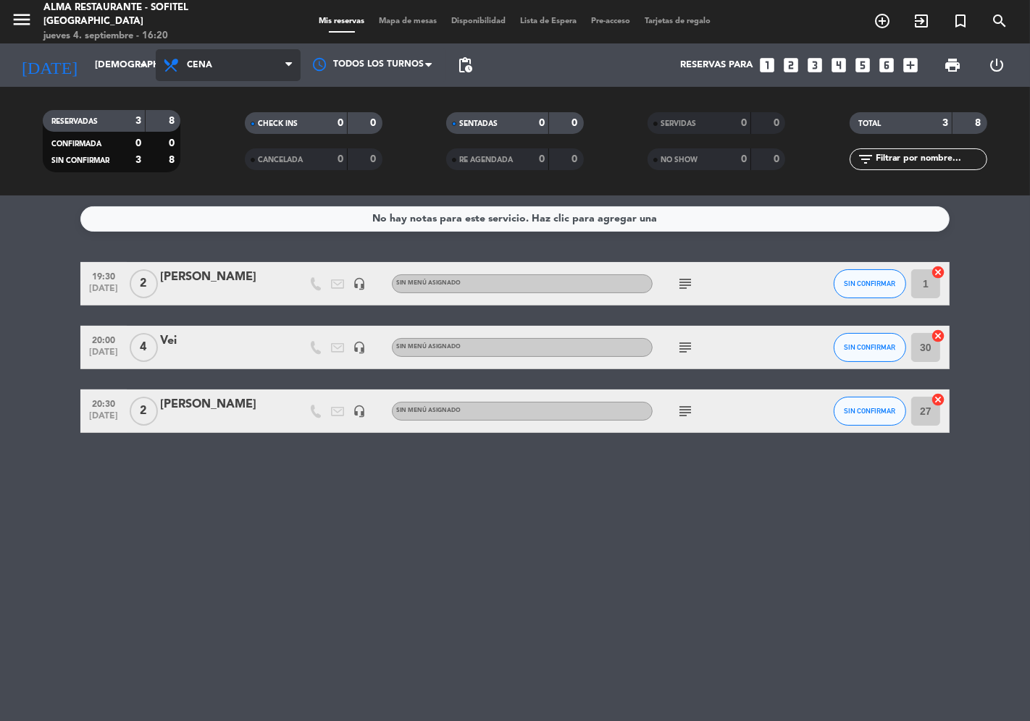
click at [248, 61] on span "Cena" at bounding box center [228, 65] width 145 height 32
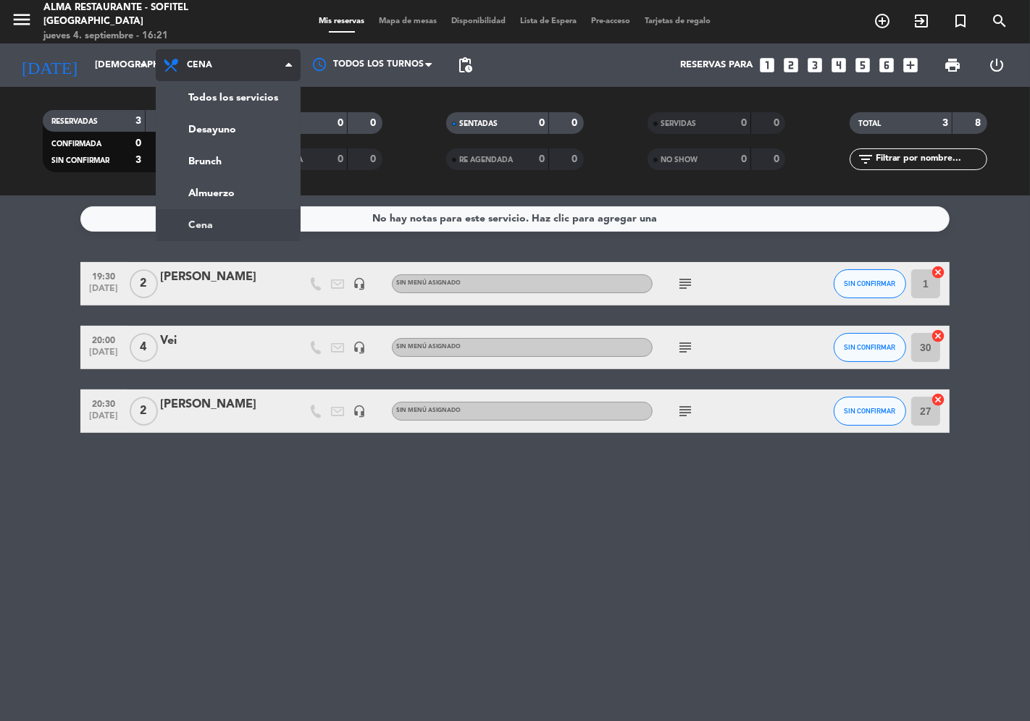
click at [215, 219] on ng-component "menu Alma restaurante - Sofitel [GEOGRAPHIC_DATA] [DATE] 4. septiembre - 16:21 …" at bounding box center [515, 360] width 1030 height 721
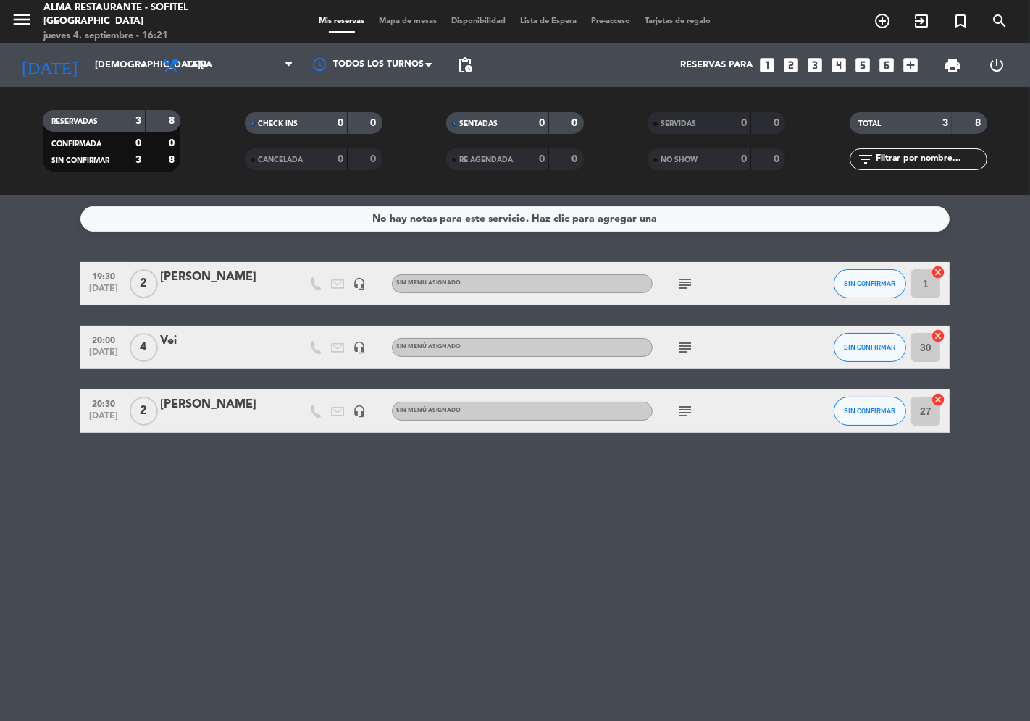
click at [684, 280] on icon "subject" at bounding box center [685, 283] width 17 height 17
click at [686, 343] on icon "subject" at bounding box center [685, 347] width 17 height 17
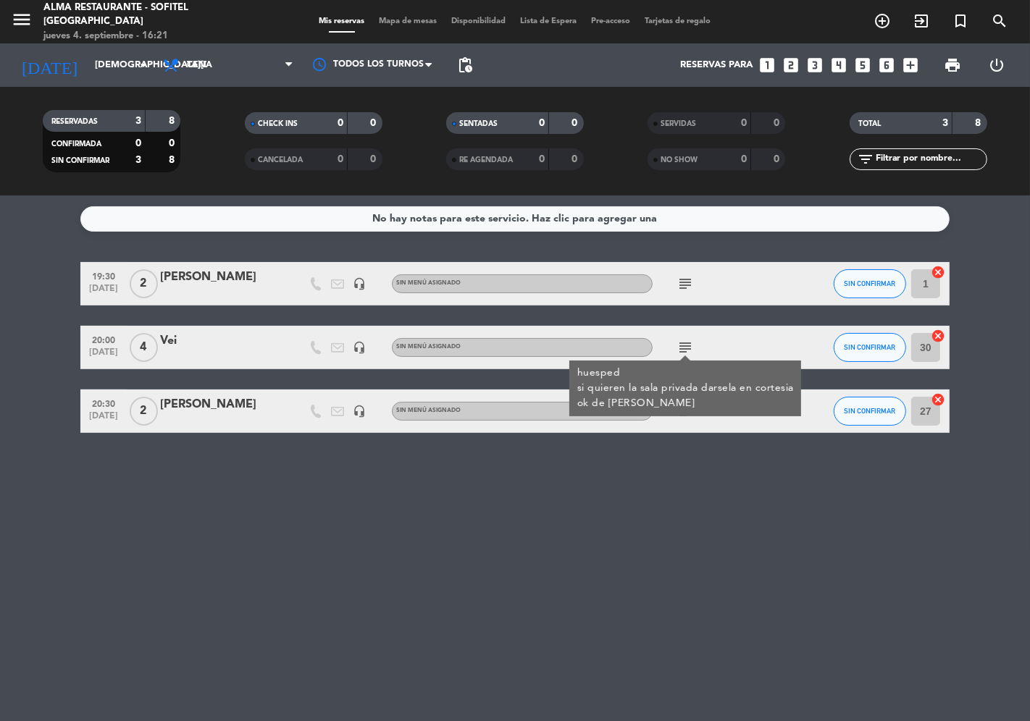
click at [686, 343] on icon "subject" at bounding box center [685, 347] width 17 height 17
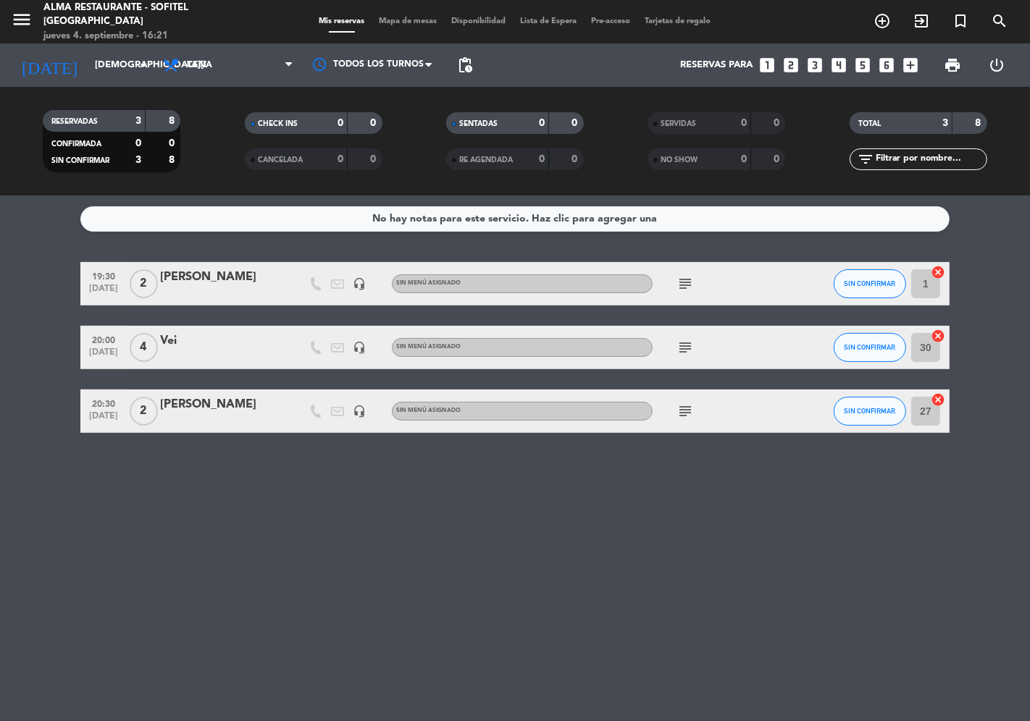
click at [686, 409] on icon "subject" at bounding box center [685, 411] width 17 height 17
click at [951, 64] on span "print" at bounding box center [952, 64] width 17 height 17
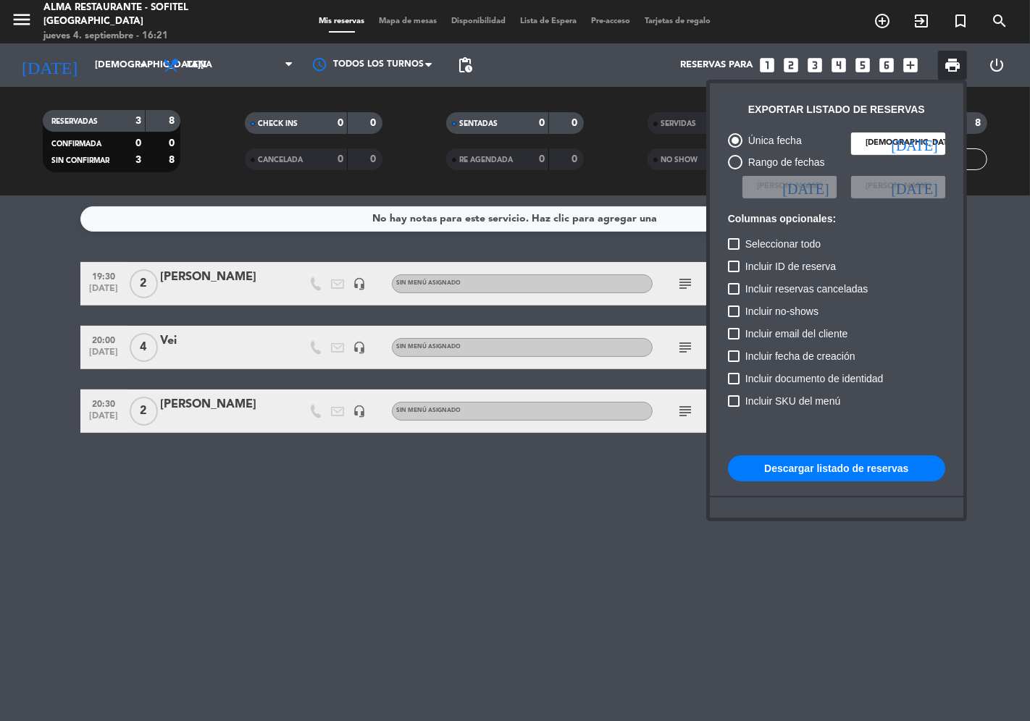
click at [878, 462] on button "Descargar listado de reservas" at bounding box center [836, 469] width 217 height 26
click at [880, 466] on button "Descargar listado de reservas" at bounding box center [836, 469] width 217 height 26
click at [707, 543] on div at bounding box center [515, 360] width 1030 height 721
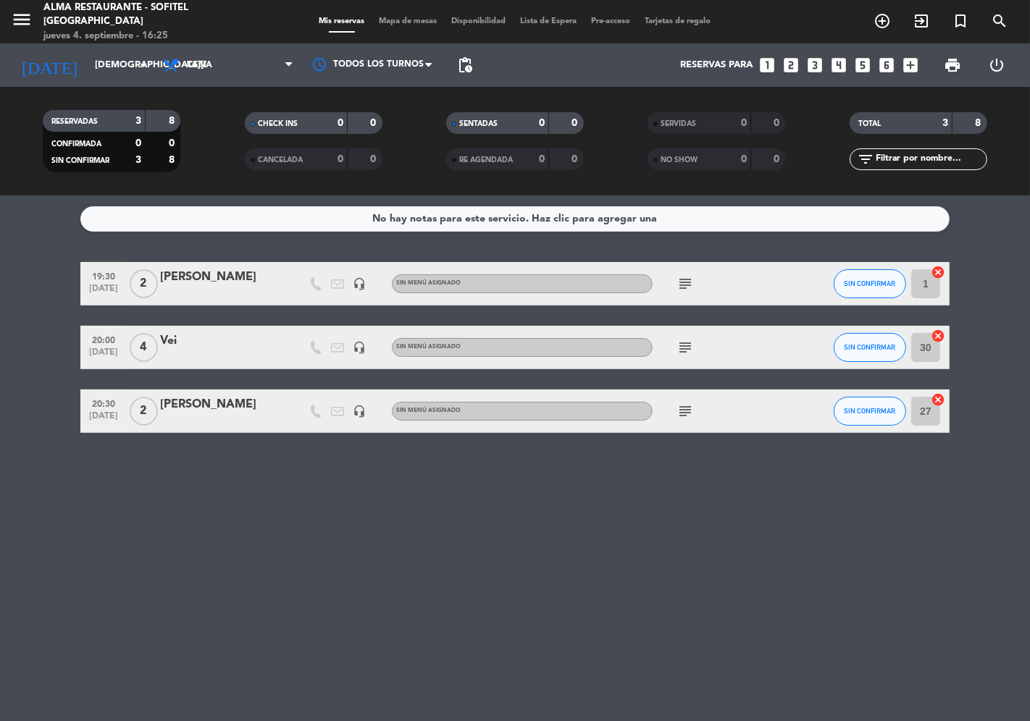
click at [690, 345] on icon "subject" at bounding box center [685, 347] width 17 height 17
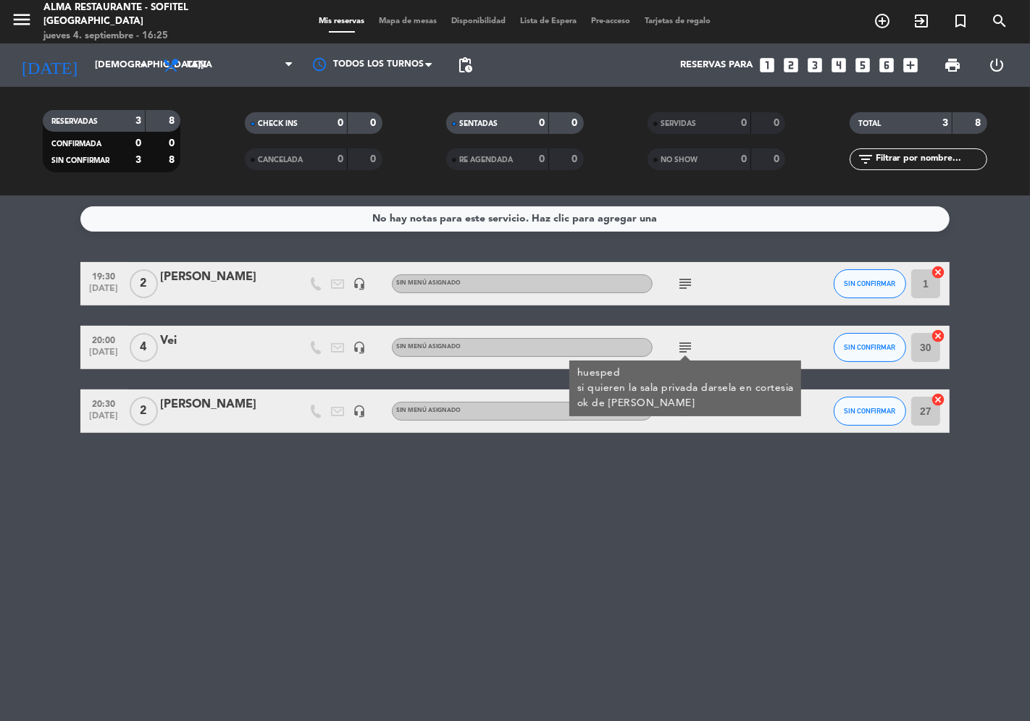
click at [669, 503] on div "No hay notas para este servicio. Haz clic para agregar una 19:30 [DATE] 2 MERI …" at bounding box center [515, 459] width 1030 height 526
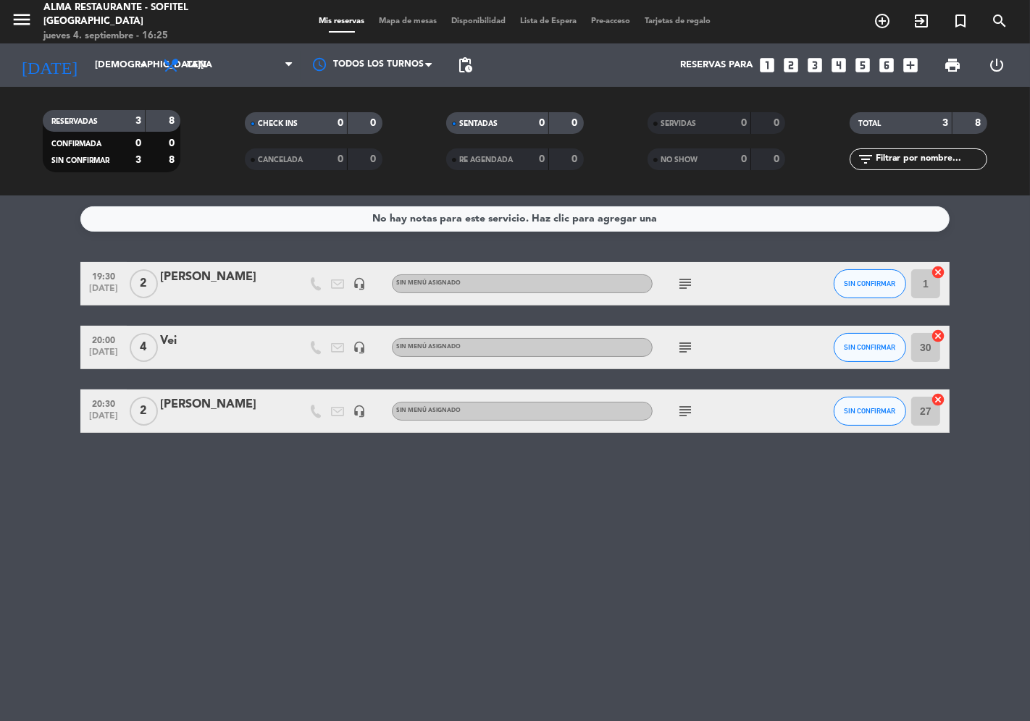
click at [681, 410] on icon "subject" at bounding box center [685, 411] width 17 height 17
